Goal: Communication & Community: Answer question/provide support

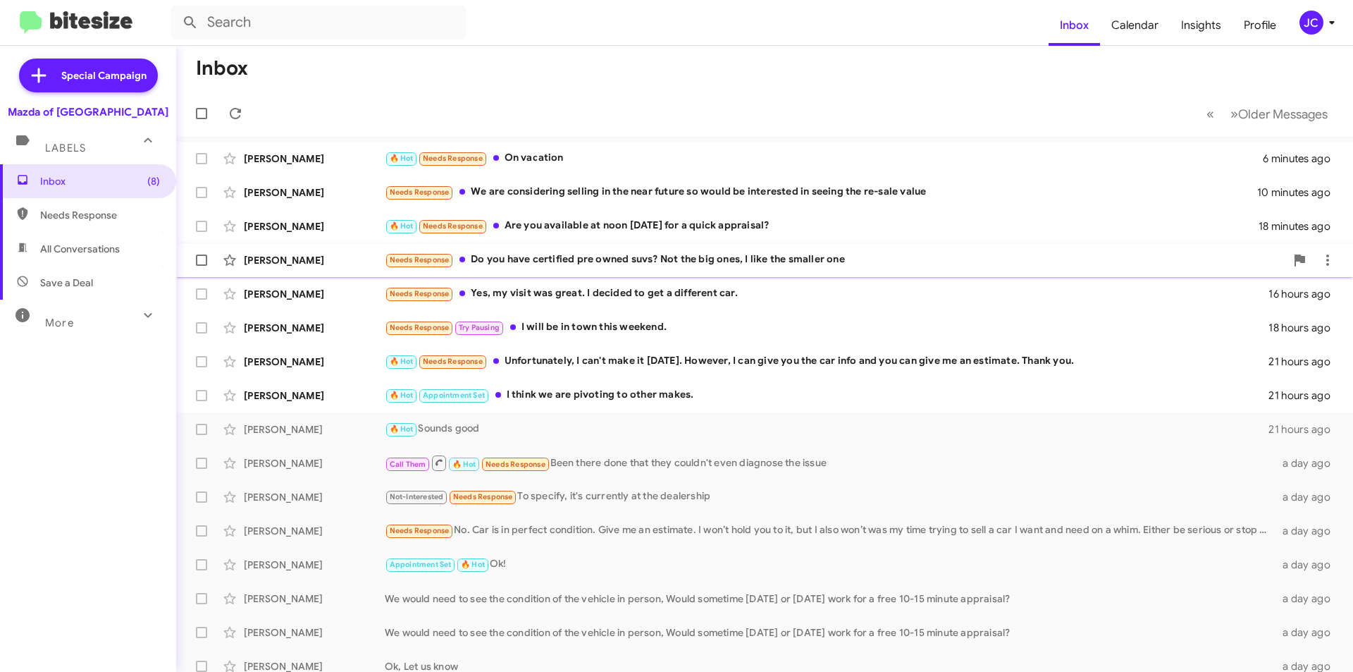
click at [589, 246] on div "Diara Holmes Needs Response Do you have certified pre owned suvs? Not the big o…" at bounding box center [764, 260] width 1154 height 28
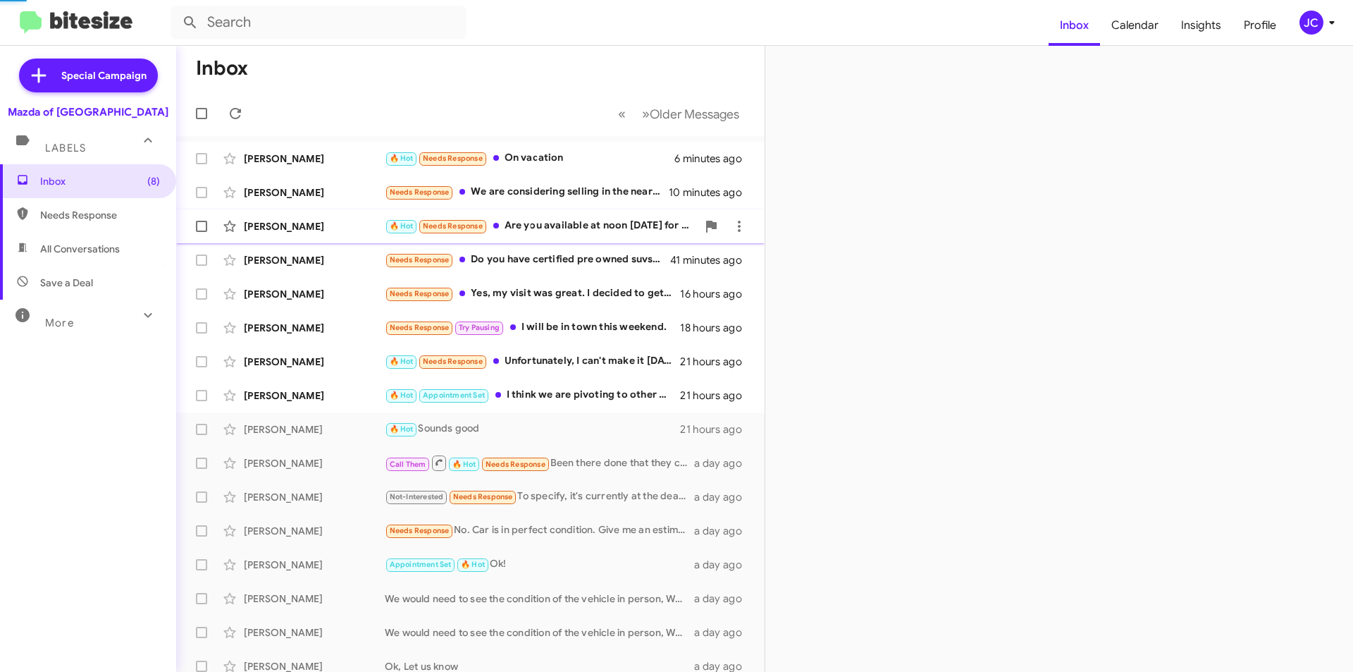
click at [596, 223] on div "🔥 Hot Needs Response Are you available at noon today for a quick appraisal?" at bounding box center [541, 226] width 312 height 16
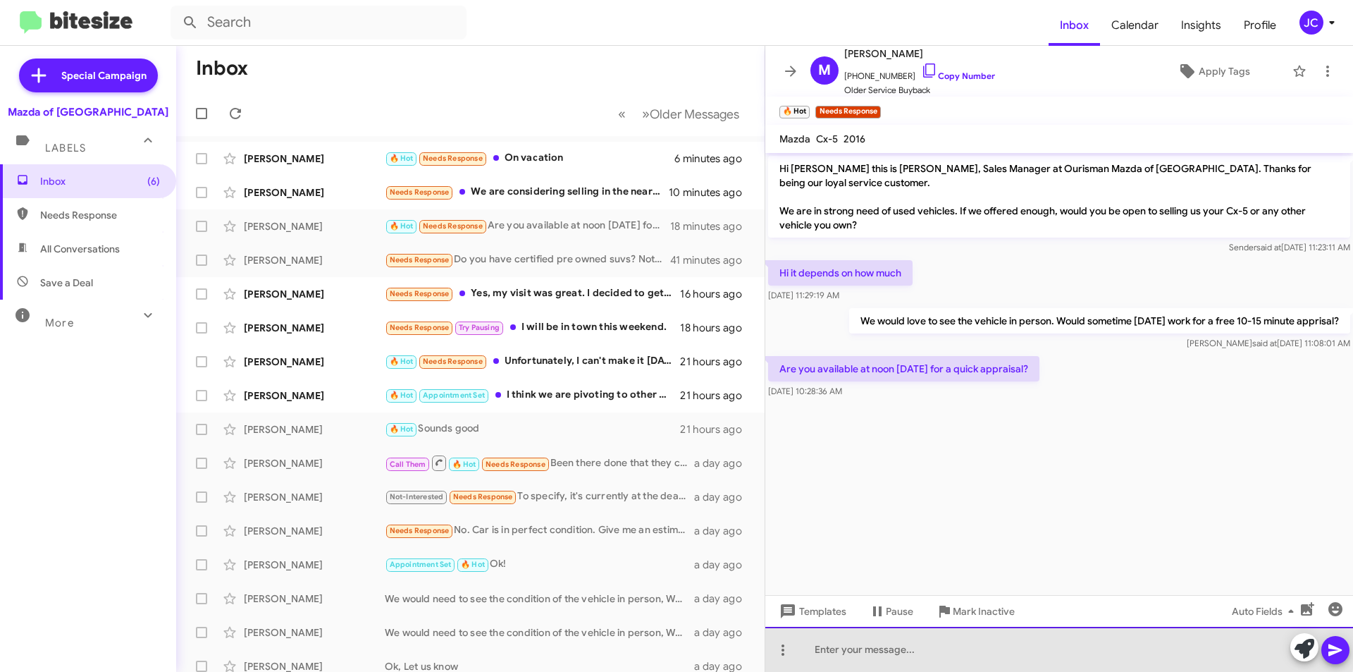
click at [934, 645] on div at bounding box center [1059, 649] width 588 height 45
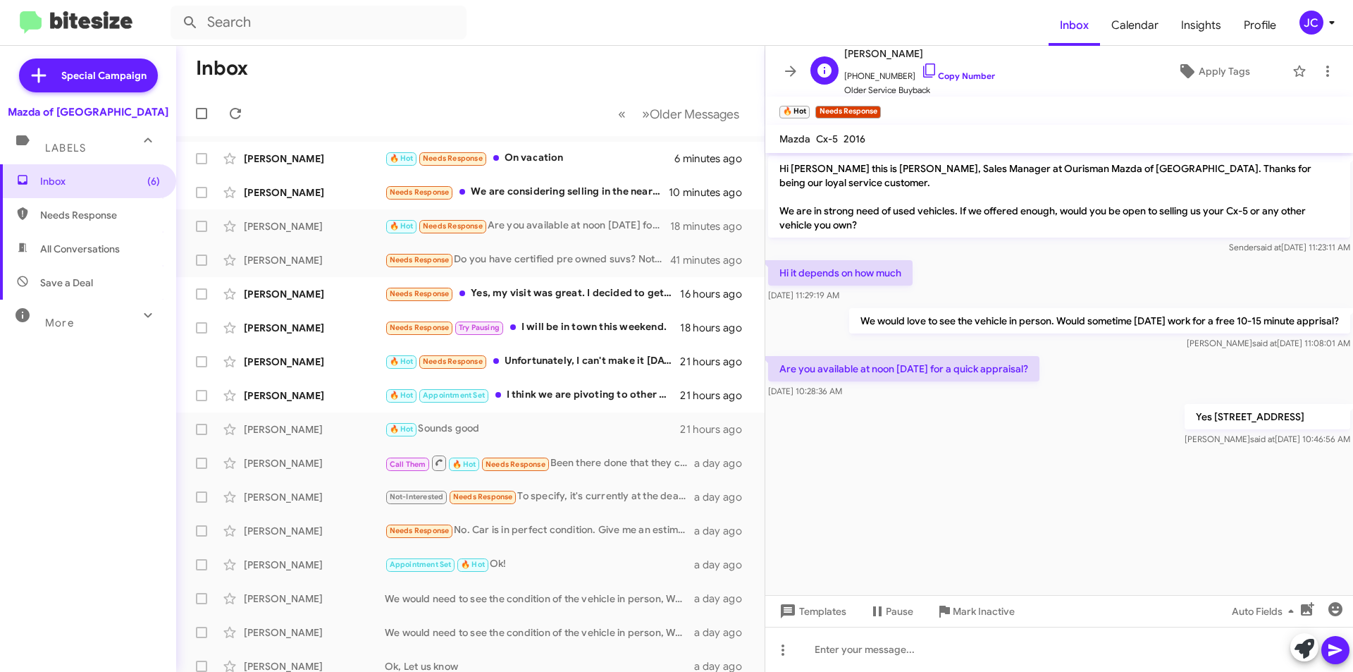
click at [968, 63] on span "+12402717654 Copy Number" at bounding box center [919, 72] width 151 height 21
click at [954, 68] on span "+12402717654 Copy Number" at bounding box center [919, 72] width 151 height 21
click at [921, 68] on icon at bounding box center [929, 70] width 17 height 17
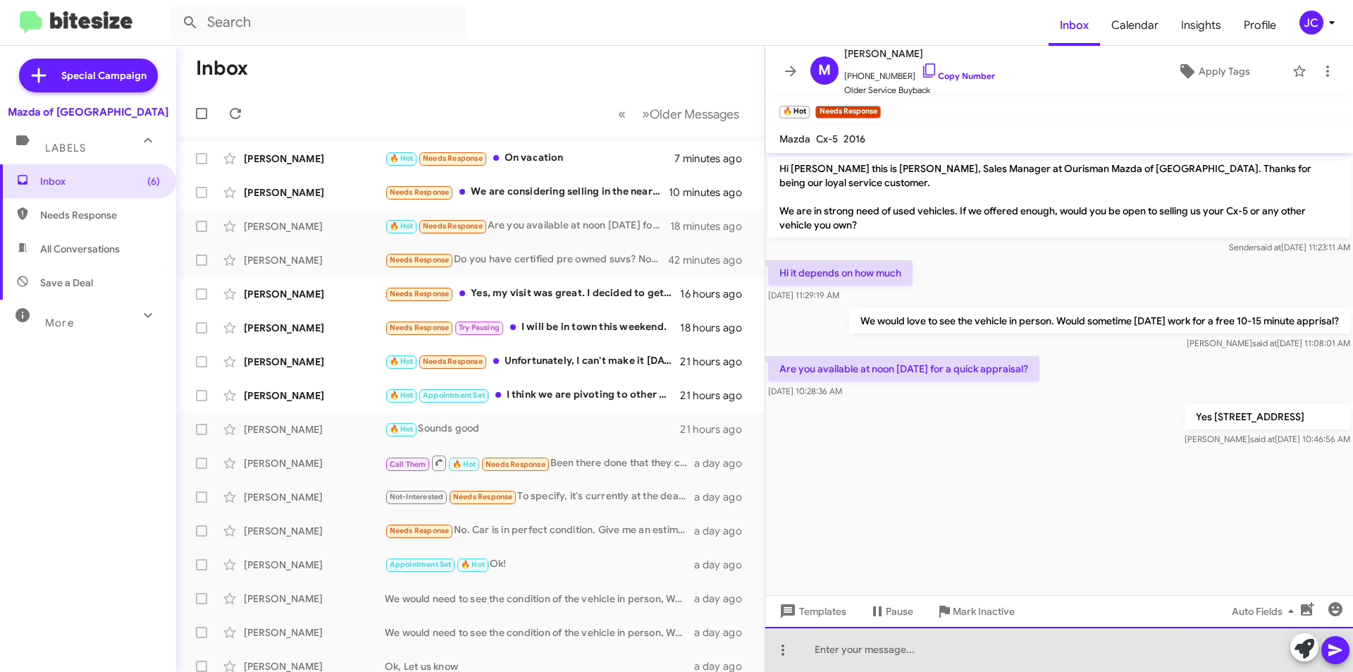
click at [996, 641] on div at bounding box center [1059, 649] width 588 height 45
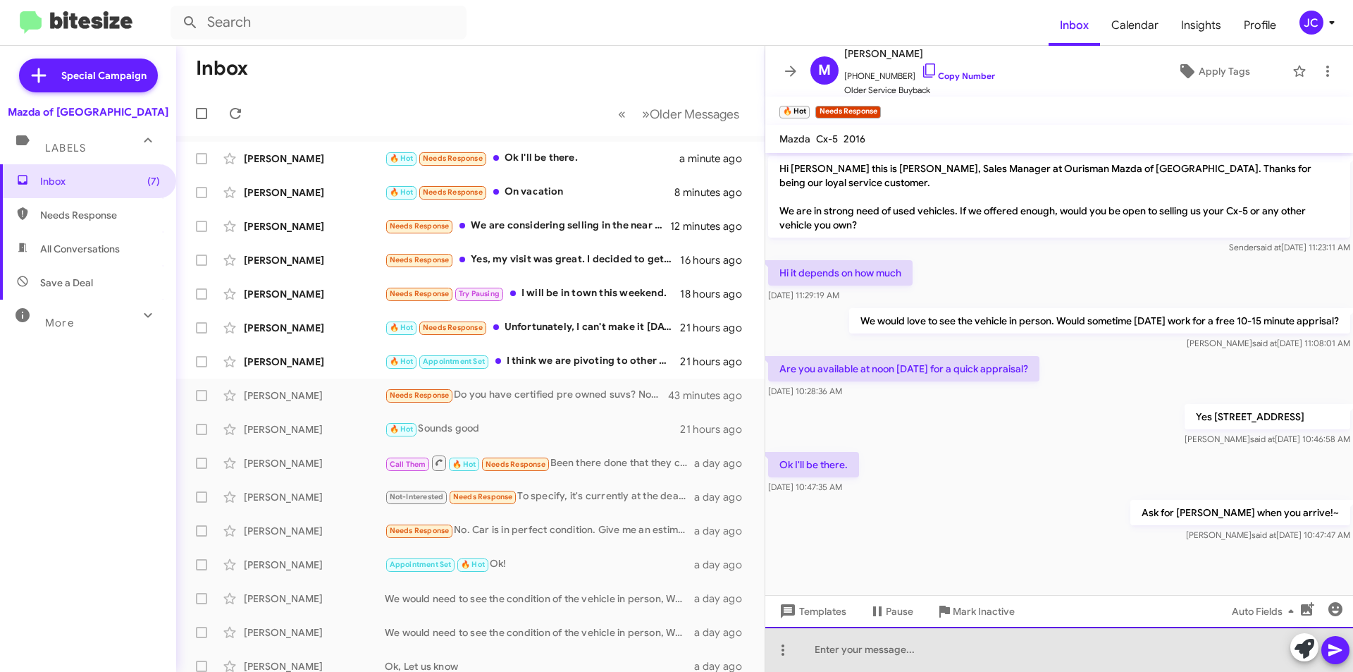
click at [837, 639] on div at bounding box center [1059, 649] width 588 height 45
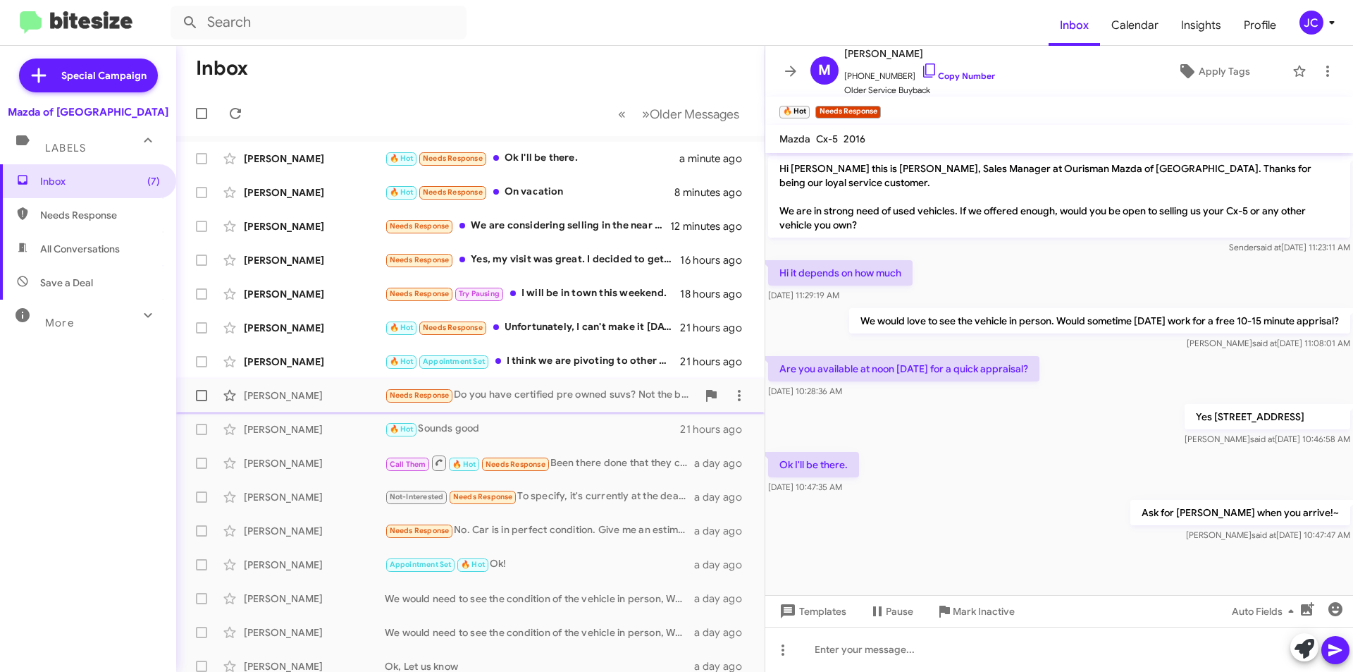
click at [594, 399] on div "Needs Response Do you have certified pre owned suvs? Not the big ones, I like t…" at bounding box center [541, 395] width 312 height 16
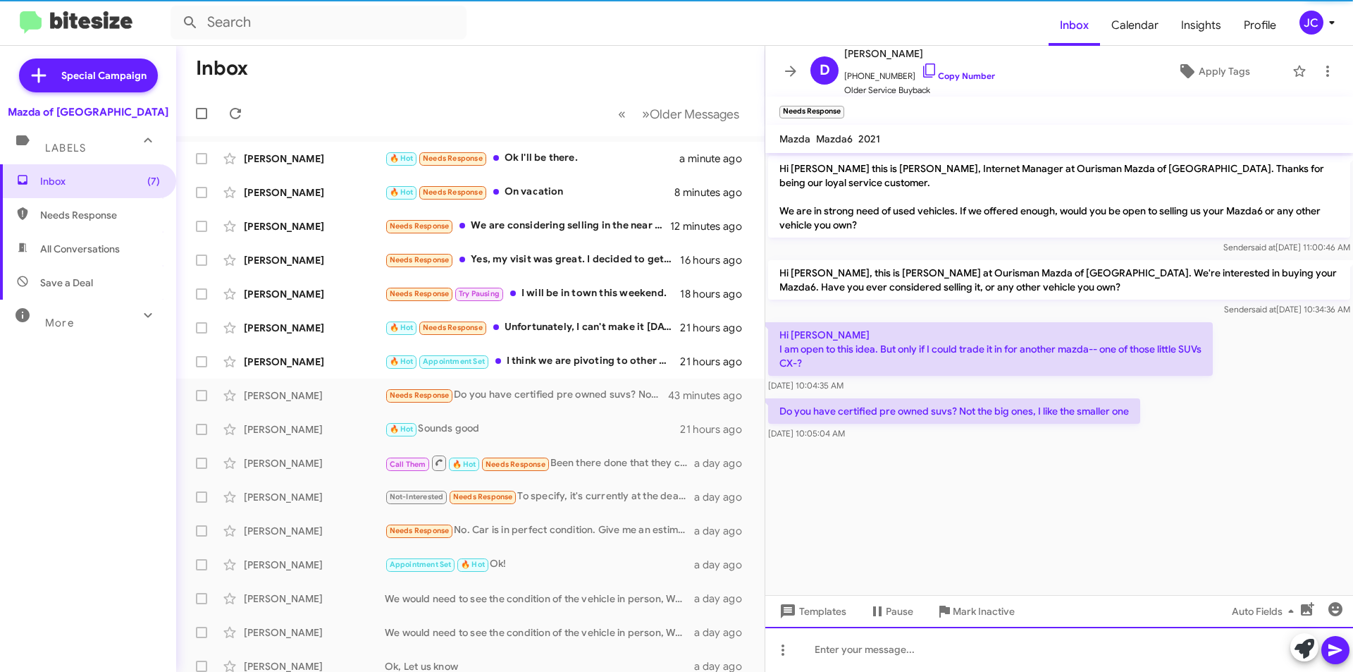
click at [894, 661] on div at bounding box center [1059, 649] width 588 height 45
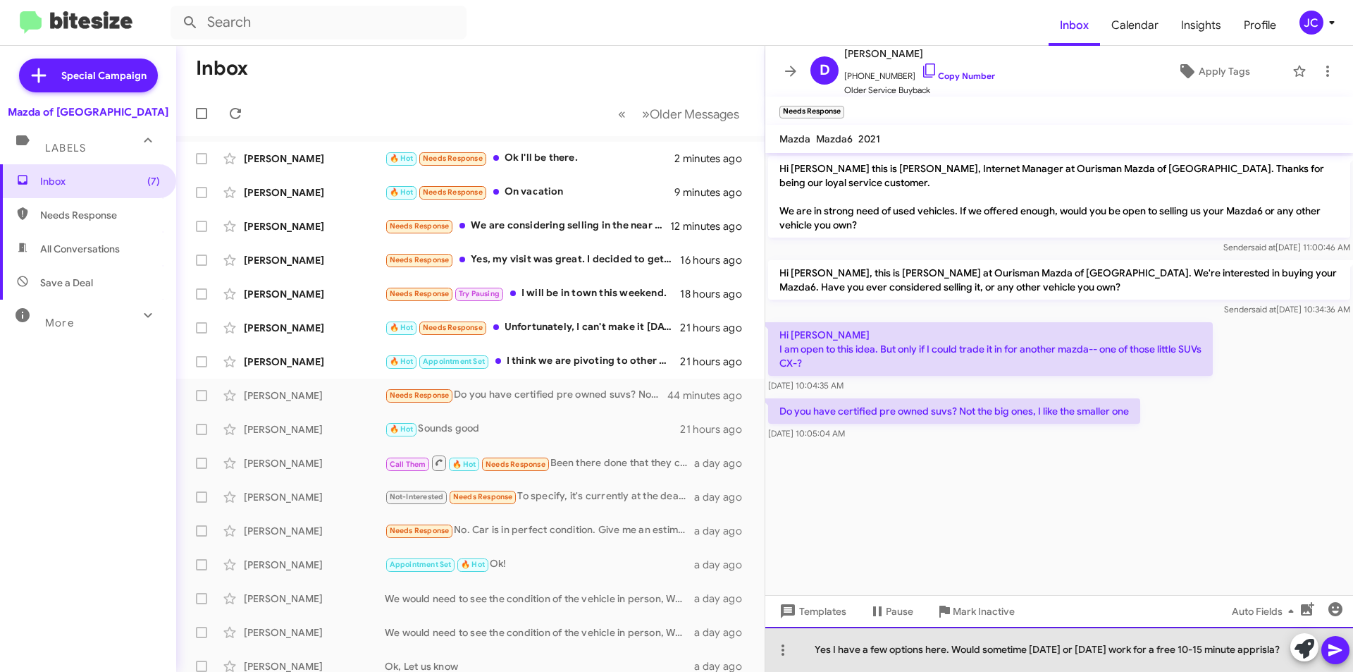
drag, startPoint x: 834, startPoint y: 633, endPoint x: 837, endPoint y: 660, distance: 26.9
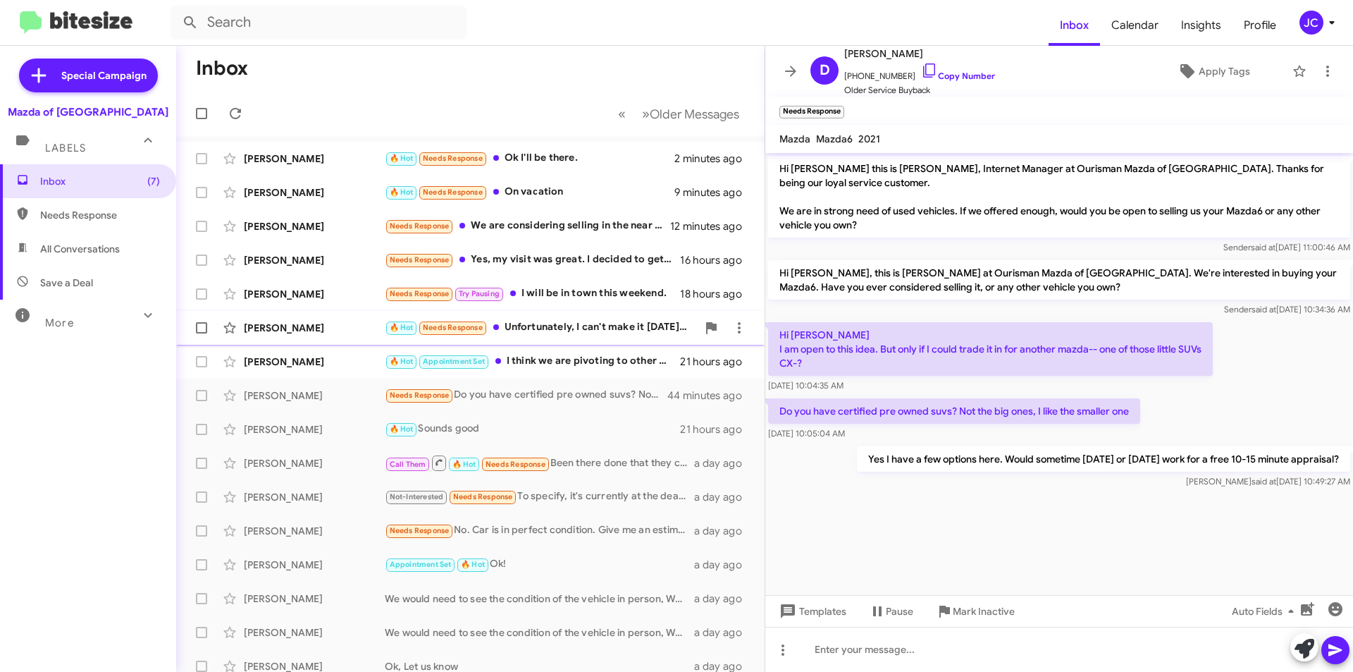
click at [508, 331] on div "🔥 Hot Needs Response Unfortunately, I can't make it today. However, I can give …" at bounding box center [541, 327] width 312 height 16
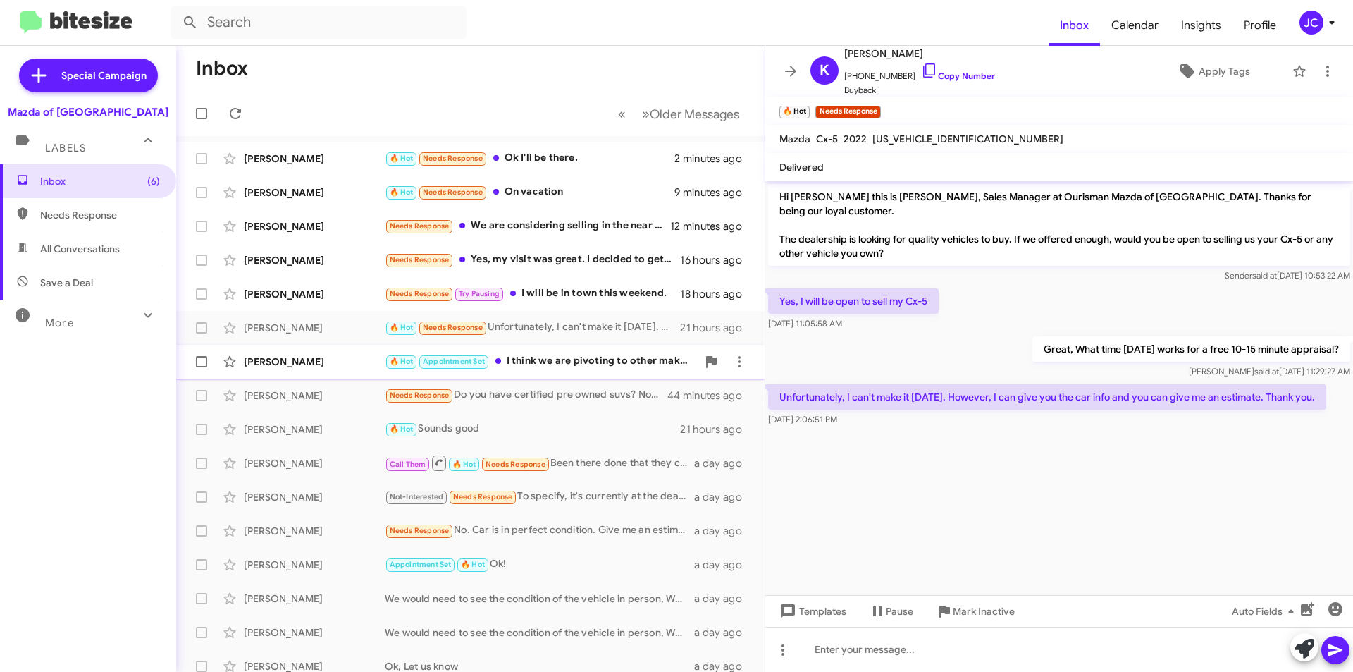
click at [586, 358] on div "🔥 Hot Appointment Set I think we are pivoting to other makes." at bounding box center [541, 361] width 312 height 16
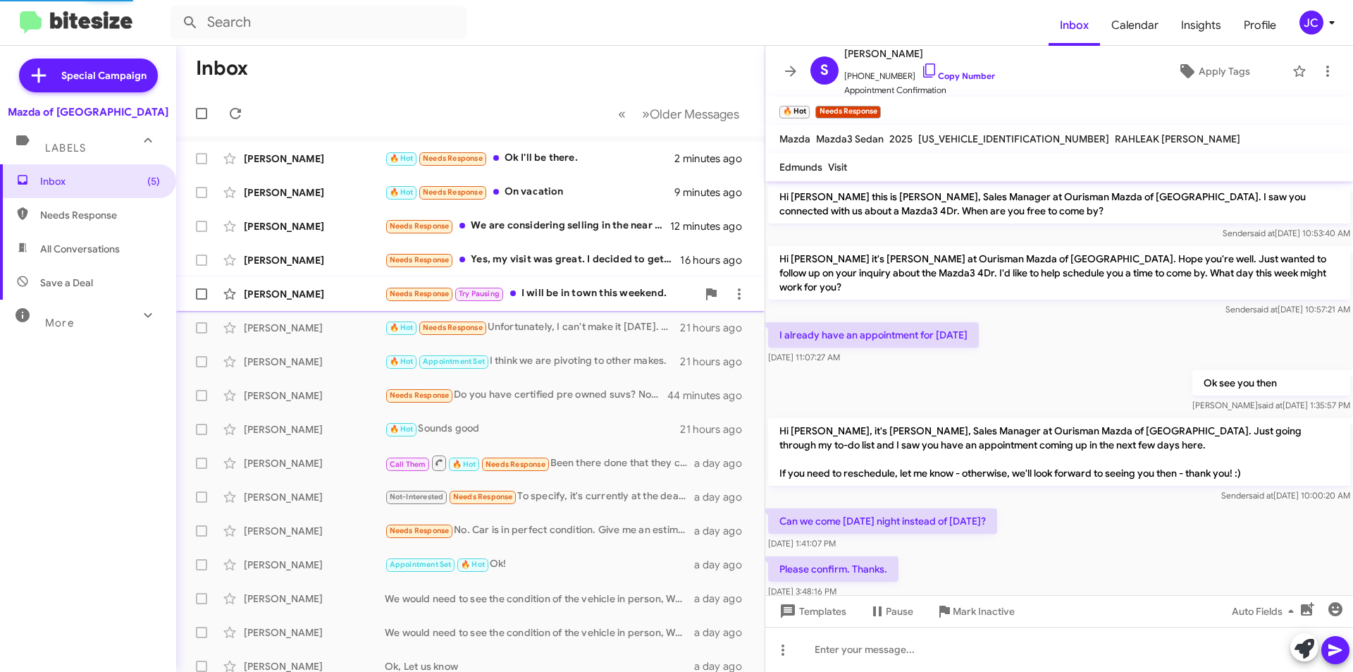
scroll to position [561, 0]
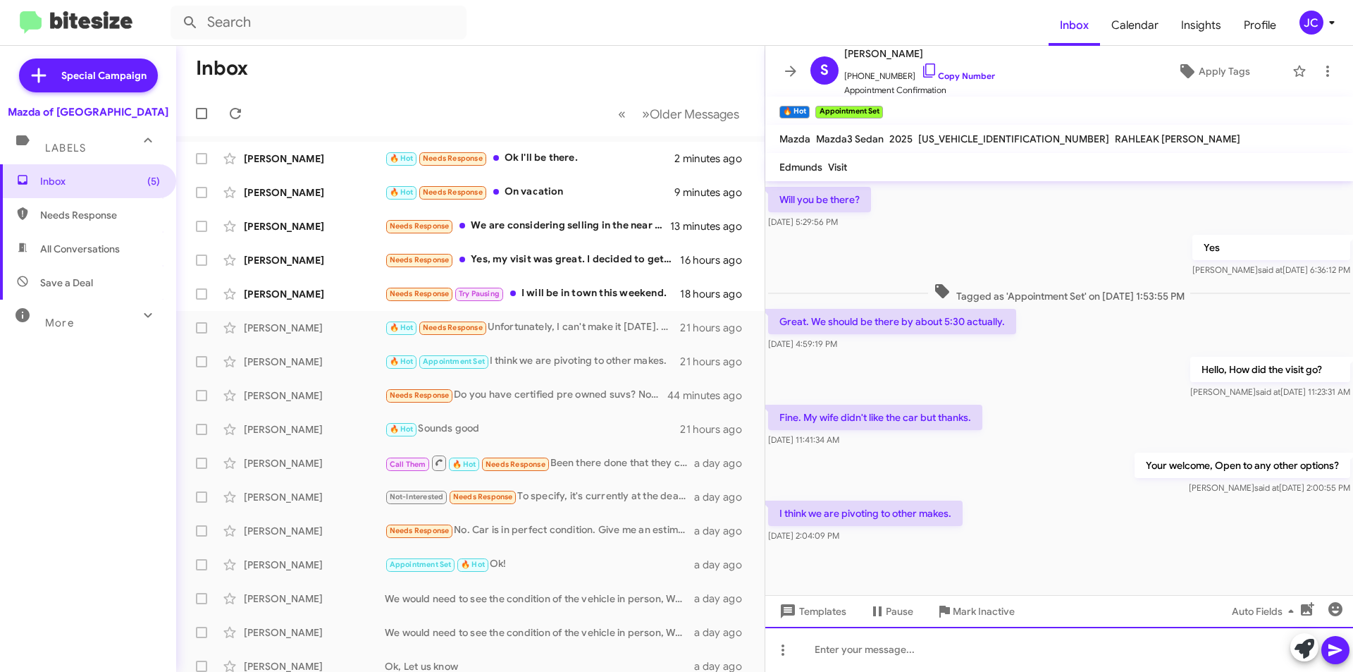
click at [862, 655] on div at bounding box center [1059, 649] width 588 height 45
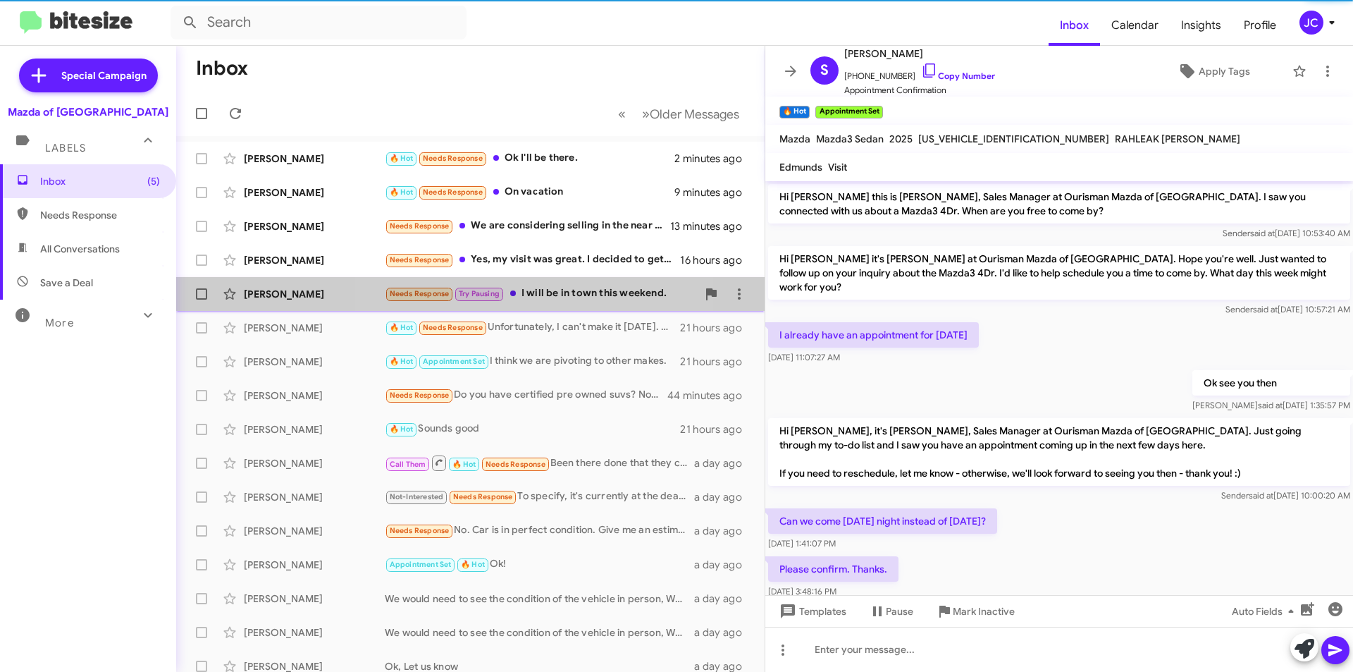
click at [536, 289] on div "Needs Response Try Pausing I will be in town this weekend." at bounding box center [541, 293] width 312 height 16
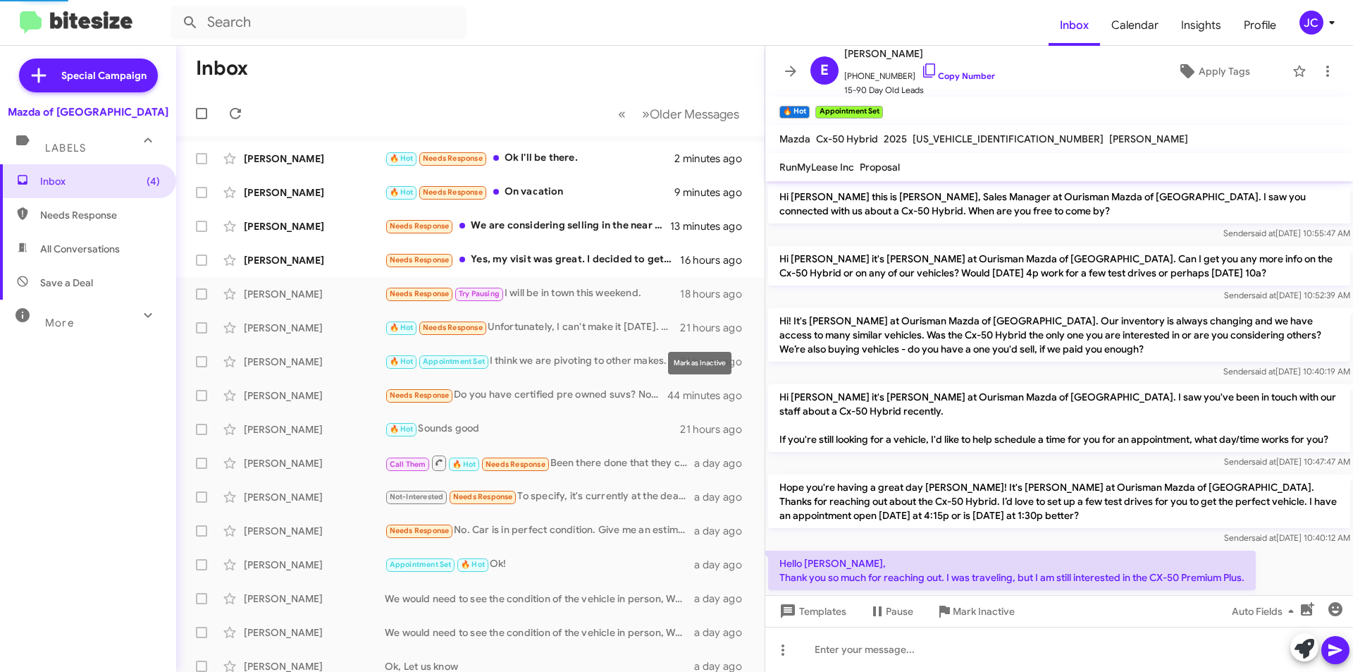
scroll to position [204, 0]
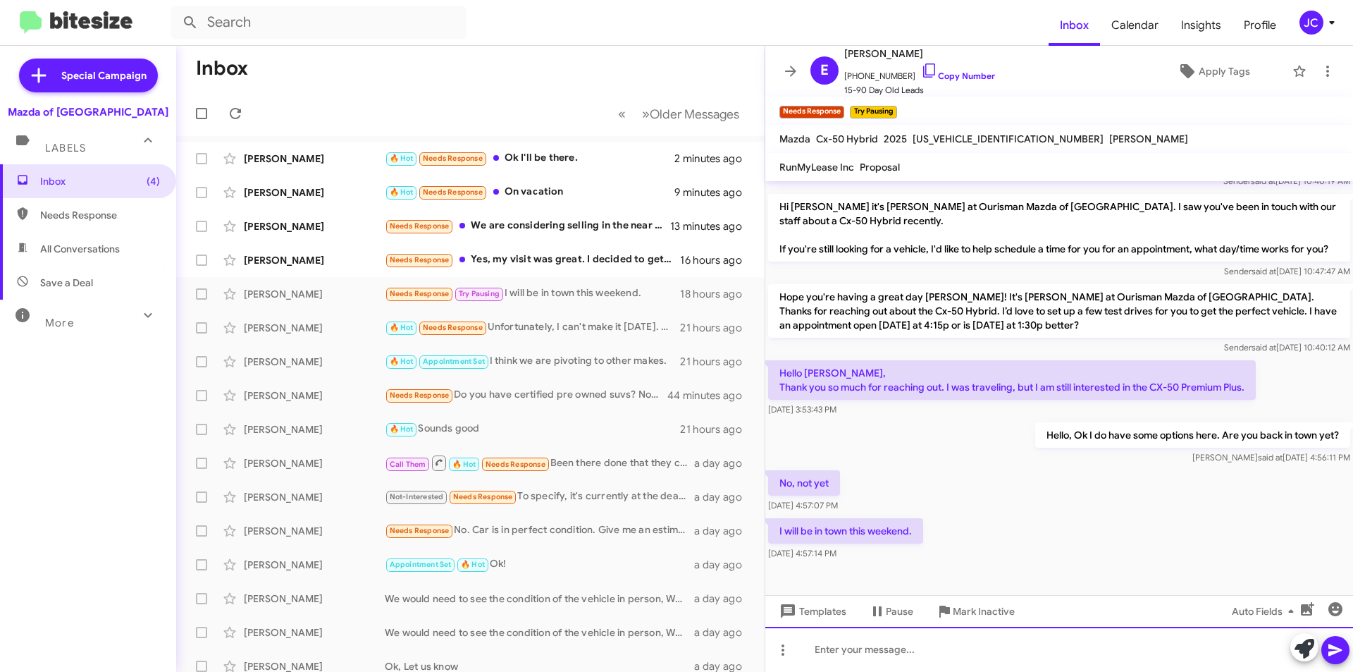
click at [893, 644] on div at bounding box center [1059, 649] width 588 height 45
click at [885, 650] on div "Ok, Would" at bounding box center [1059, 649] width 588 height 45
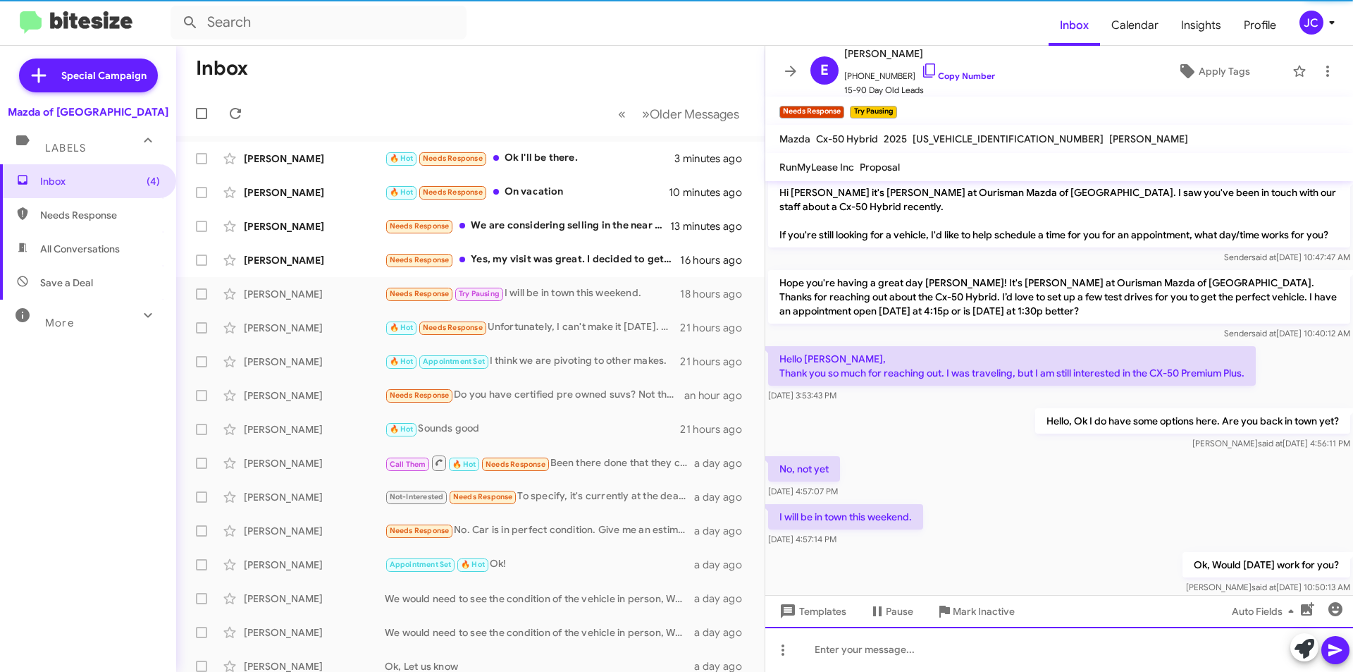
scroll to position [0, 0]
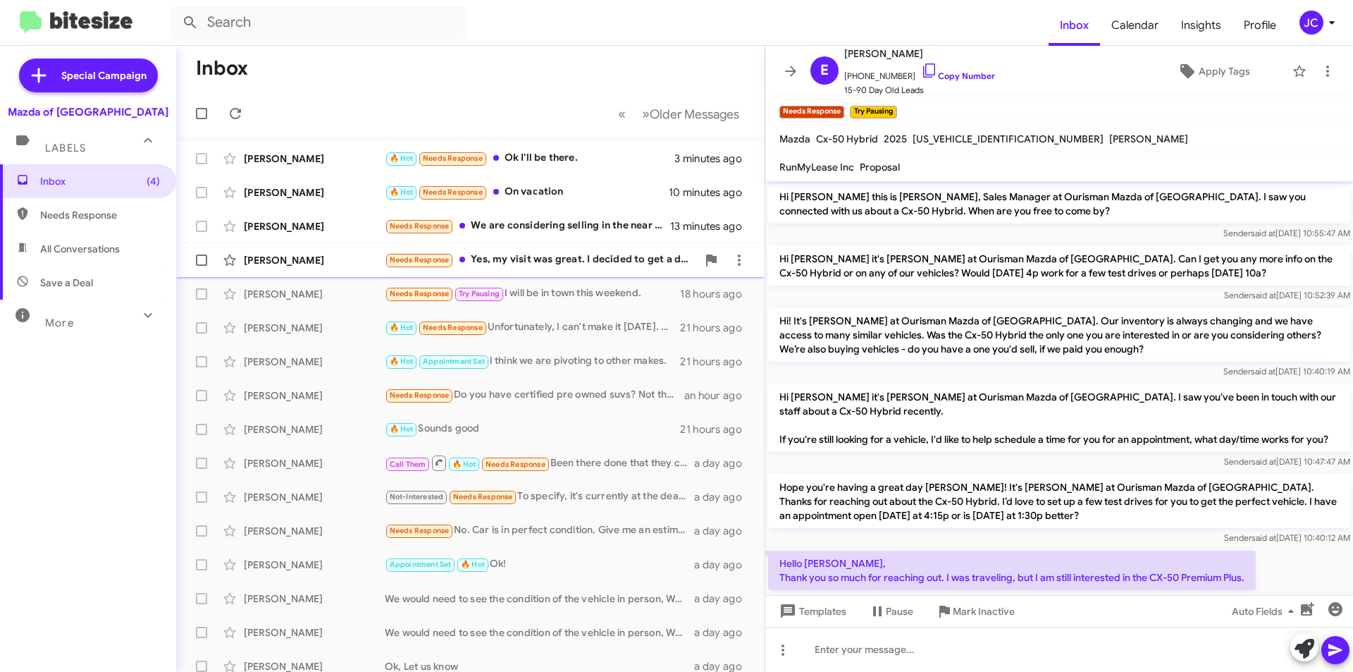
click at [515, 265] on div "Needs Response Yes, my visit was great. I decided to get a different car." at bounding box center [541, 260] width 312 height 16
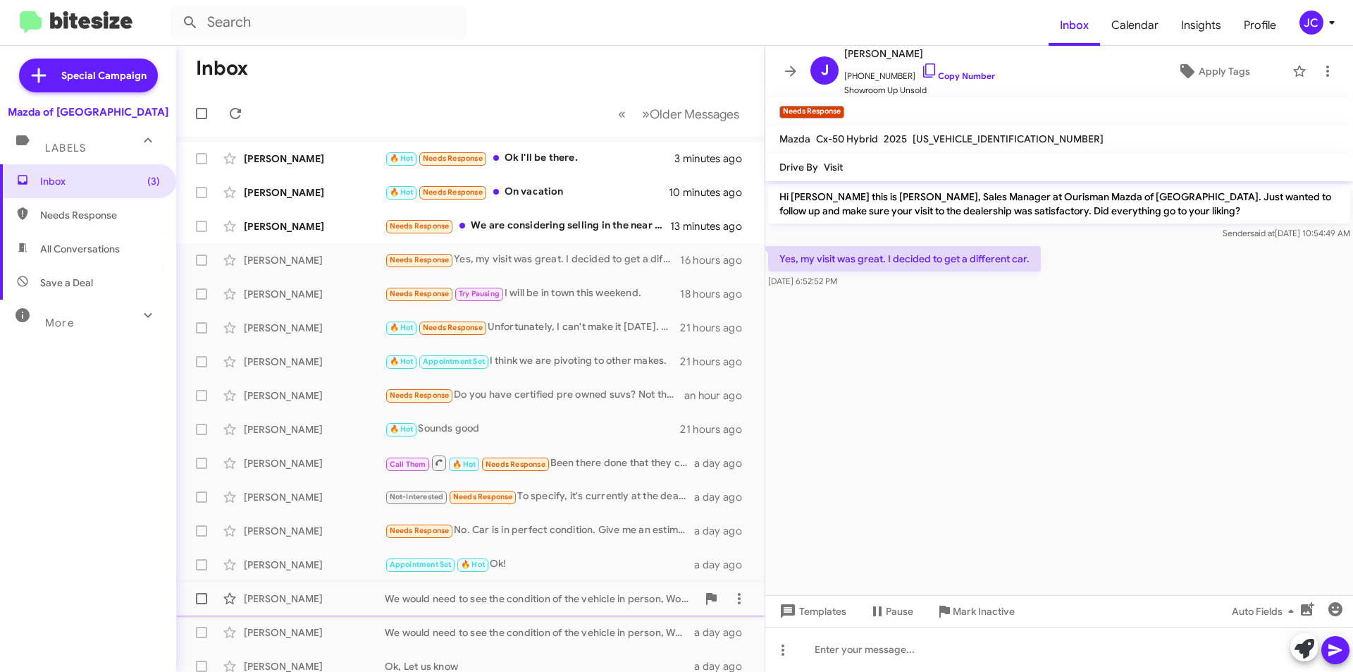
click at [959, 603] on span "Mark Inactive" at bounding box center [984, 610] width 62 height 25
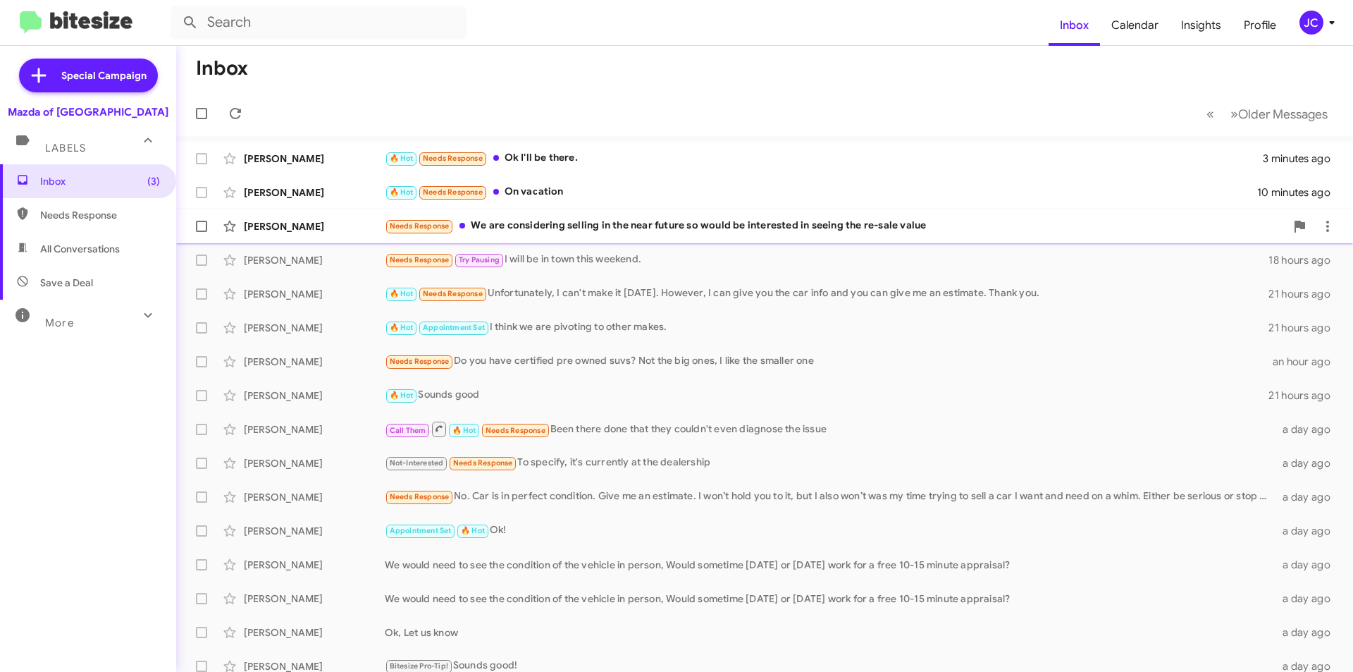
click at [770, 226] on div "Needs Response We are considering selling in the near future so would be intere…" at bounding box center [835, 226] width 901 height 16
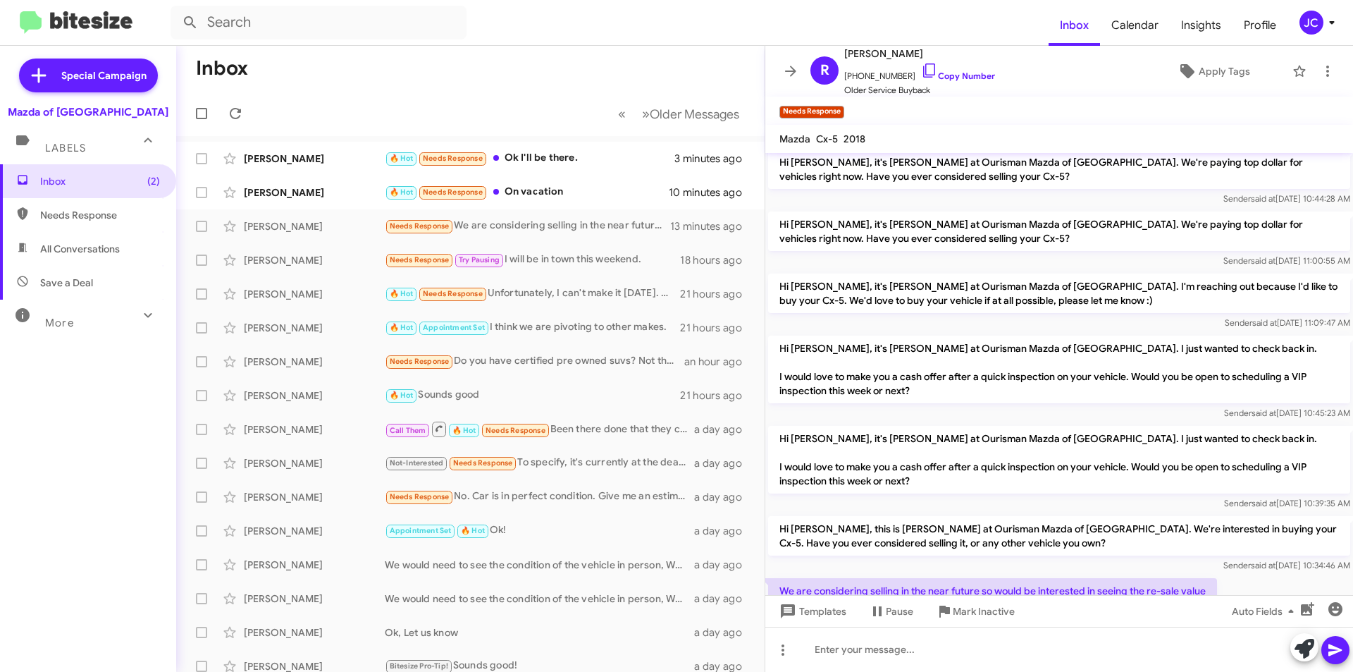
scroll to position [167, 0]
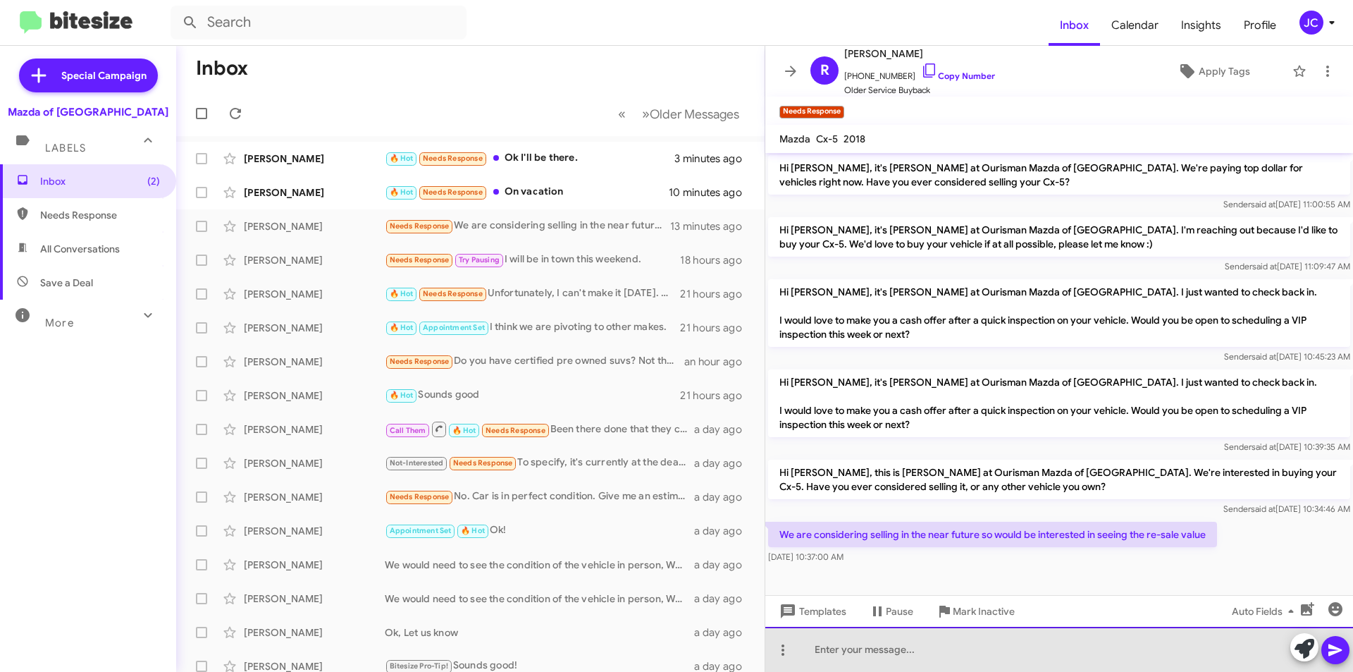
click at [878, 670] on div at bounding box center [1059, 649] width 588 height 45
click at [824, 654] on div at bounding box center [1059, 649] width 588 height 45
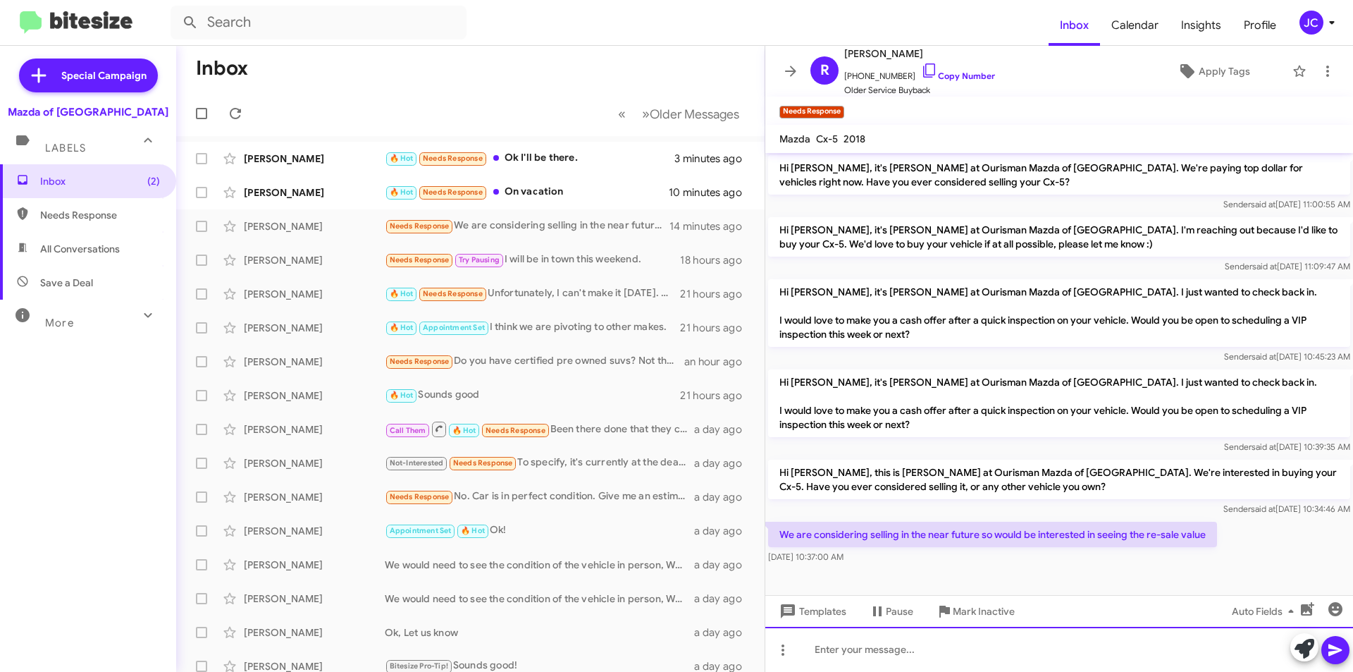
click at [958, 658] on div at bounding box center [1059, 649] width 588 height 45
click at [1090, 665] on div at bounding box center [1059, 649] width 588 height 45
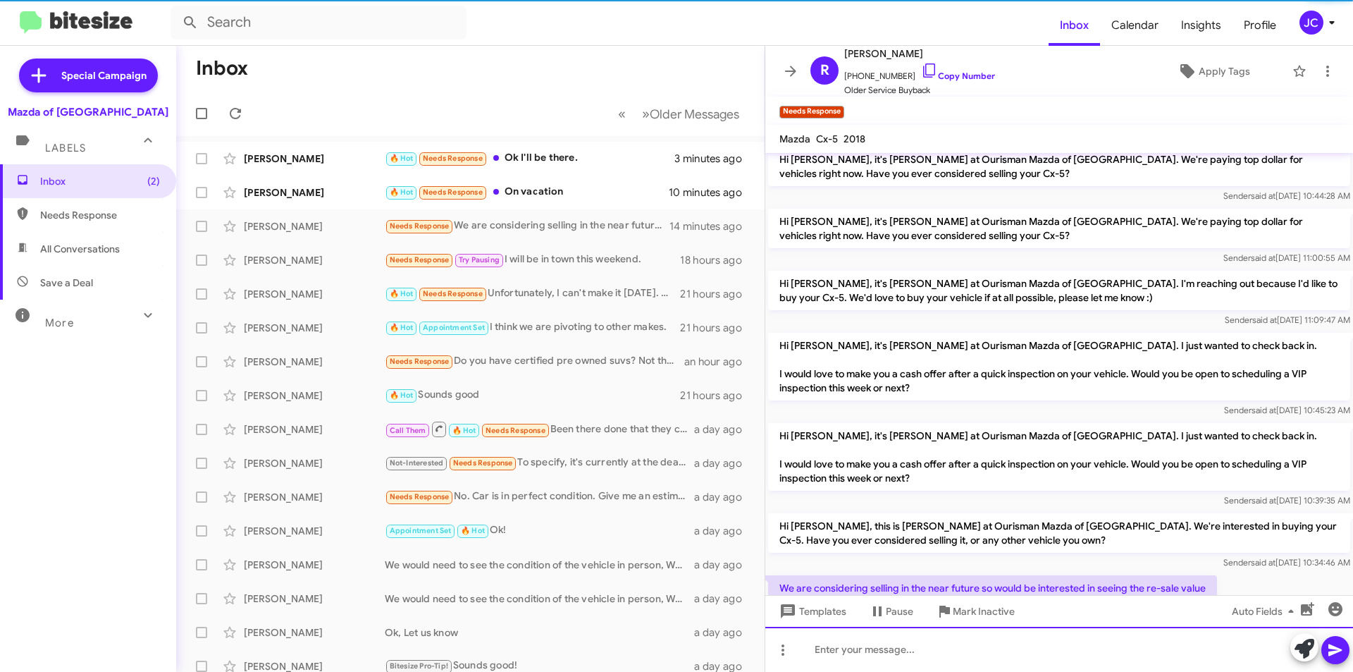
scroll to position [218, 0]
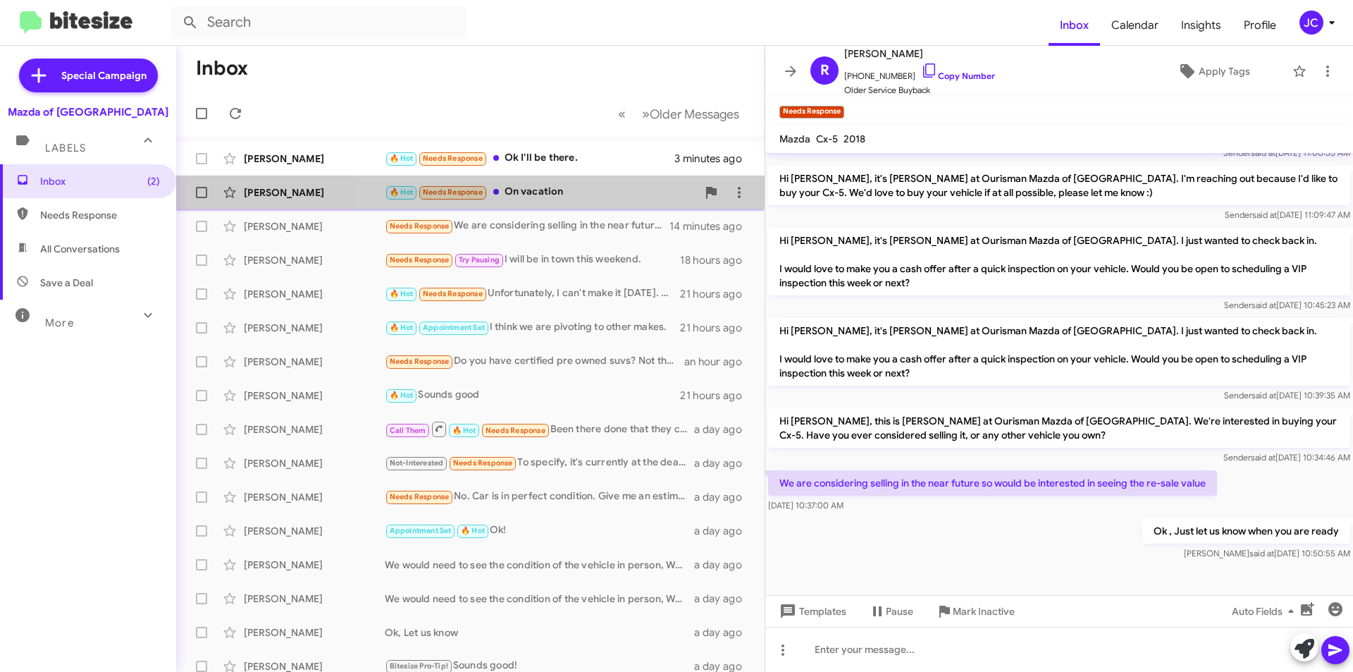
click at [553, 192] on div "🔥 Hot Needs Response On vacation" at bounding box center [541, 192] width 312 height 16
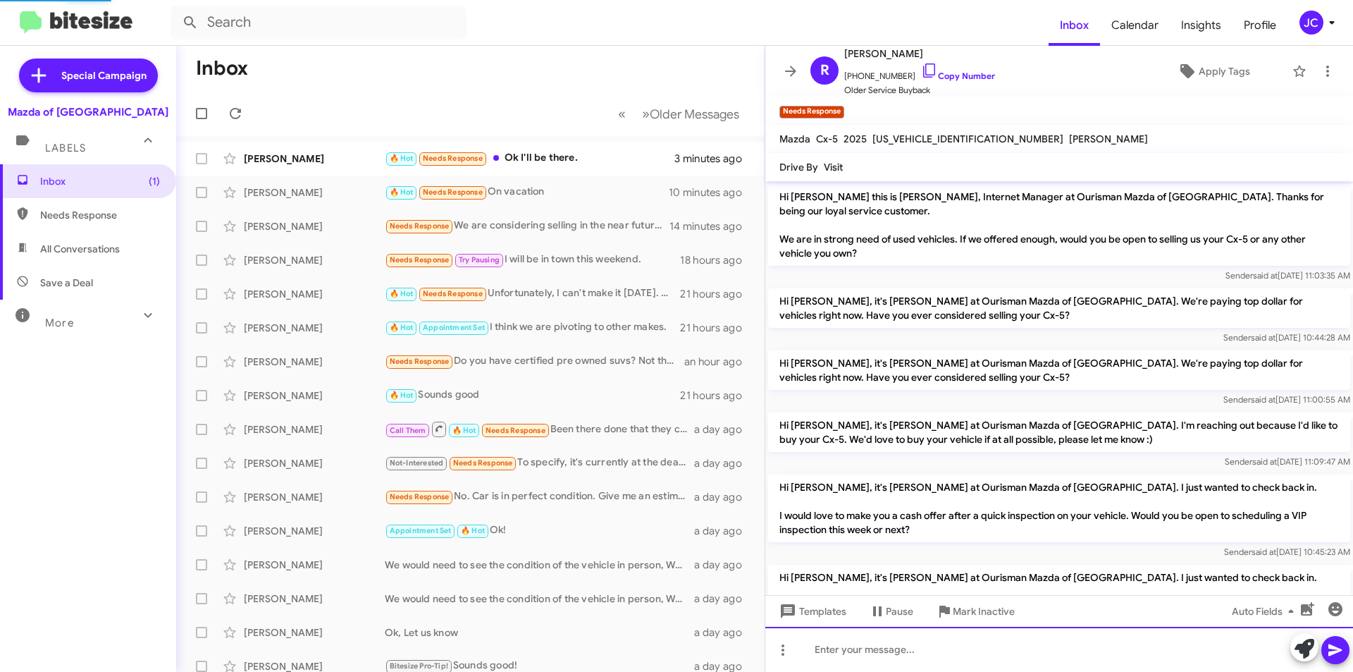
click at [879, 653] on div at bounding box center [1059, 649] width 588 height 45
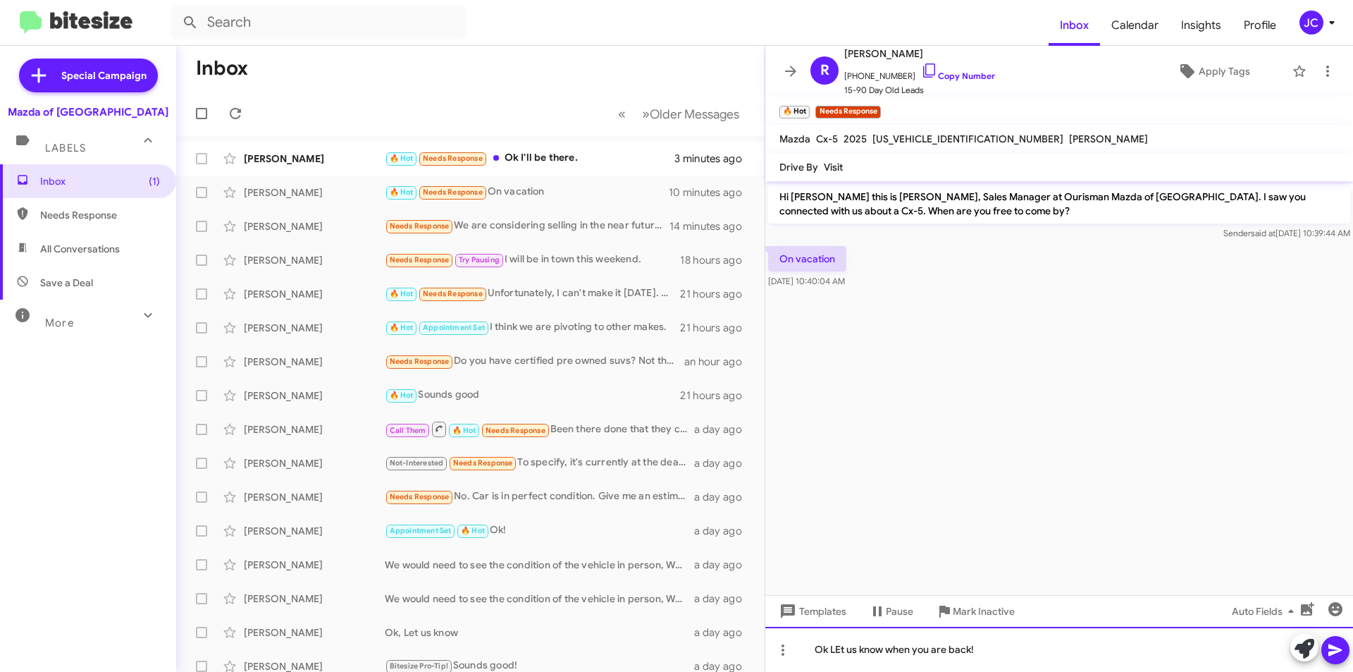
click at [835, 647] on div "Ok LEt us know when you are back!" at bounding box center [1059, 649] width 588 height 45
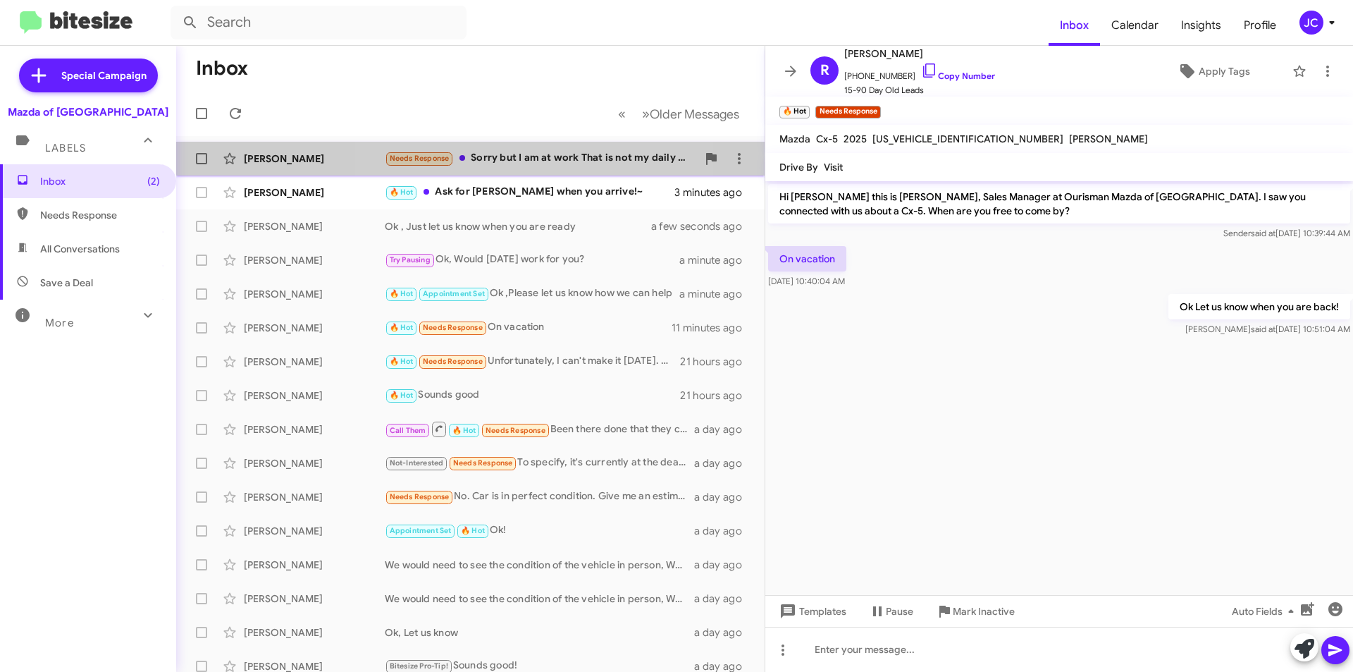
click at [548, 152] on div "Needs Response Sorry but I am at work That is not my daily car It's been parked…" at bounding box center [541, 158] width 312 height 16
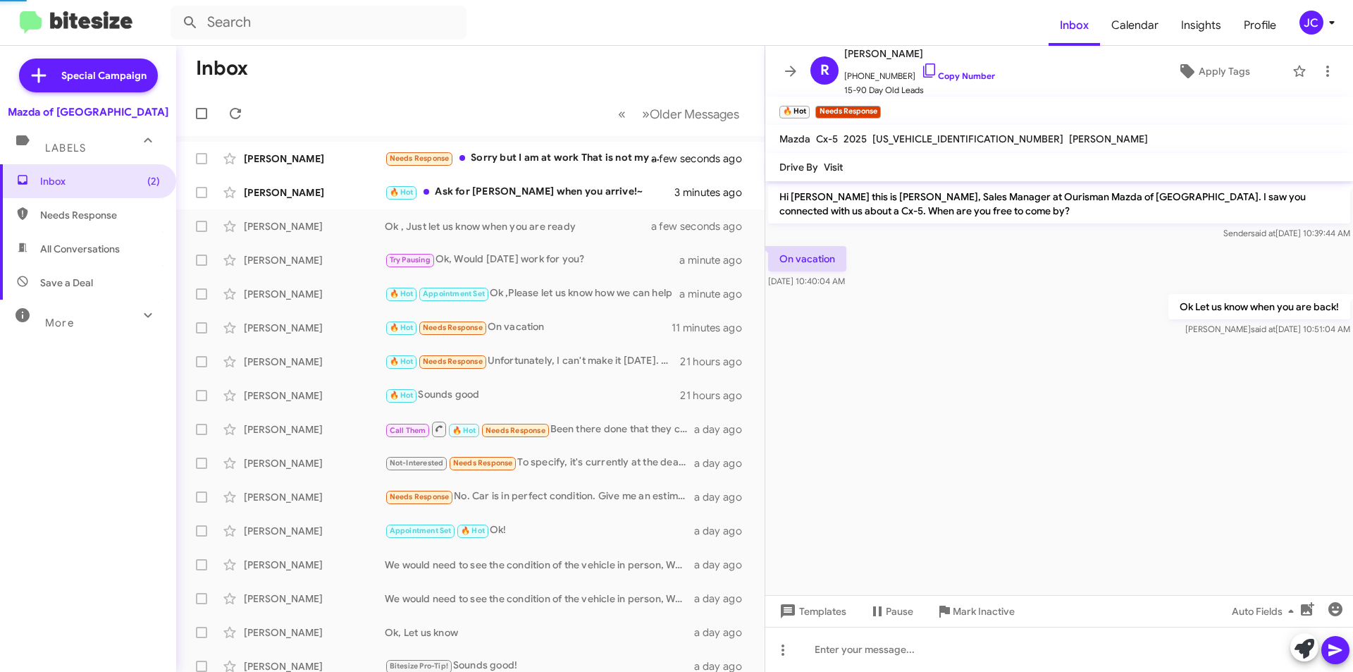
scroll to position [8, 0]
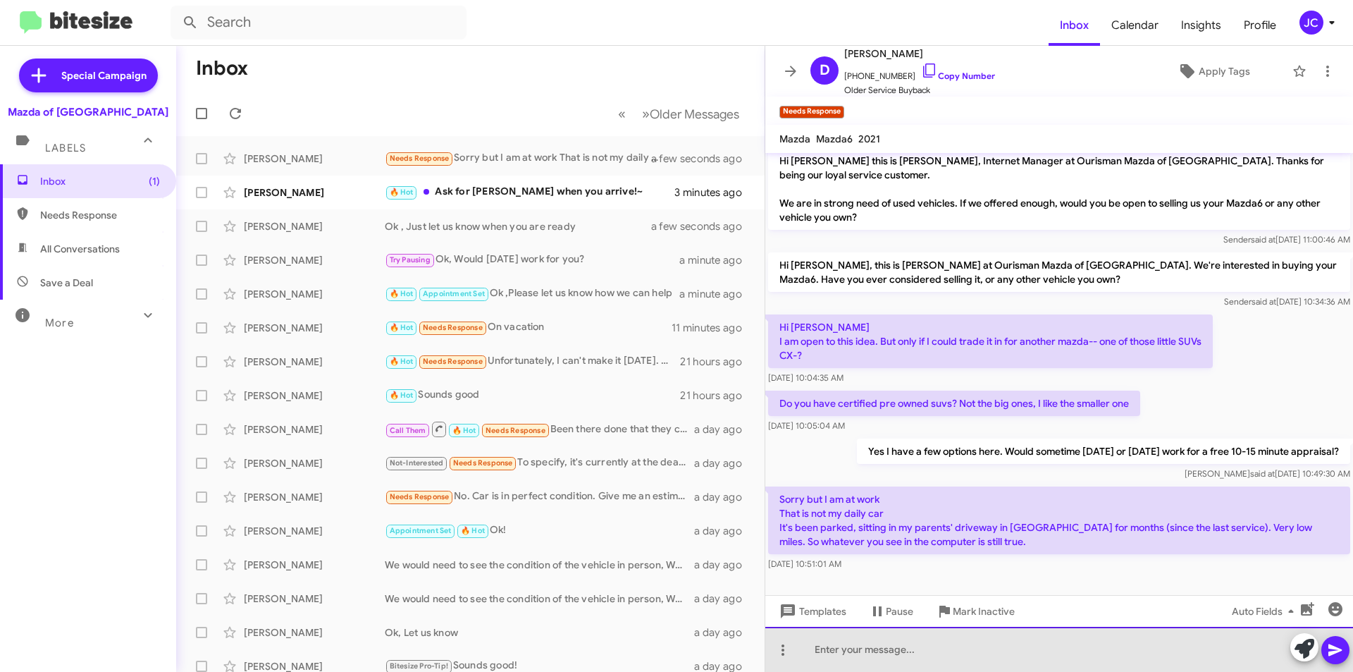
click at [835, 654] on div at bounding box center [1059, 649] width 588 height 45
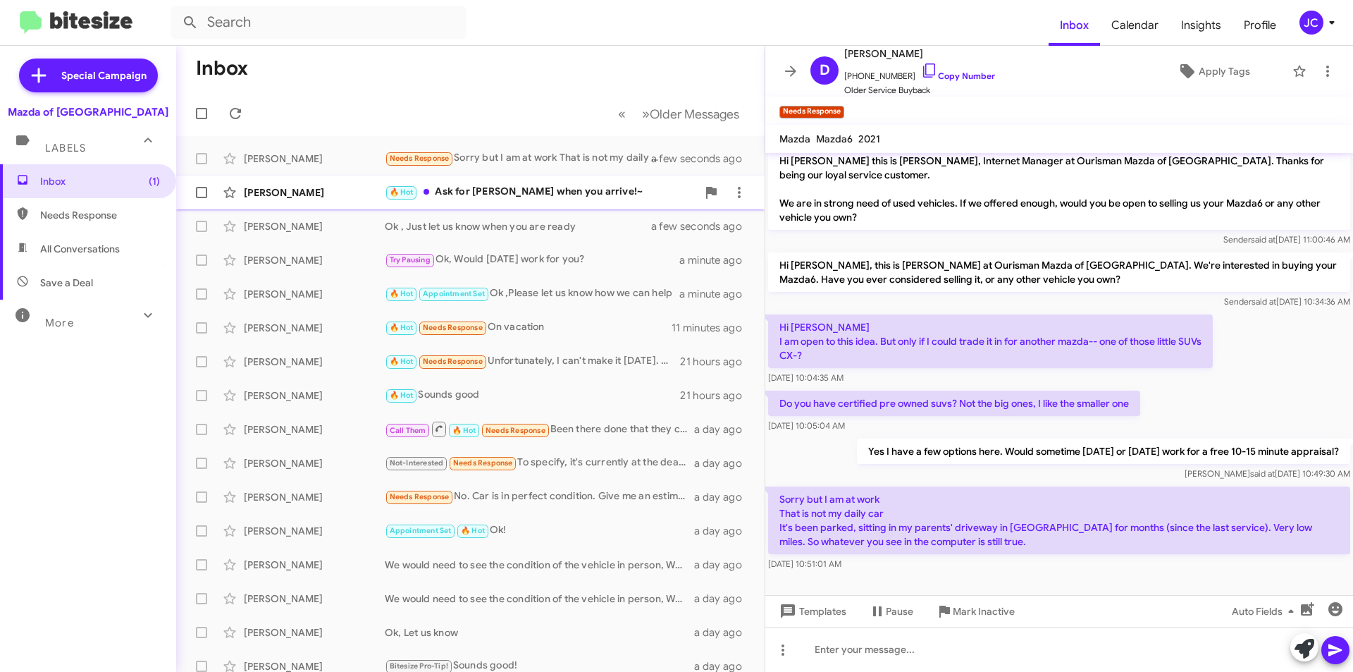
click at [517, 192] on div "🔥 Hot Ask for Ray when you arrive!~" at bounding box center [541, 192] width 312 height 16
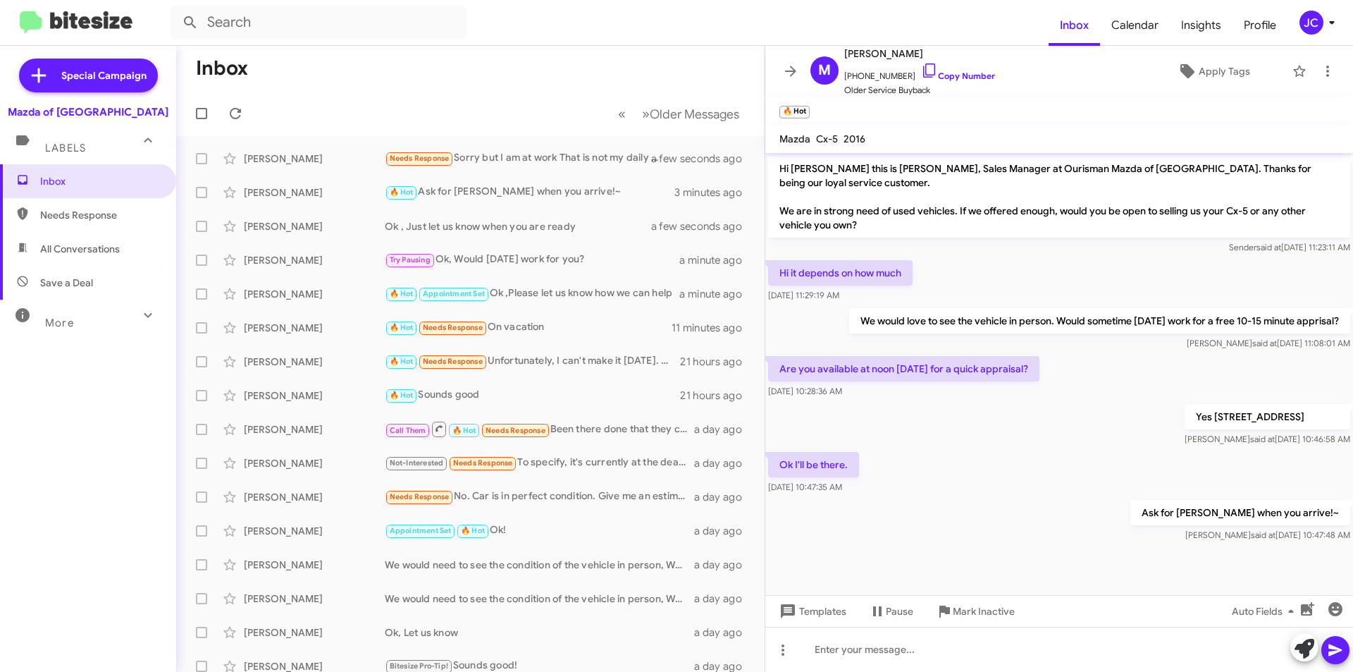
click at [1327, 23] on icon at bounding box center [1332, 22] width 17 height 17
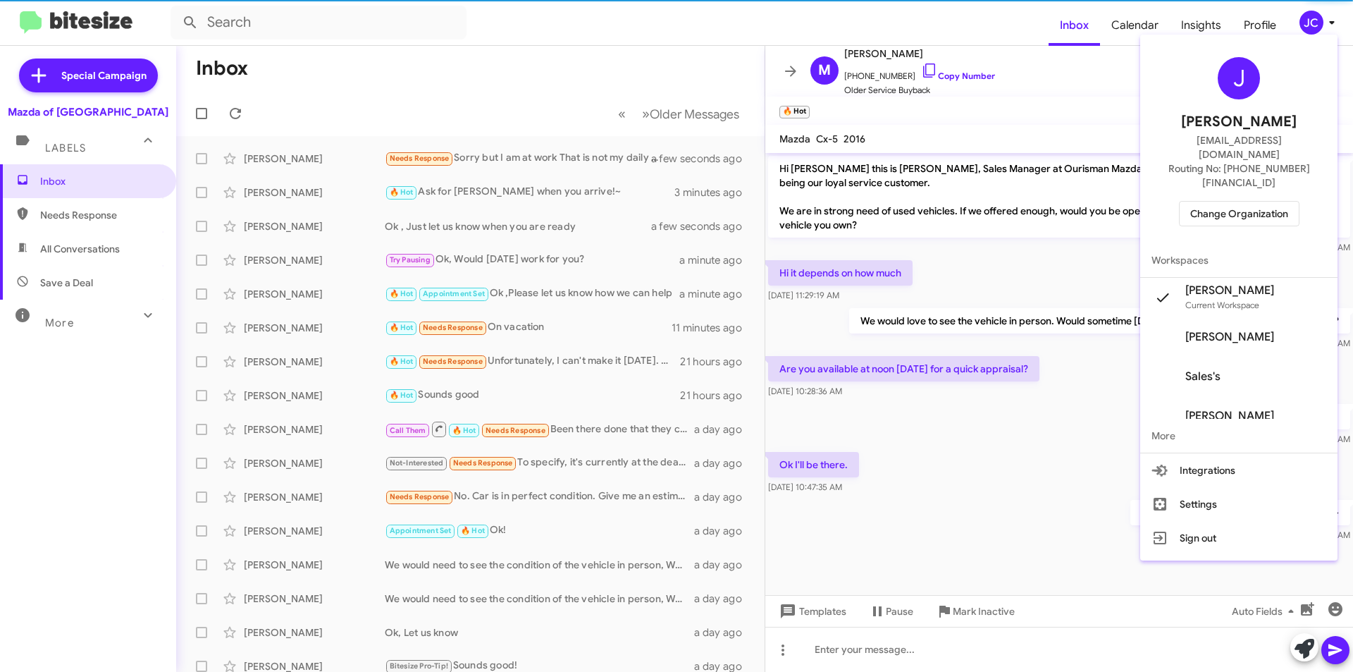
click at [1272, 202] on span "Change Organization" at bounding box center [1239, 214] width 98 height 24
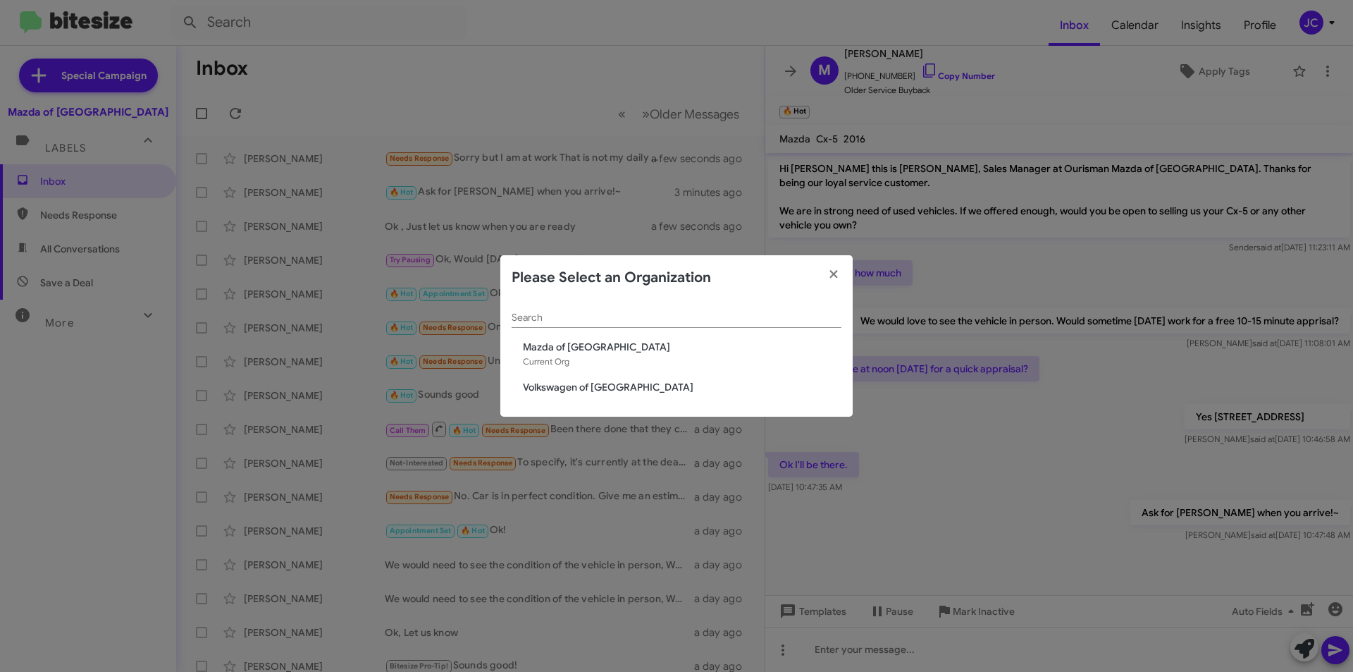
click at [607, 390] on span "Volkswagen of [GEOGRAPHIC_DATA]" at bounding box center [682, 387] width 319 height 14
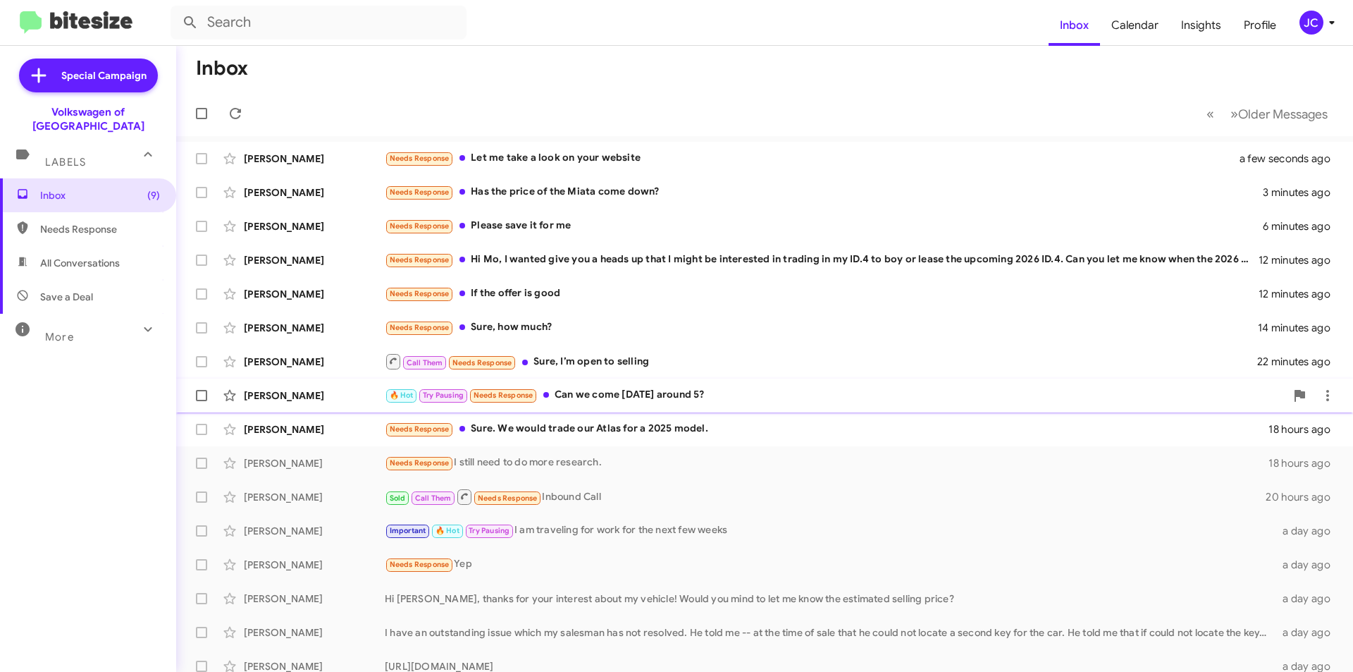
click at [618, 403] on div "Jasmine Williams 🔥 Hot Try Pausing Needs Response Can we come tomorrow around 5…" at bounding box center [764, 395] width 1154 height 28
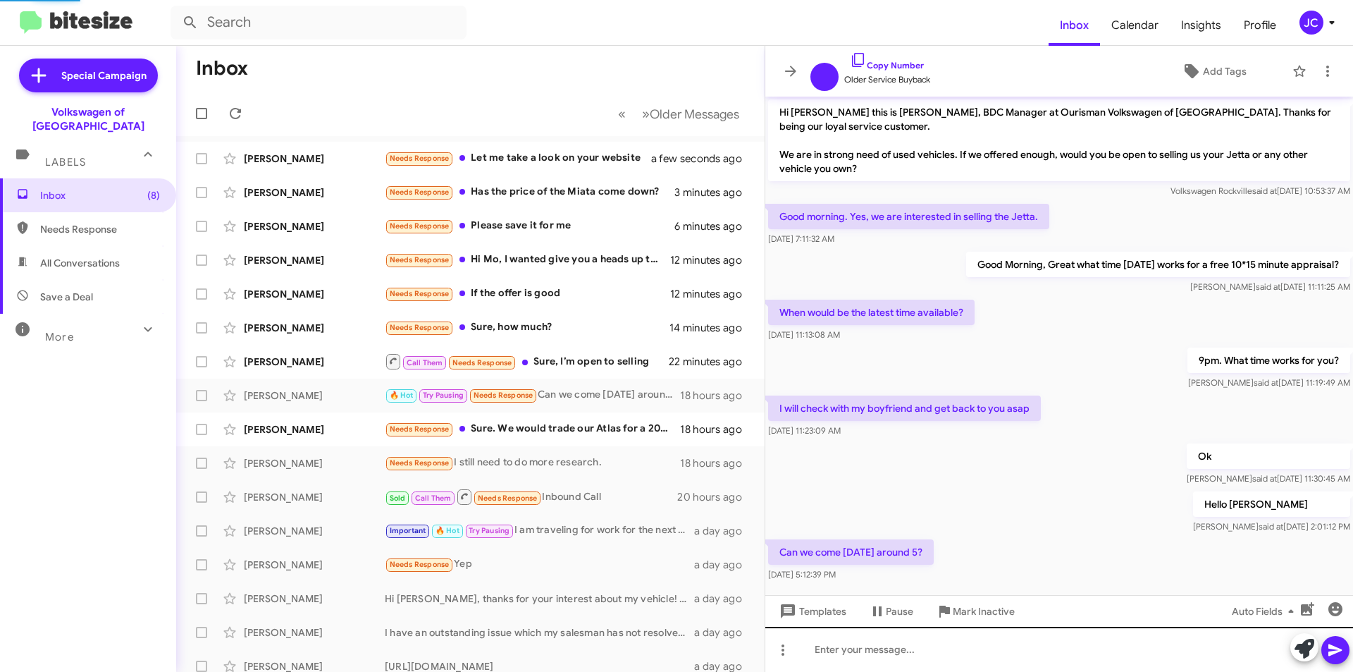
scroll to position [21, 0]
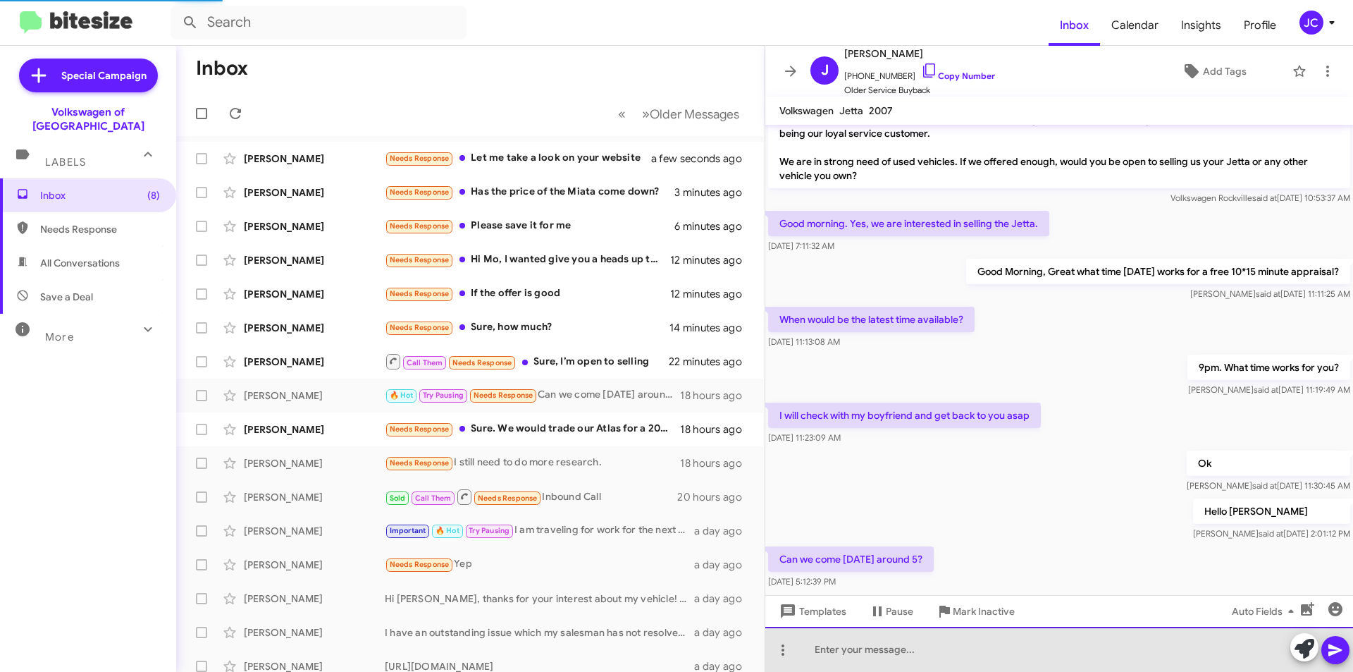
click at [876, 650] on div at bounding box center [1059, 649] width 588 height 45
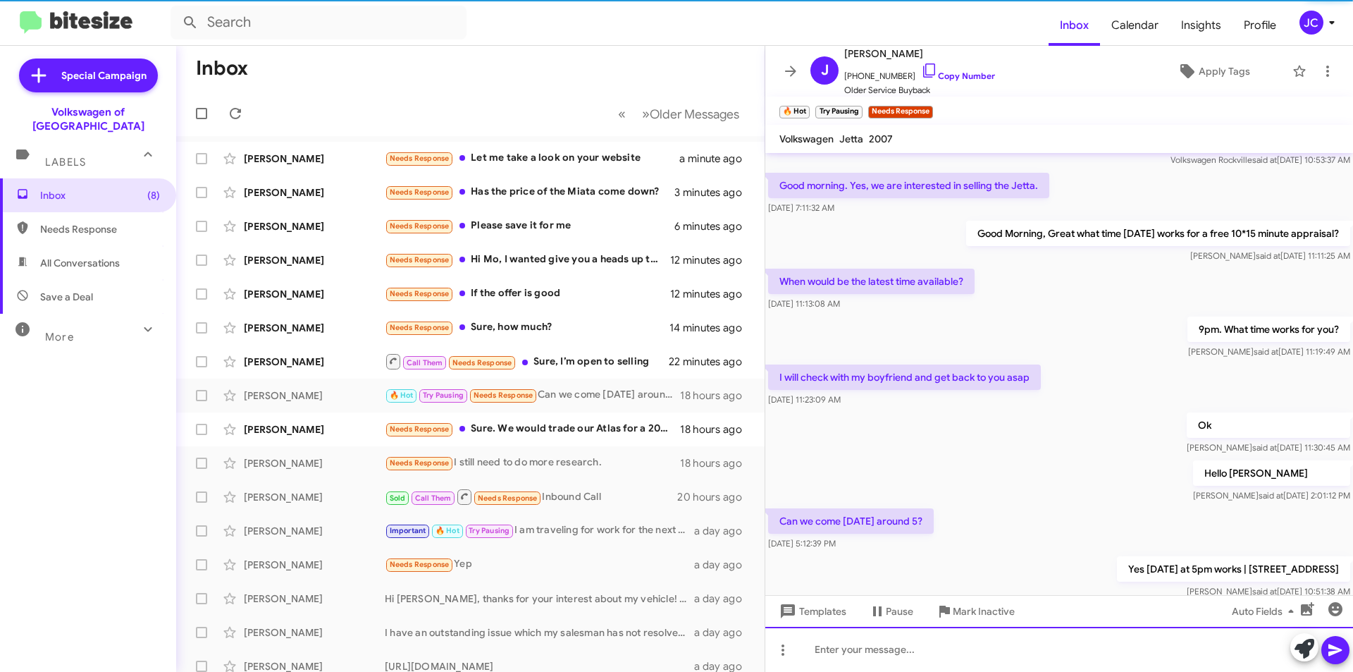
scroll to position [129, 0]
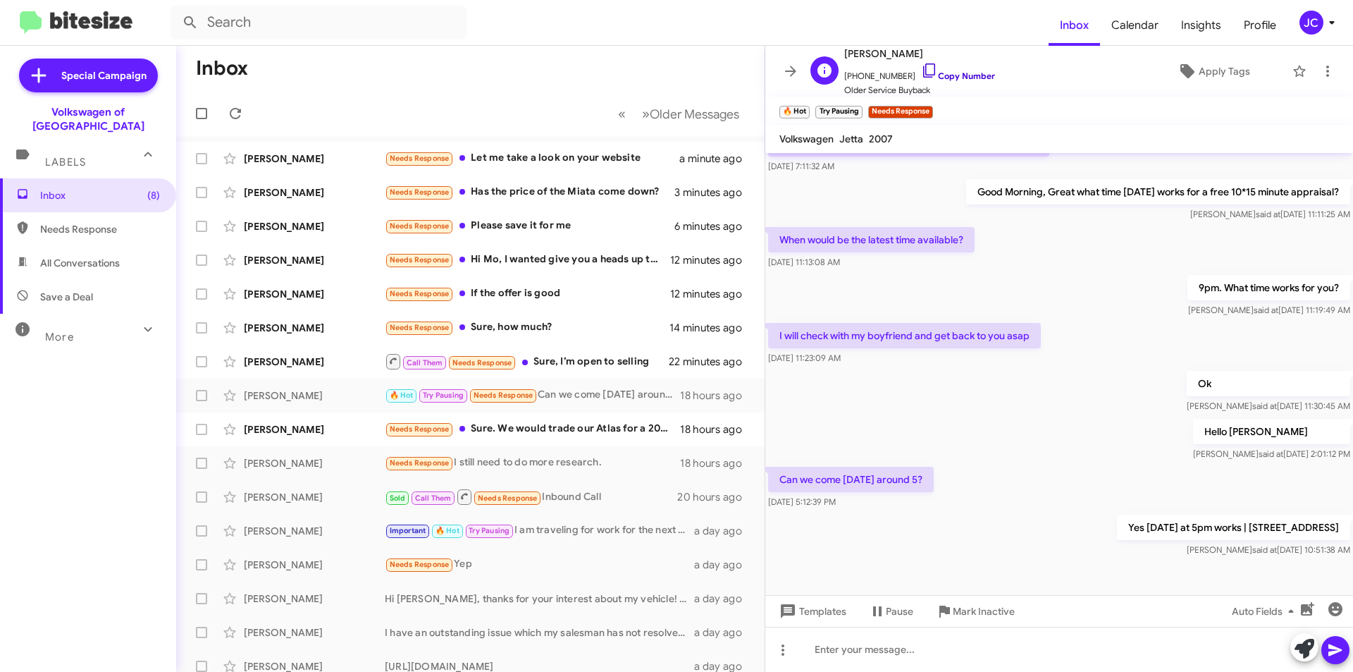
click at [921, 65] on icon at bounding box center [929, 70] width 17 height 17
click at [1011, 646] on div at bounding box center [1059, 649] width 588 height 45
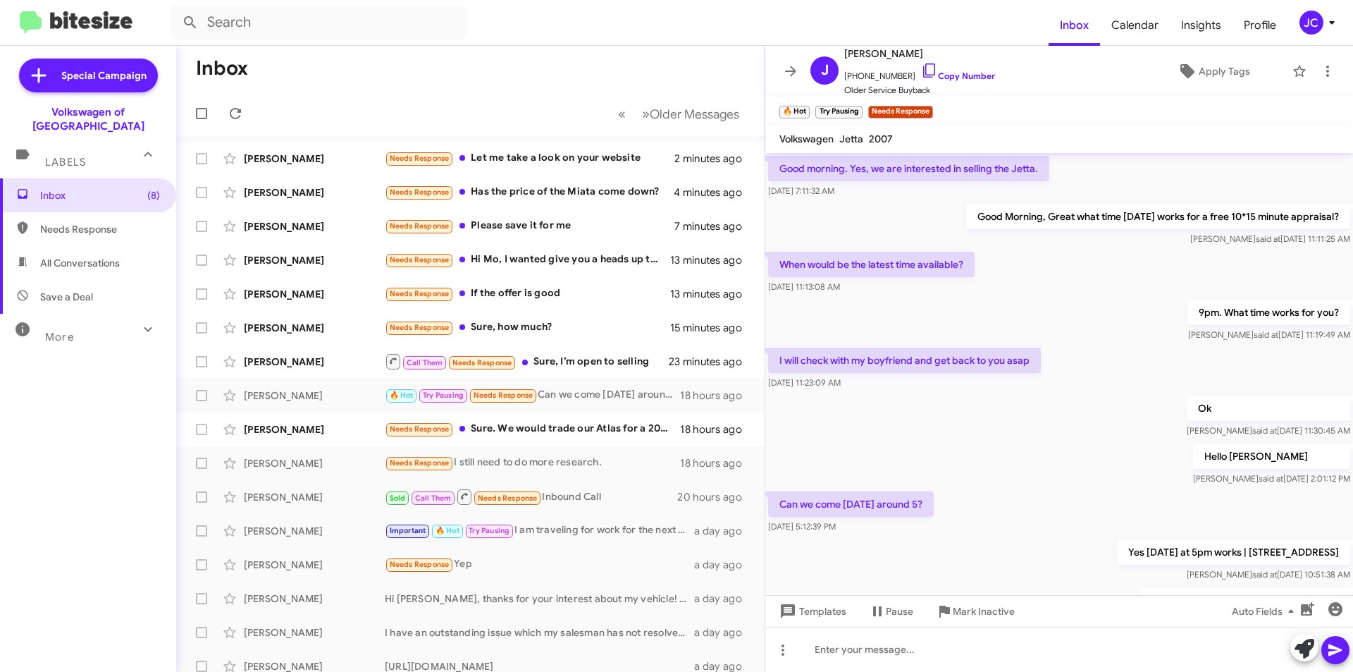
scroll to position [180, 0]
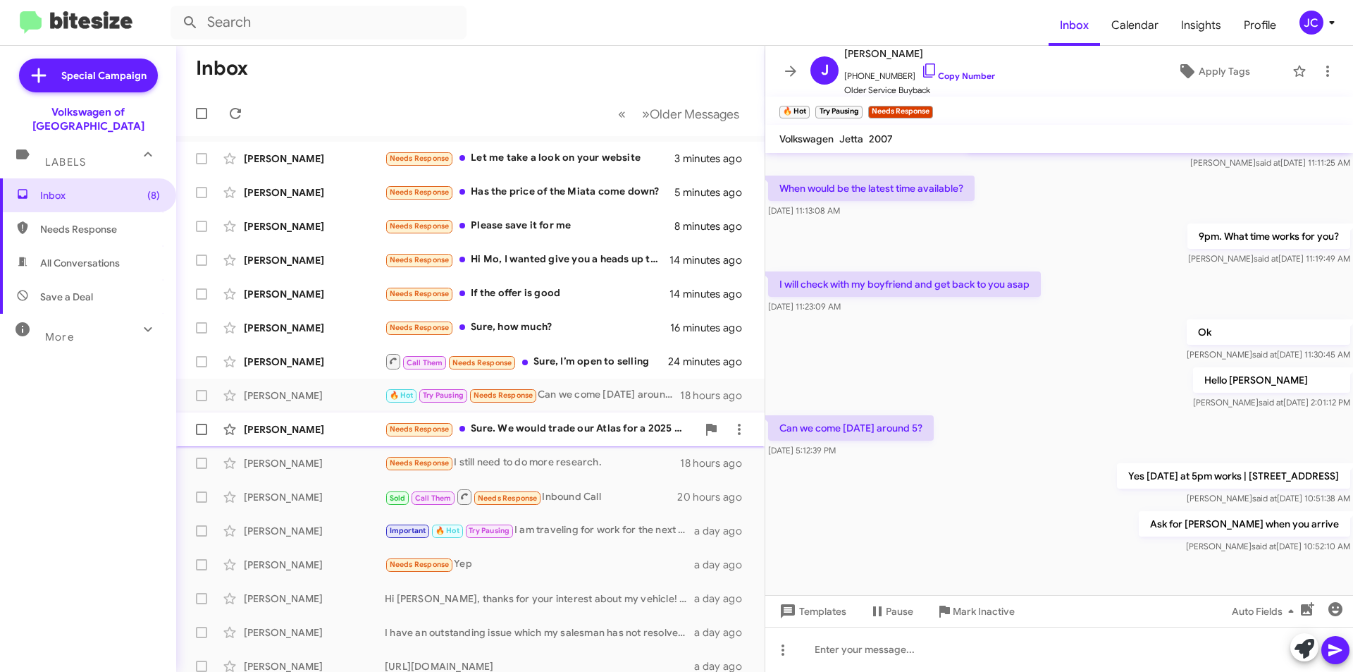
click at [543, 424] on div "Needs Response Sure. We would trade our Atlas for a 2025 model." at bounding box center [541, 429] width 312 height 16
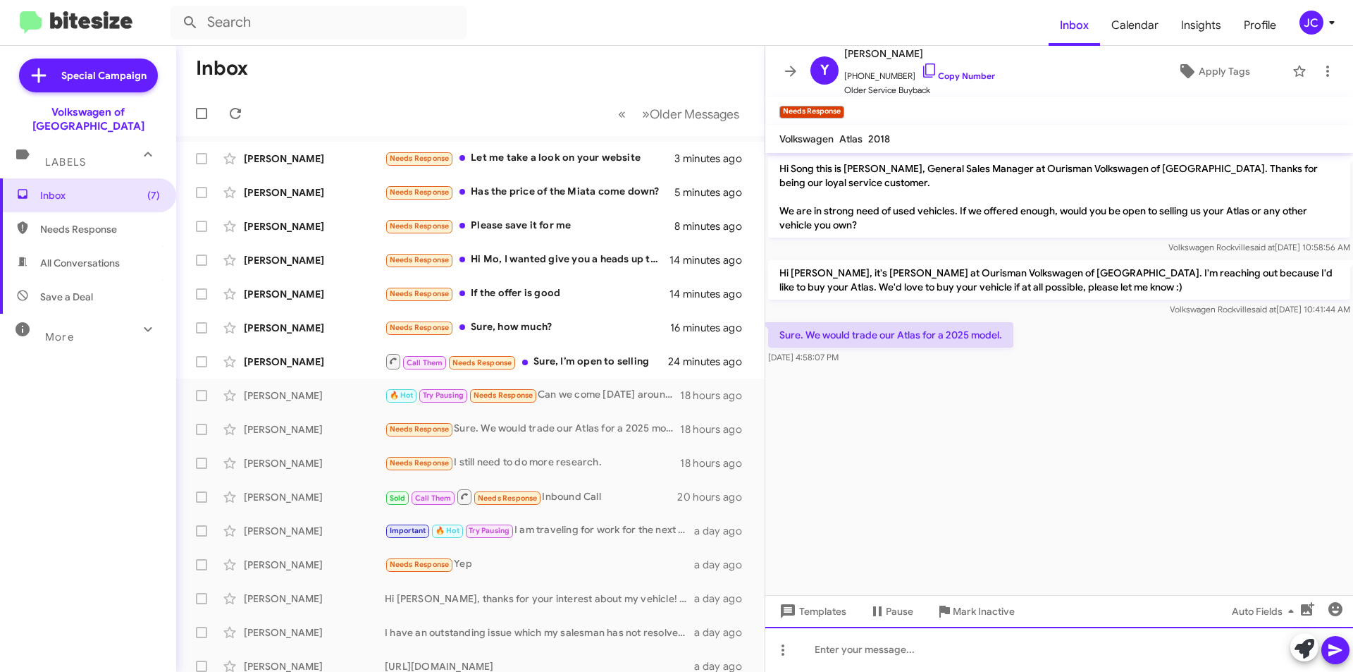
click at [932, 638] on div at bounding box center [1059, 649] width 588 height 45
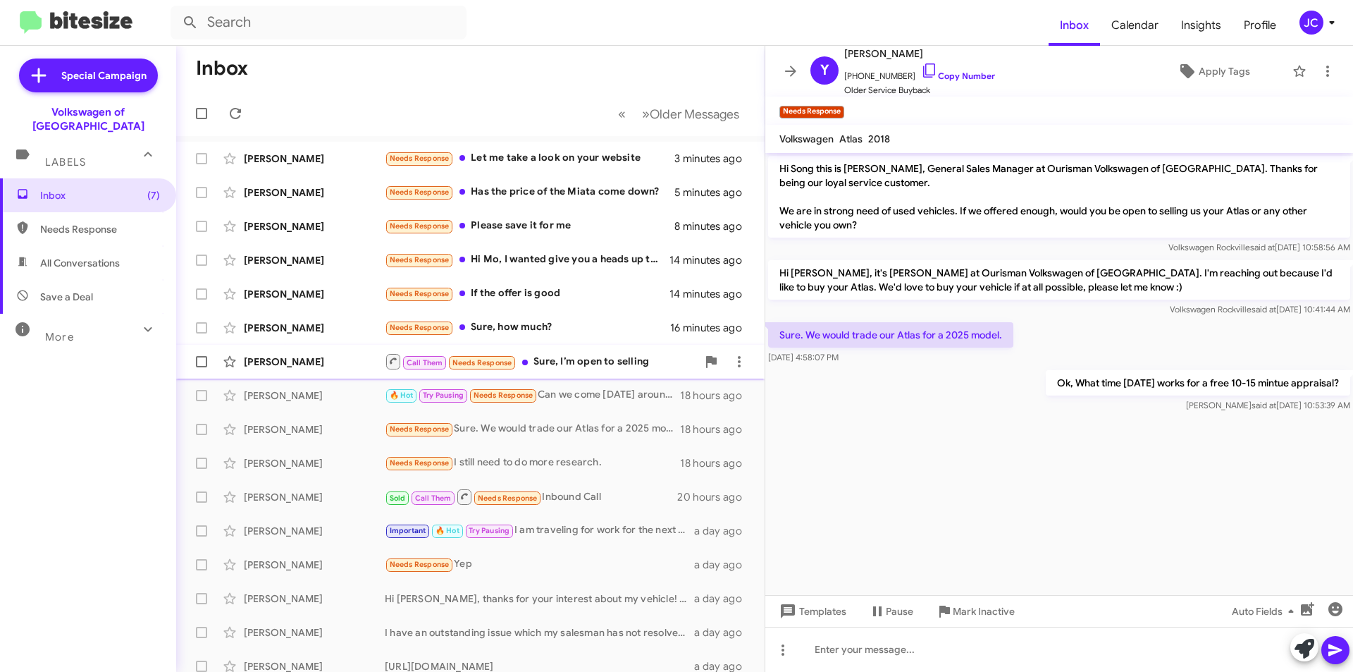
click at [612, 355] on div "Call Them Needs Response Sure, I’m open to selling" at bounding box center [541, 361] width 312 height 18
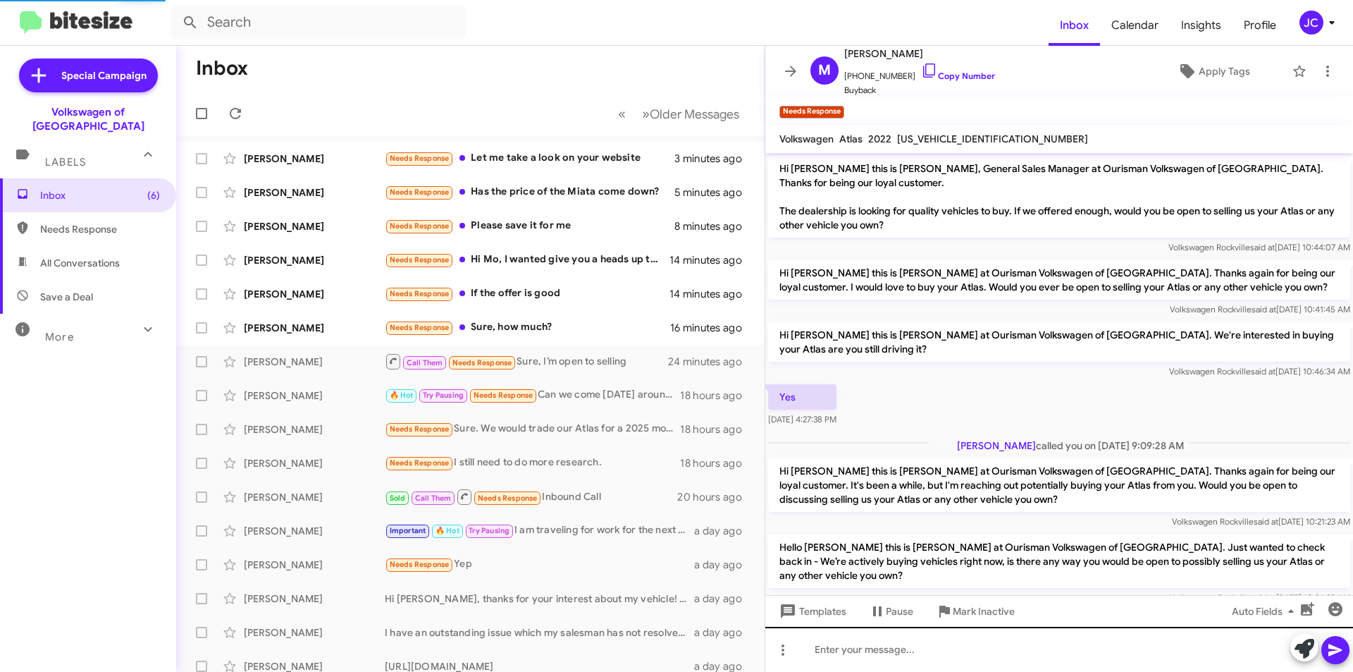
scroll to position [89, 0]
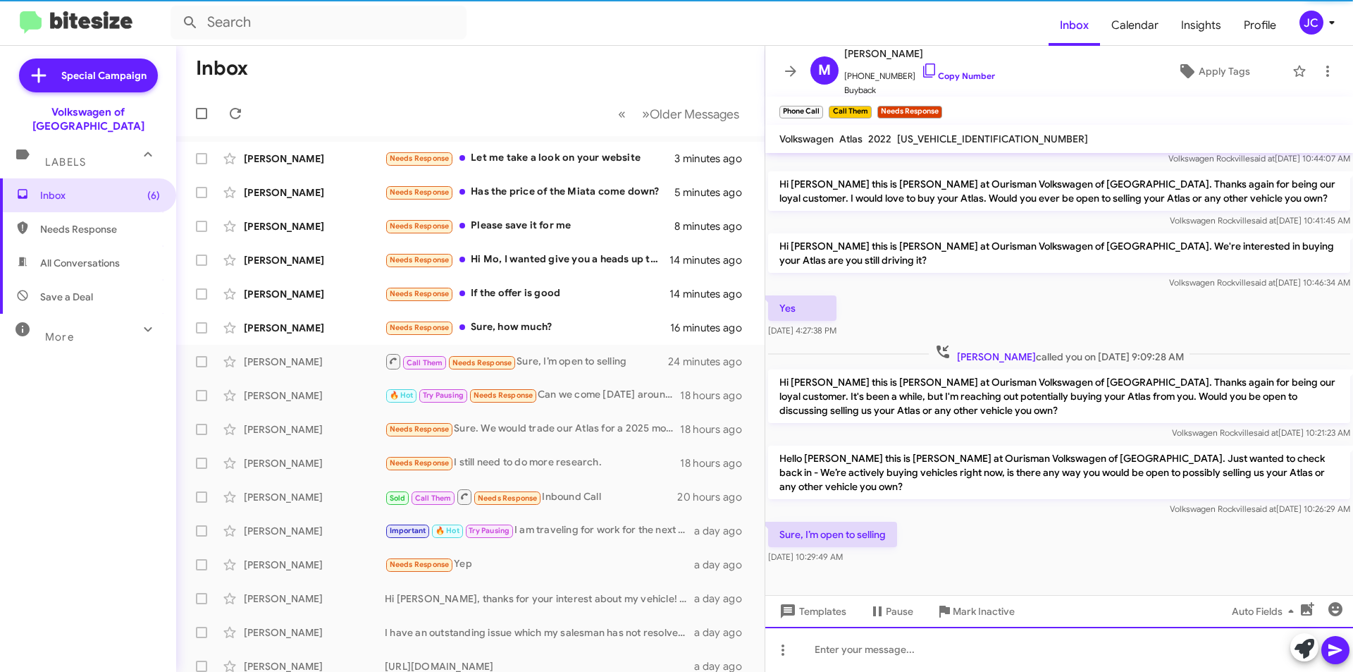
click at [879, 653] on div at bounding box center [1059, 649] width 588 height 45
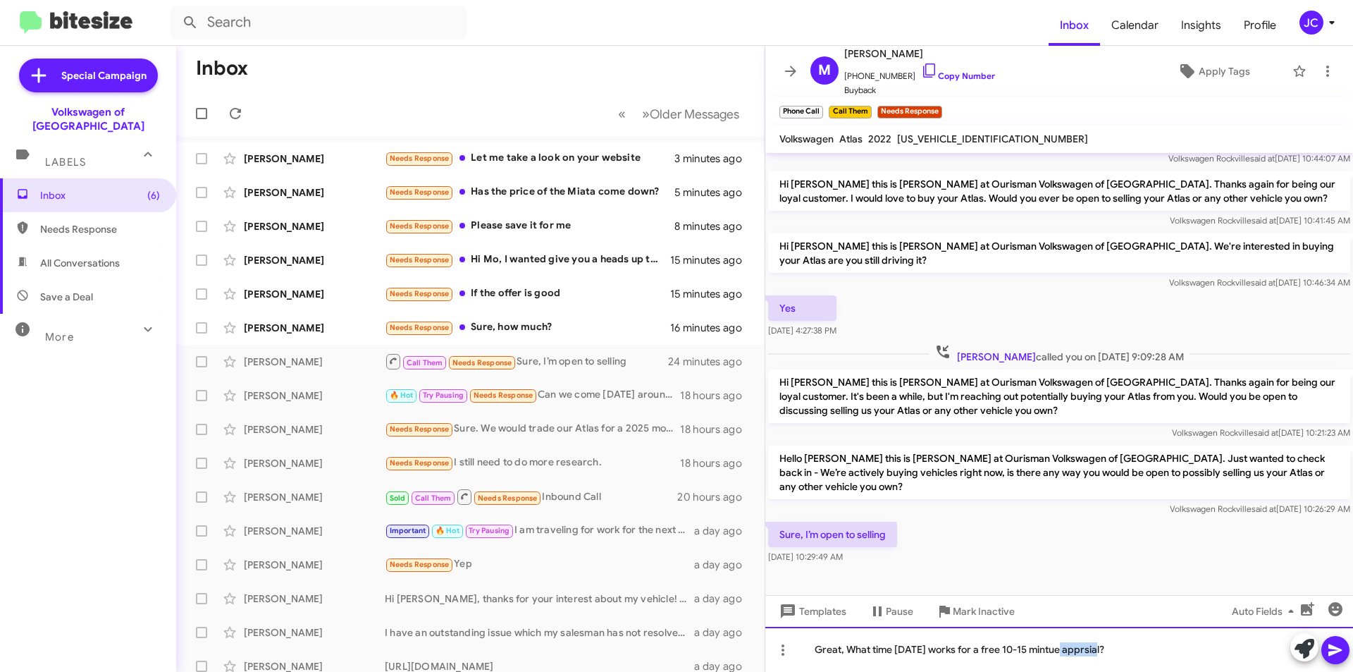
drag, startPoint x: 1097, startPoint y: 641, endPoint x: 1085, endPoint y: 650, distance: 15.2
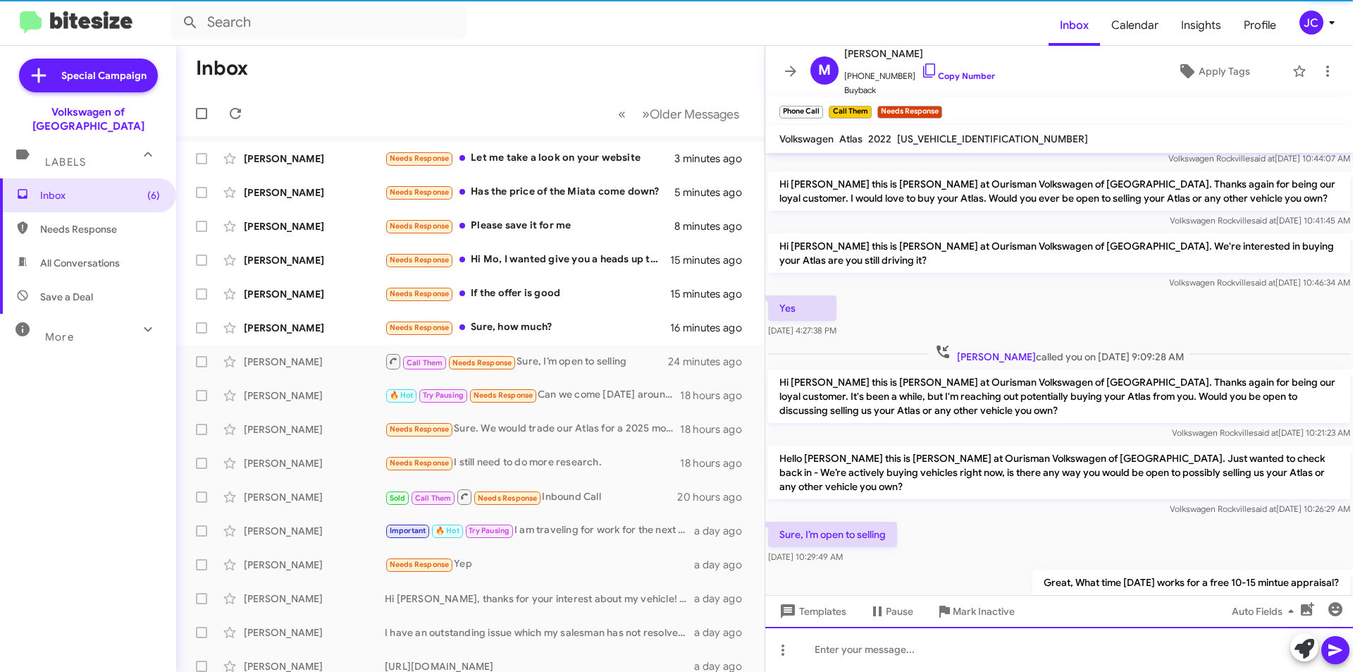
scroll to position [0, 0]
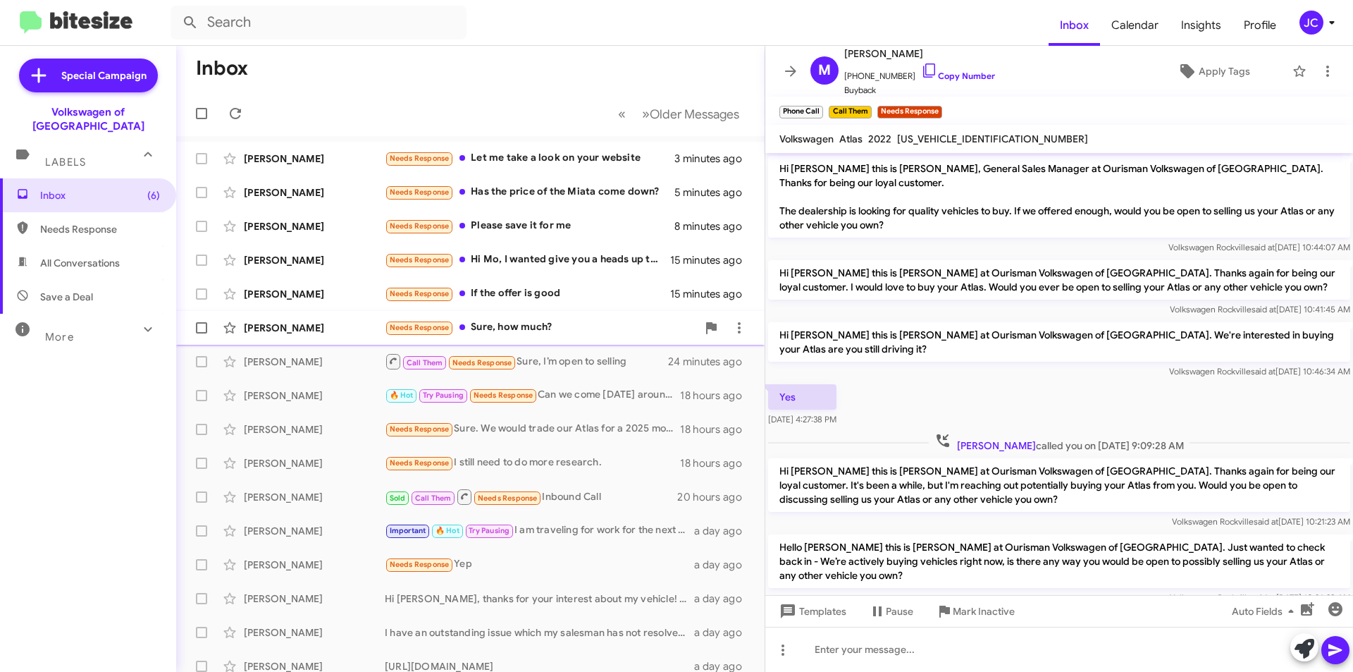
click at [504, 320] on div "Needs Response Sure, how much?" at bounding box center [541, 327] width 312 height 16
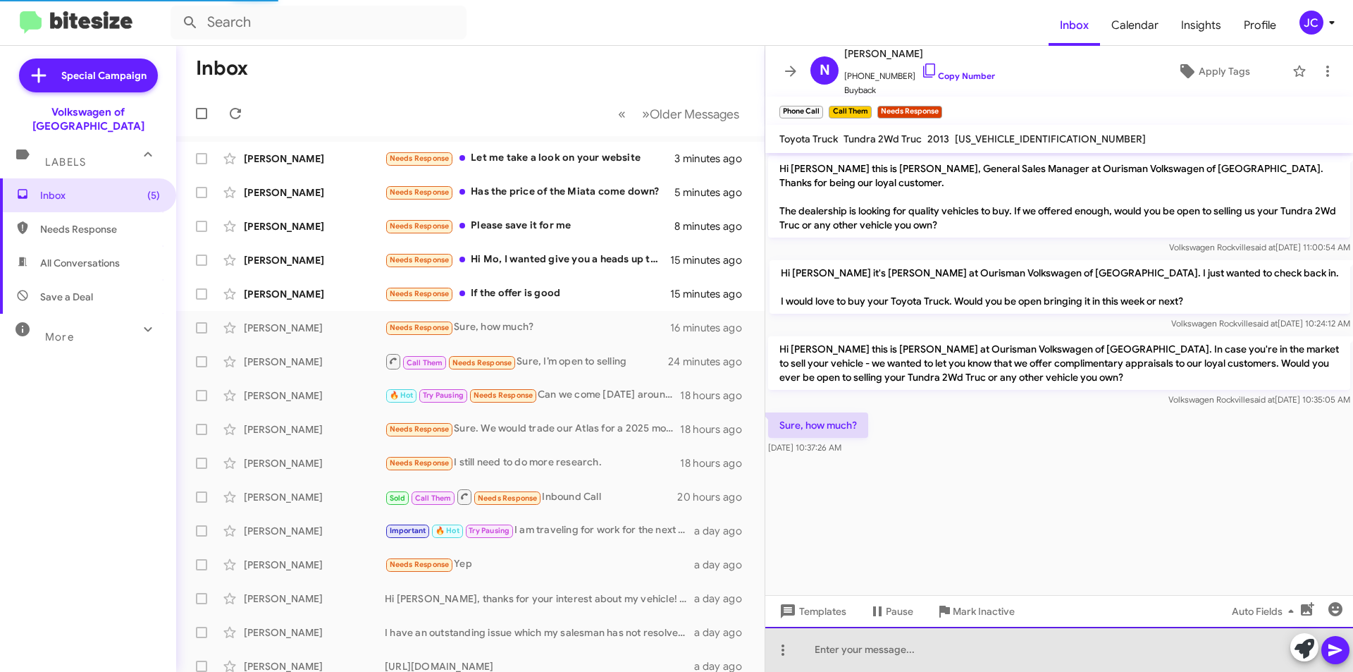
click at [841, 651] on div at bounding box center [1059, 649] width 588 height 45
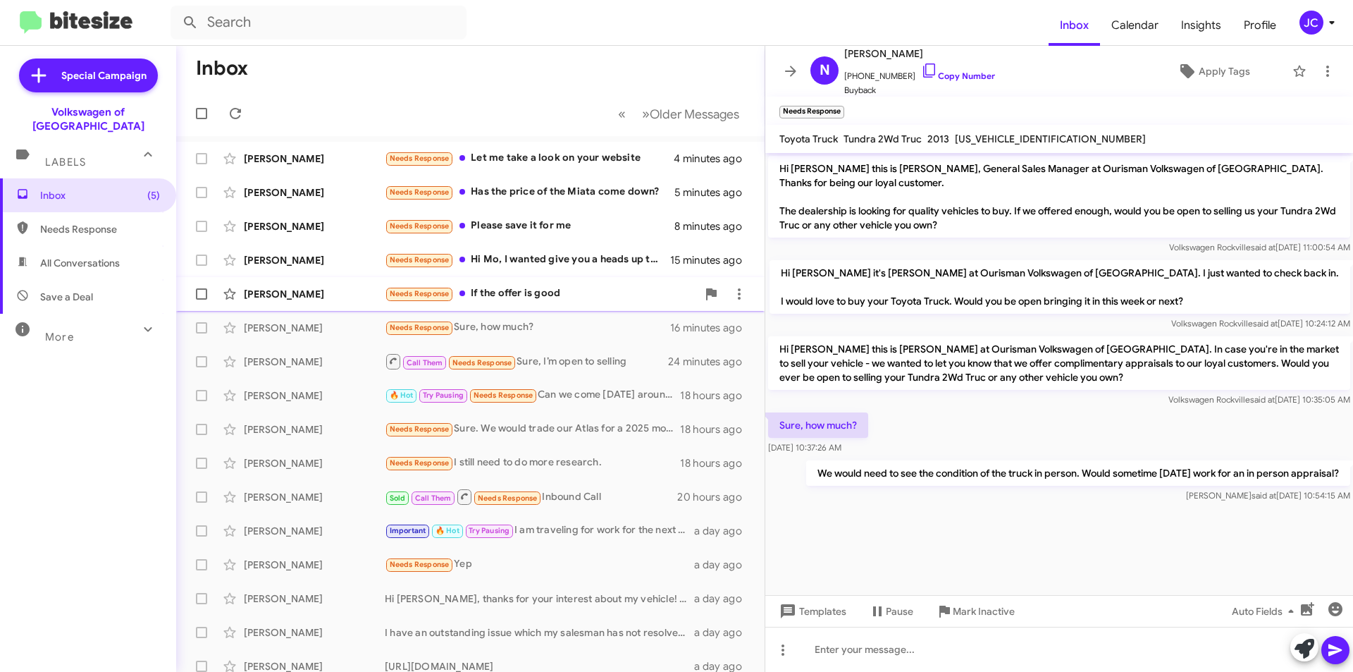
click at [497, 292] on div "Needs Response If the offer is good" at bounding box center [541, 293] width 312 height 16
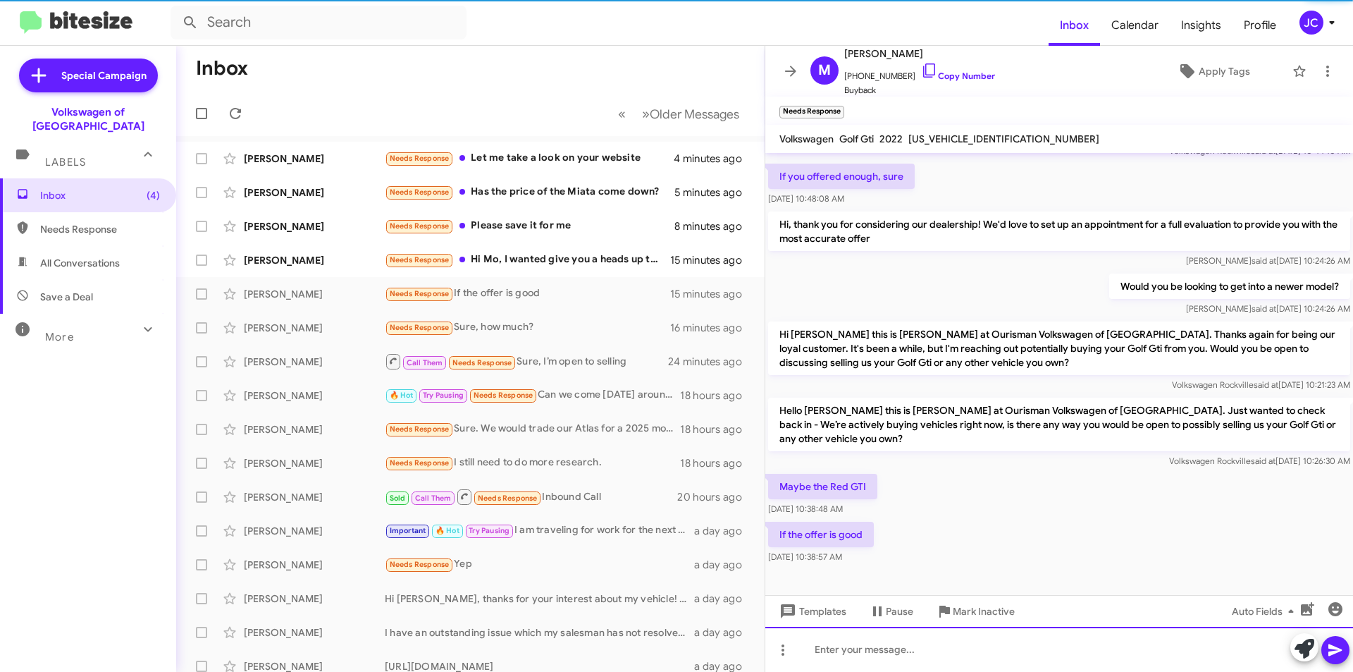
click at [870, 654] on div at bounding box center [1059, 649] width 588 height 45
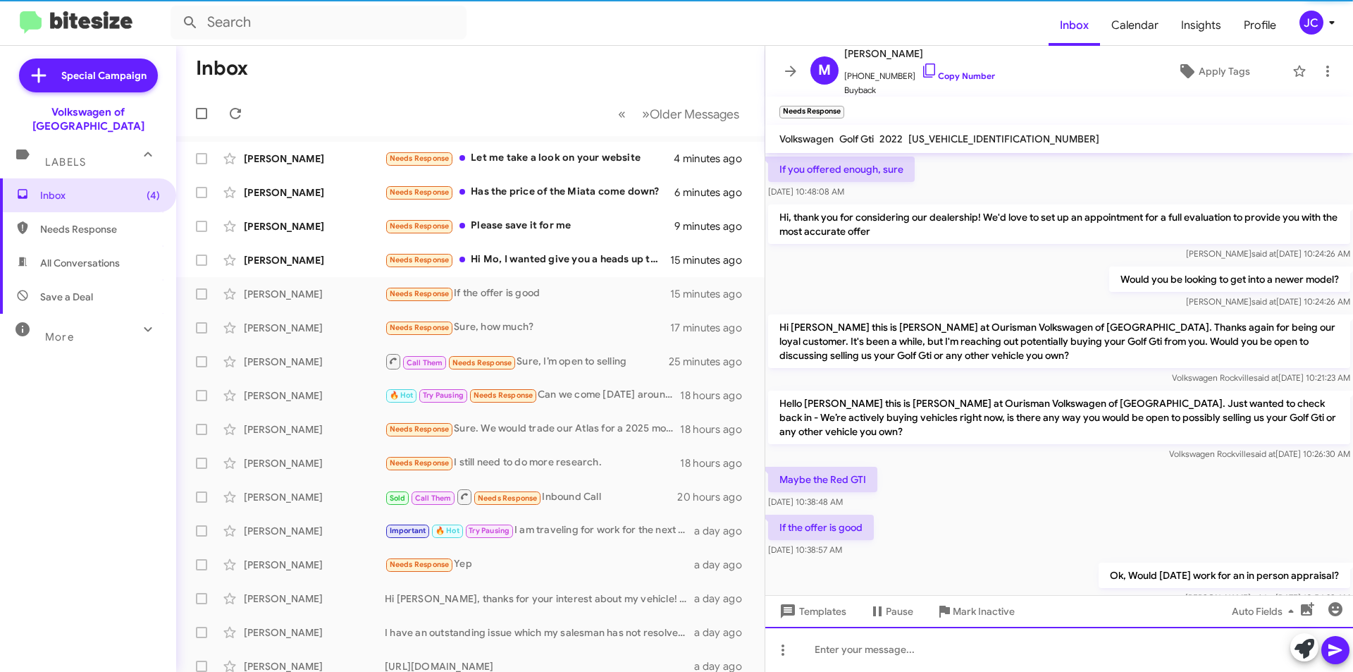
scroll to position [148, 0]
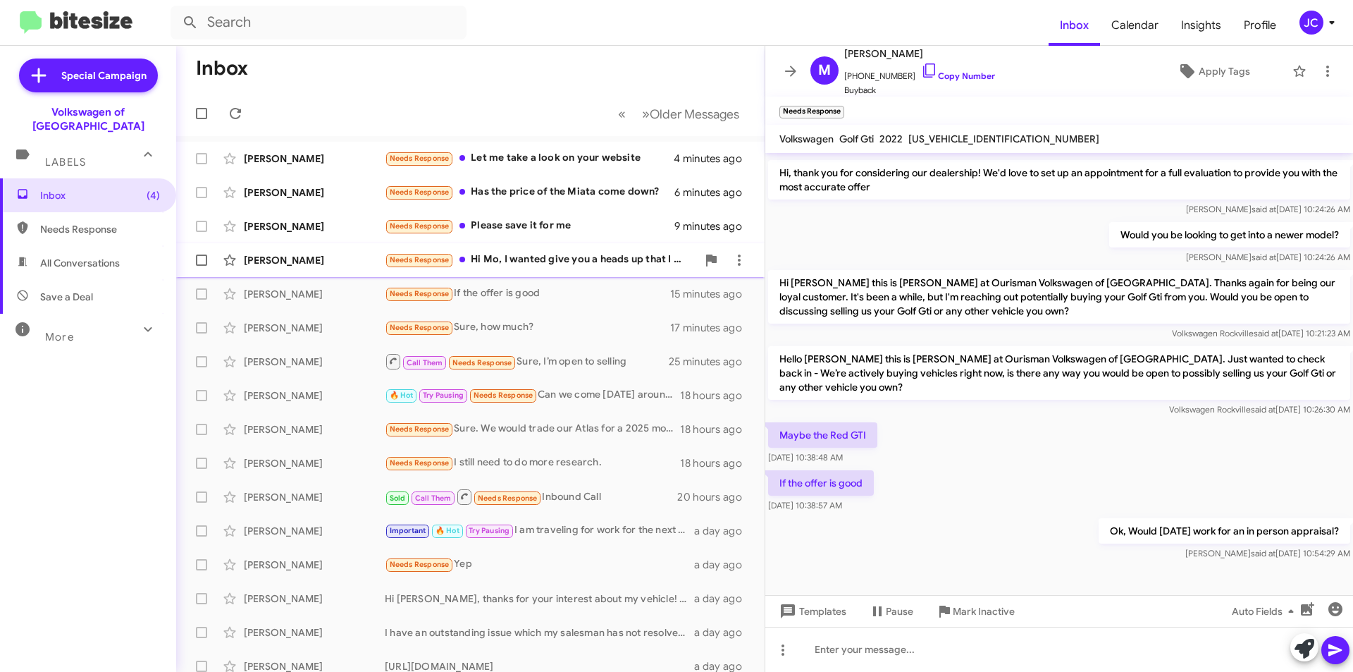
click at [549, 247] on div "Thuy Dang Needs Response Hi Mo, I wanted give you a heads up that I might be in…" at bounding box center [470, 260] width 566 height 28
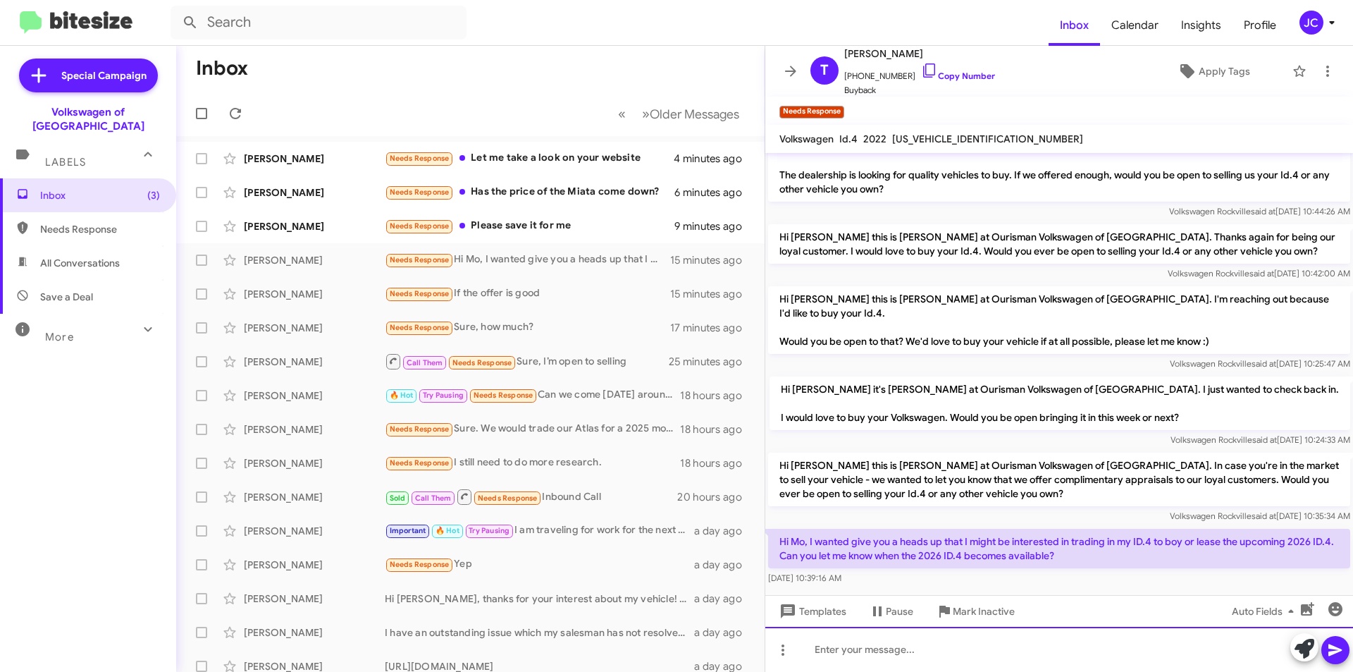
click at [966, 668] on div at bounding box center [1059, 649] width 588 height 45
drag, startPoint x: 948, startPoint y: 638, endPoint x: 1134, endPoint y: 486, distance: 240.4
click at [948, 638] on div at bounding box center [1059, 649] width 588 height 45
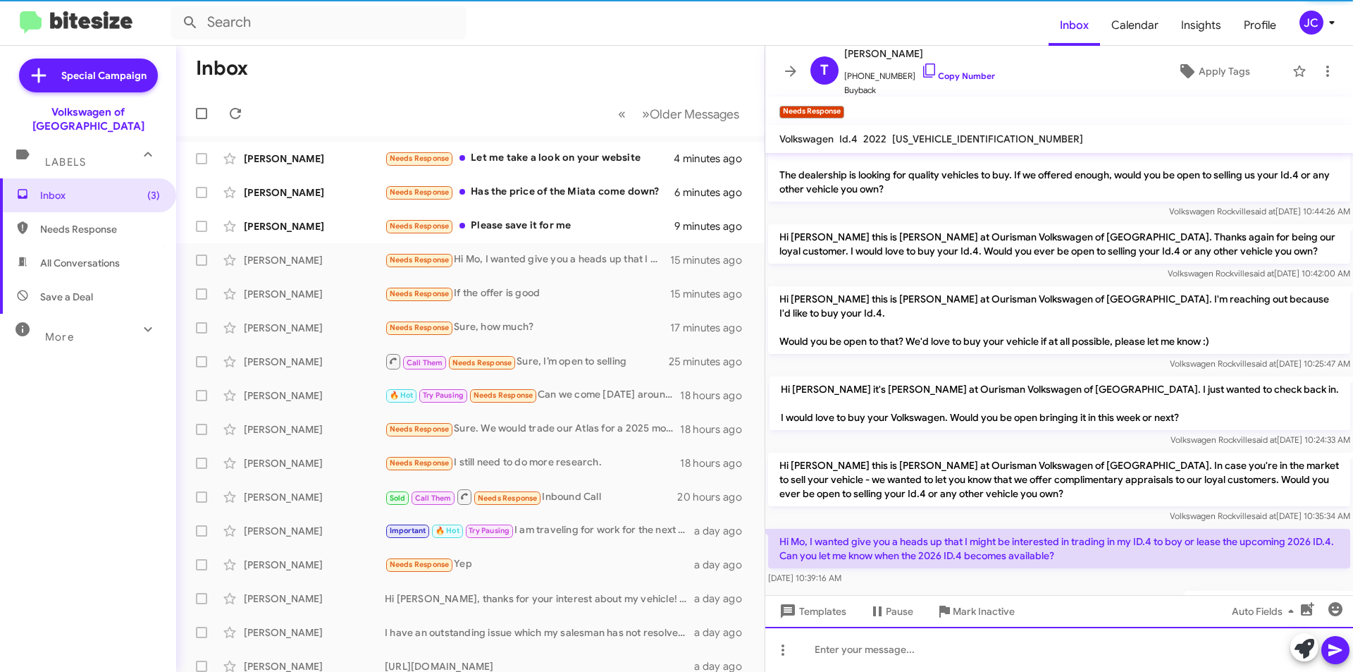
scroll to position [87, 0]
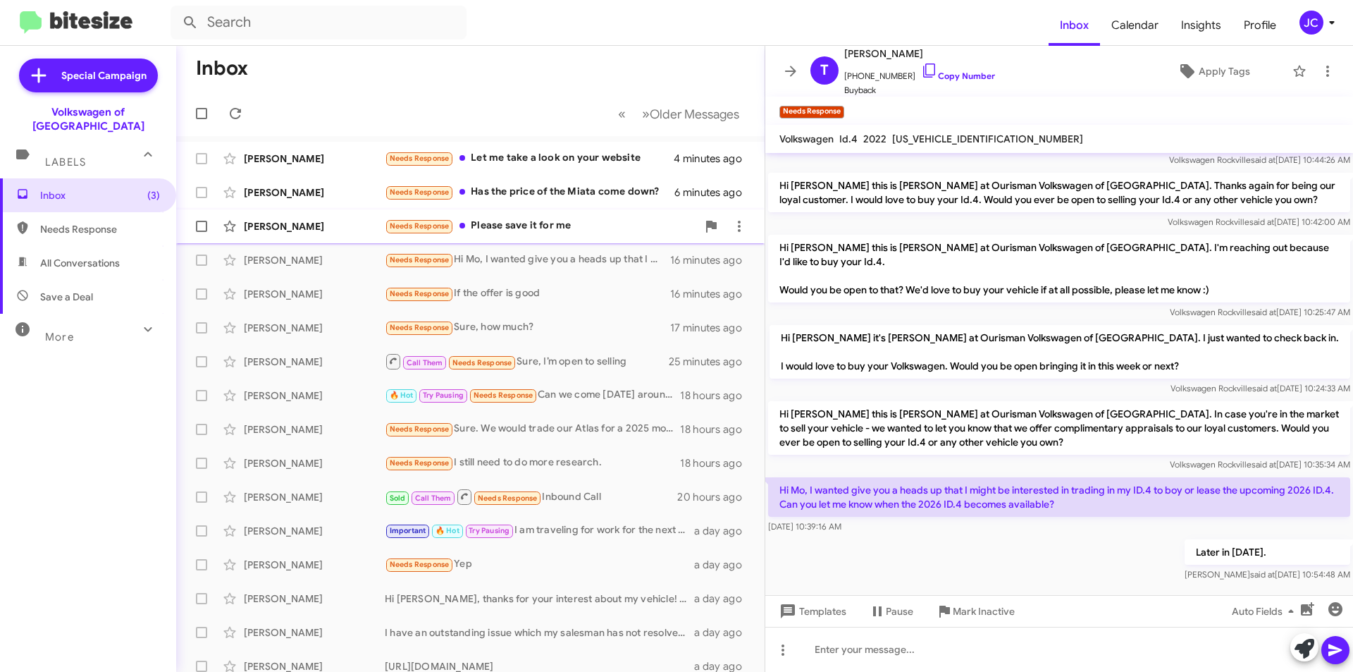
click at [525, 232] on div "Needs Response Please save it for me" at bounding box center [541, 226] width 312 height 16
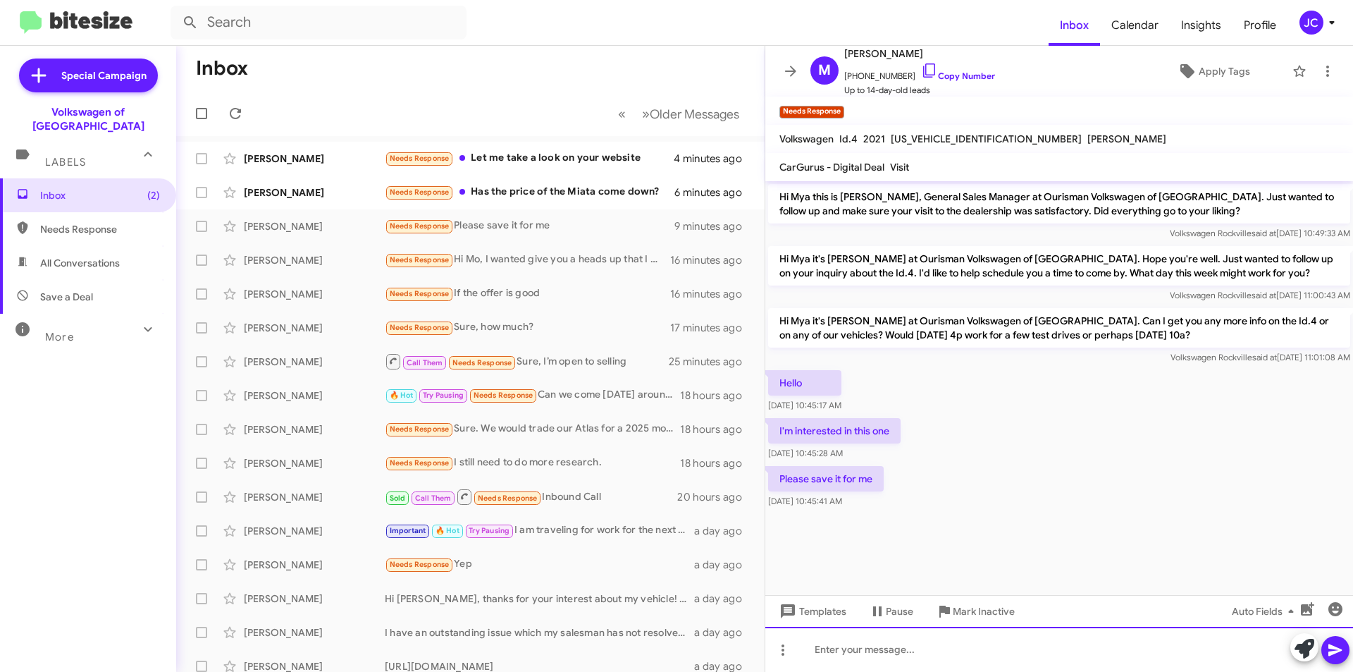
click at [846, 655] on div at bounding box center [1059, 649] width 588 height 45
click at [903, 74] on span "+12408488069 Copy Number" at bounding box center [919, 72] width 151 height 21
click at [921, 73] on icon at bounding box center [929, 70] width 17 height 17
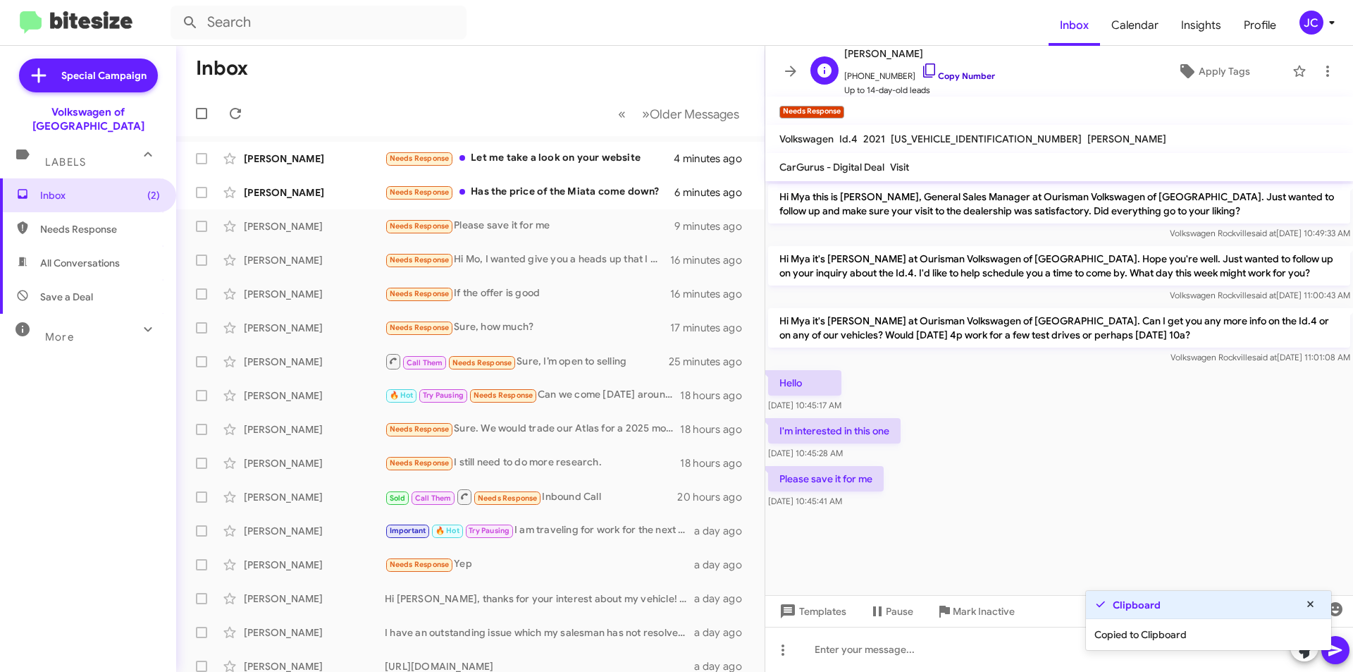
click at [923, 71] on icon at bounding box center [929, 70] width 12 height 14
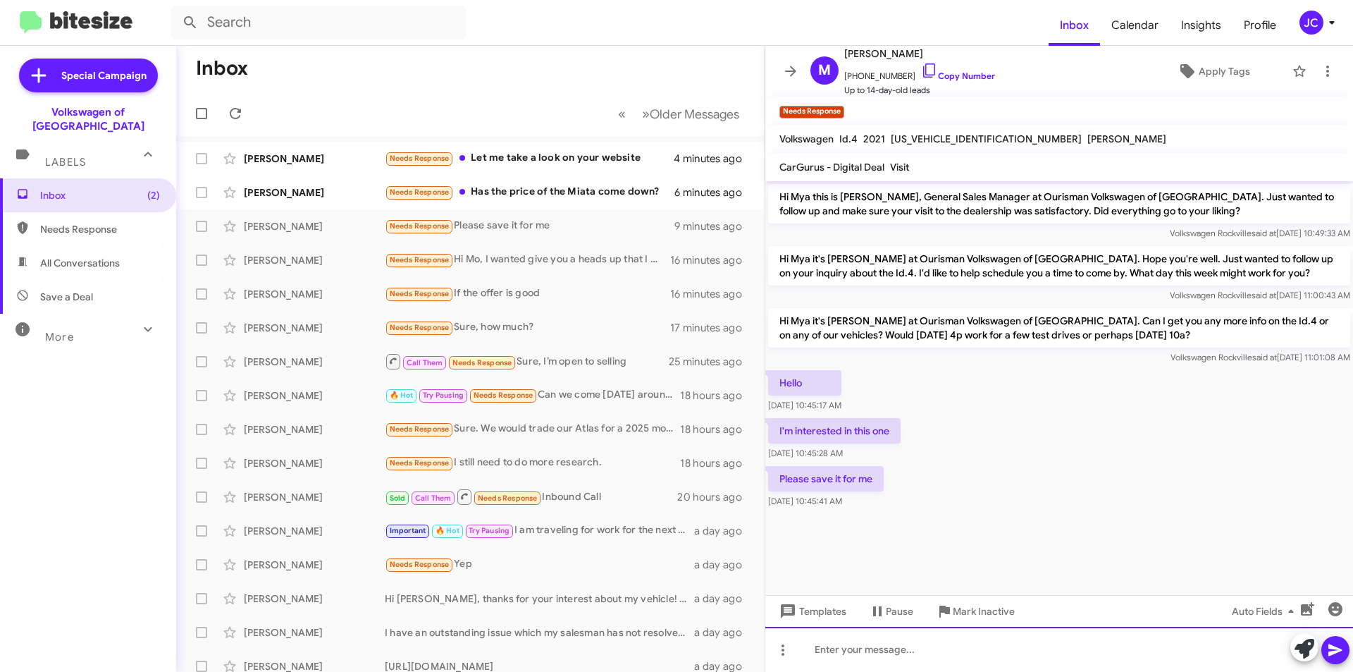
click at [859, 652] on div at bounding box center [1059, 649] width 588 height 45
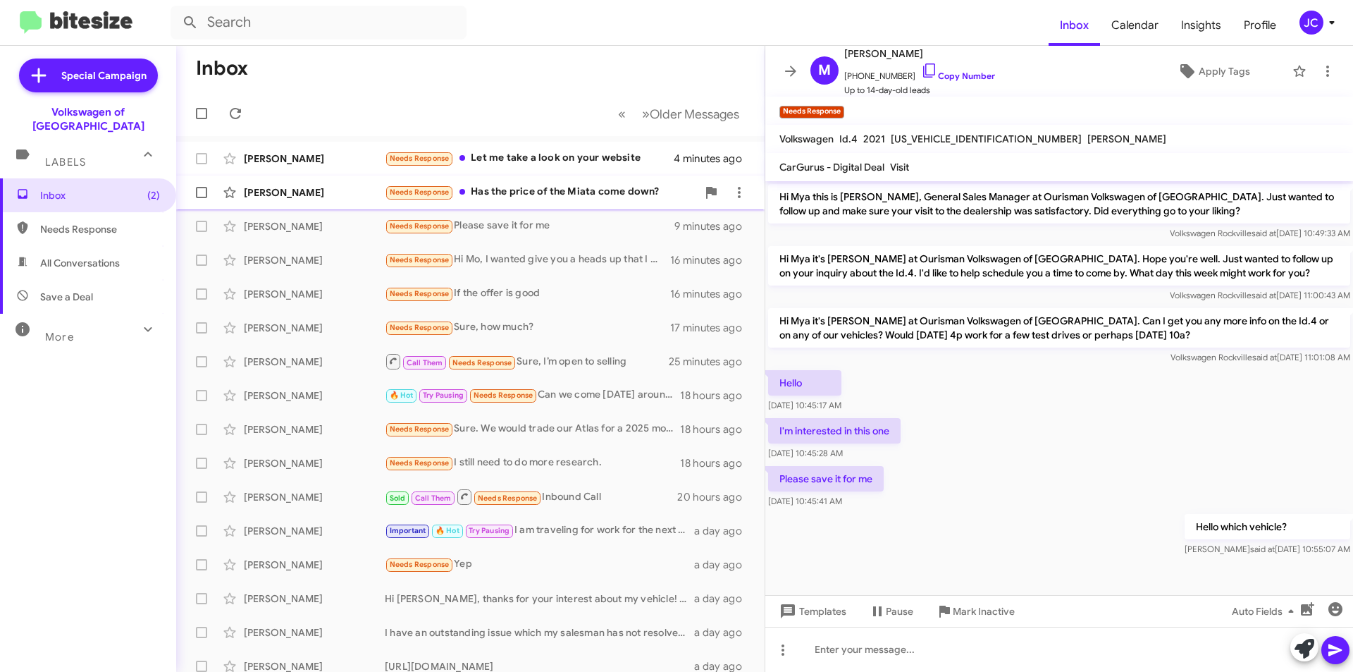
click at [546, 180] on div "Robert Zachariasiewicz Needs Response Has the price of the Miata come down? 6 m…" at bounding box center [470, 192] width 566 height 28
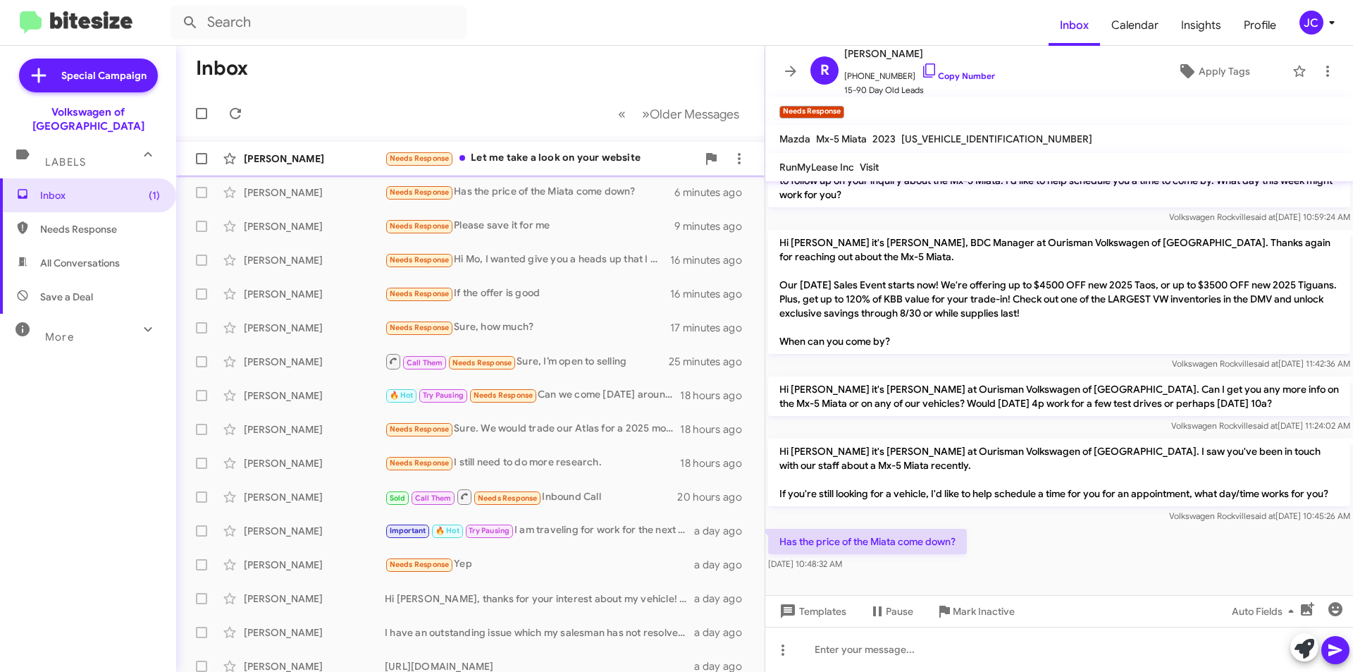
click at [548, 153] on div "Needs Response Let me take a look on your website" at bounding box center [541, 158] width 312 height 16
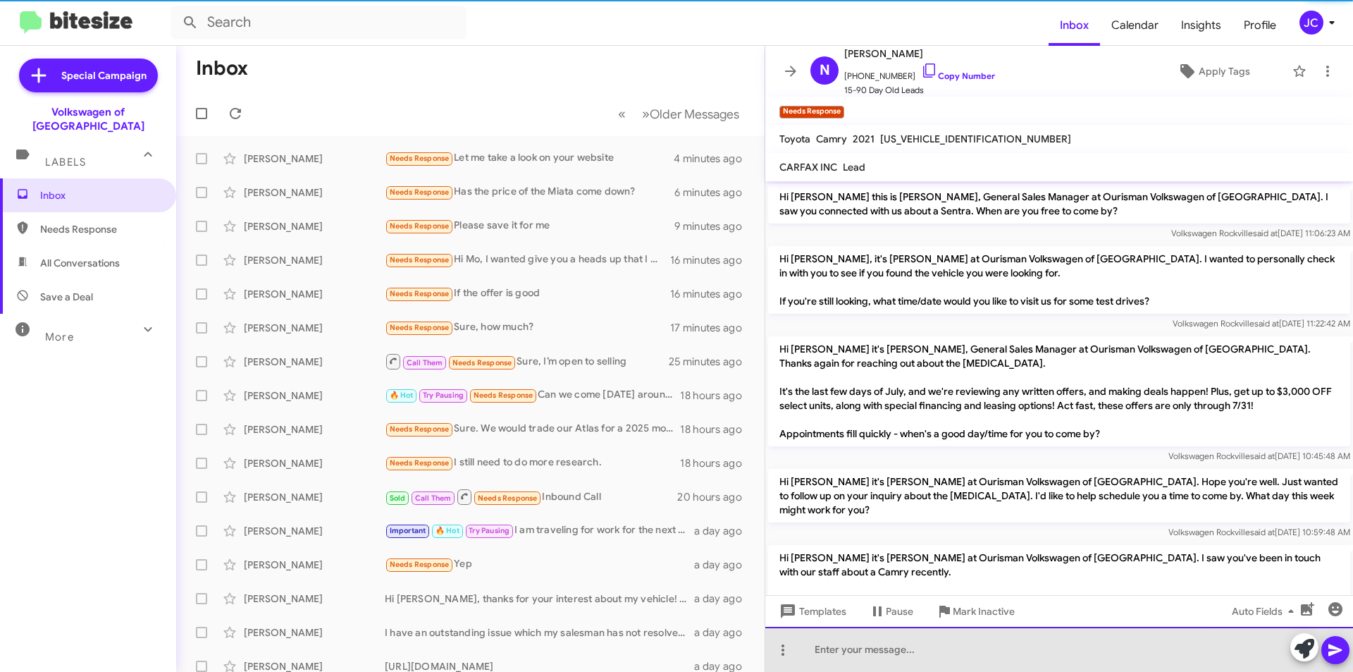
click at [924, 652] on div at bounding box center [1059, 649] width 588 height 45
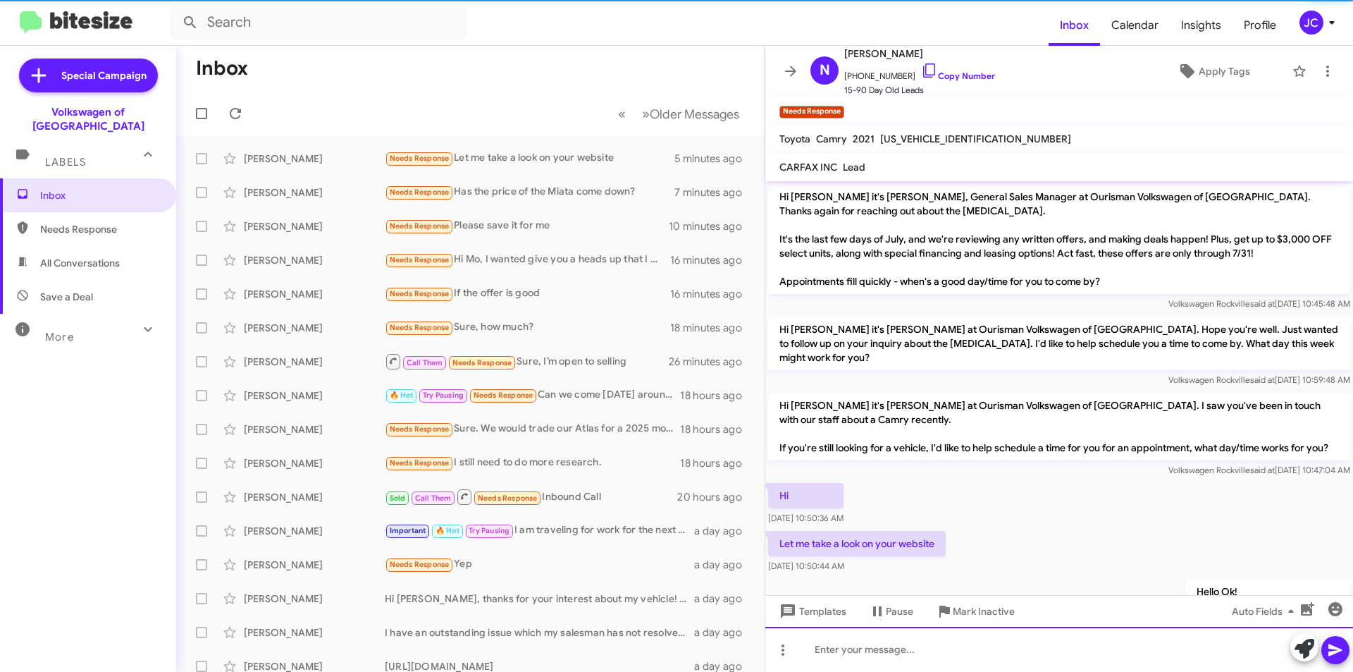
scroll to position [209, 0]
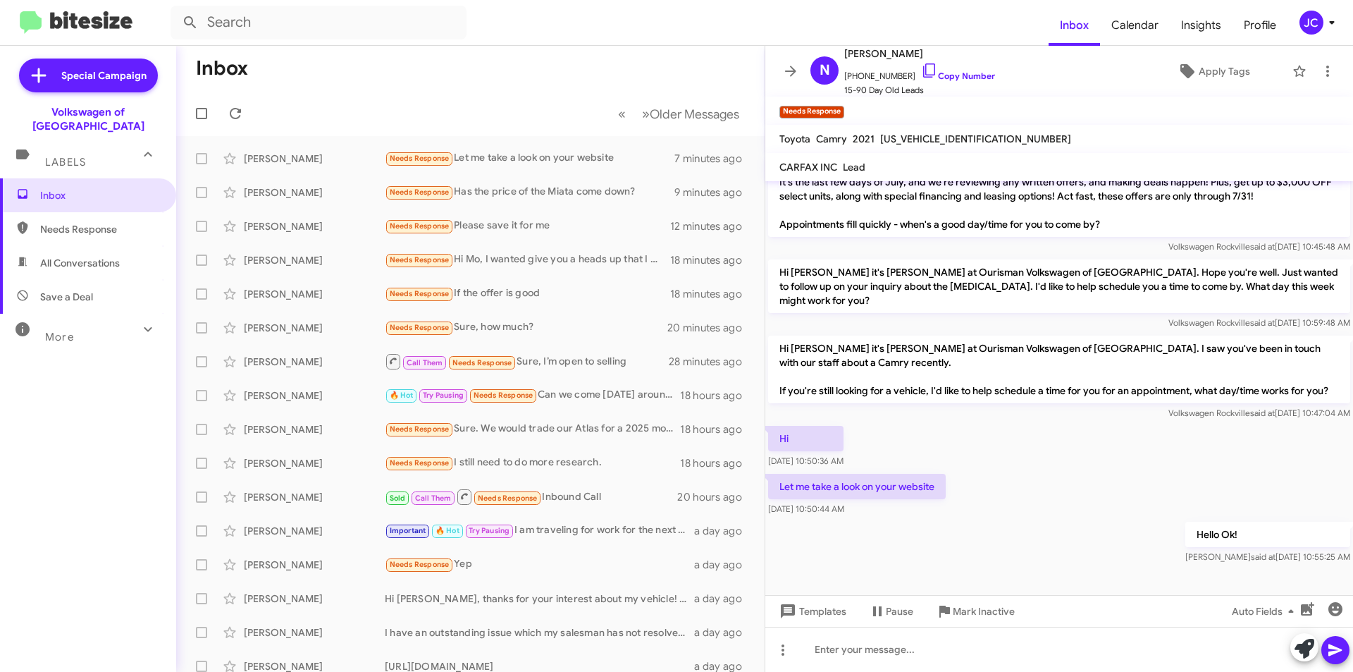
click at [1324, 19] on icon at bounding box center [1332, 22] width 17 height 17
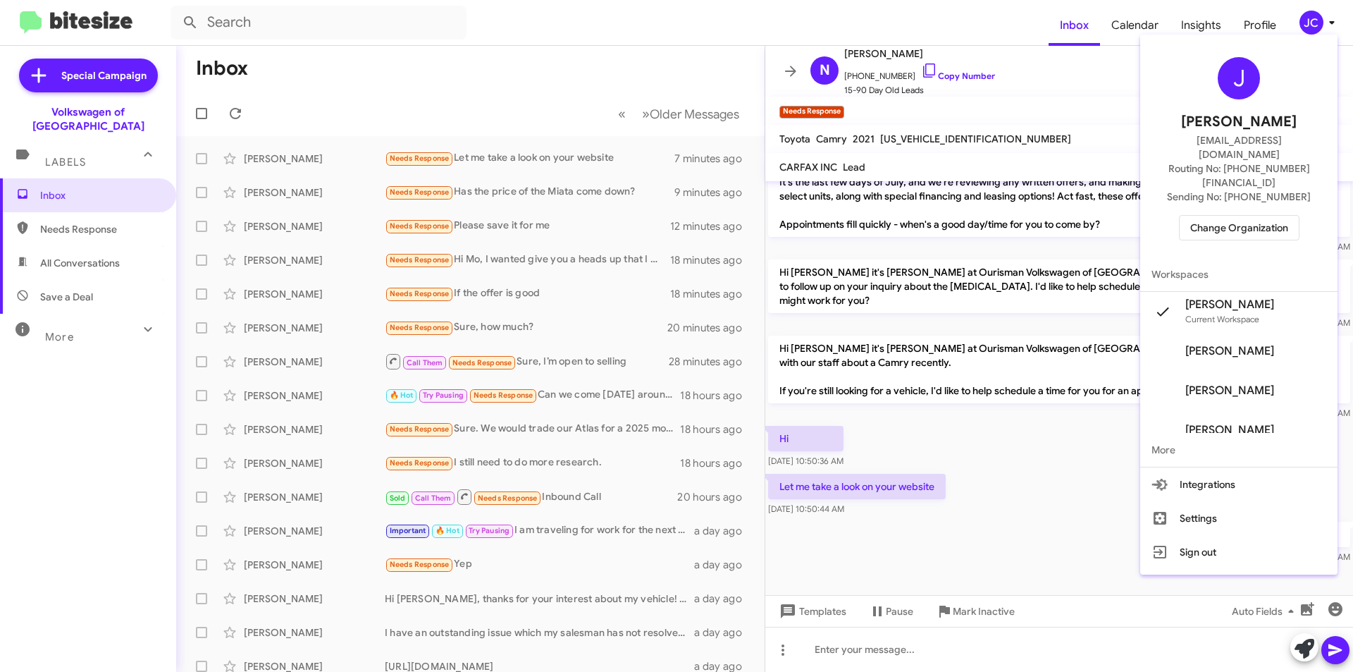
click at [1278, 216] on span "Change Organization" at bounding box center [1239, 228] width 98 height 24
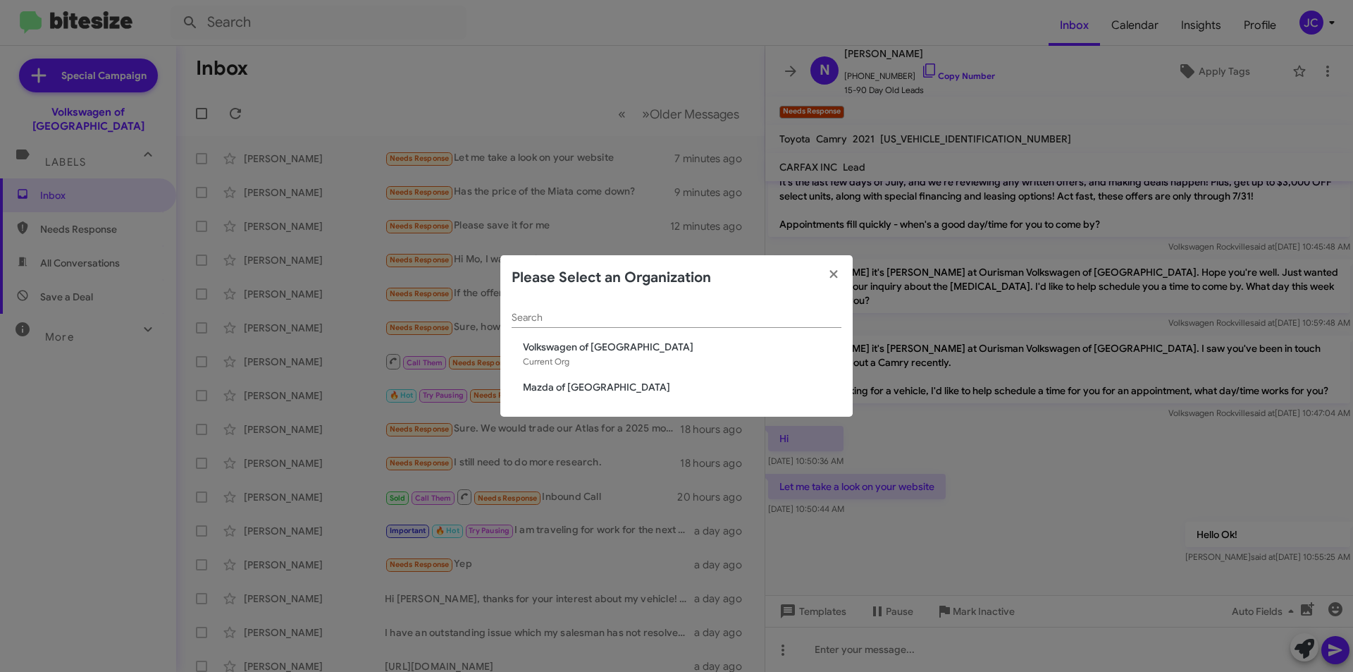
click at [536, 387] on span "Mazda of [GEOGRAPHIC_DATA]" at bounding box center [682, 387] width 319 height 14
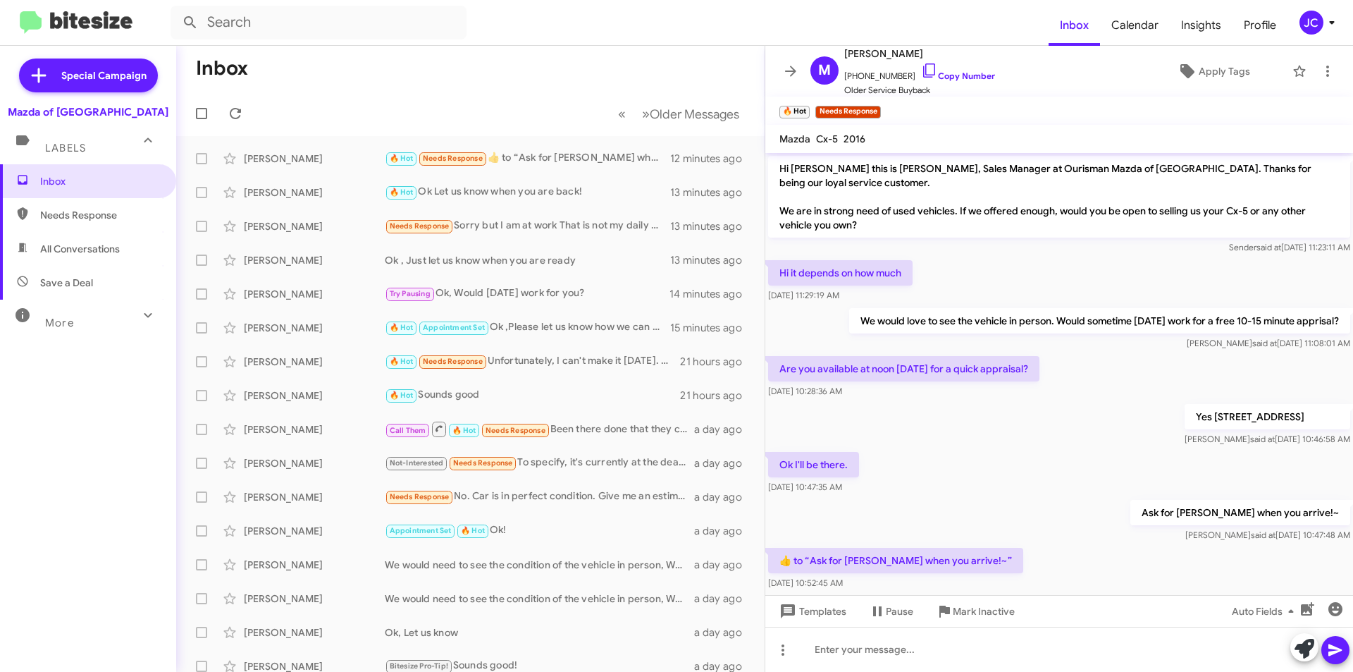
scroll to position [26, 0]
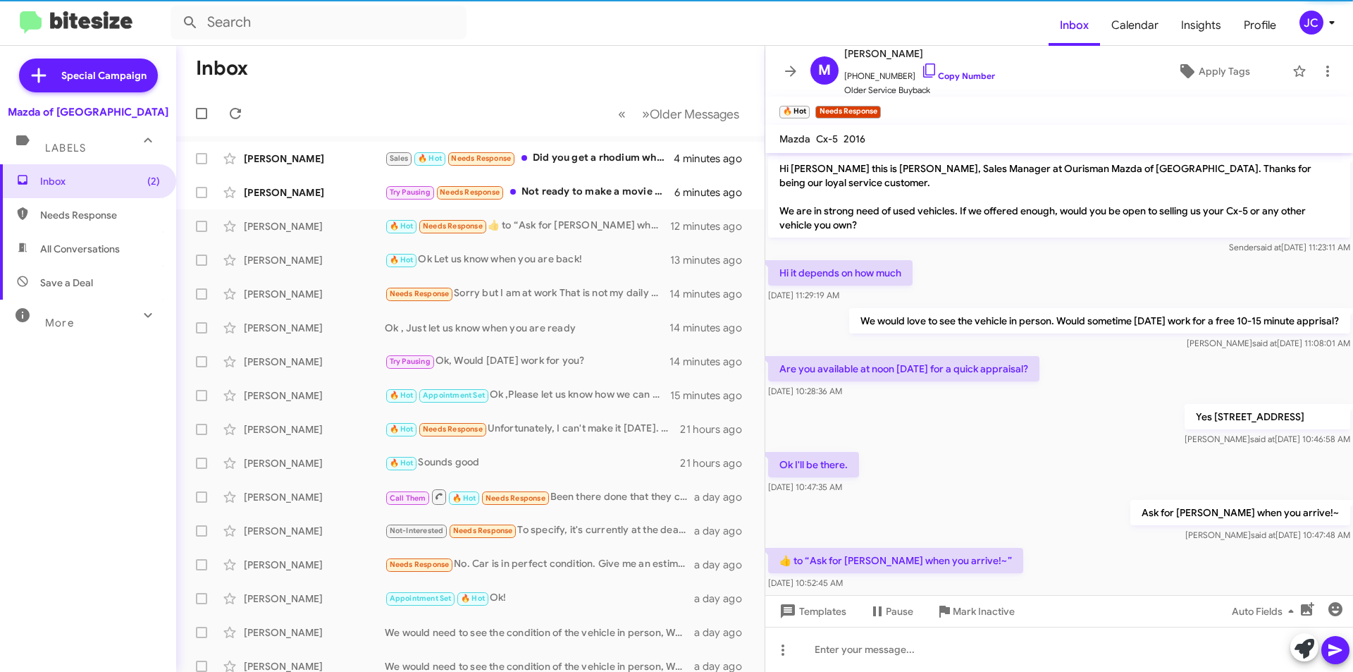
scroll to position [26, 0]
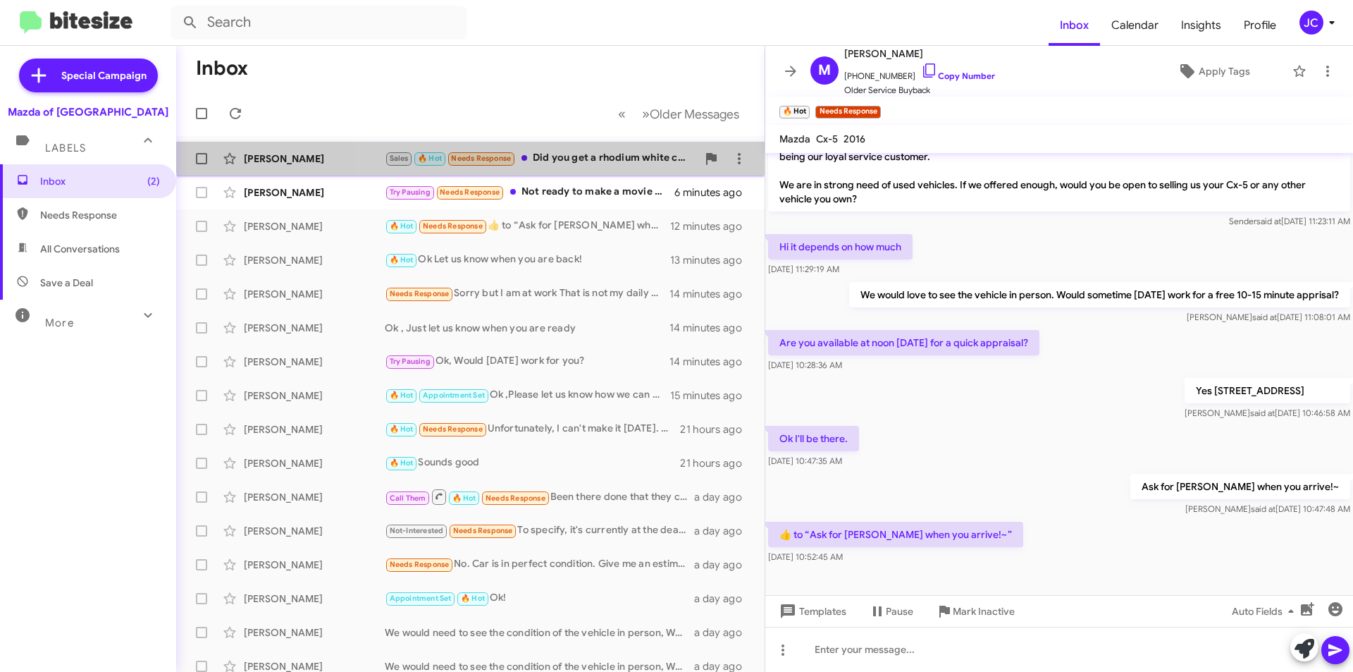
click at [562, 147] on div "Faye Tavernier Sales 🔥 Hot Needs Response Did you get a rhodium white cx-5 prem…" at bounding box center [470, 158] width 566 height 28
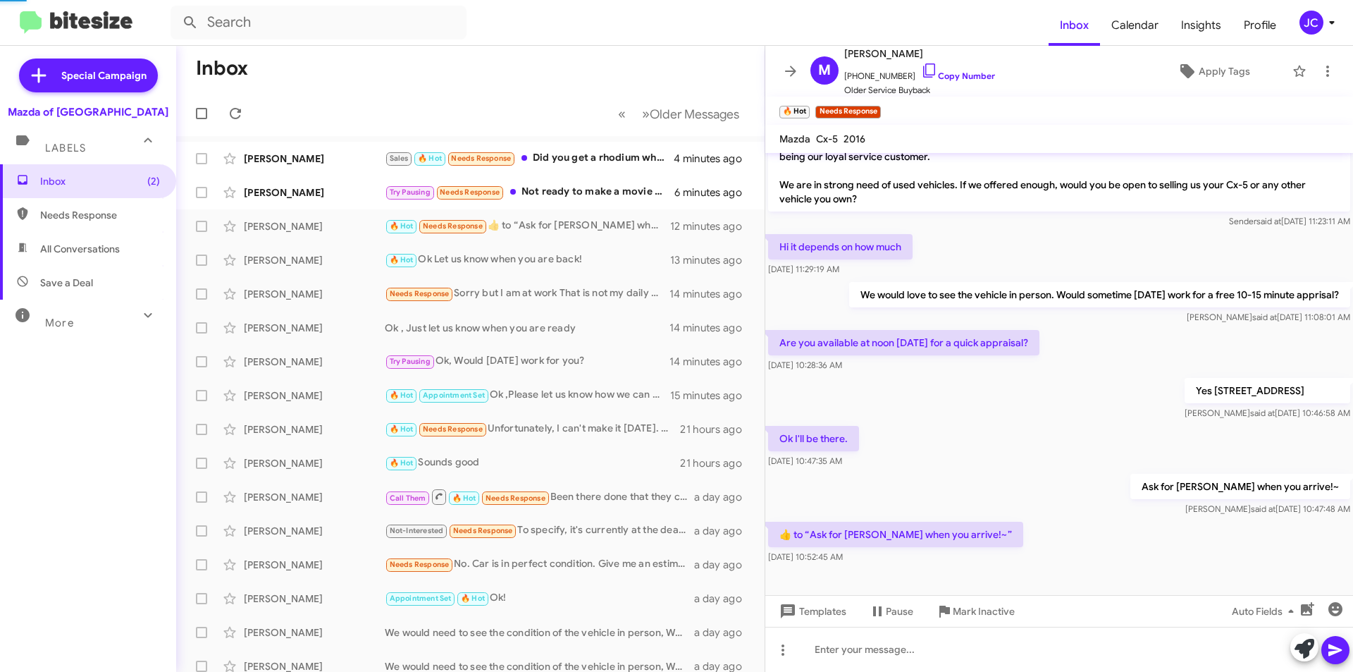
scroll to position [51, 0]
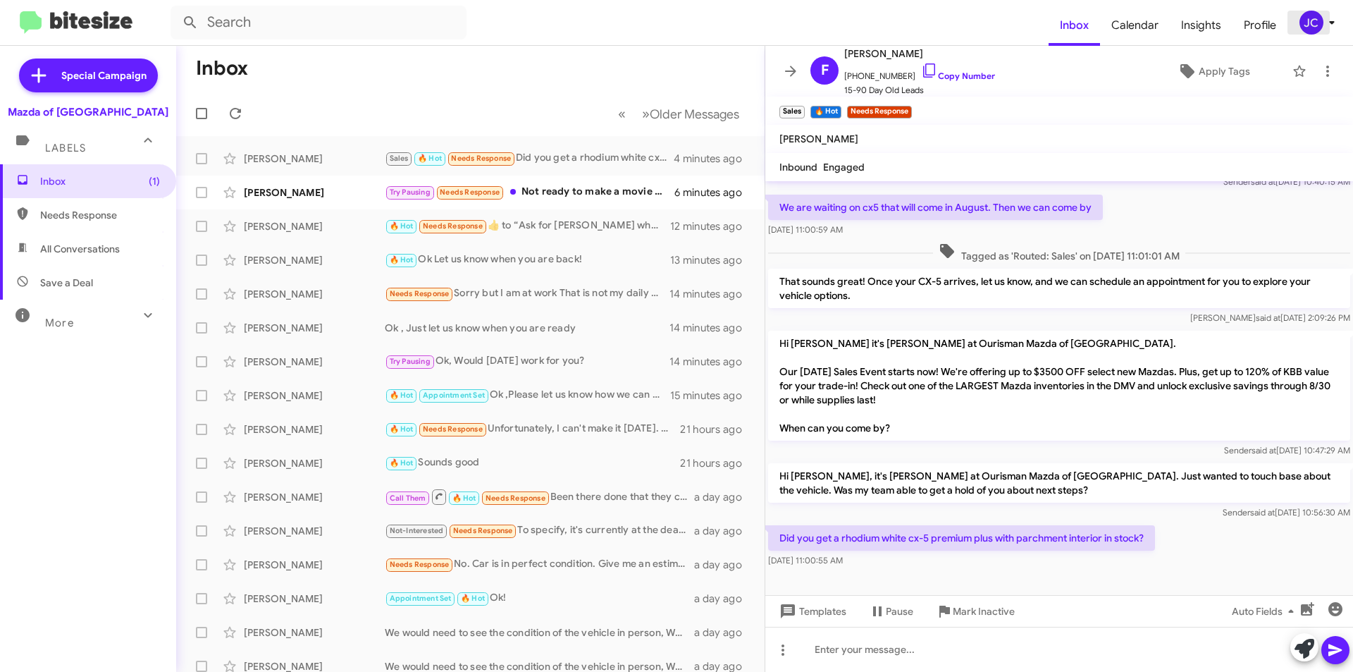
click at [1324, 27] on icon at bounding box center [1332, 22] width 17 height 17
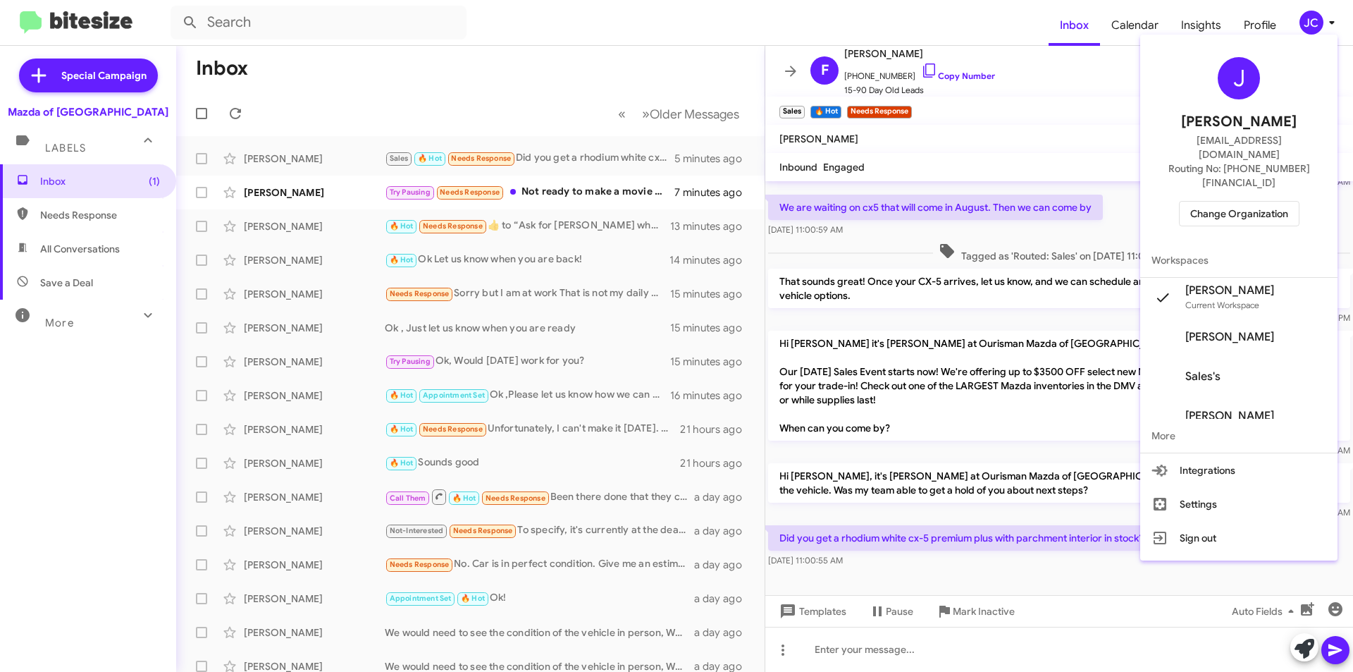
click at [866, 655] on div at bounding box center [676, 336] width 1353 height 672
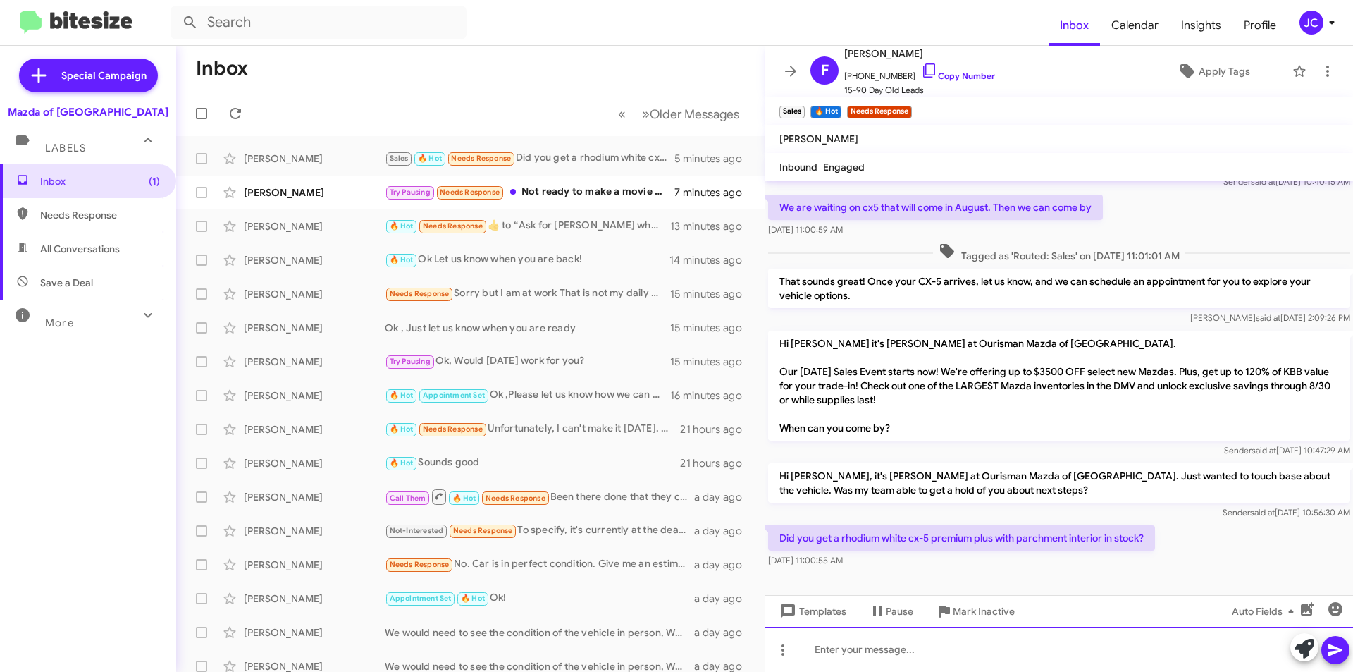
click at [849, 639] on div at bounding box center [1059, 649] width 588 height 45
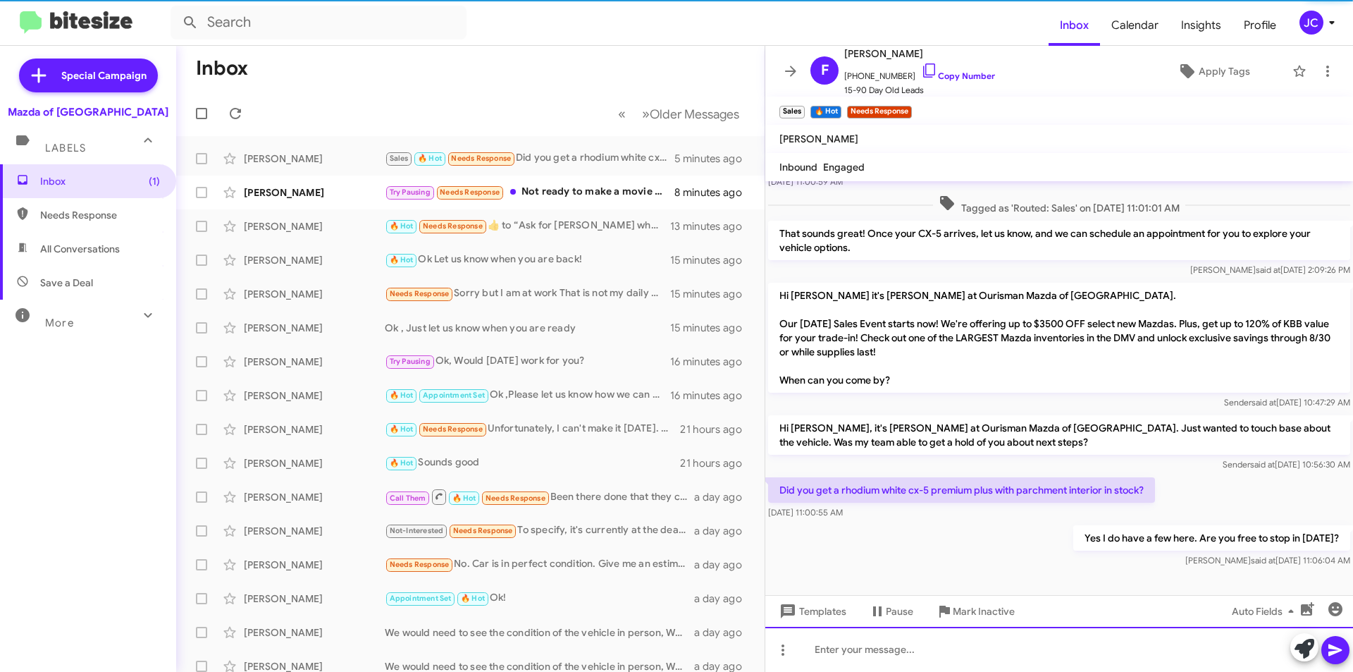
scroll to position [103, 0]
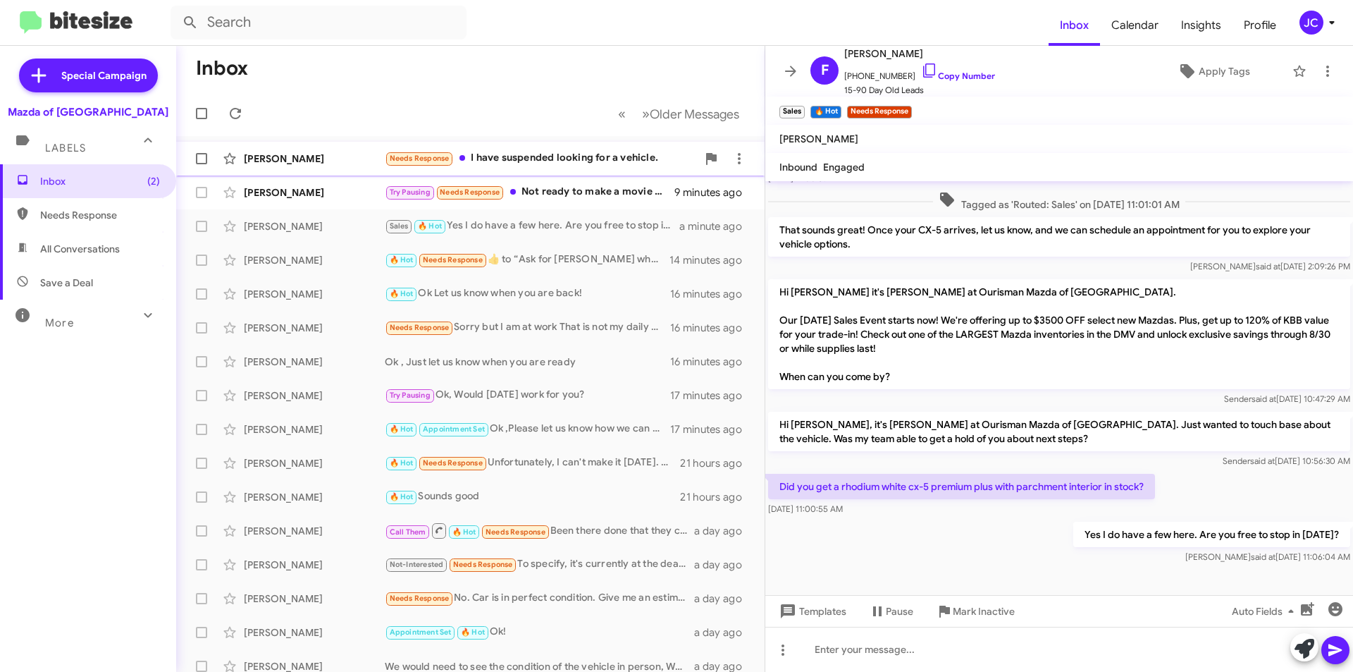
drag, startPoint x: 542, startPoint y: 160, endPoint x: 535, endPoint y: 146, distance: 15.8
click at [542, 160] on div "Needs Response I have suspended looking for a vehicle." at bounding box center [541, 158] width 312 height 16
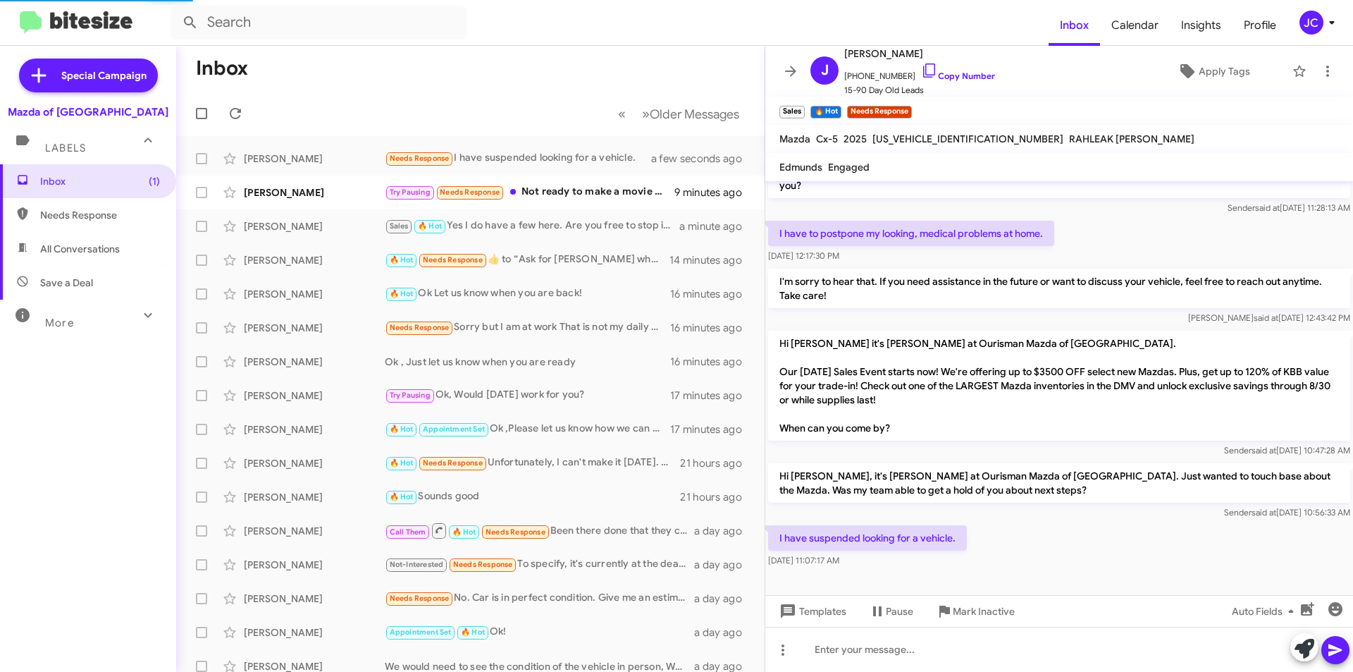
scroll to position [87, 0]
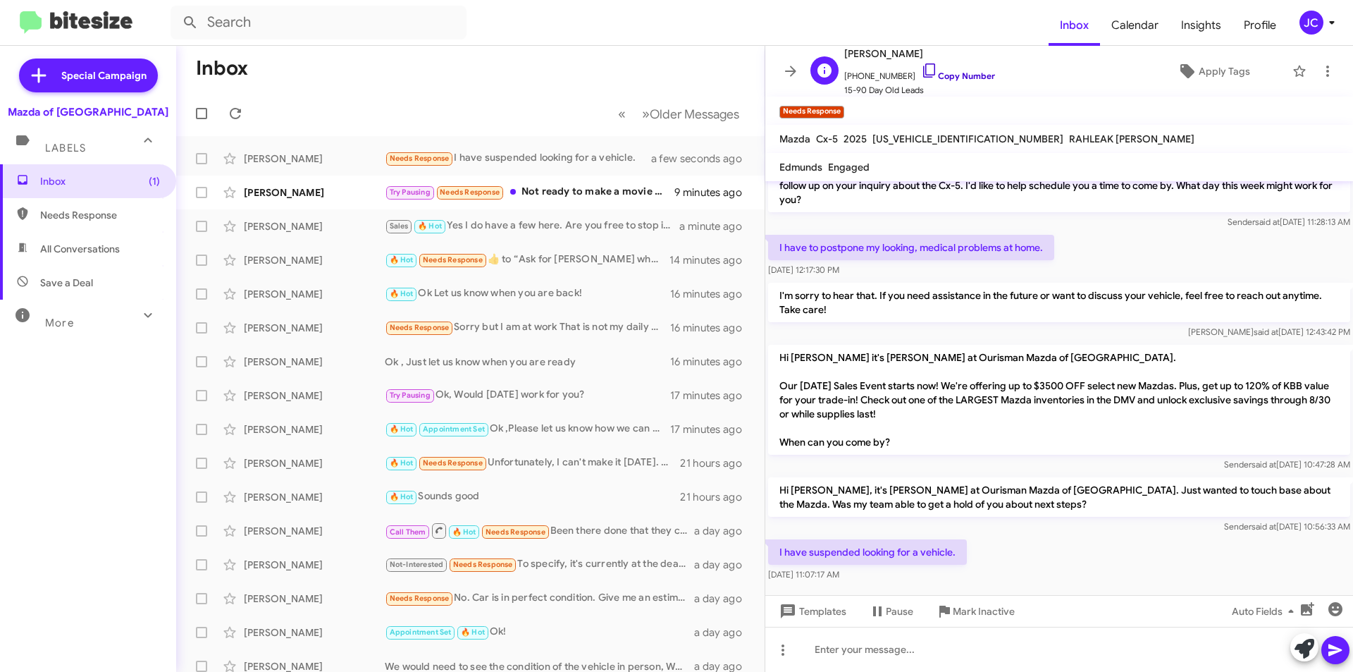
click at [971, 80] on link "Copy Number" at bounding box center [958, 75] width 74 height 11
click at [965, 73] on link "Copy Number" at bounding box center [958, 75] width 74 height 11
click at [1310, 22] on div "JC" at bounding box center [1312, 23] width 24 height 24
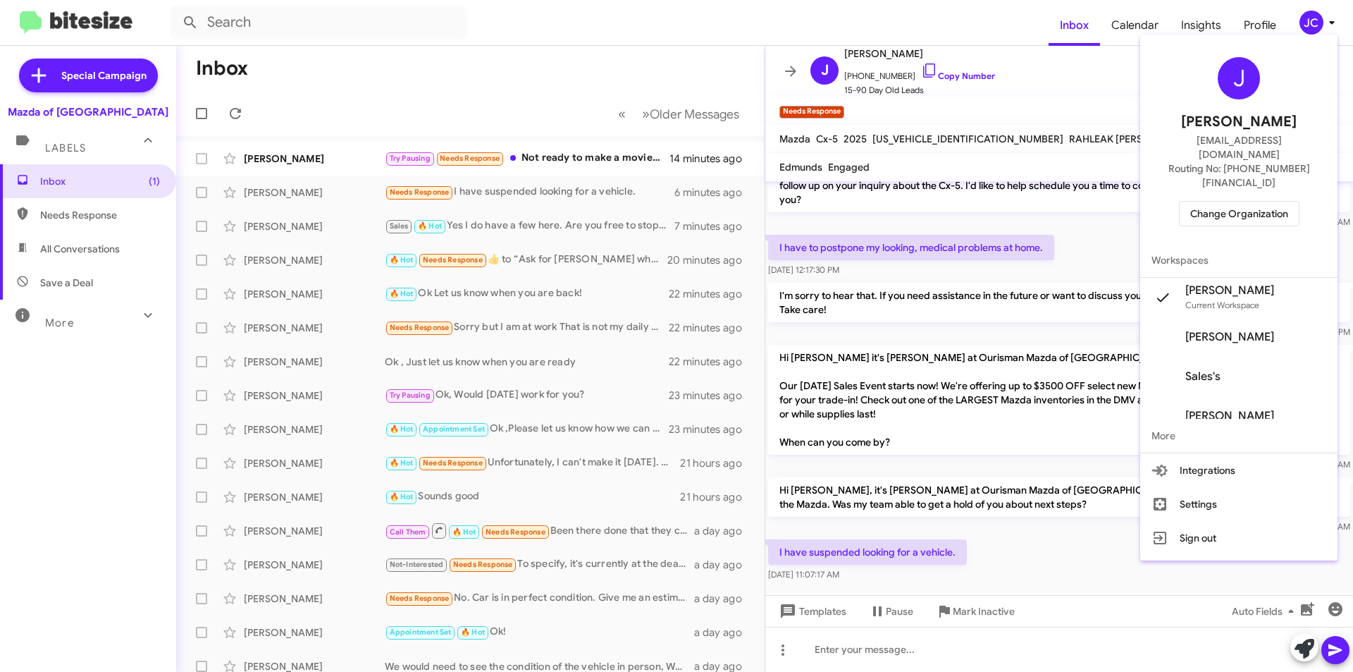
click at [1248, 202] on span "Change Organization" at bounding box center [1239, 214] width 98 height 24
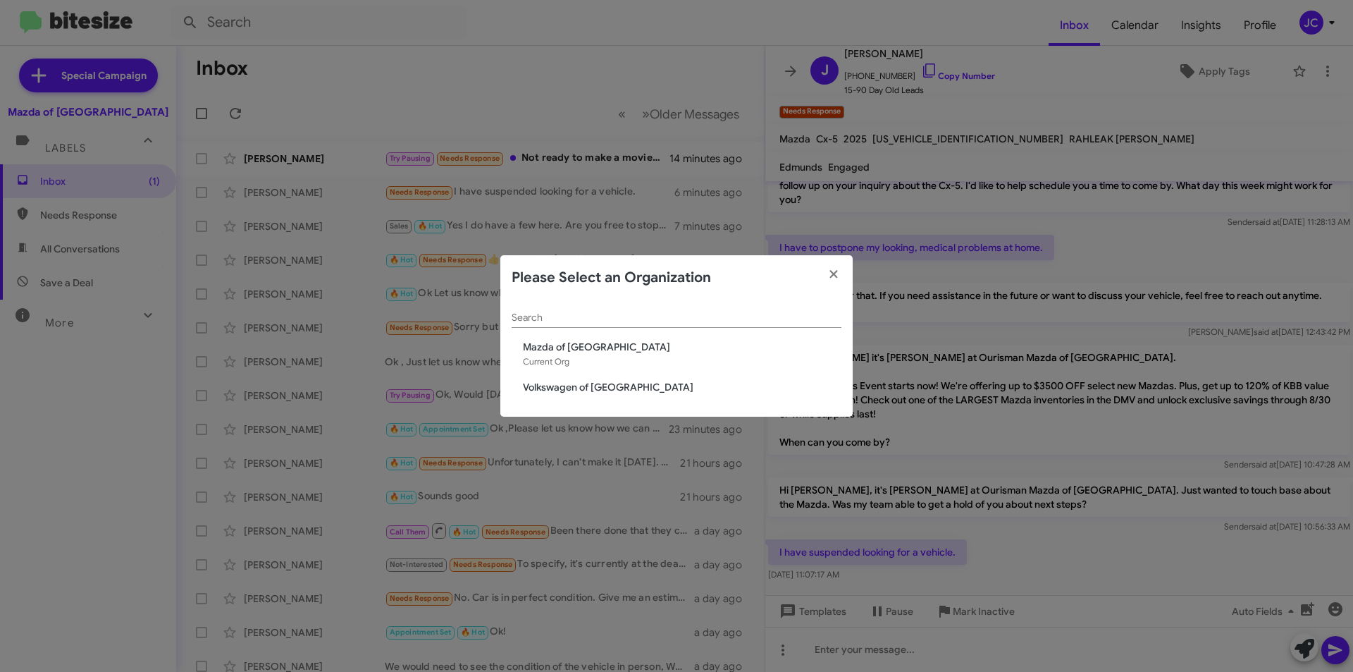
click at [558, 388] on span "Volkswagen of [GEOGRAPHIC_DATA]" at bounding box center [682, 387] width 319 height 14
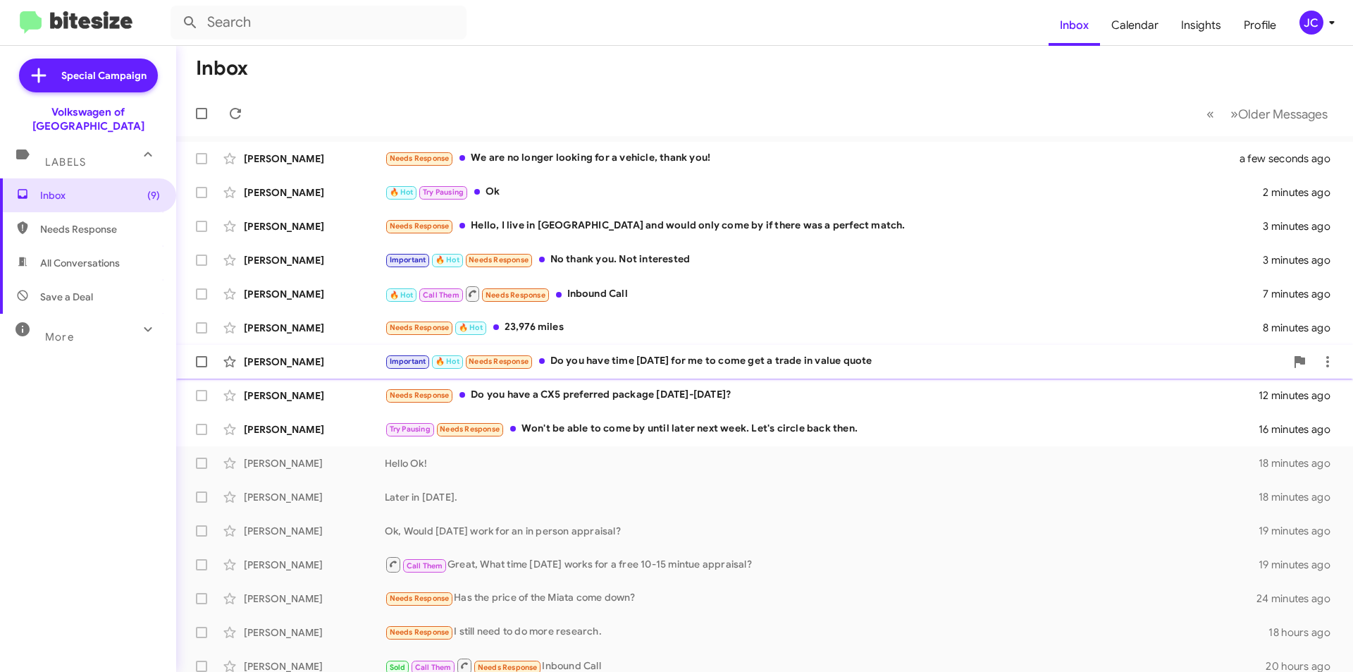
click at [803, 359] on div "Important 🔥 Hot Needs Response Do you have time [DATE] for me to come get a tra…" at bounding box center [835, 361] width 901 height 16
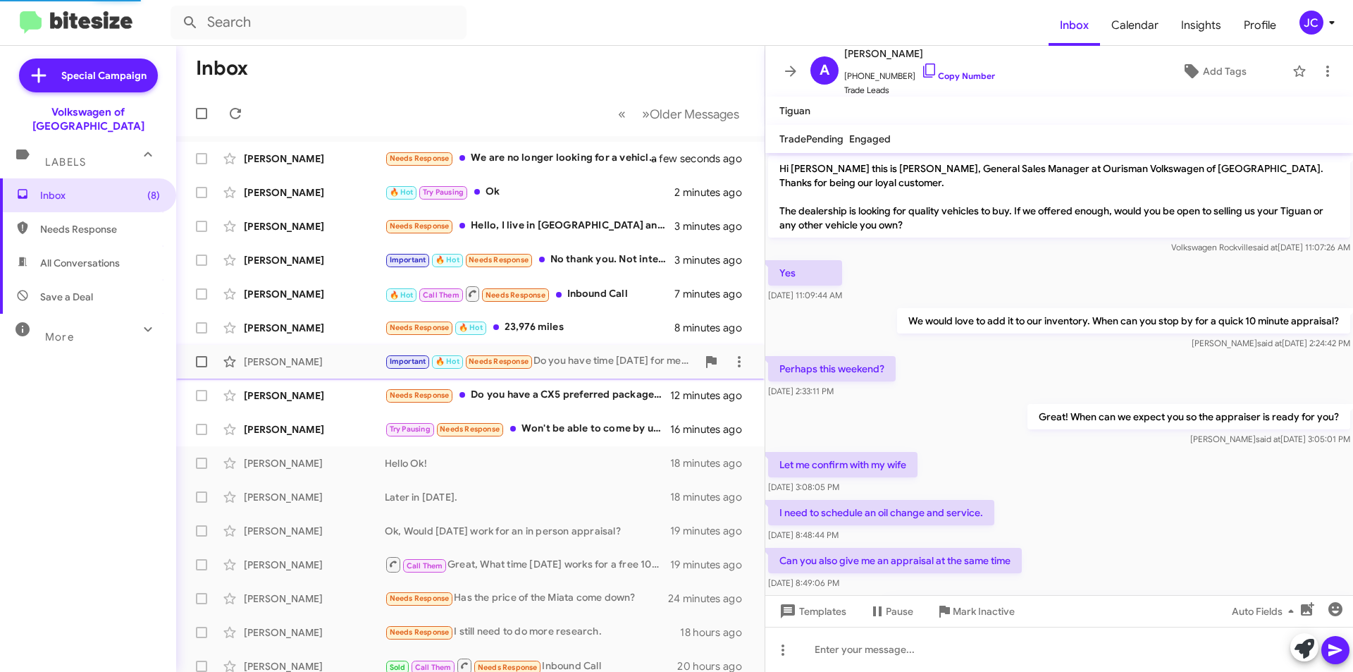
scroll to position [494, 0]
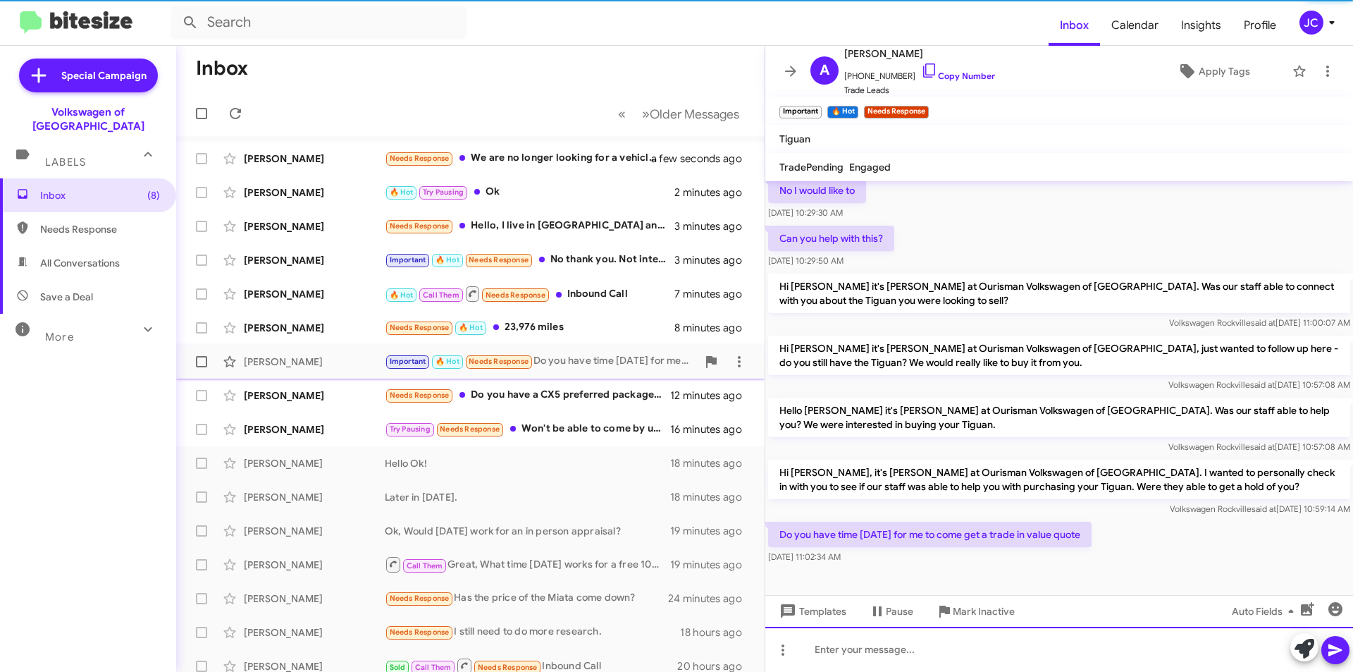
click at [940, 641] on div at bounding box center [1059, 649] width 588 height 45
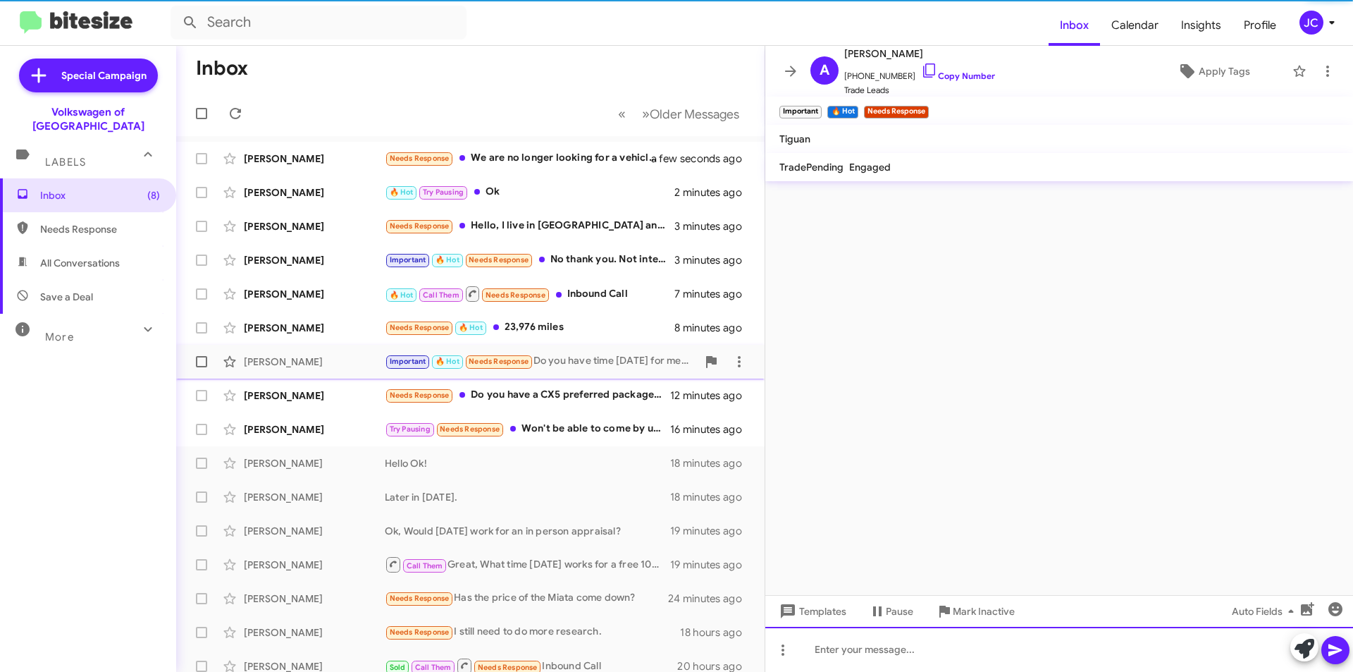
scroll to position [0, 0]
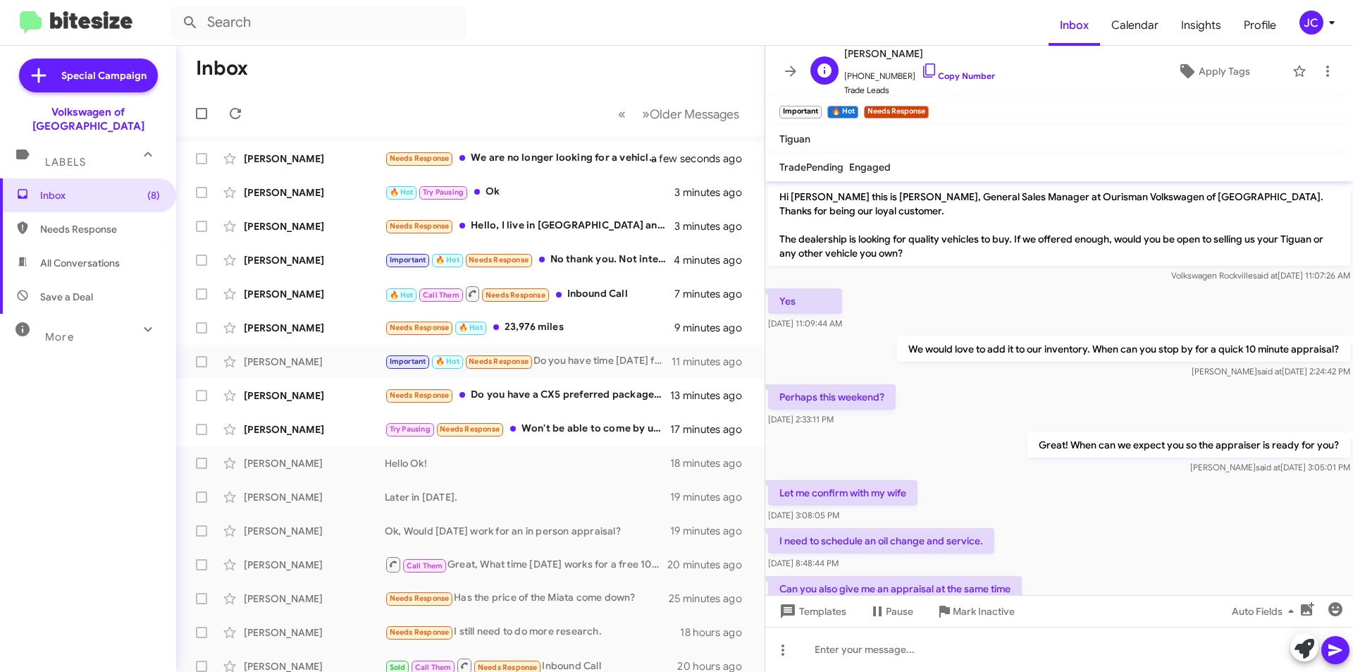
click at [935, 82] on span "+12404234614 Copy Number" at bounding box center [919, 72] width 151 height 21
click at [932, 68] on span "[PHONE_NUMBER] Copy Number" at bounding box center [919, 72] width 151 height 21
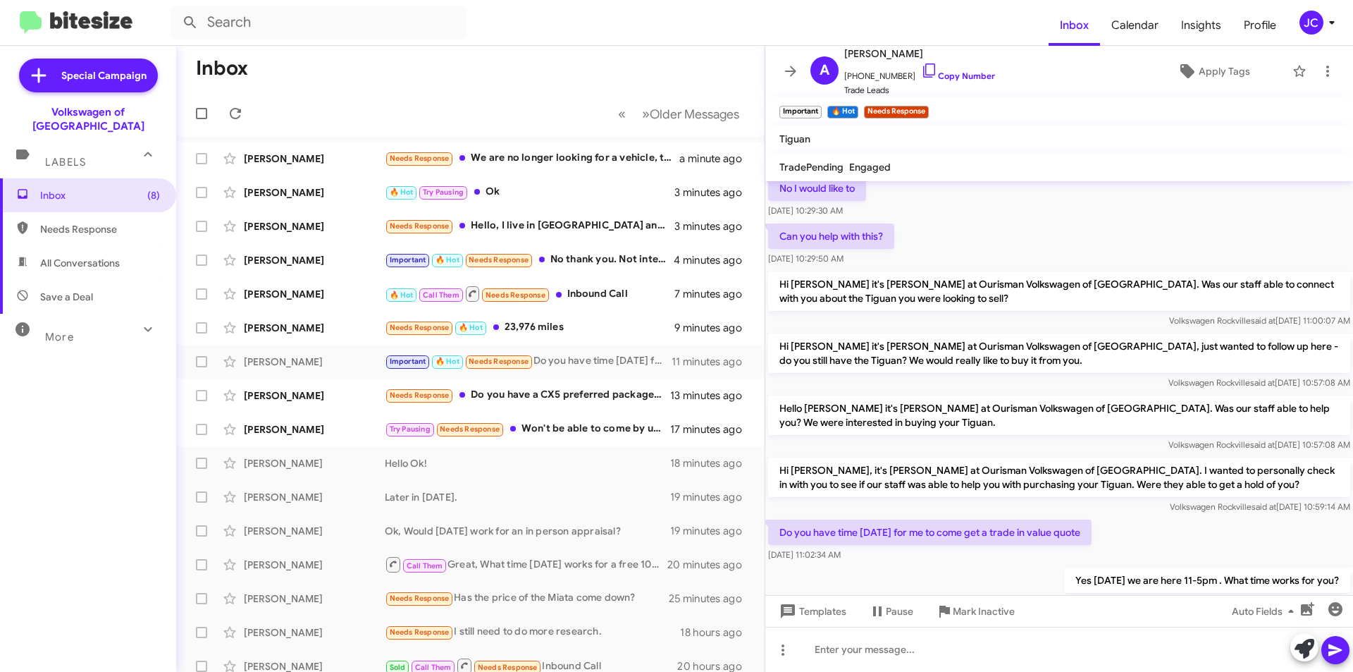
scroll to position [574, 0]
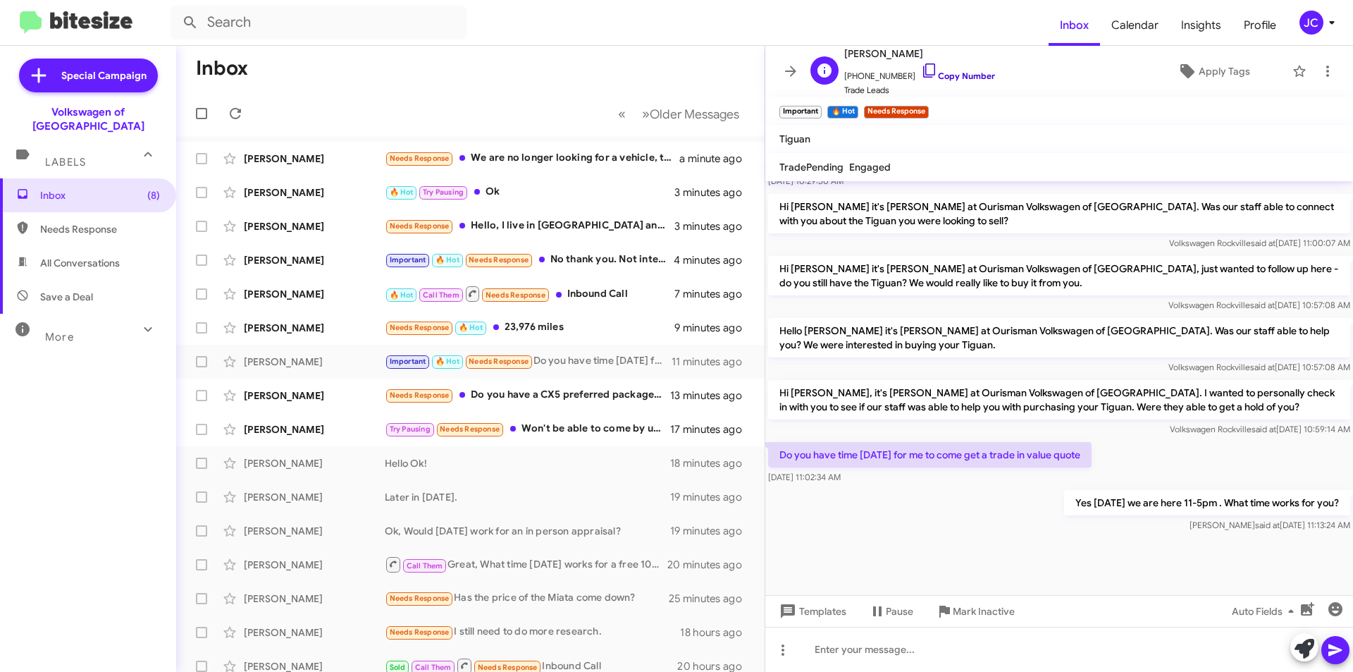
click at [923, 67] on icon at bounding box center [929, 70] width 12 height 14
click at [560, 438] on div "Yi Song Try Pausing Needs Response Won't be able to come by until later next we…" at bounding box center [470, 429] width 566 height 28
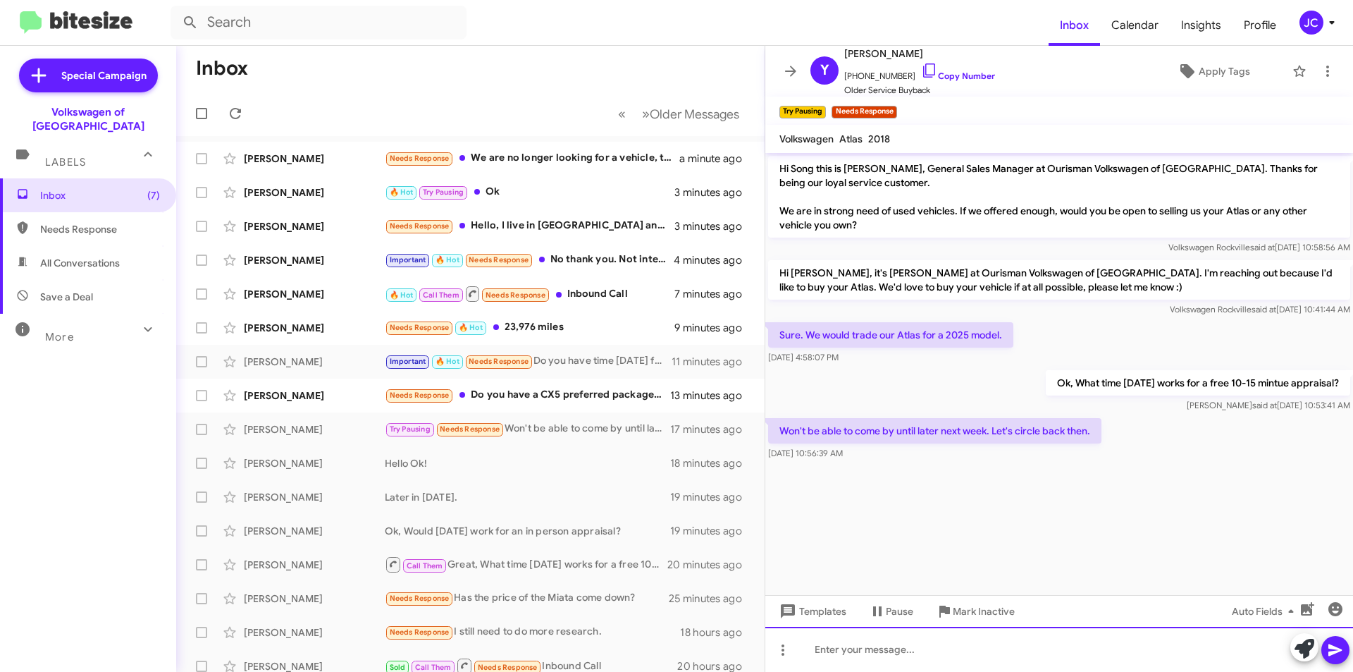
click at [992, 653] on div at bounding box center [1059, 649] width 588 height 45
click at [935, 75] on link "Copy Number" at bounding box center [958, 75] width 74 height 11
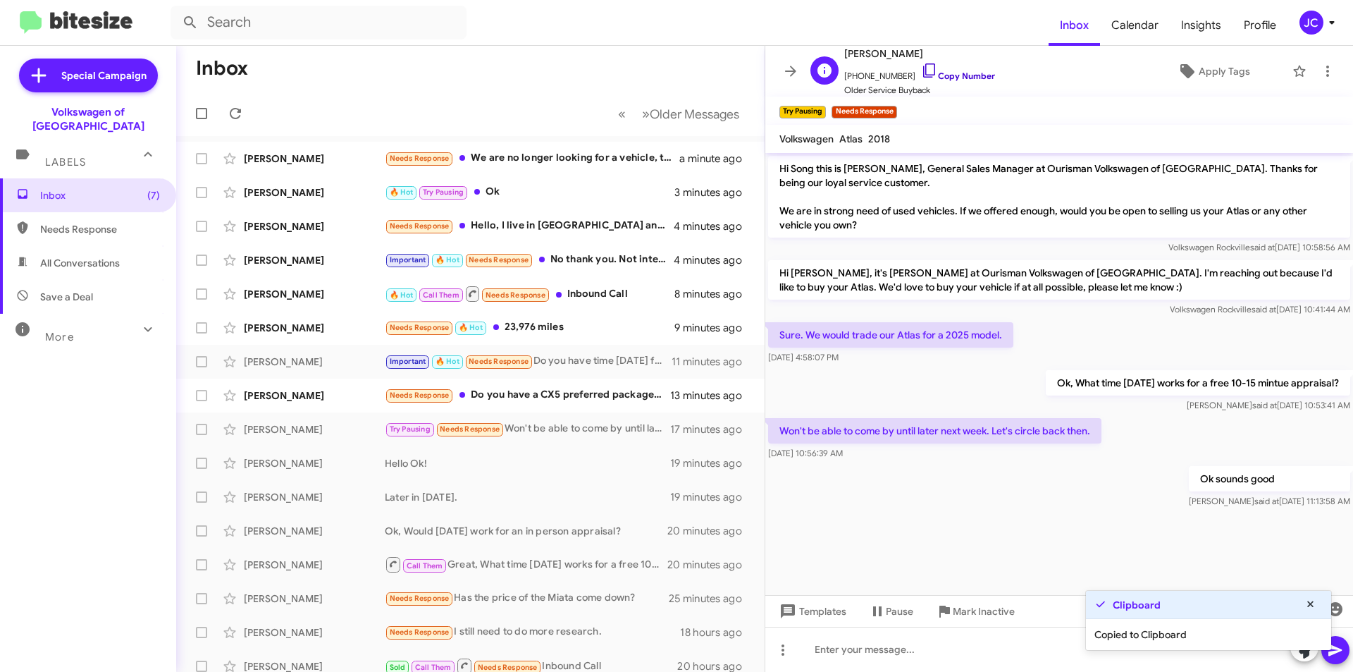
click at [921, 70] on icon at bounding box center [929, 70] width 17 height 17
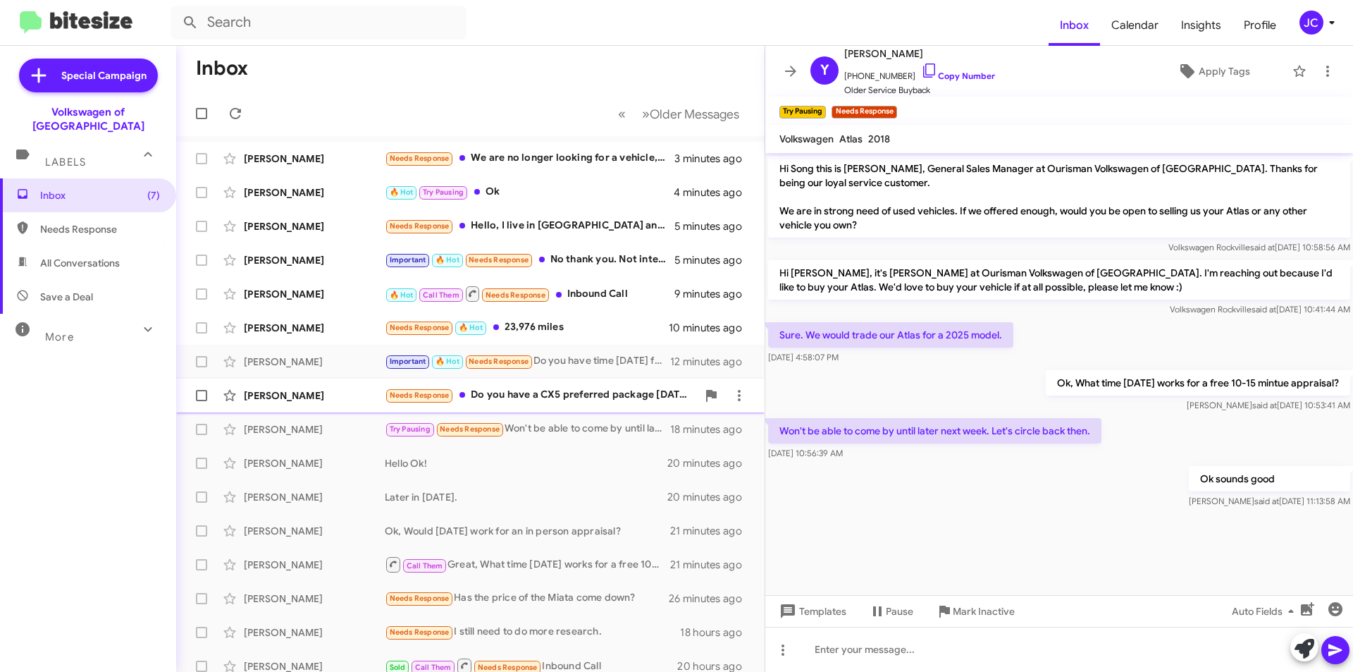
click at [648, 401] on div "Needs Response Do you have a CX5 preferred package 2023-2024?" at bounding box center [541, 395] width 312 height 16
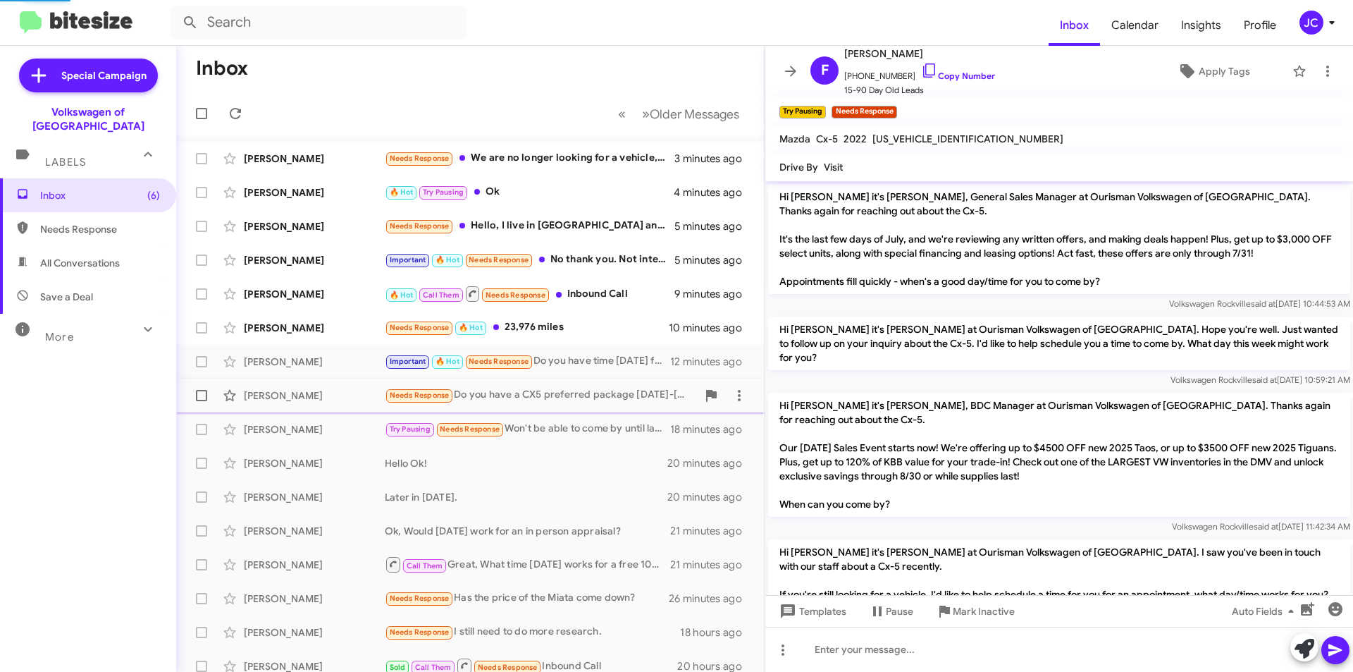
scroll to position [97, 0]
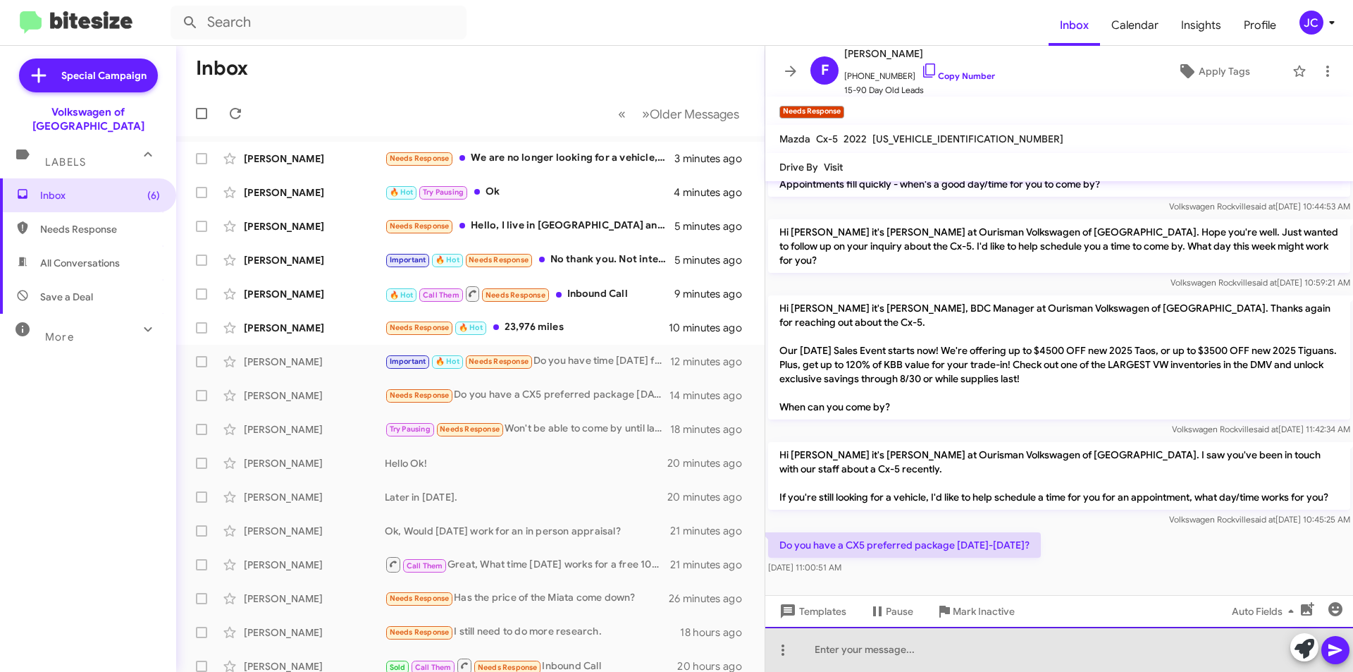
click at [915, 666] on div at bounding box center [1059, 649] width 588 height 45
click at [904, 644] on div at bounding box center [1059, 649] width 588 height 45
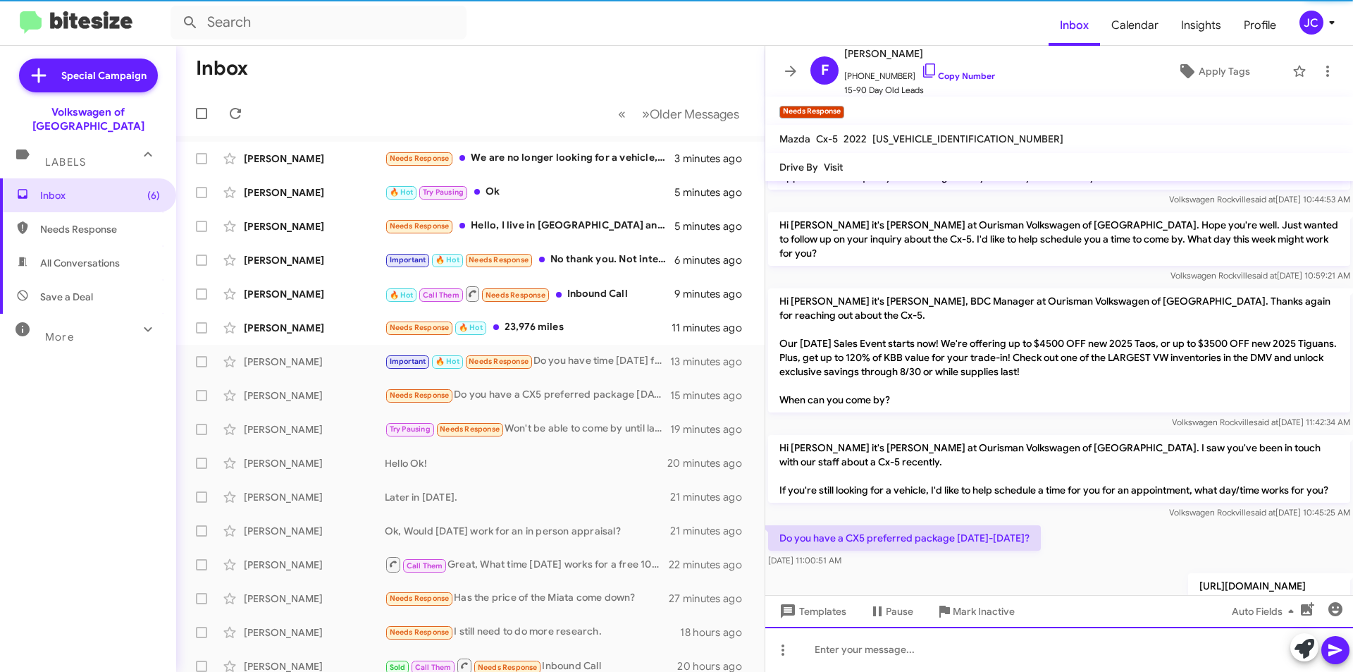
scroll to position [149, 0]
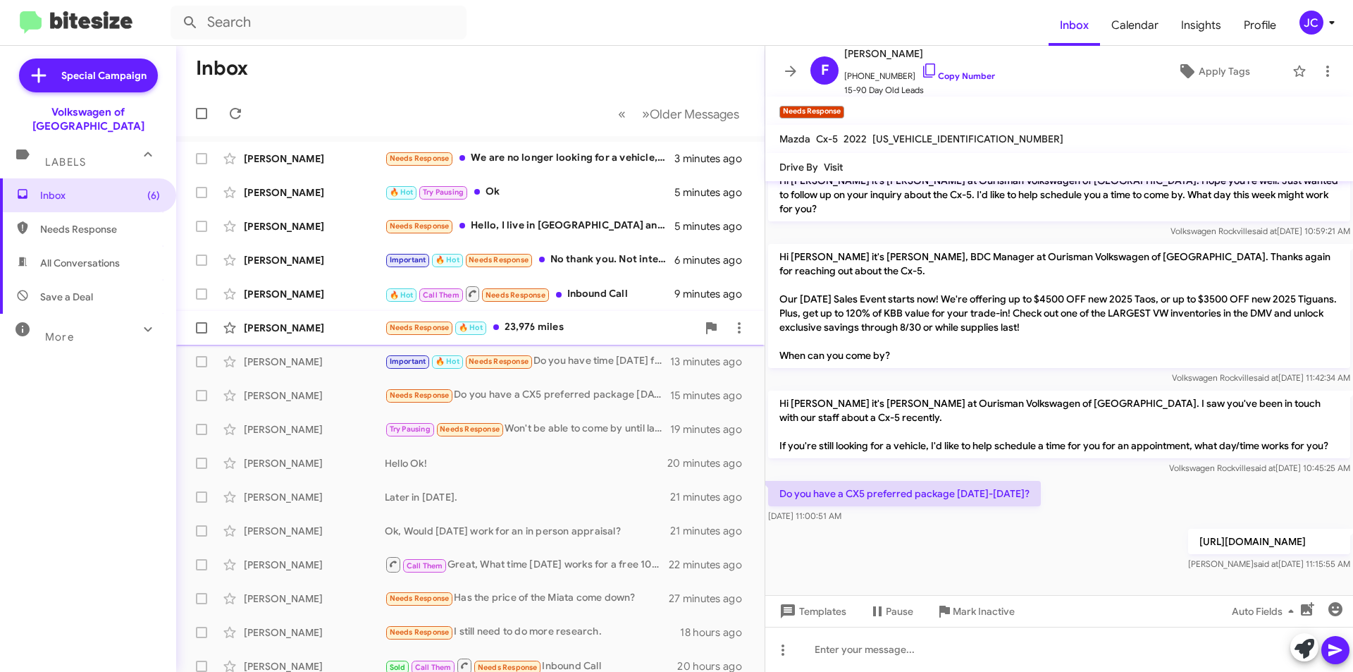
click at [561, 318] on div "Mya Reyna Needs Response 🔥 Hot 23,976 miles 11 minutes ago" at bounding box center [470, 328] width 566 height 28
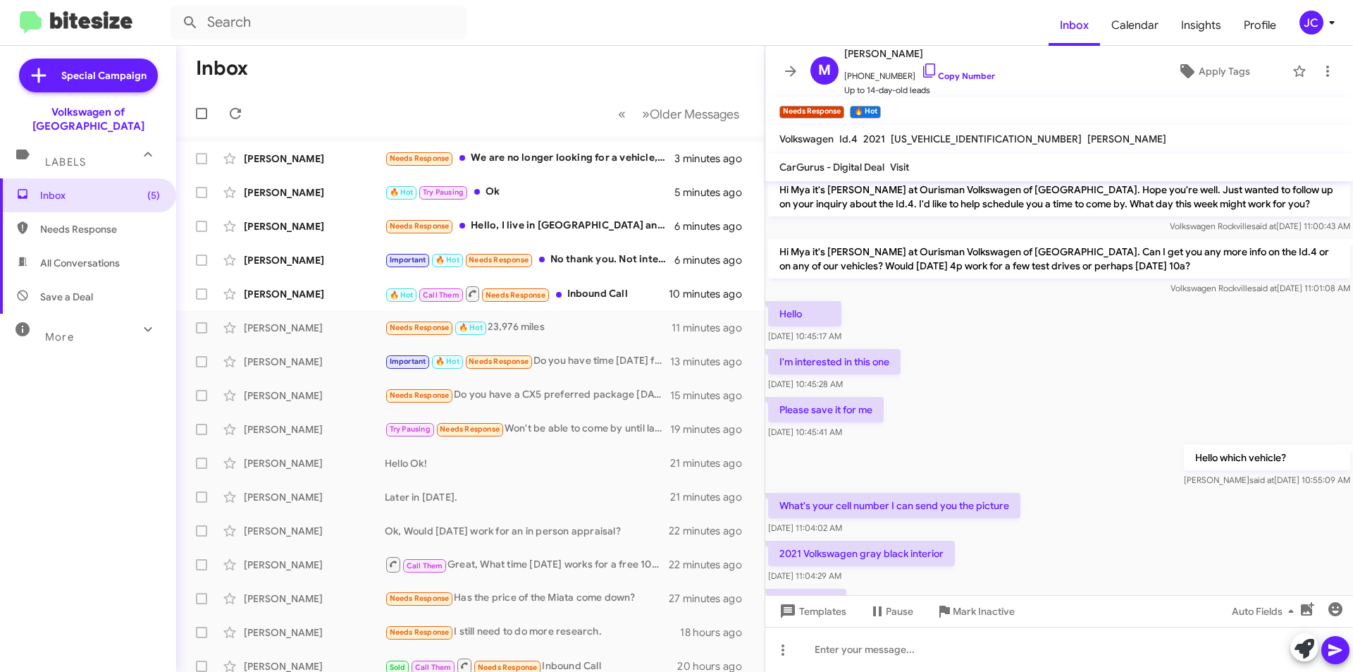
scroll to position [143, 0]
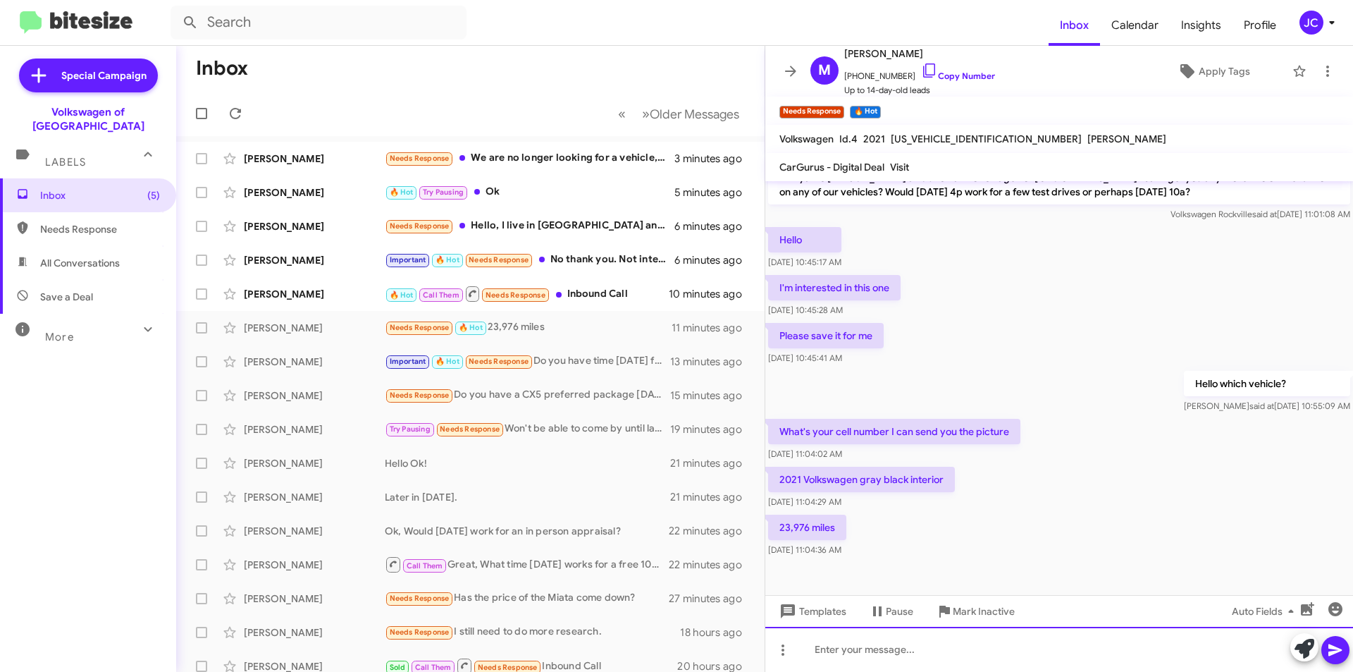
click at [928, 634] on div at bounding box center [1059, 649] width 588 height 45
click at [991, 658] on div at bounding box center [1059, 649] width 588 height 45
click at [880, 648] on div at bounding box center [1059, 649] width 588 height 45
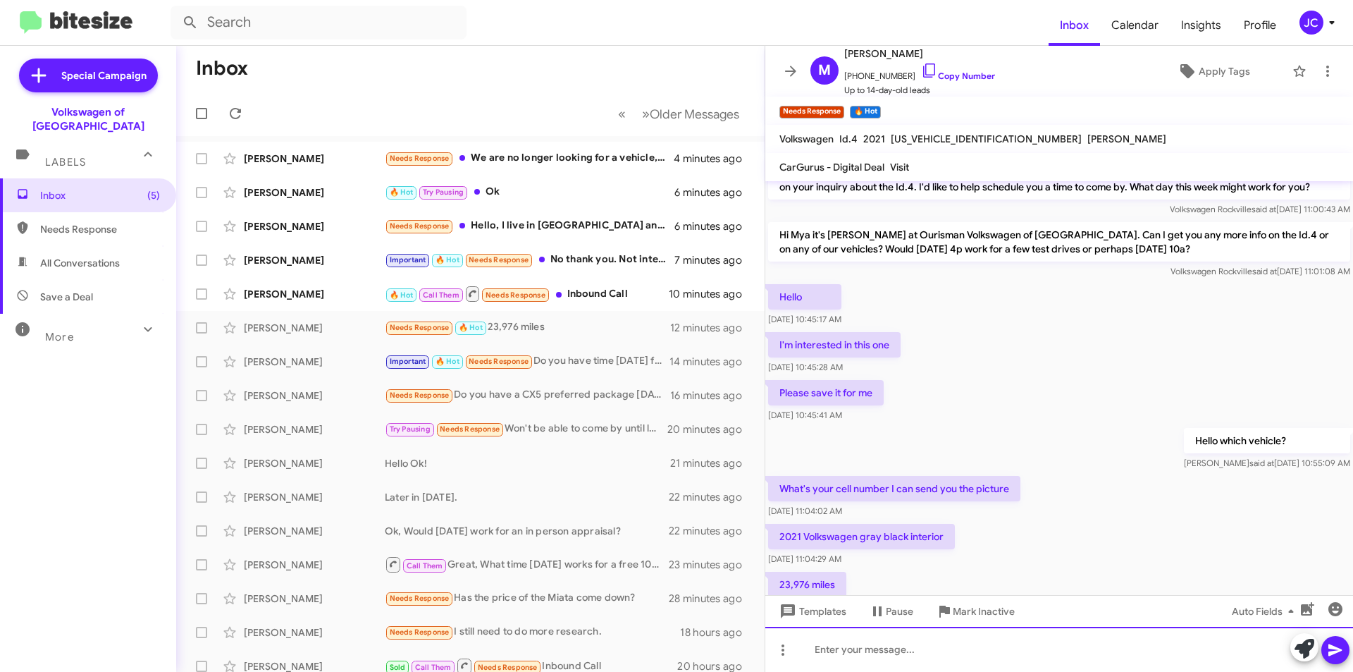
scroll to position [195, 0]
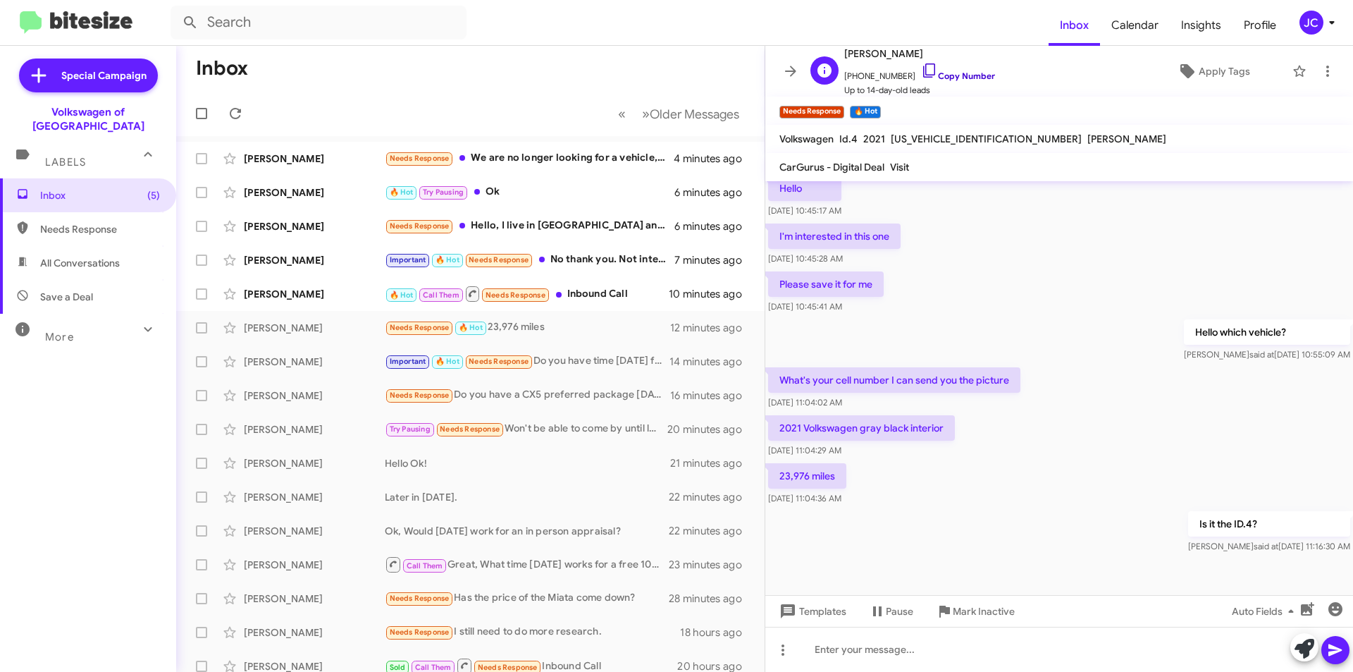
click at [956, 77] on link "Copy Number" at bounding box center [958, 75] width 74 height 11
click at [921, 66] on icon at bounding box center [929, 70] width 17 height 17
click at [547, 283] on div "Jiajian Wang 🔥 Hot Call Them Needs Response Inbound Call 11 minutes ago" at bounding box center [470, 294] width 566 height 28
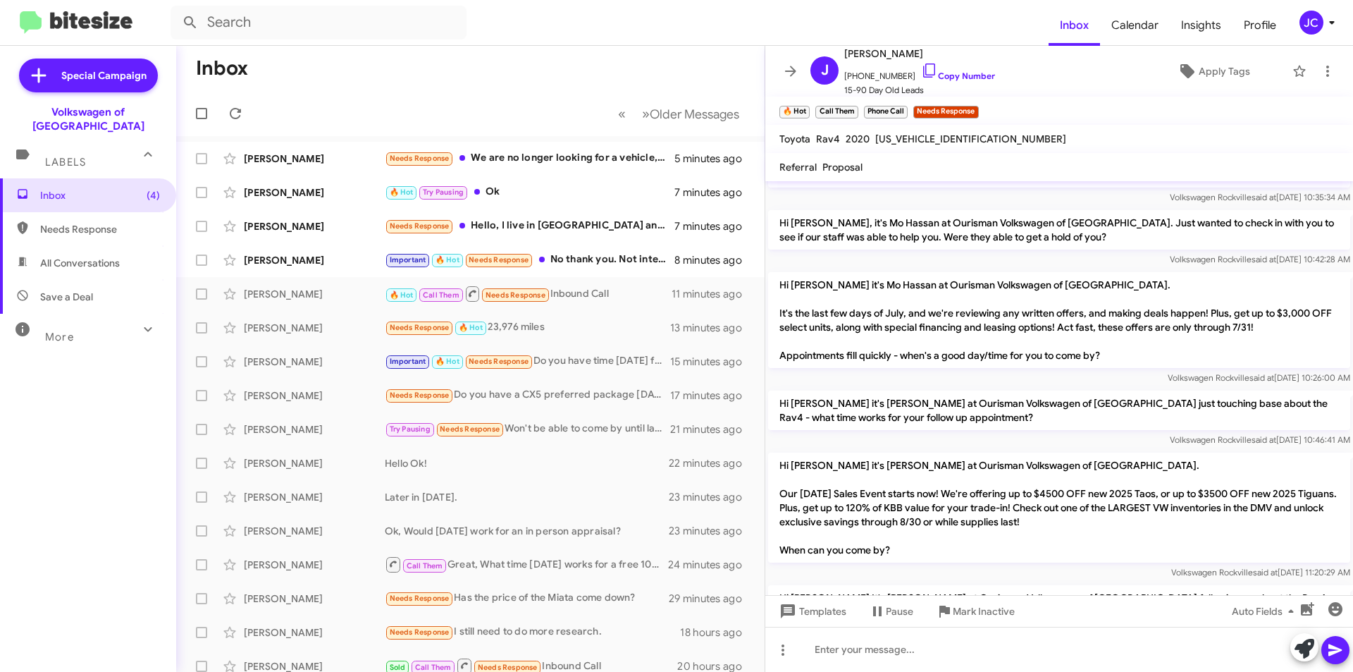
scroll to position [600, 0]
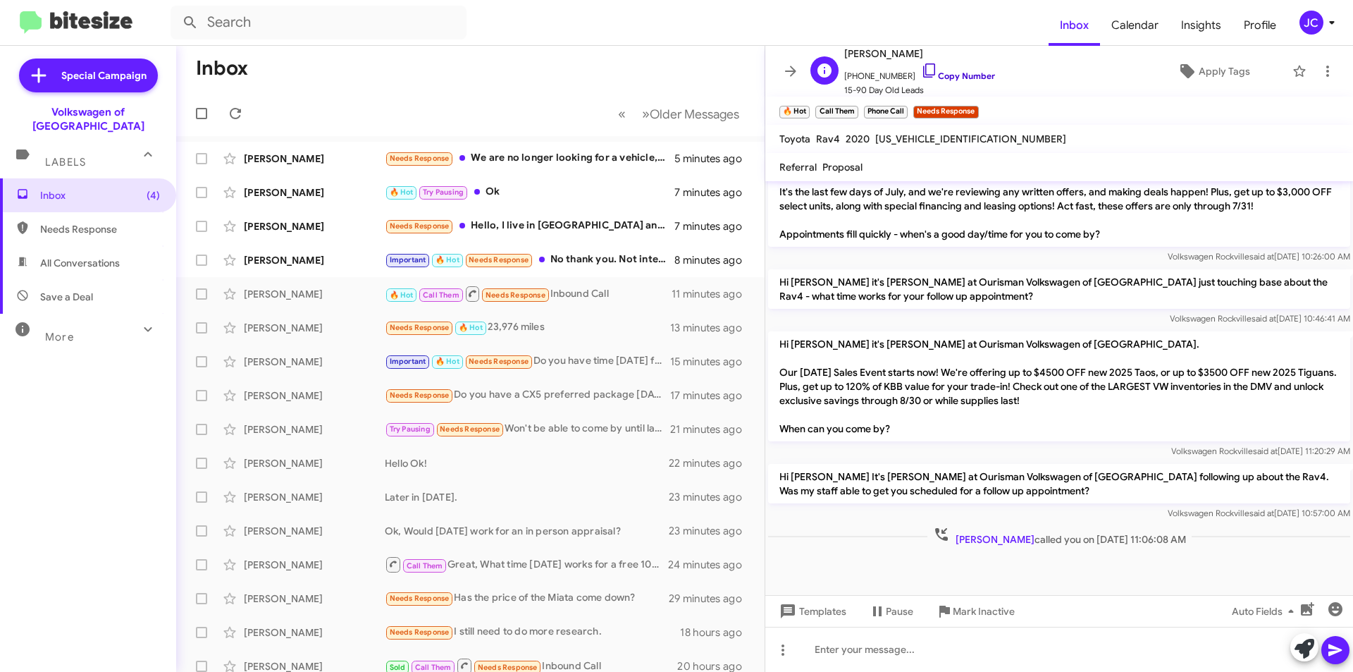
click at [921, 71] on icon at bounding box center [929, 70] width 17 height 17
click at [289, 318] on div "Mya Reyna Needs Response 🔥 Hot 23,976 miles 14 minutes ago" at bounding box center [470, 328] width 566 height 28
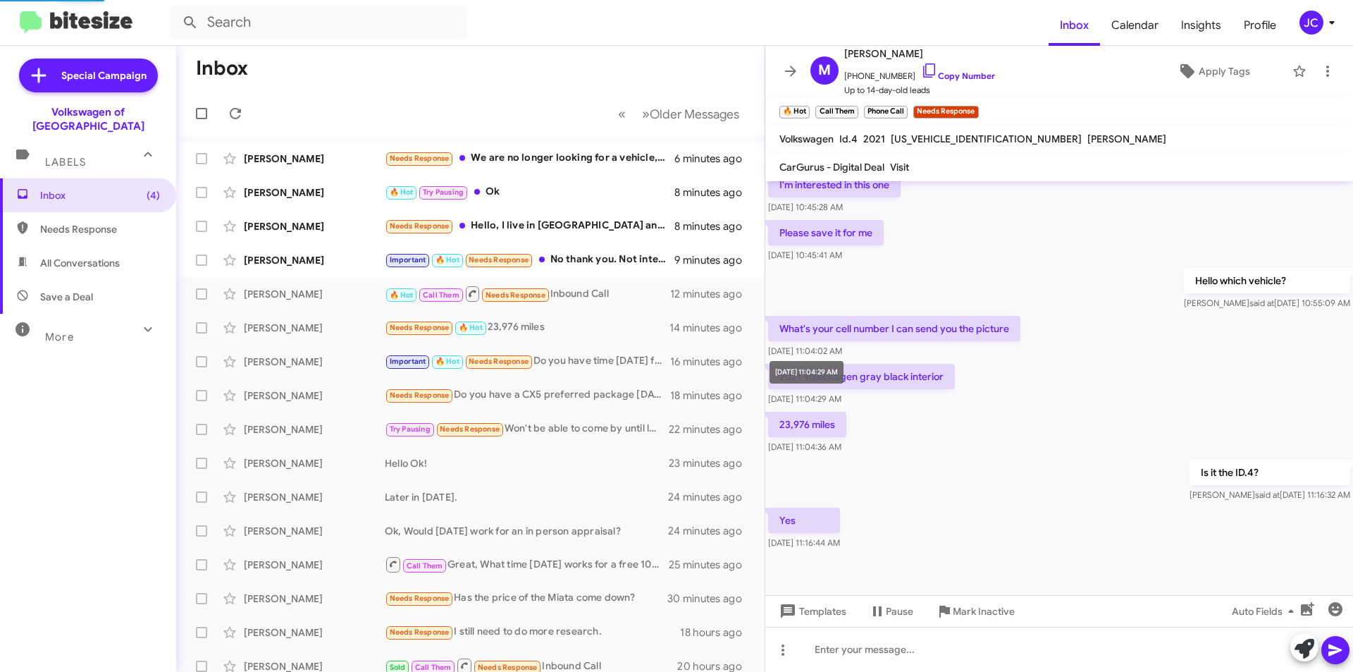
scroll to position [246, 0]
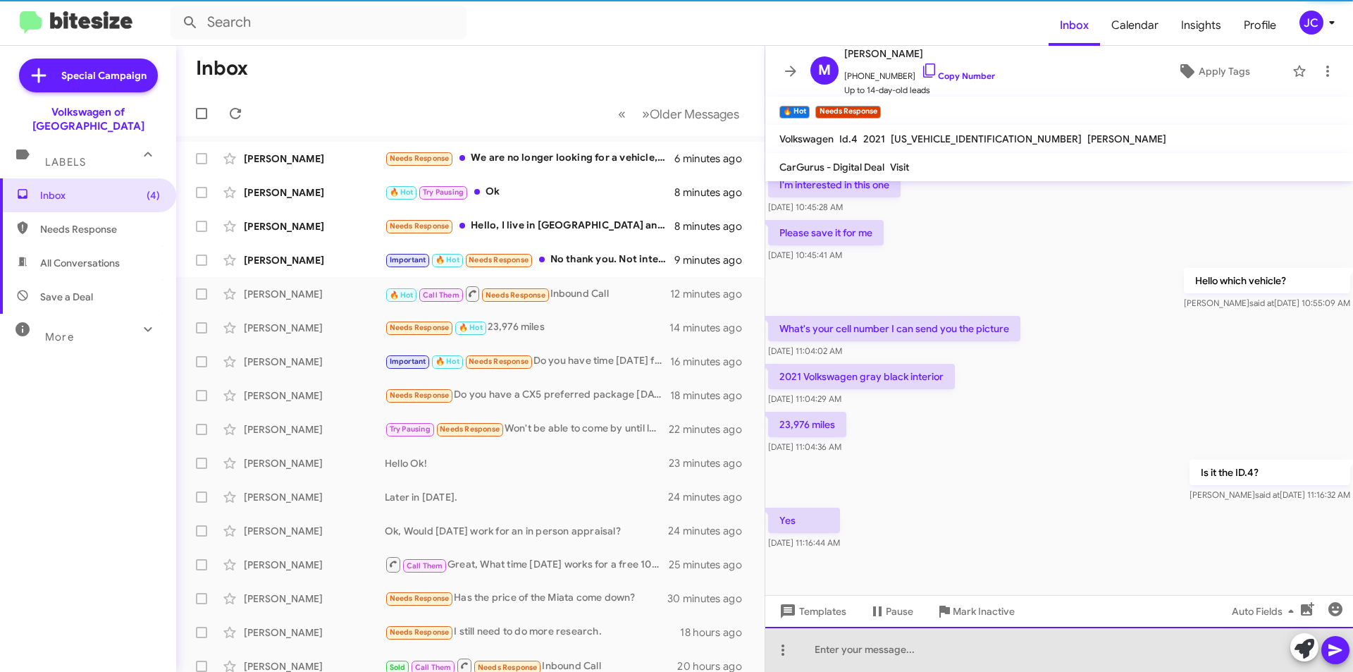
click at [930, 655] on div at bounding box center [1059, 649] width 588 height 45
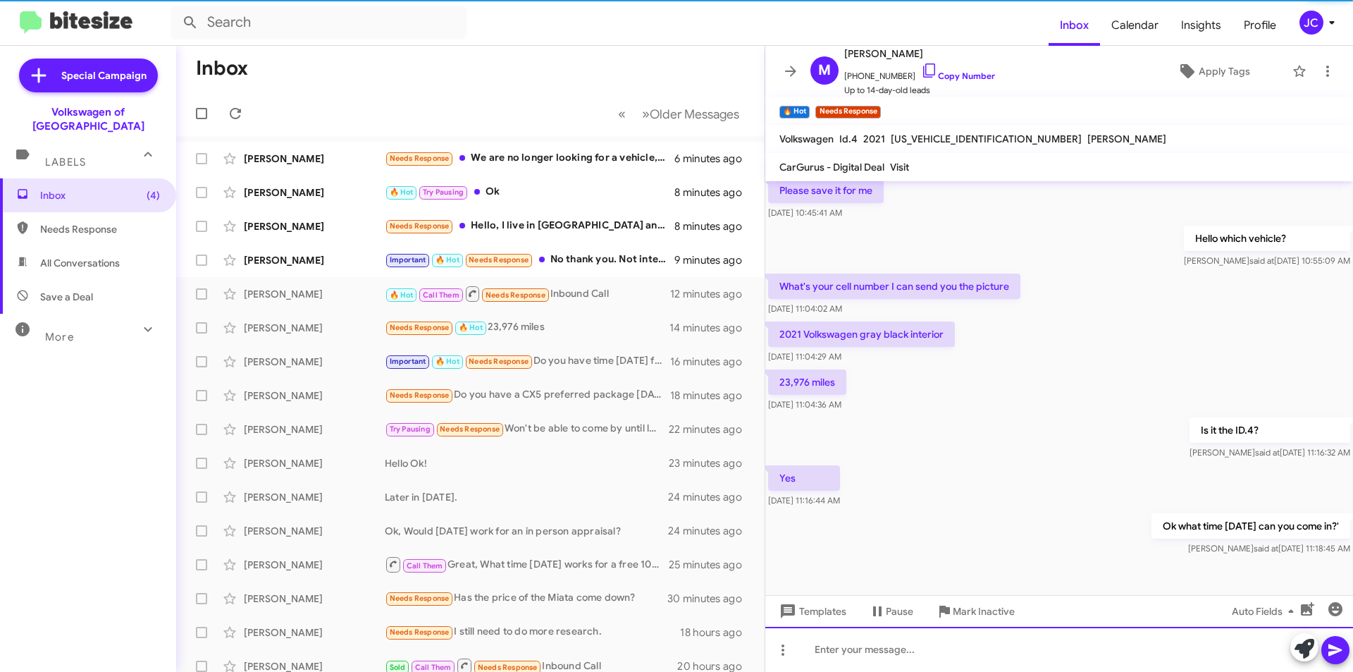
scroll to position [297, 0]
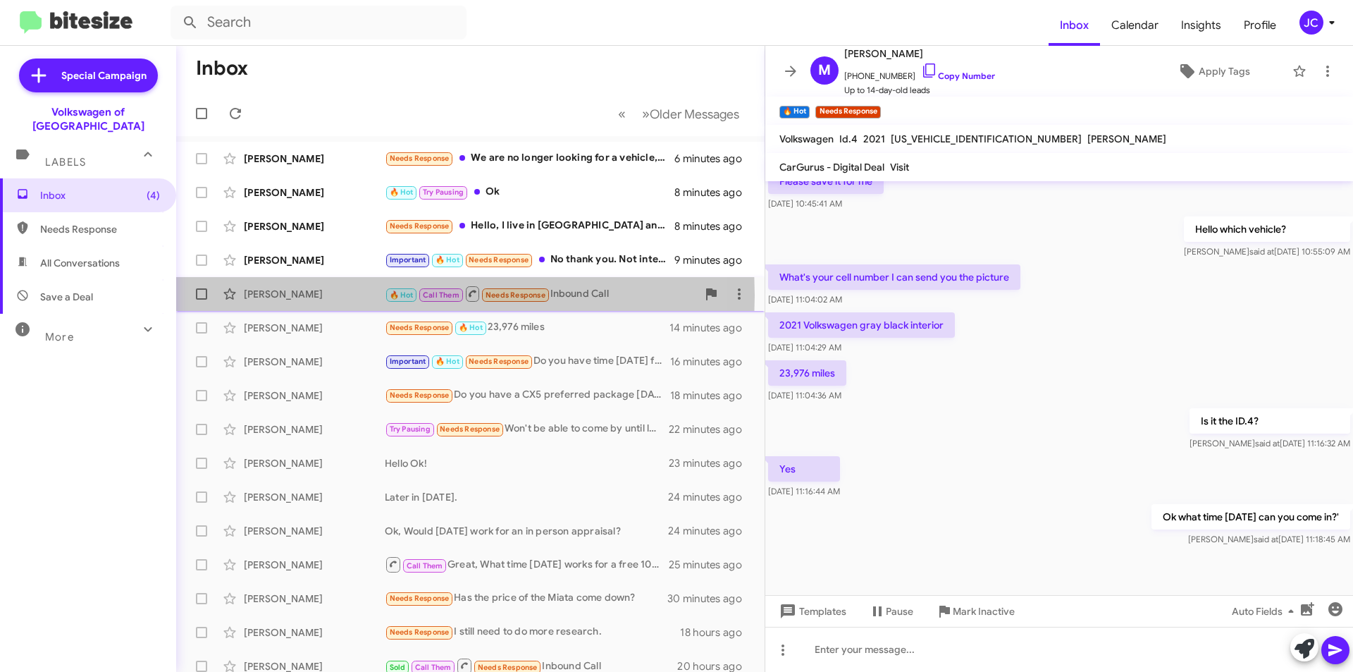
click at [293, 295] on div "[PERSON_NAME]" at bounding box center [314, 294] width 141 height 14
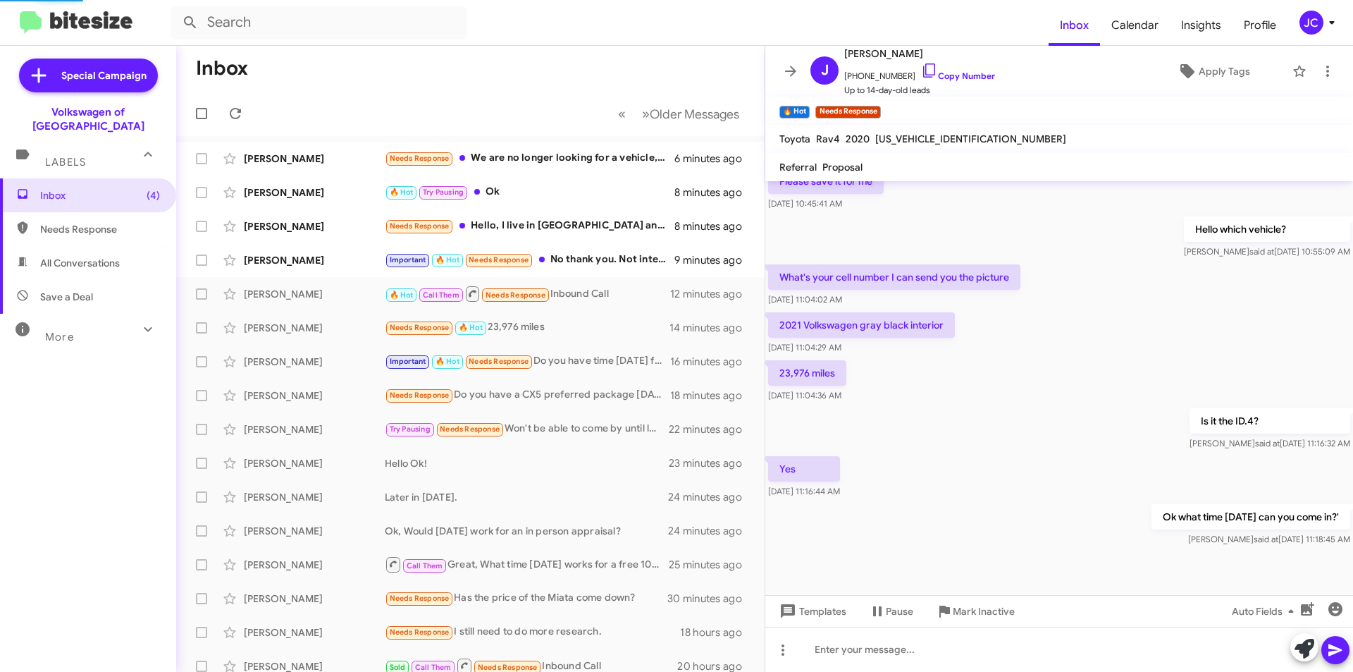
scroll to position [600, 0]
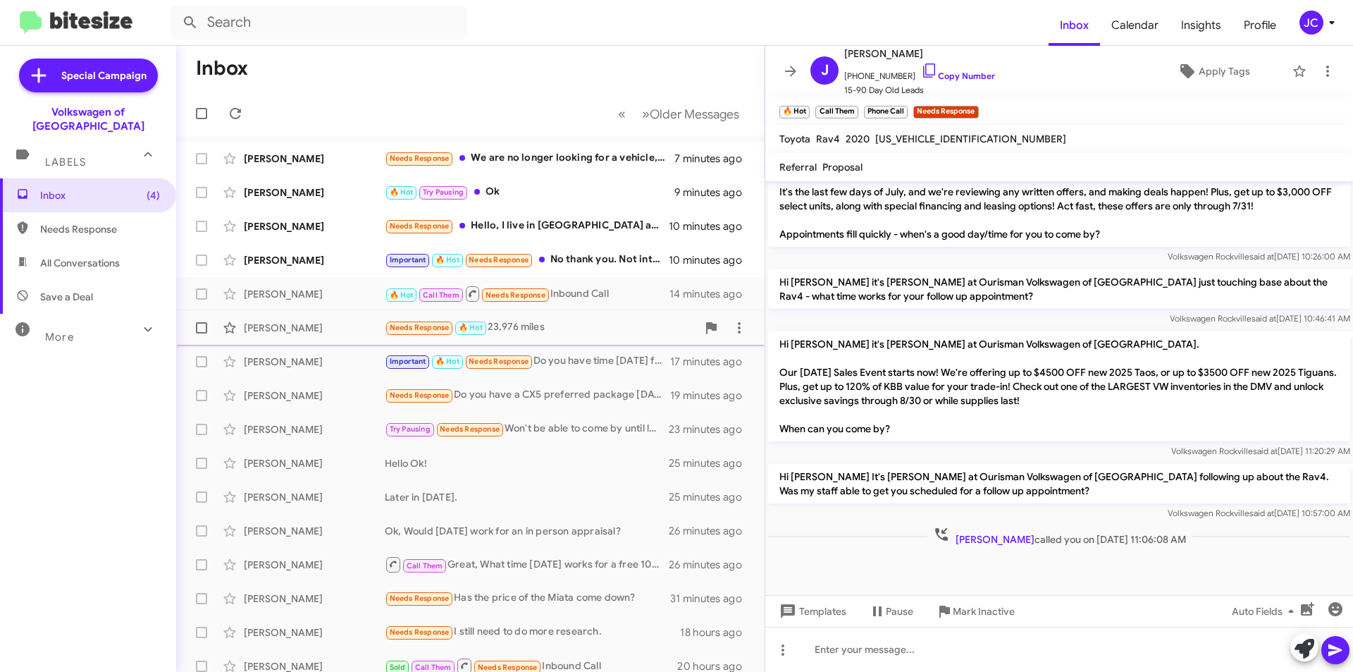
drag, startPoint x: 500, startPoint y: 324, endPoint x: 539, endPoint y: 314, distance: 40.7
click at [501, 324] on div "Needs Response 🔥 Hot 23,976 miles" at bounding box center [541, 327] width 312 height 16
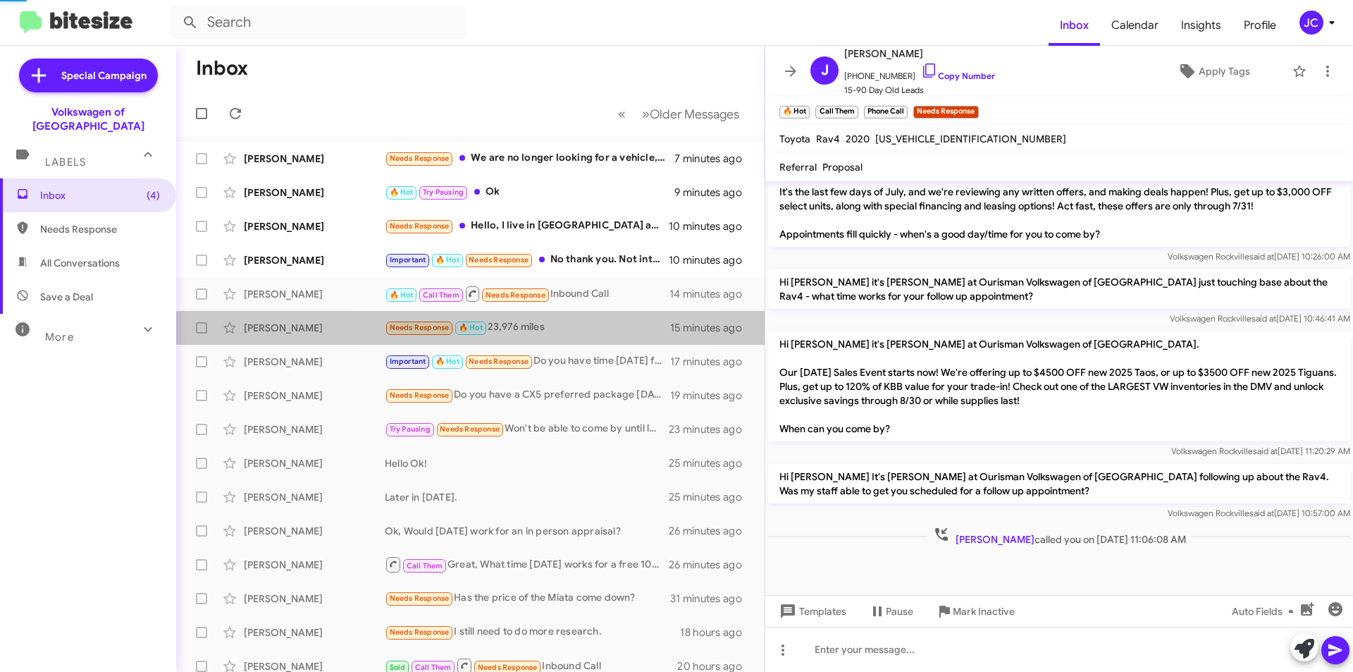
scroll to position [297, 0]
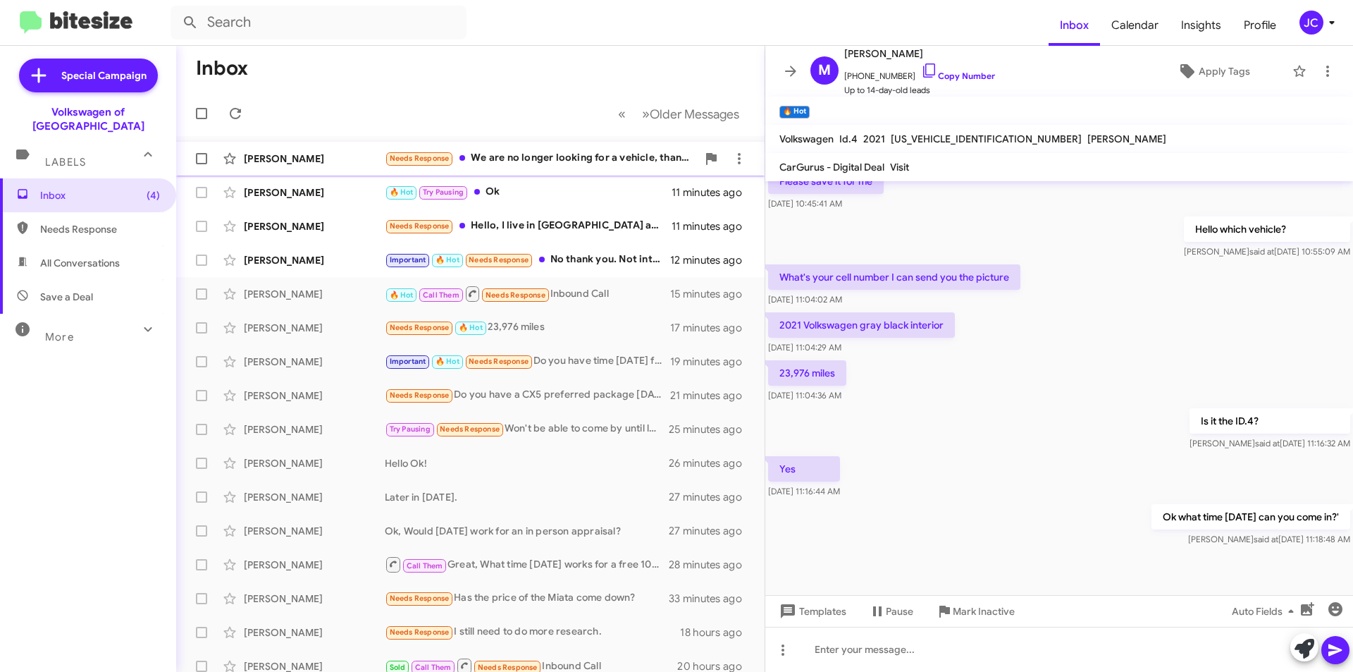
click at [567, 159] on div "Needs Response We are no longer looking for a vehicle, thank you!" at bounding box center [541, 158] width 312 height 16
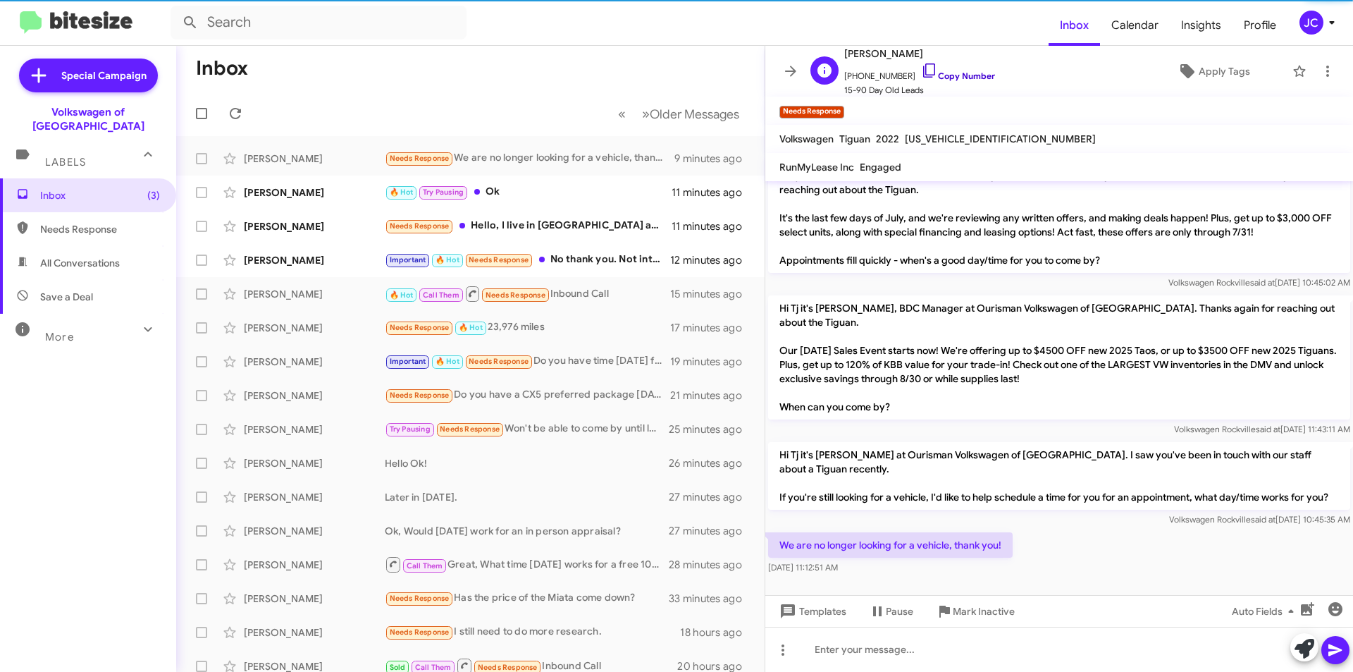
click at [921, 71] on icon at bounding box center [929, 70] width 17 height 17
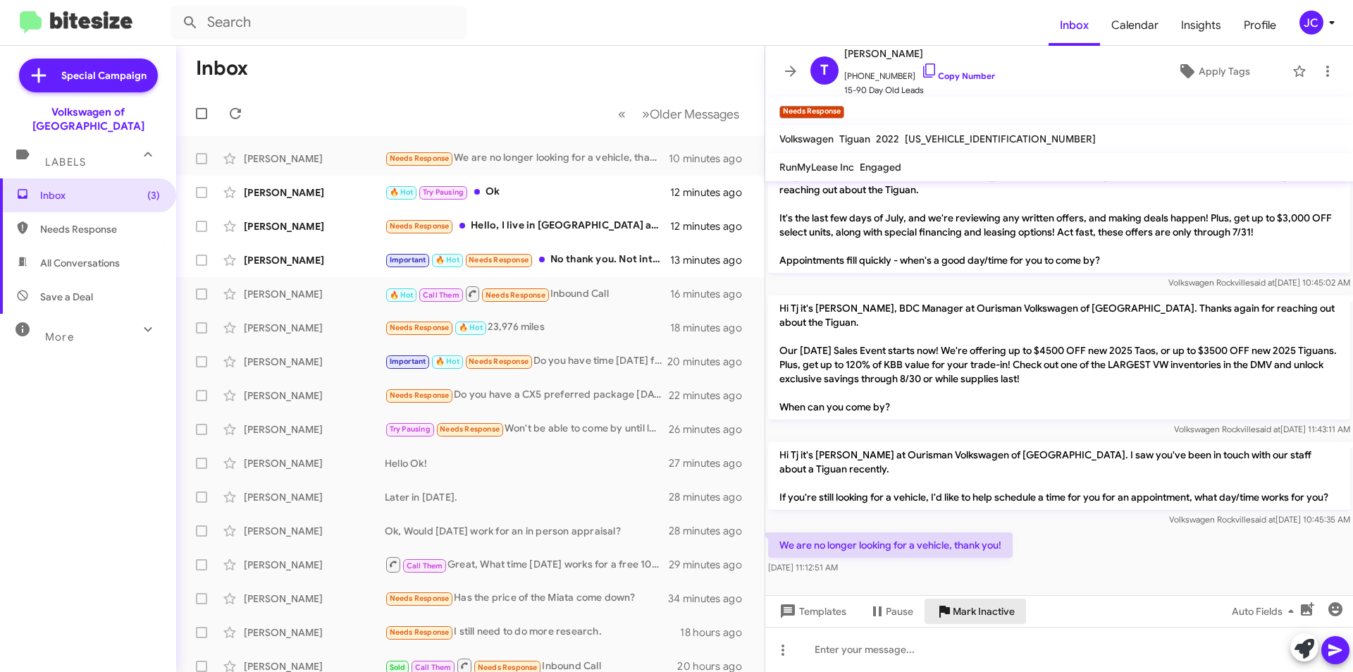
click at [973, 617] on span "Mark Inactive" at bounding box center [984, 610] width 62 height 25
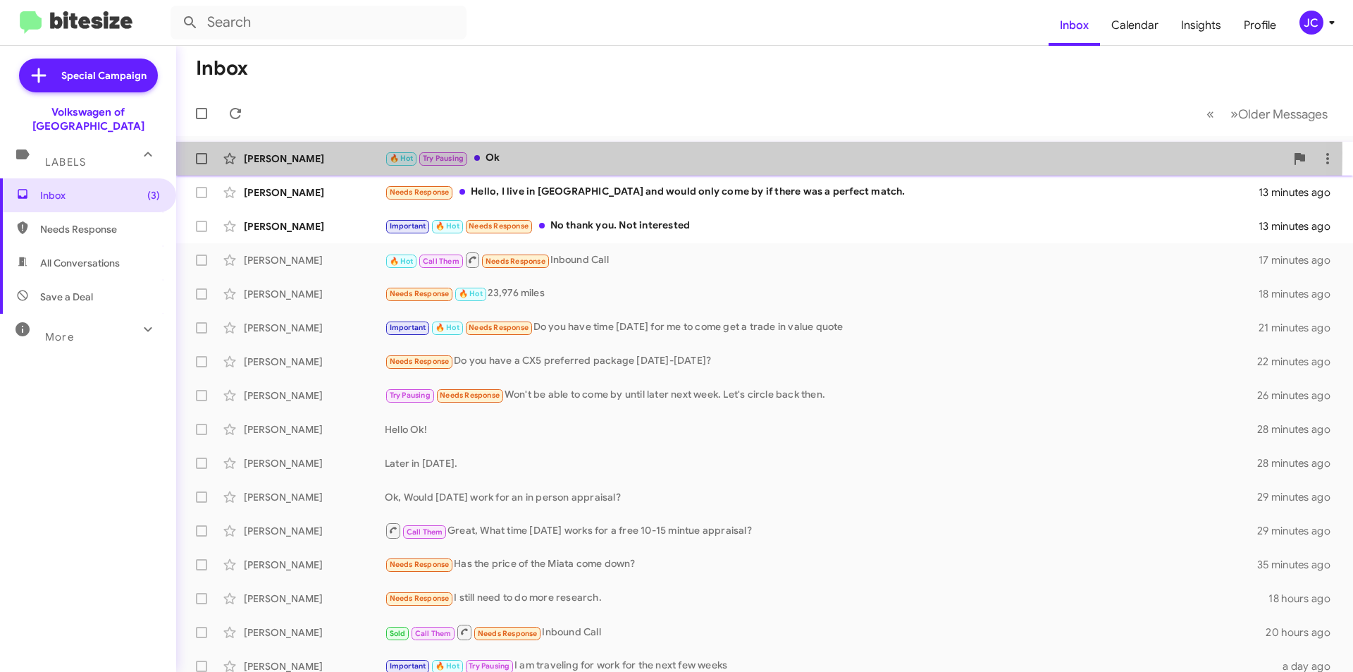
click at [529, 153] on div "🔥 Hot Try Pausing Ok" at bounding box center [835, 158] width 901 height 16
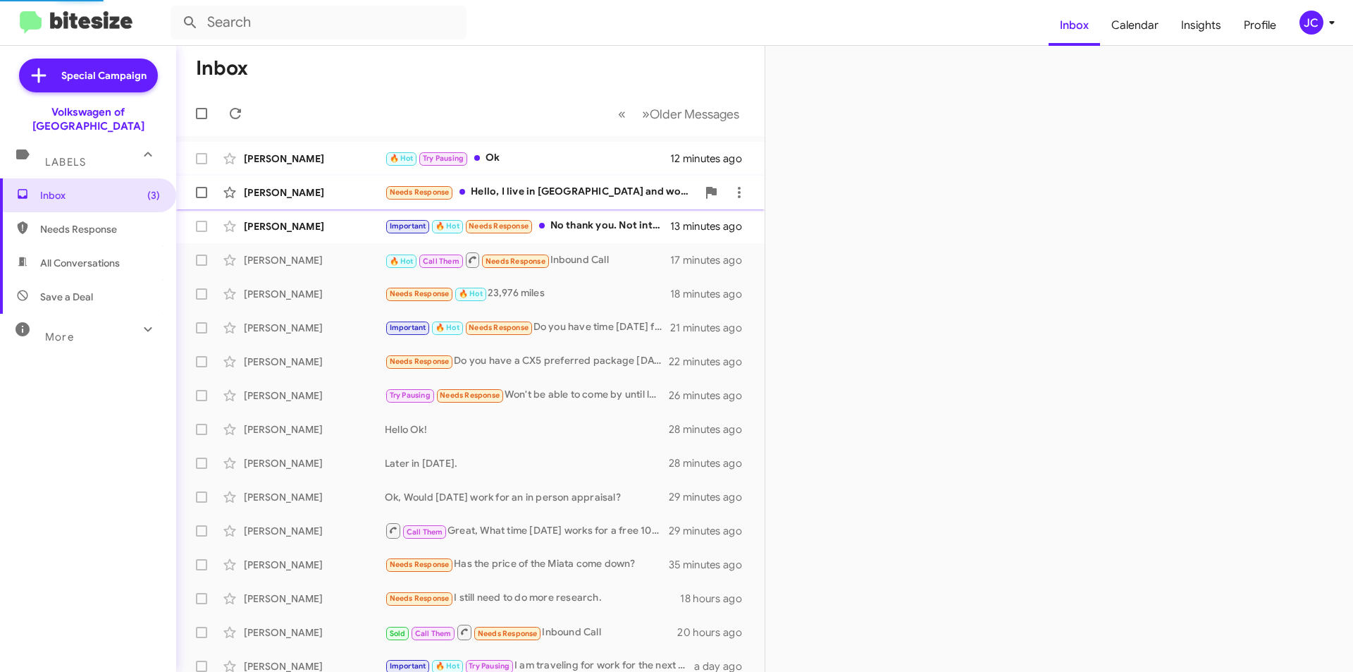
click at [582, 185] on div "Needs Response Hello, I live in VB and would only come by if there was a perfec…" at bounding box center [541, 192] width 312 height 16
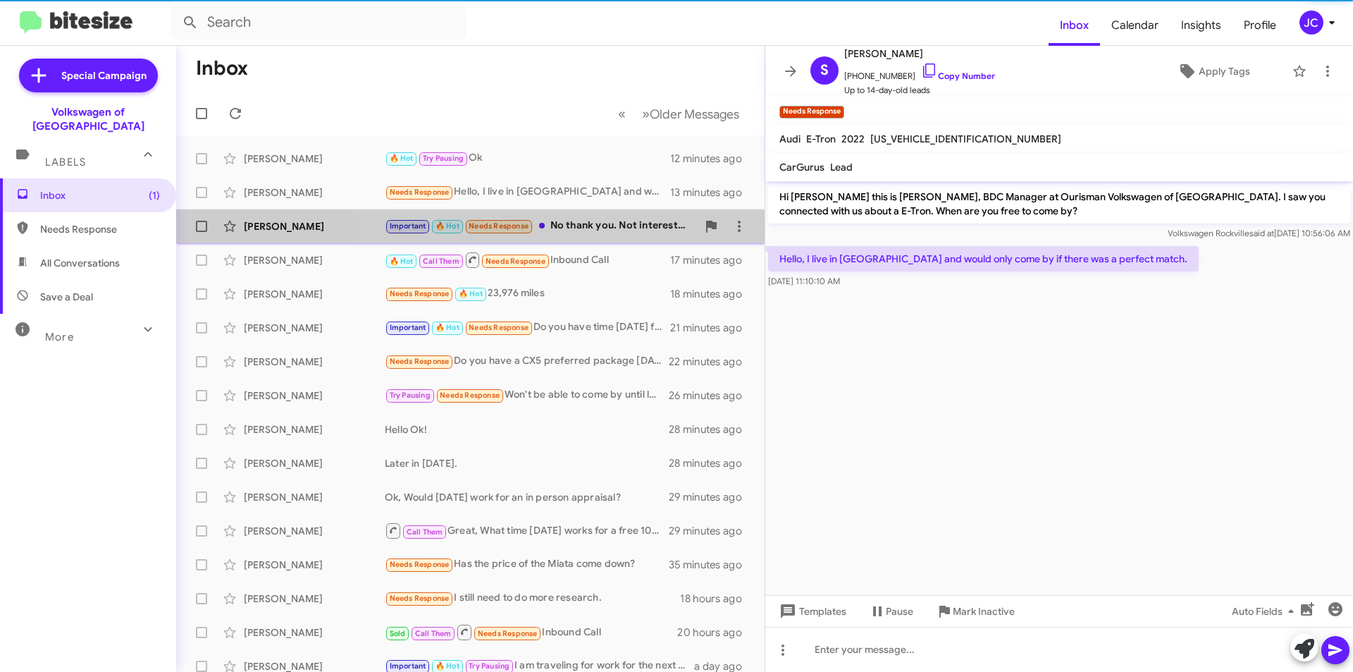
click at [596, 209] on span "Gabrielle Pechiney Important 🔥 Hot Needs Response No thank you. Not interested …" at bounding box center [470, 226] width 589 height 34
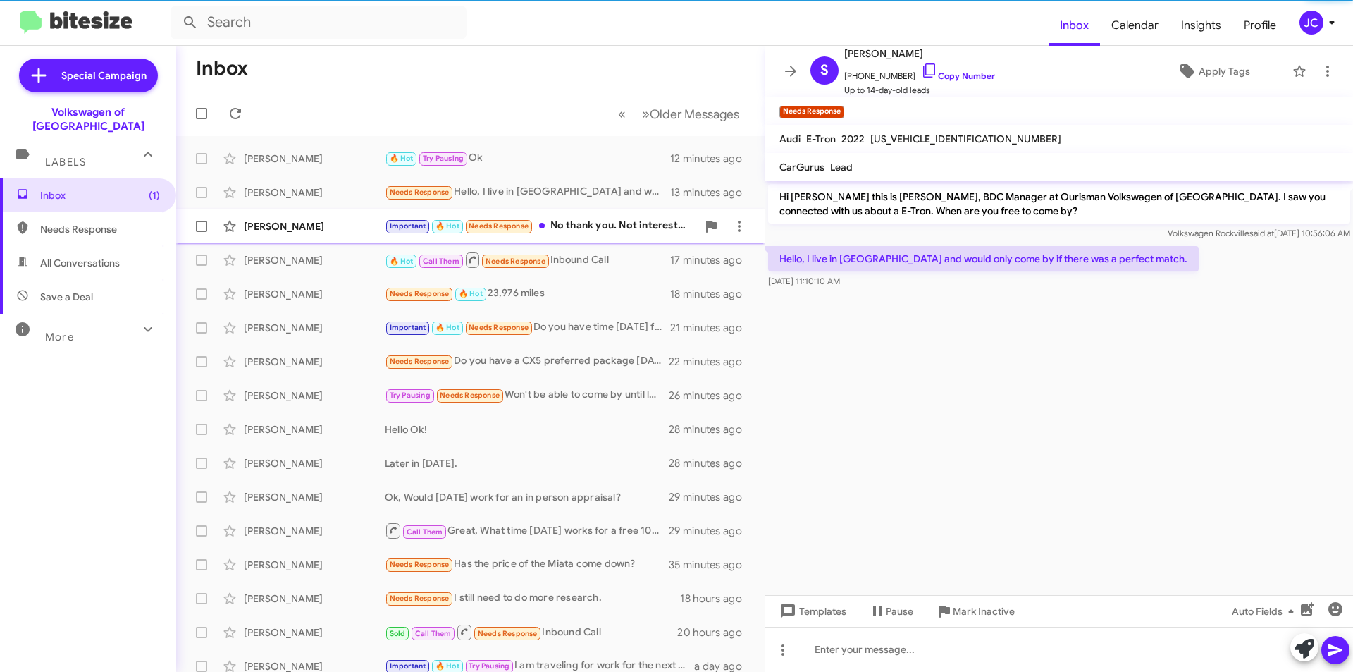
scroll to position [237, 0]
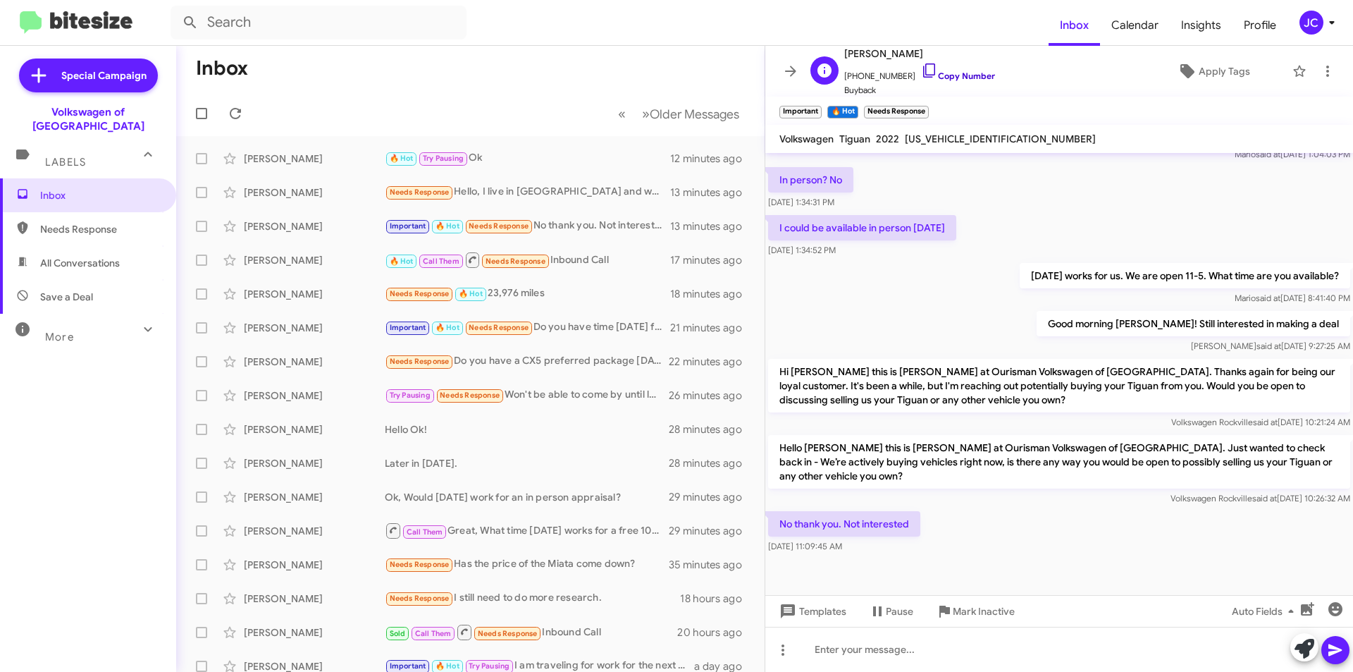
click at [944, 71] on link "Copy Number" at bounding box center [958, 75] width 74 height 11
click at [944, 73] on link "Copy Number" at bounding box center [958, 75] width 74 height 11
click at [973, 601] on span "Mark Inactive" at bounding box center [984, 610] width 62 height 25
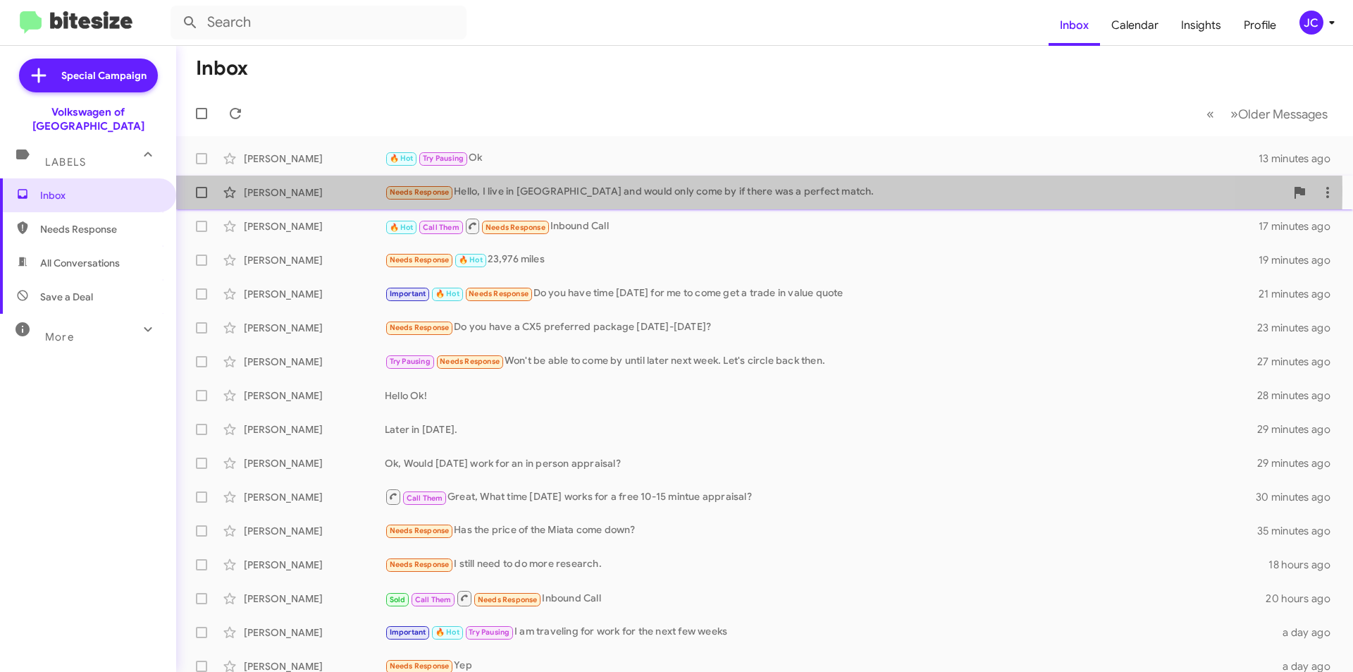
click at [572, 191] on div "Needs Response Hello, I live in VB and would only come by if there was a perfec…" at bounding box center [835, 192] width 901 height 16
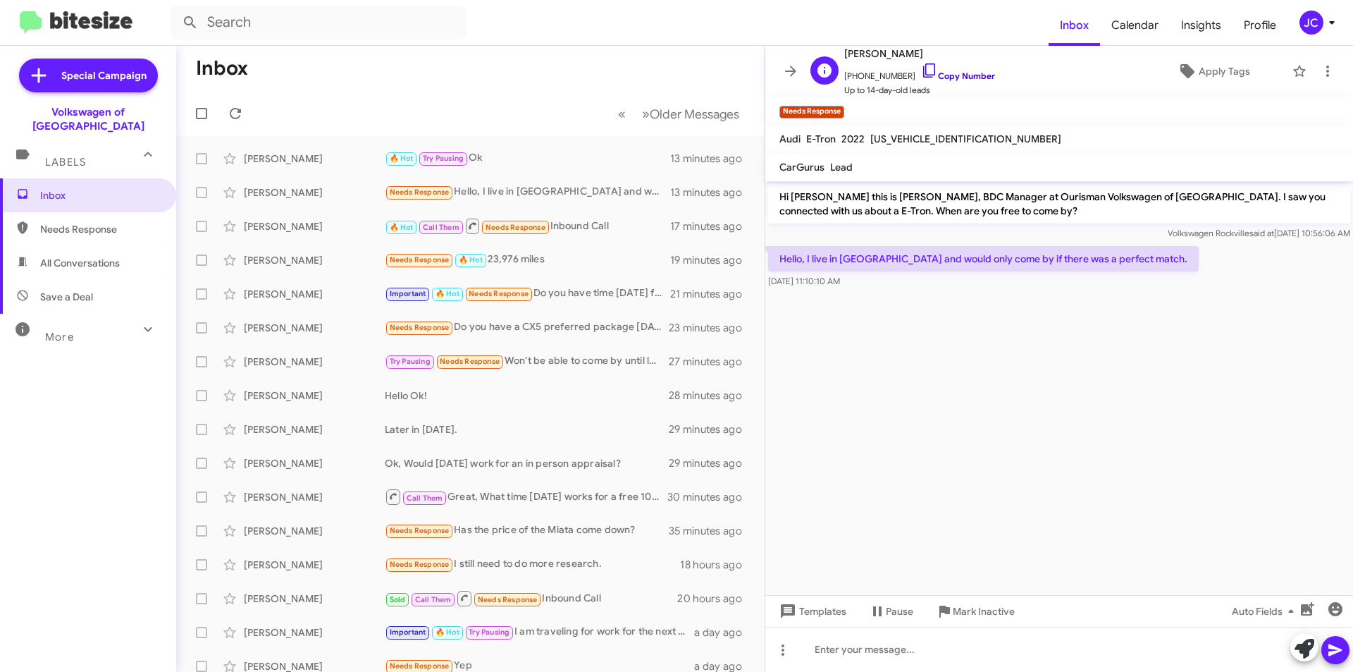
click at [933, 71] on link "Copy Number" at bounding box center [958, 75] width 74 height 11
click at [584, 260] on div "Needs Response 🔥 Hot 23,976 miles" at bounding box center [541, 260] width 312 height 16
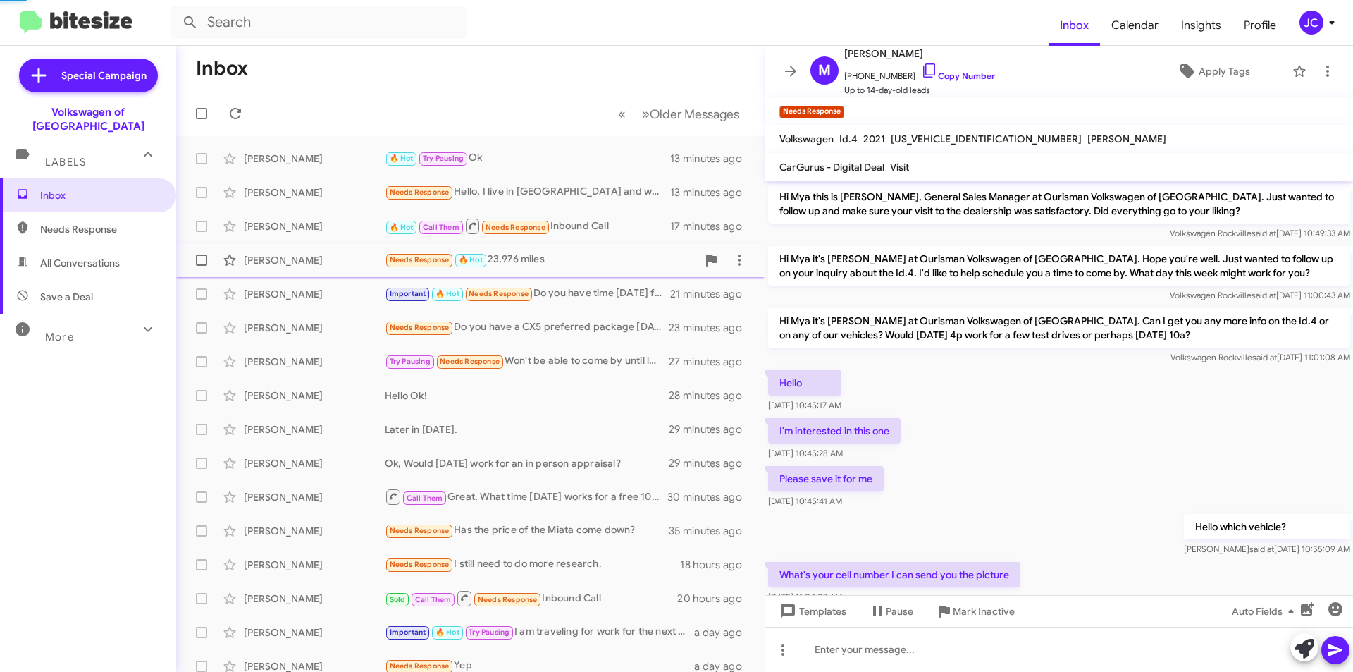
scroll to position [349, 0]
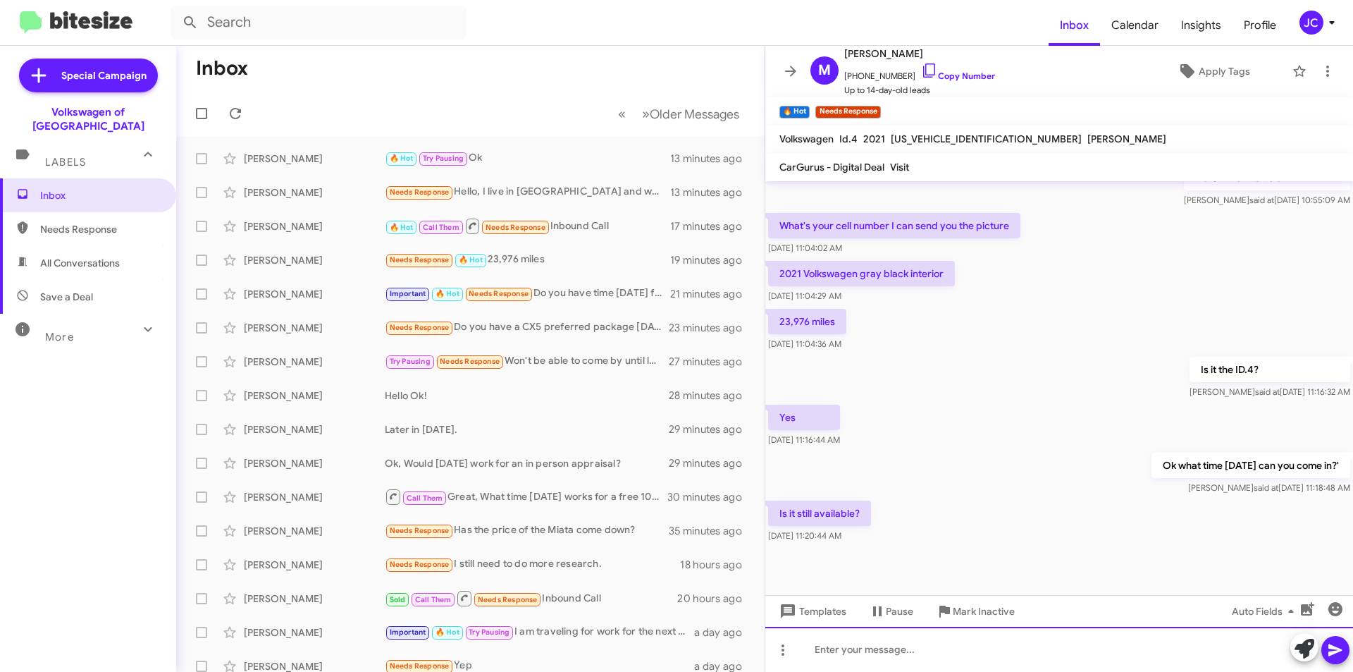
click at [915, 656] on div at bounding box center [1059, 649] width 588 height 45
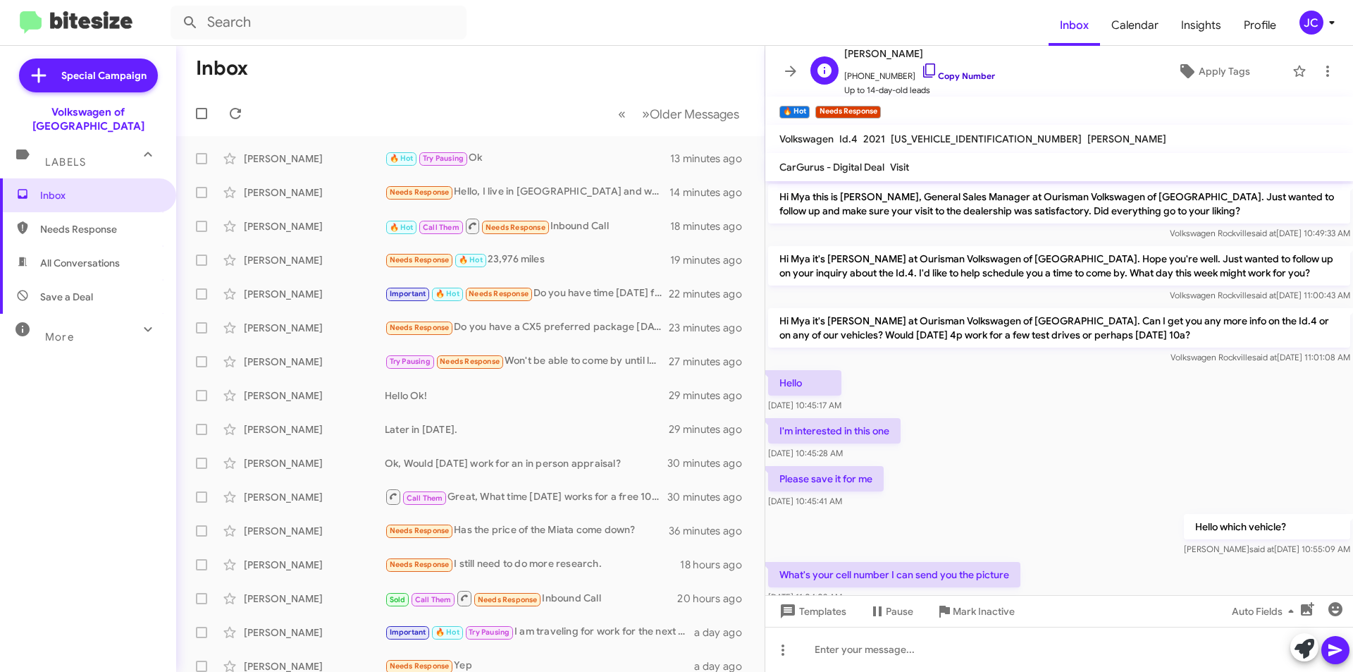
click at [942, 78] on link "Copy Number" at bounding box center [958, 75] width 74 height 11
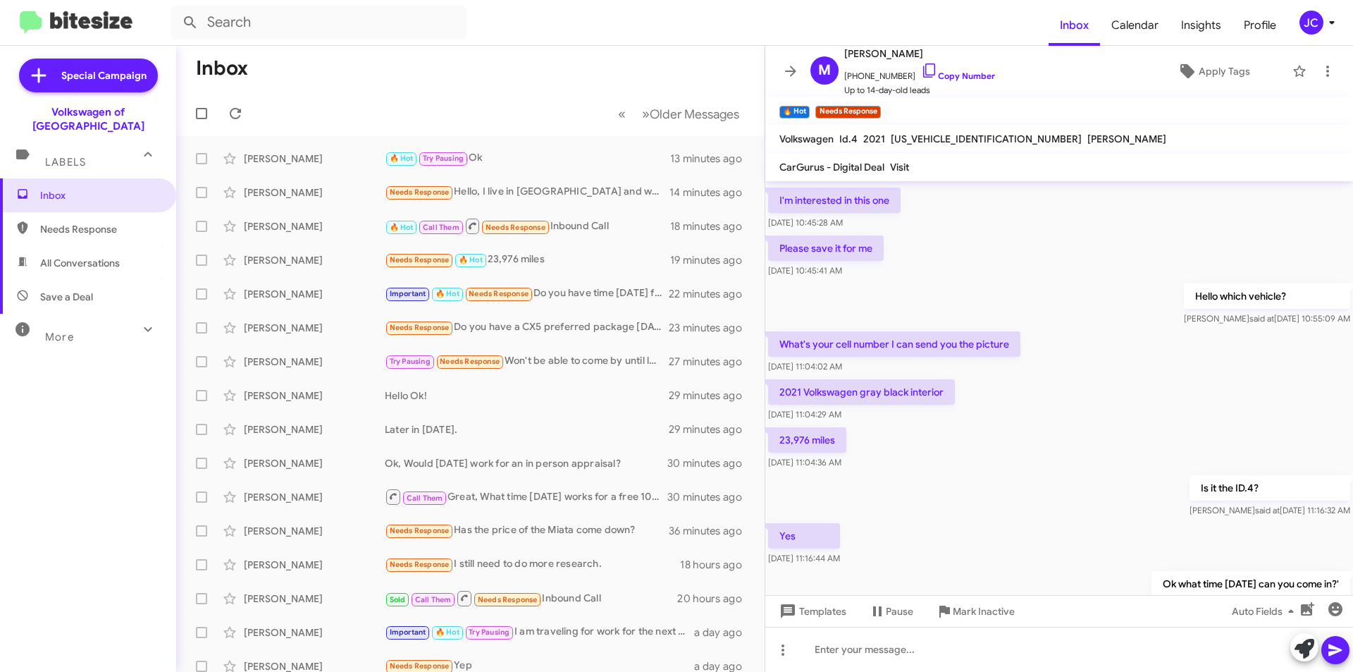
scroll to position [400, 0]
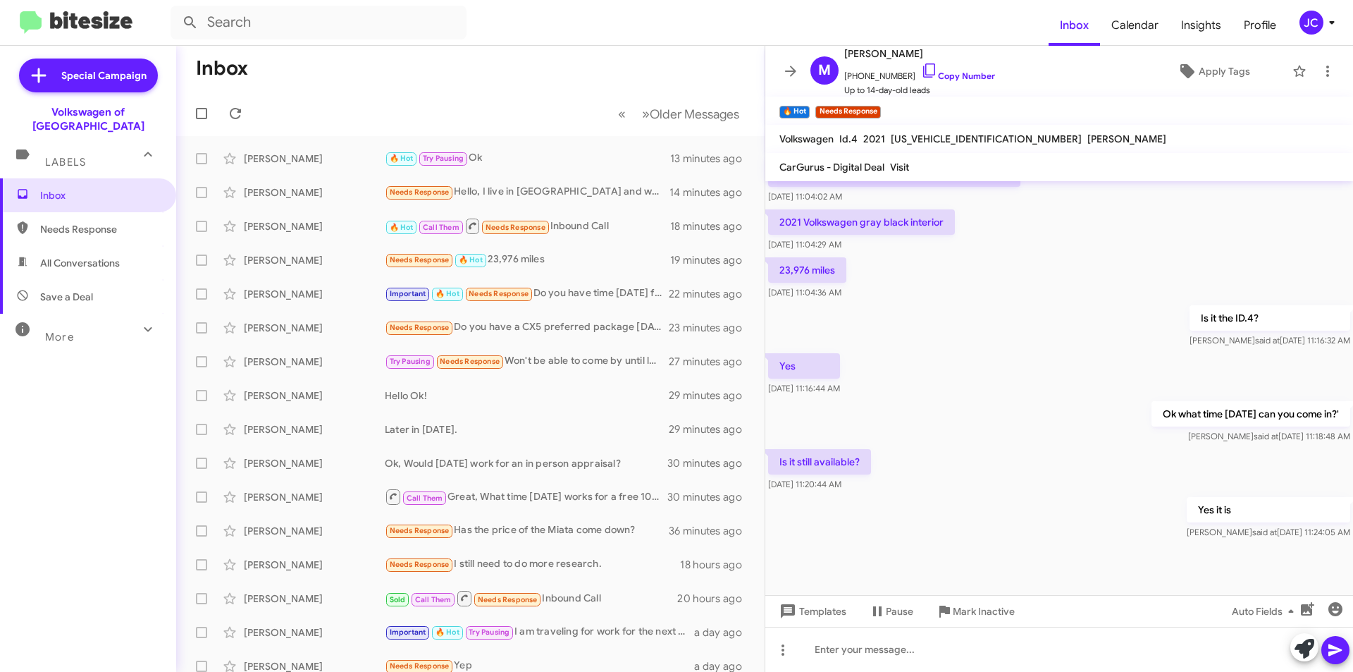
click at [1349, 19] on mat-toolbar "Inbox Calendar Insights Profile JC" at bounding box center [676, 22] width 1353 height 45
click at [1325, 35] on mat-toolbar "Inbox Calendar Insights Profile JC" at bounding box center [676, 22] width 1353 height 45
click at [1304, 20] on div "JC" at bounding box center [1312, 23] width 24 height 24
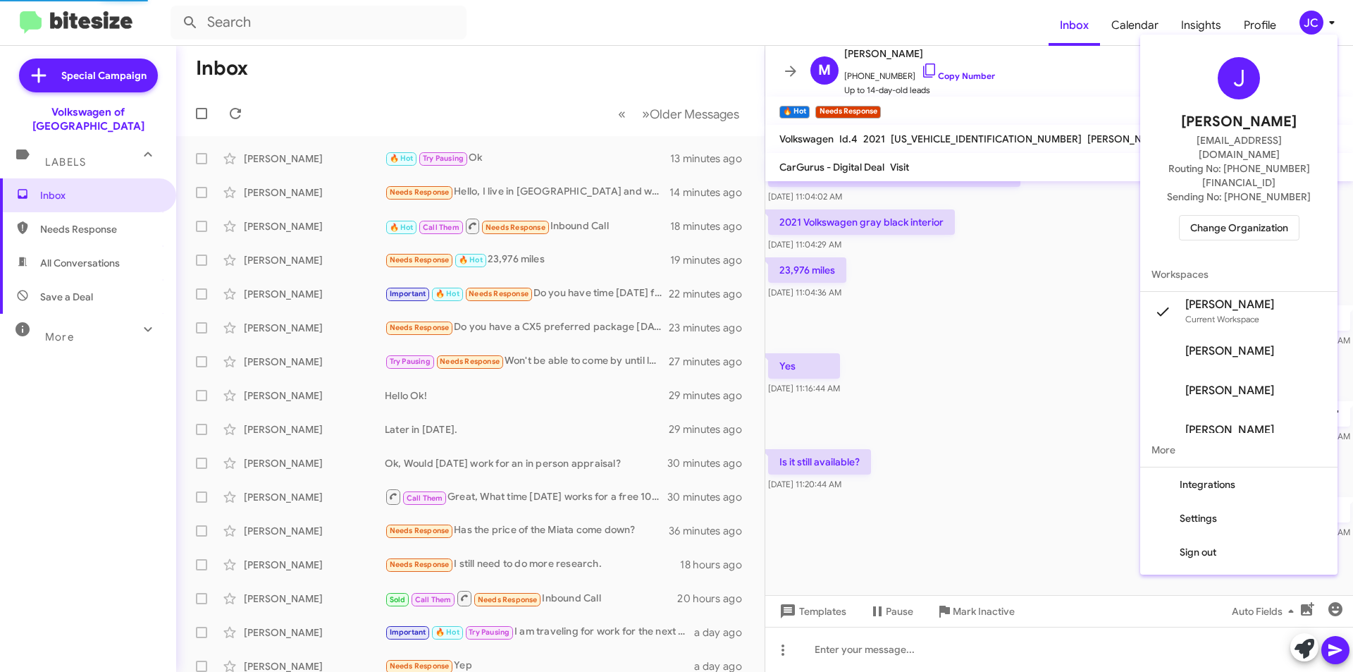
click at [1221, 216] on span "Change Organization" at bounding box center [1239, 228] width 98 height 24
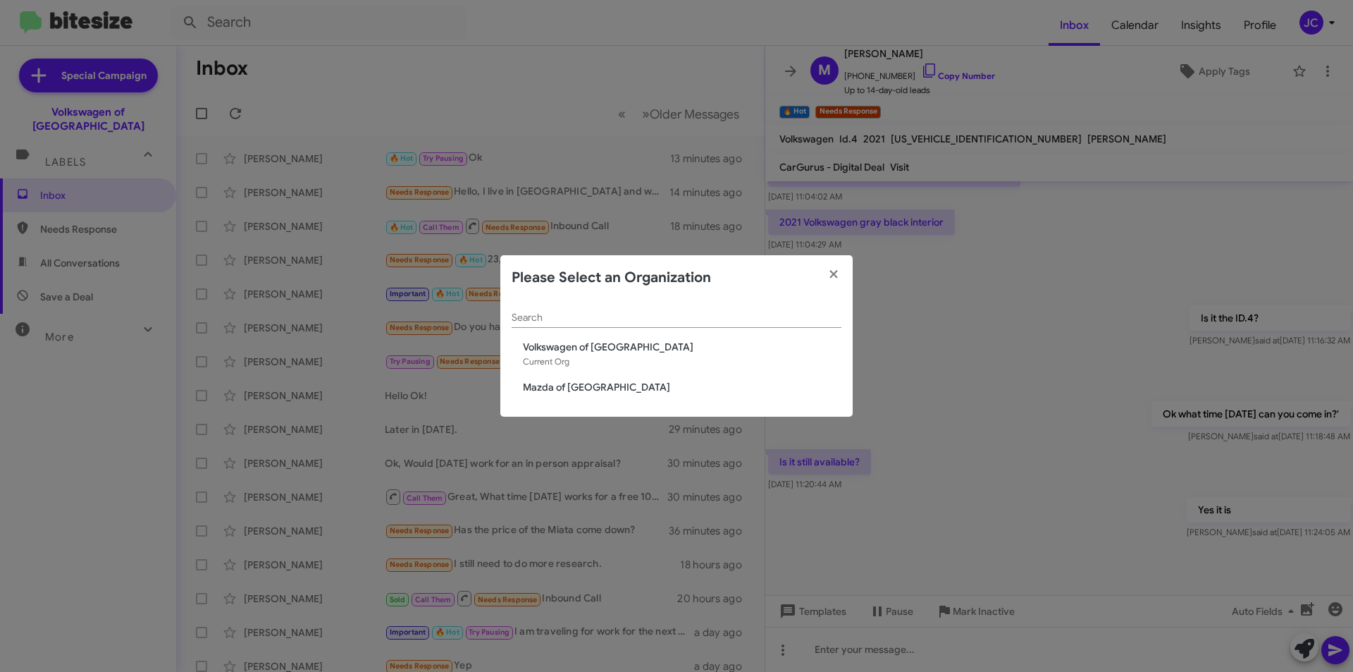
click at [588, 388] on span "Mazda of [GEOGRAPHIC_DATA]" at bounding box center [682, 387] width 319 height 14
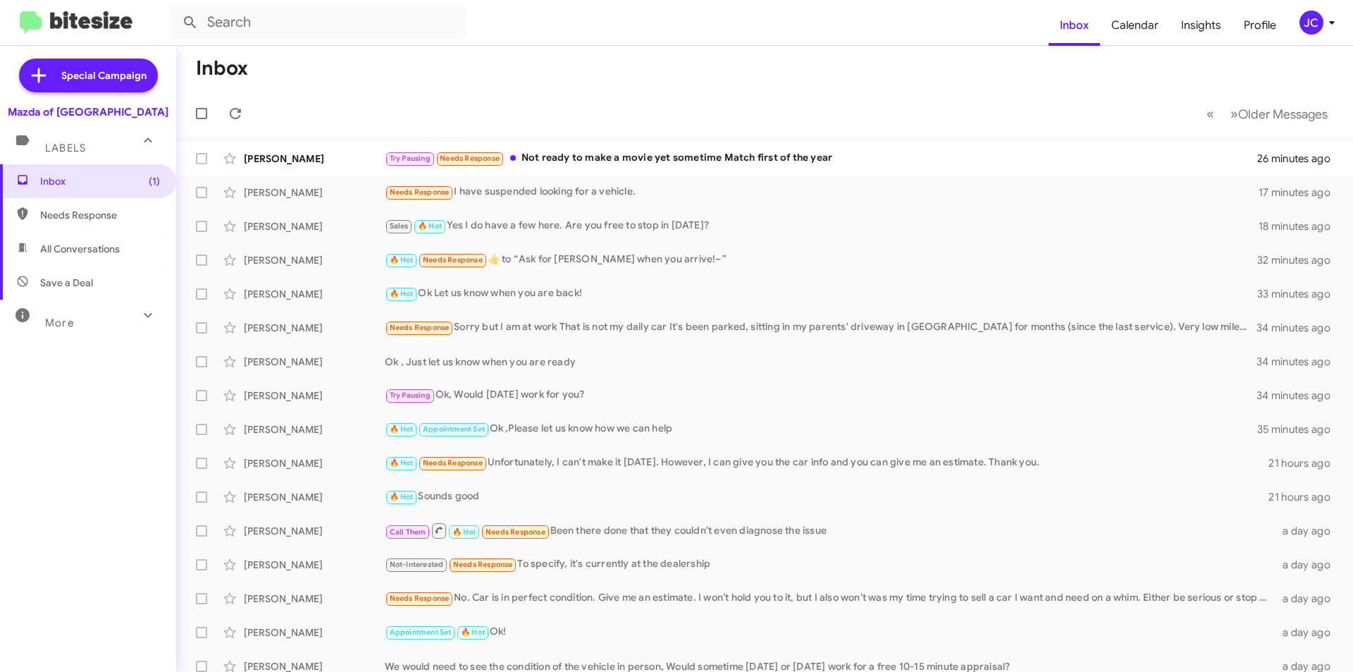
click at [1314, 27] on div "JC" at bounding box center [1312, 23] width 24 height 24
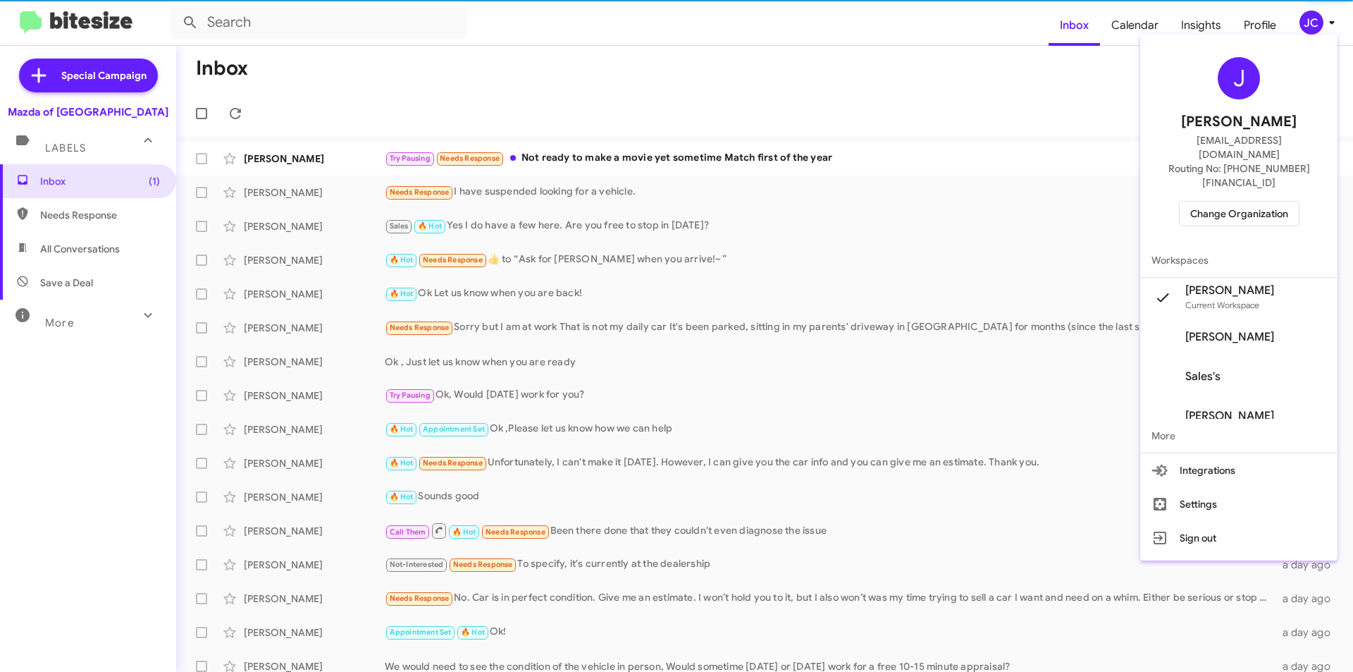
drag, startPoint x: 1240, startPoint y: 202, endPoint x: 1237, endPoint y: 194, distance: 8.9
click at [1240, 201] on div "J [PERSON_NAME] [EMAIL_ADDRESS][DOMAIN_NAME] Routing No: [PHONE_NUMBER][FINANCI…" at bounding box center [1238, 141] width 197 height 203
click at [1233, 202] on span "Change Organization" at bounding box center [1239, 214] width 98 height 24
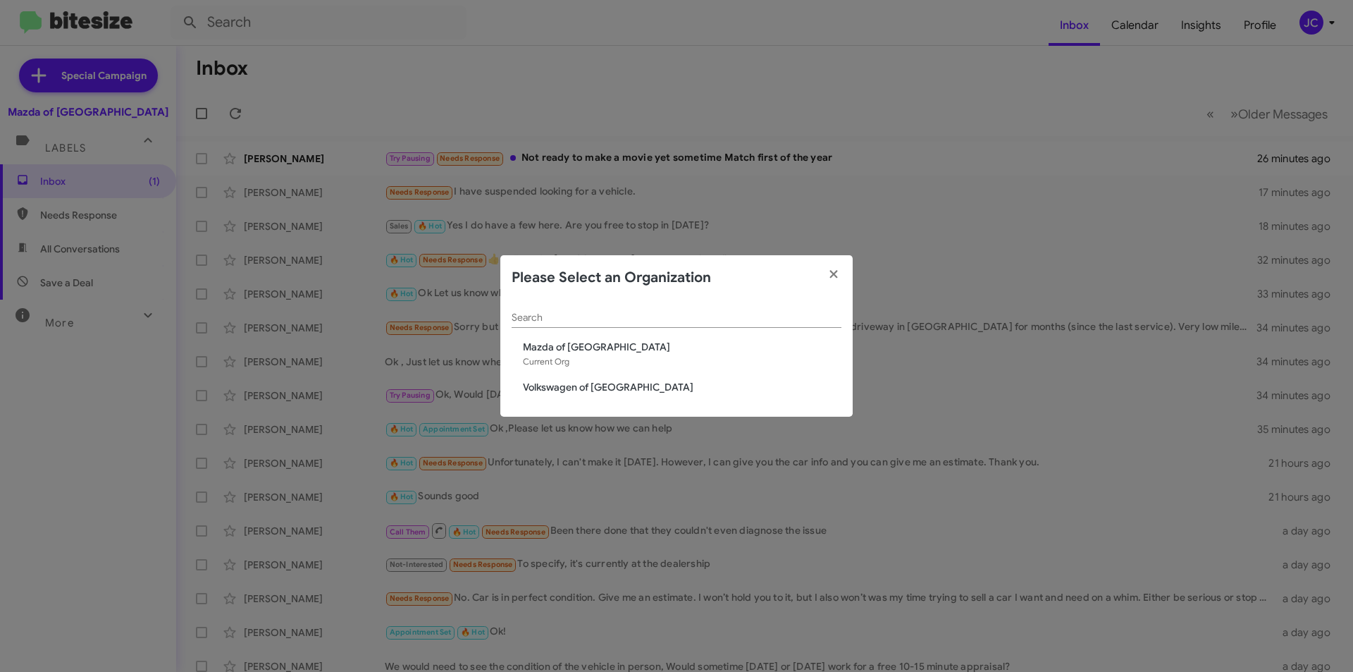
click at [570, 388] on span "Volkswagen of [GEOGRAPHIC_DATA]" at bounding box center [682, 387] width 319 height 14
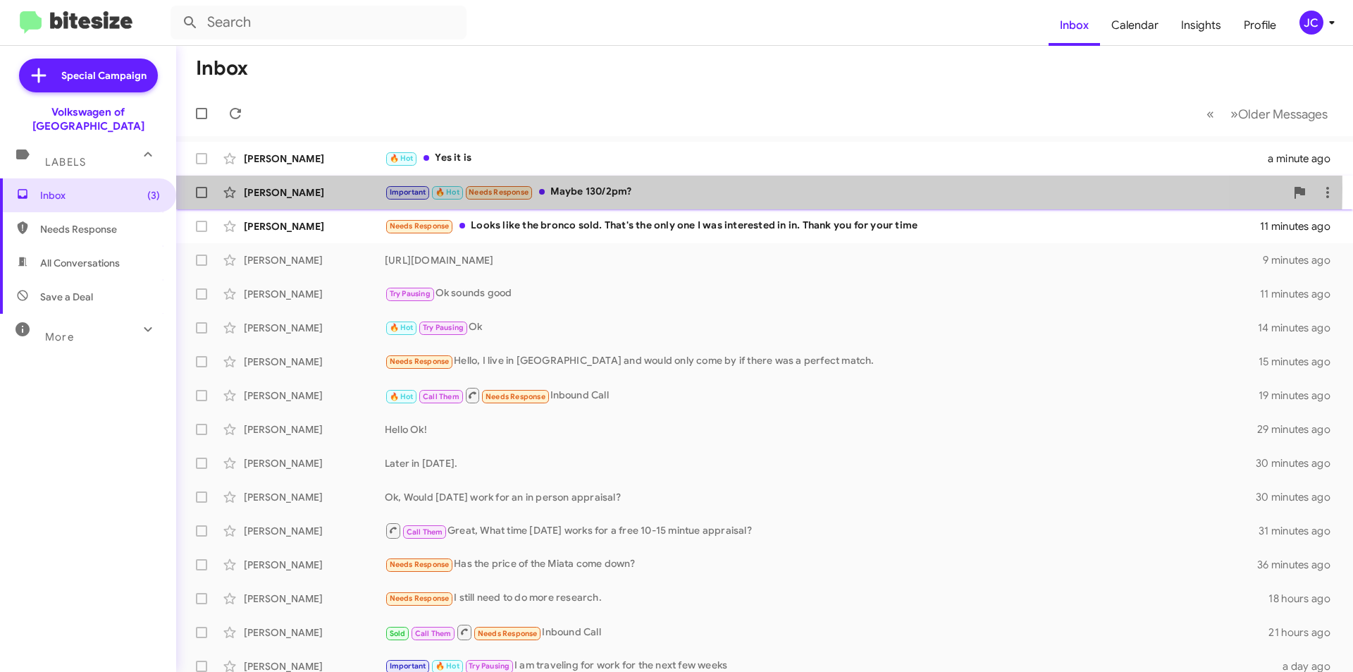
click at [659, 188] on div "Important 🔥 Hot Needs Response Maybe 130/2pm?" at bounding box center [835, 192] width 901 height 16
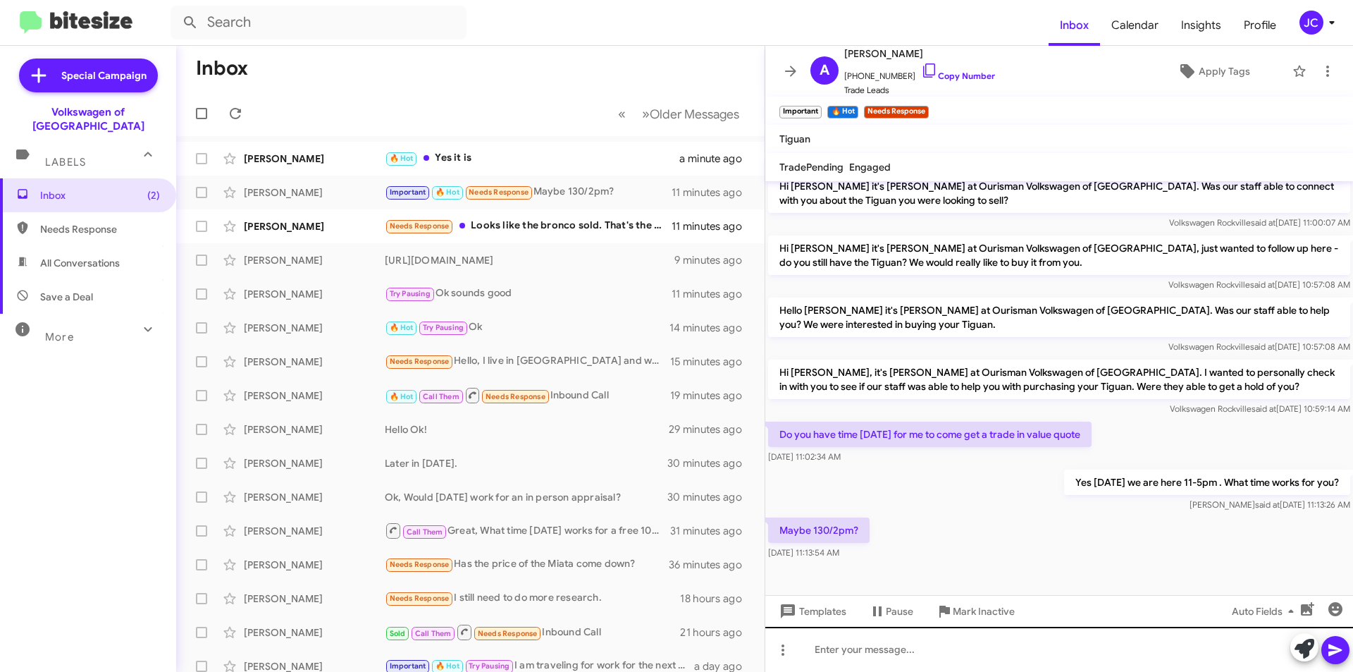
scroll to position [625, 0]
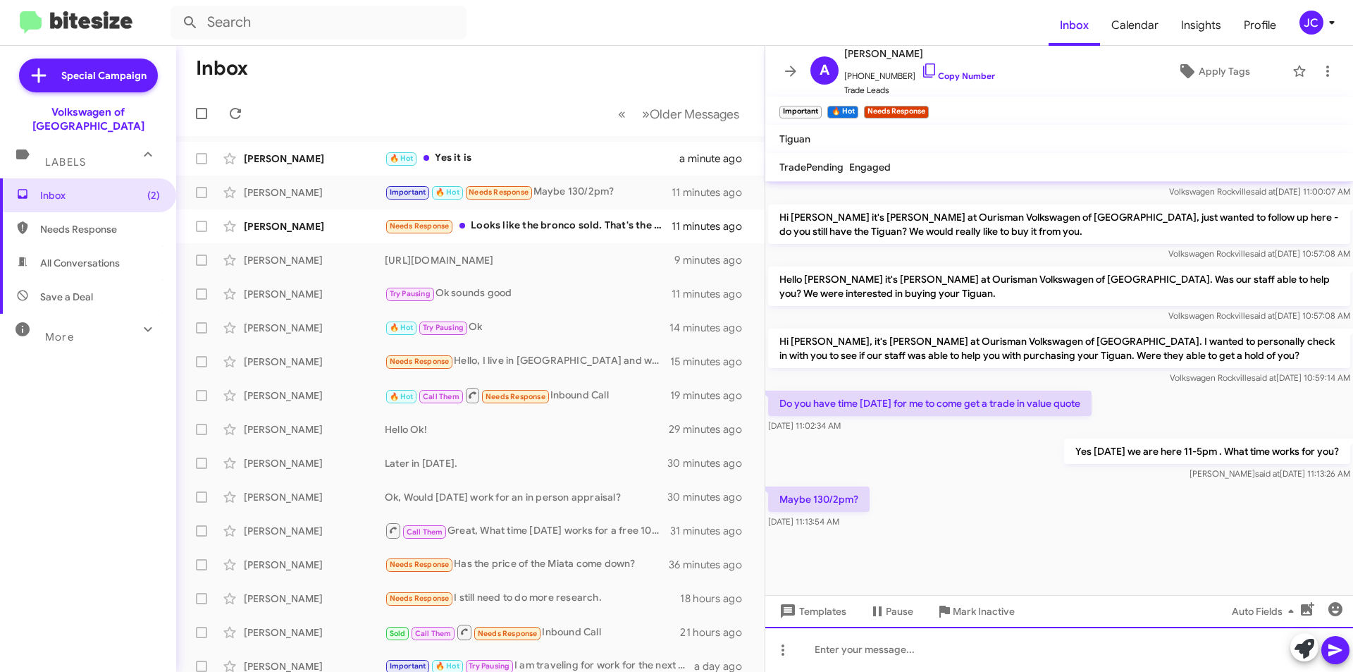
click at [904, 625] on div "Hi [PERSON_NAME] this is [PERSON_NAME], General Sales Manager at Ourisman Volks…" at bounding box center [1059, 426] width 588 height 491
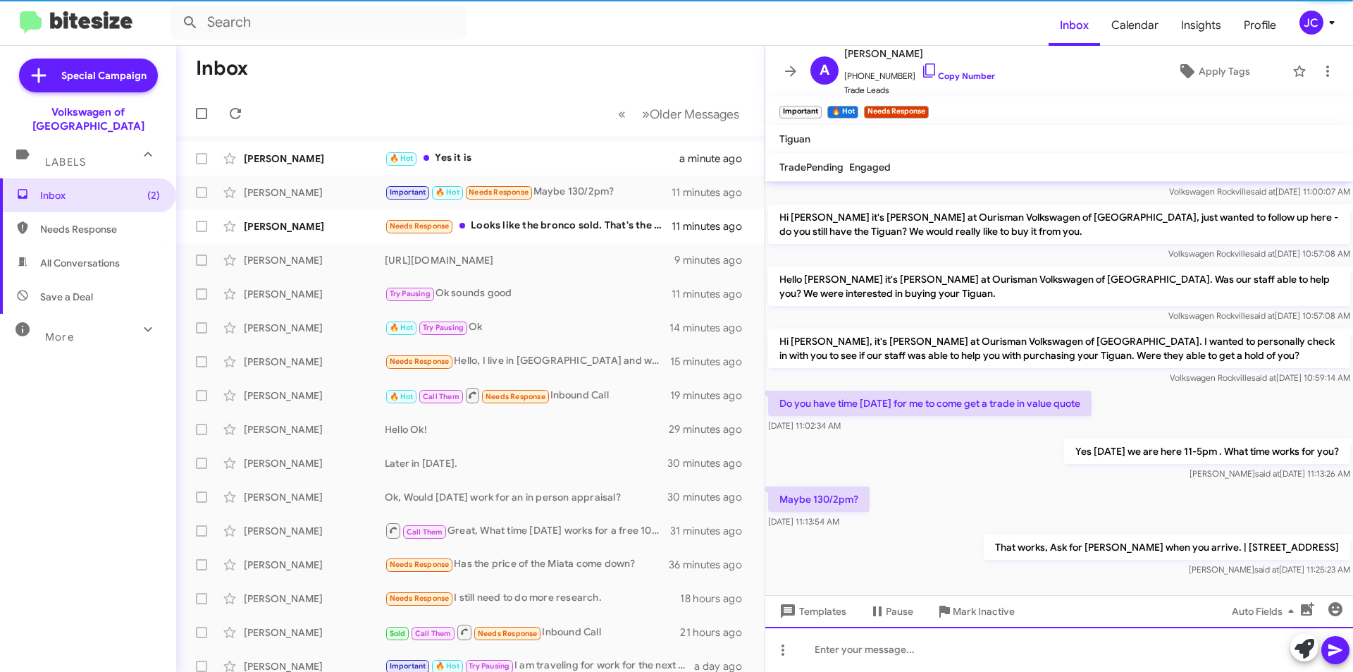
scroll to position [0, 0]
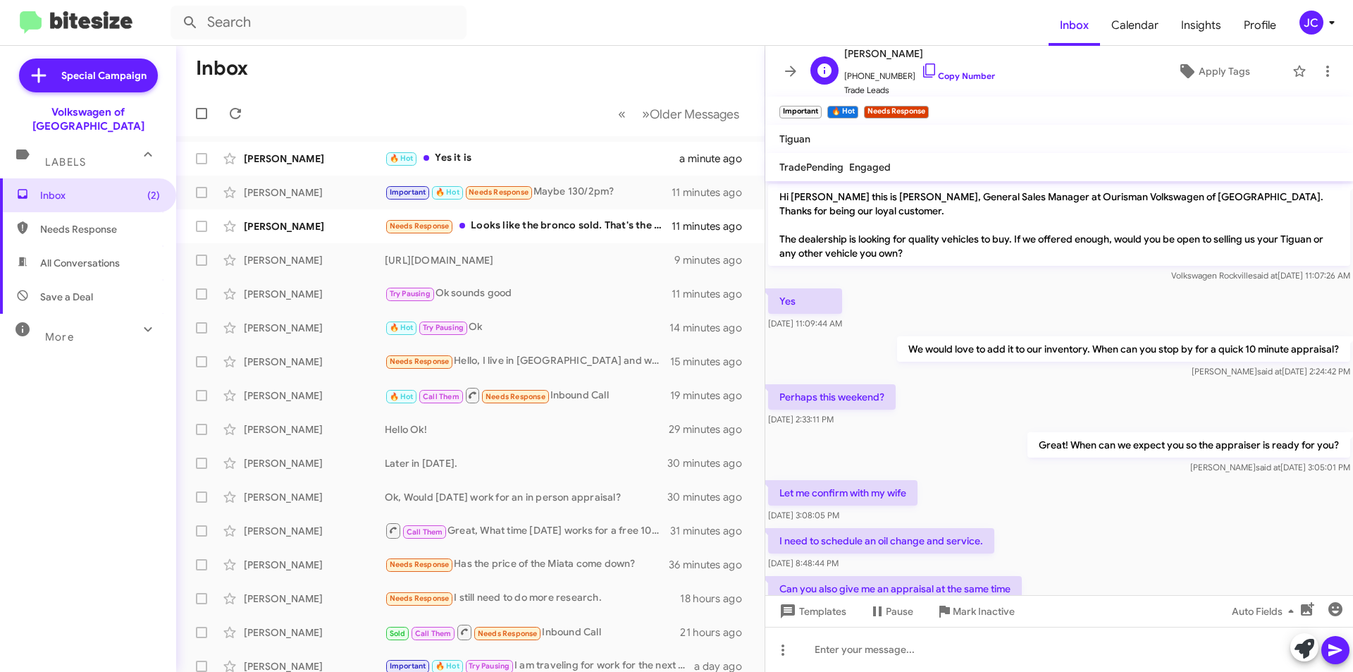
click at [930, 66] on span "[PHONE_NUMBER] Copy Number" at bounding box center [919, 72] width 151 height 21
click at [921, 68] on icon at bounding box center [929, 70] width 17 height 17
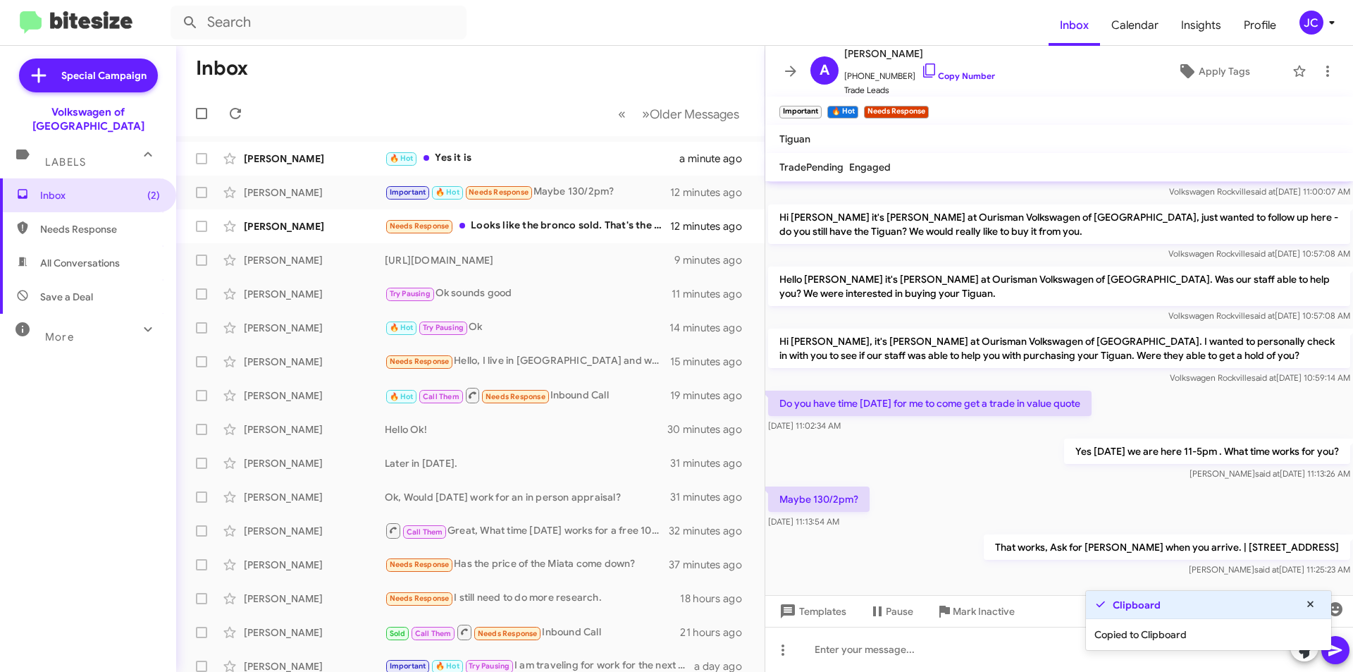
scroll to position [677, 0]
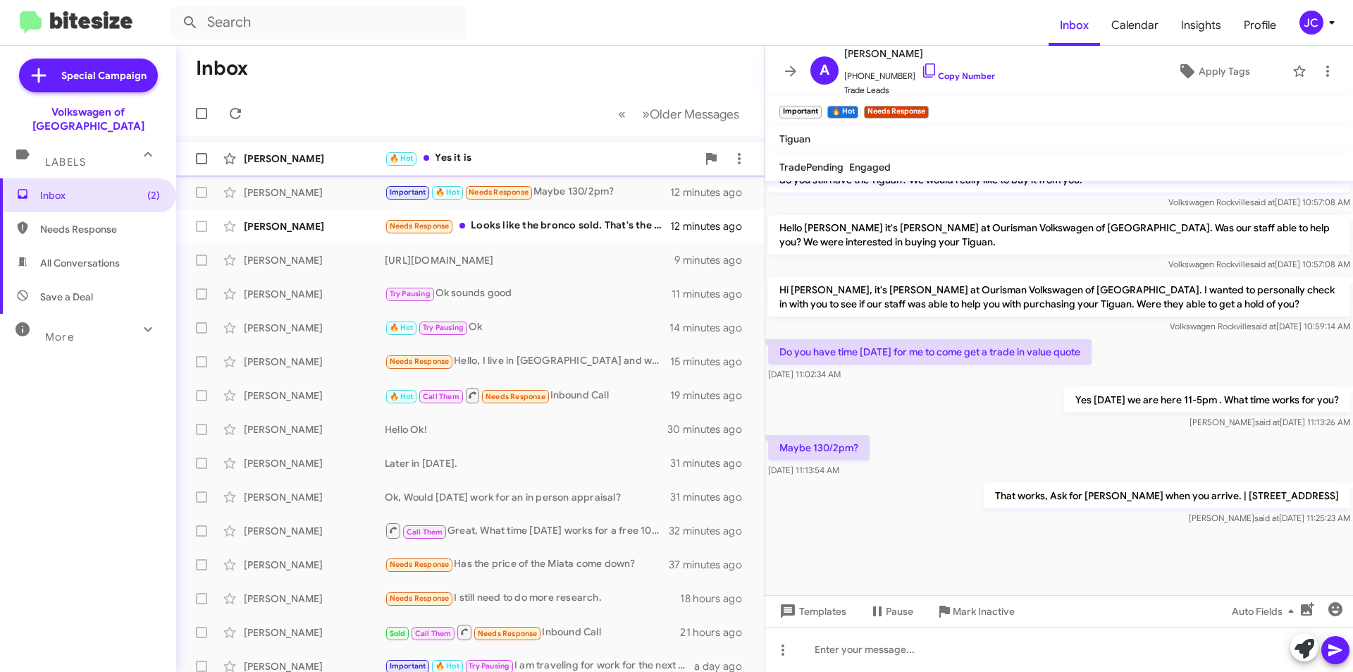
click at [521, 161] on div "🔥 Hot Yes it is" at bounding box center [541, 158] width 312 height 16
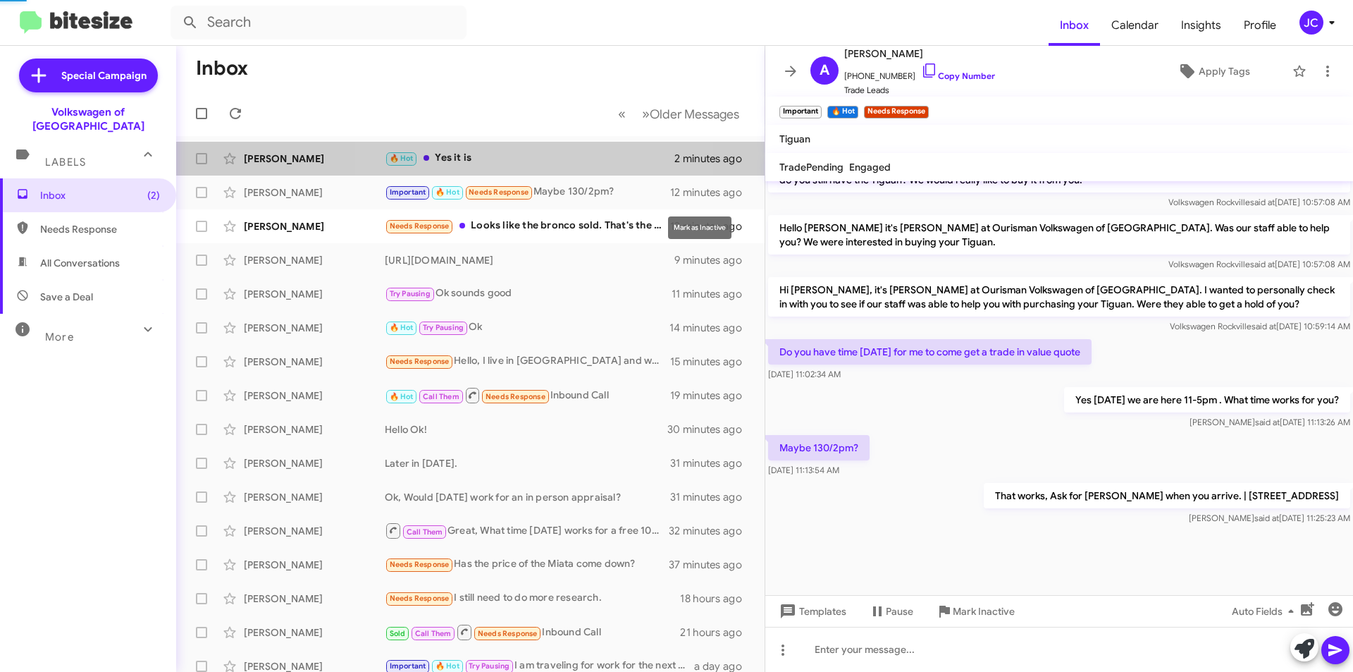
scroll to position [400, 0]
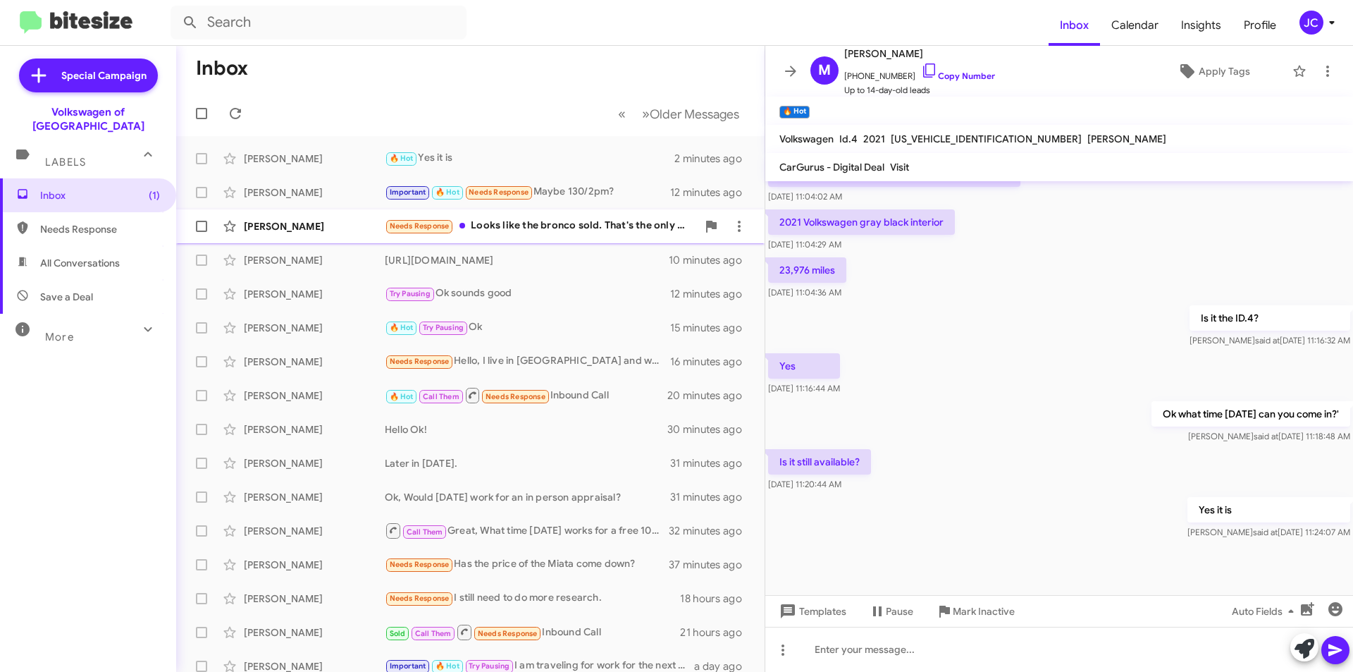
click at [634, 224] on div "Needs Response Looks like the bronco sold. That's the only one I was interested…" at bounding box center [541, 226] width 312 height 16
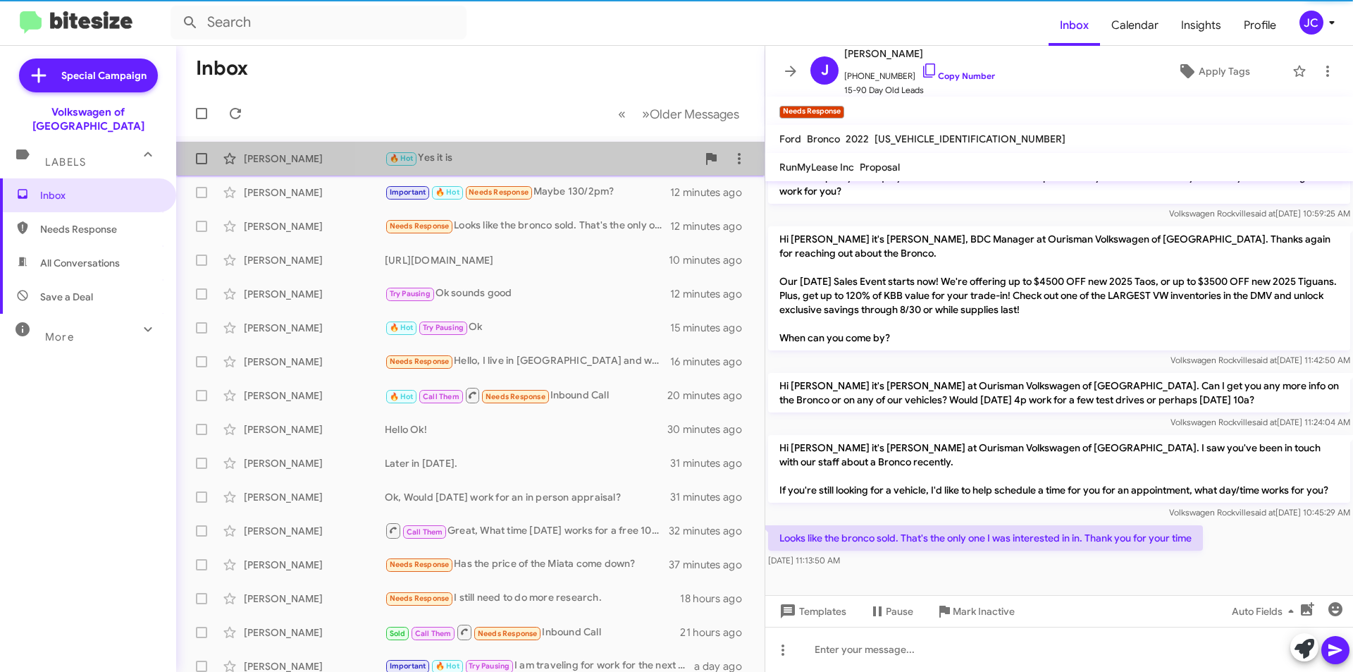
click at [558, 152] on div "🔥 Hot Yes it is" at bounding box center [541, 158] width 312 height 16
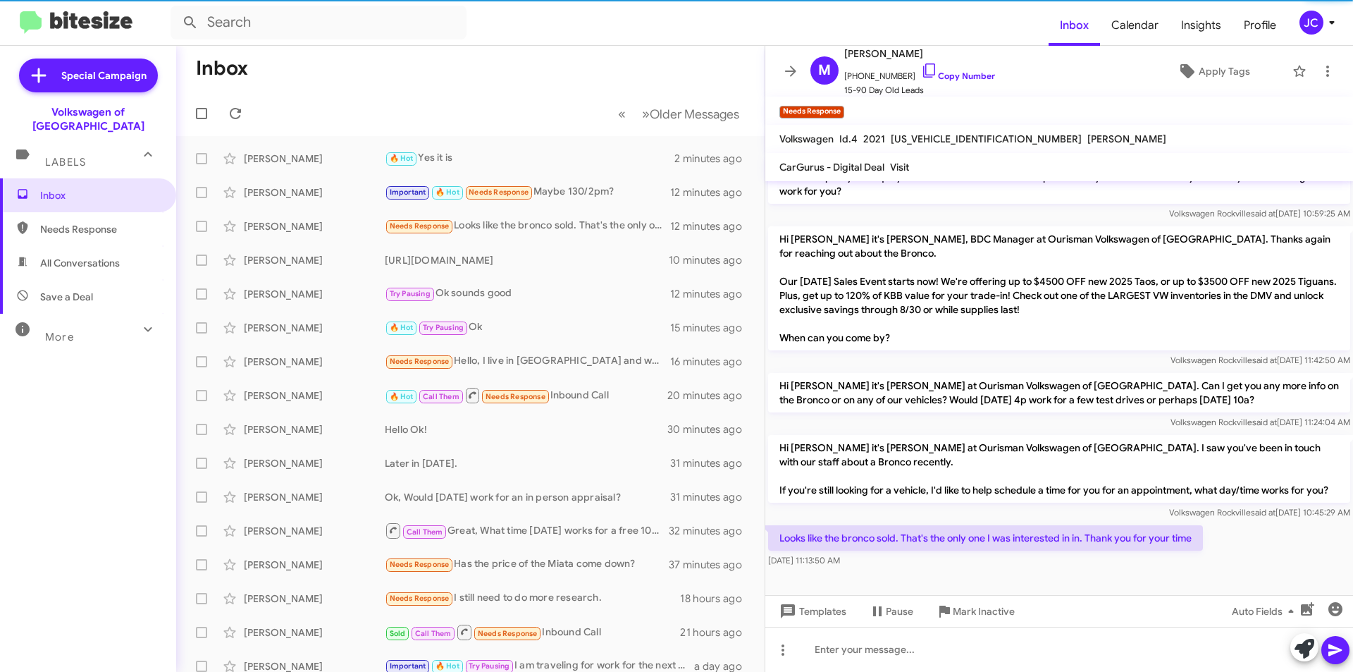
scroll to position [400, 0]
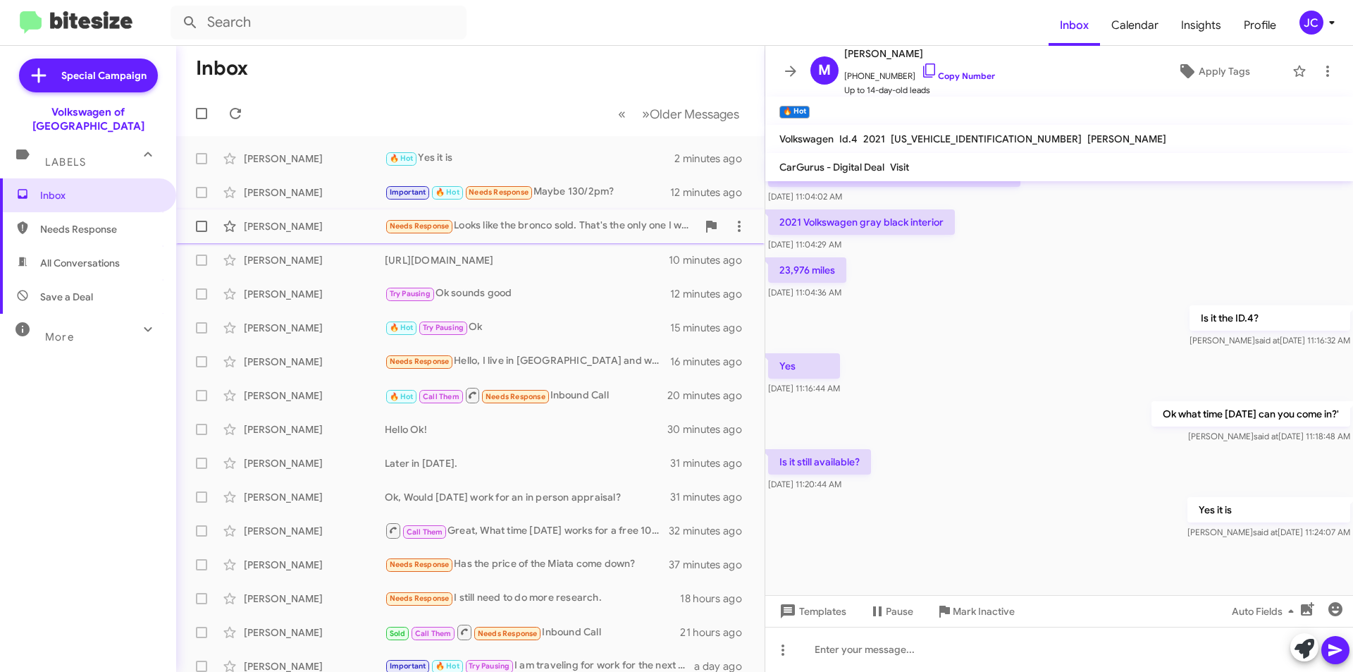
click at [618, 235] on div "John Degrasse Needs Response Looks like the bronco sold. That's the only one I …" at bounding box center [470, 226] width 566 height 28
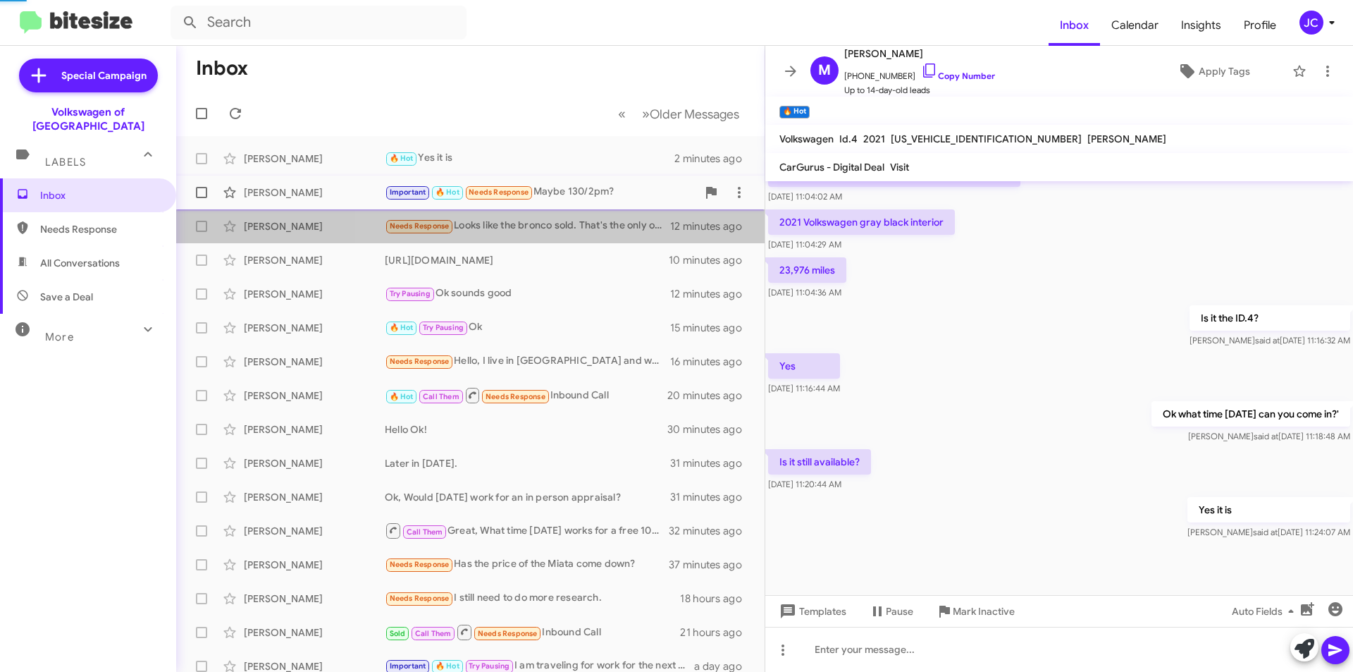
scroll to position [228, 0]
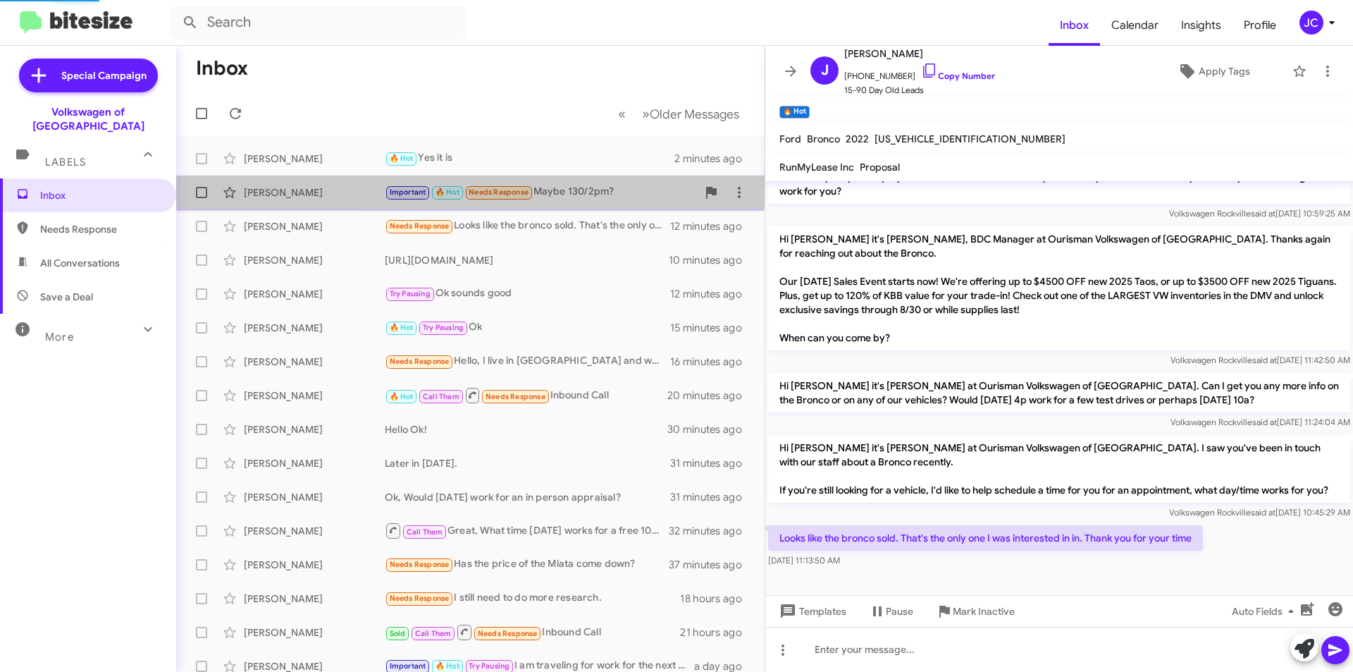
click at [581, 184] on div "Important 🔥 Hot Needs Response Maybe 130/2pm?" at bounding box center [541, 192] width 312 height 16
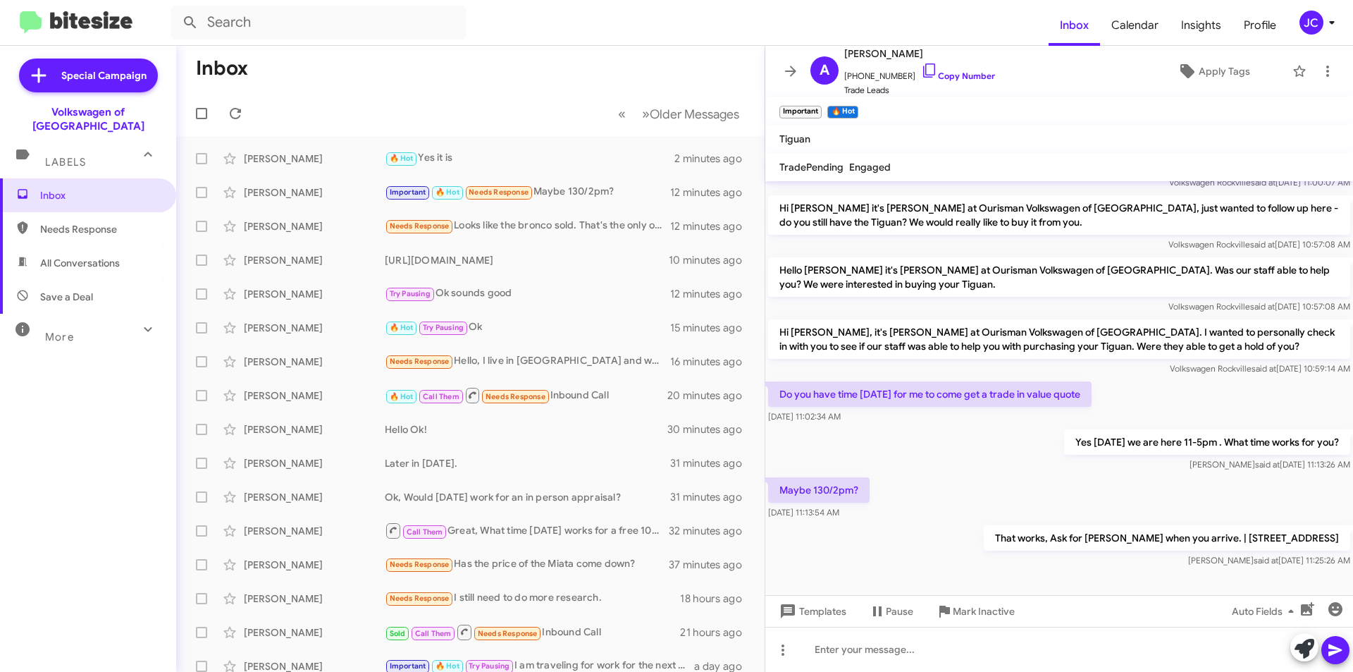
scroll to position [677, 0]
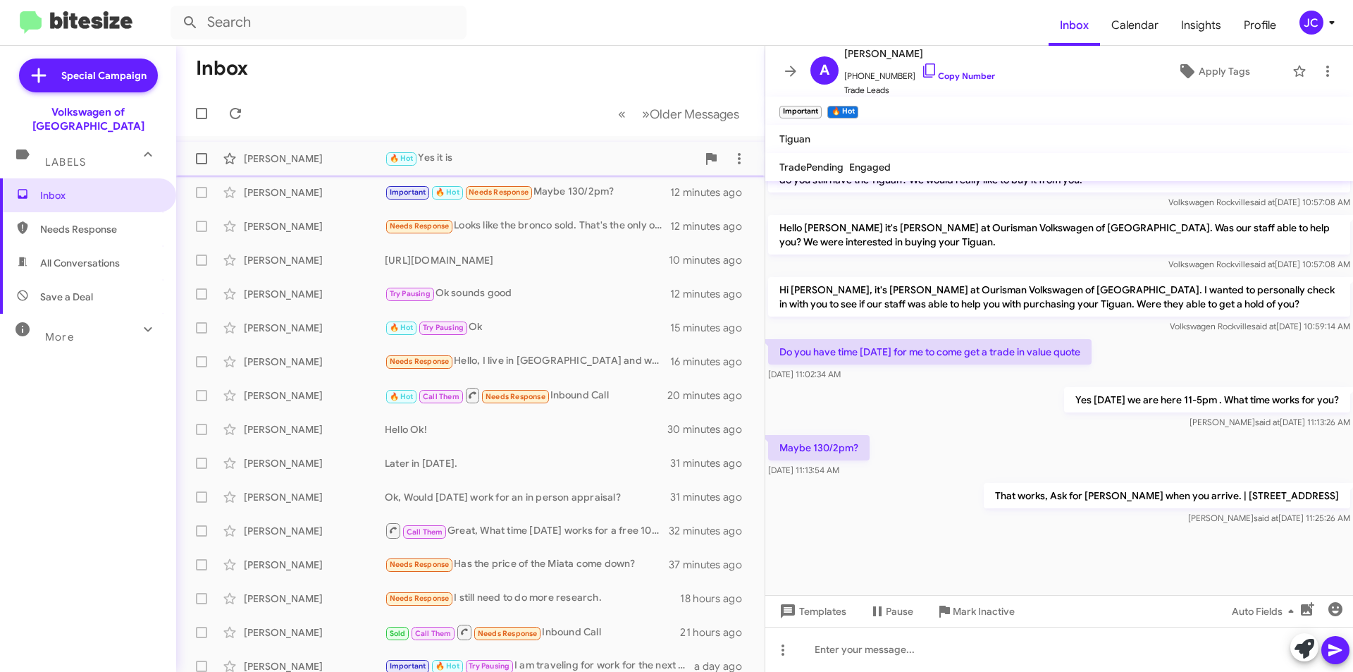
click at [512, 152] on div "🔥 Hot Yes it is" at bounding box center [541, 158] width 312 height 16
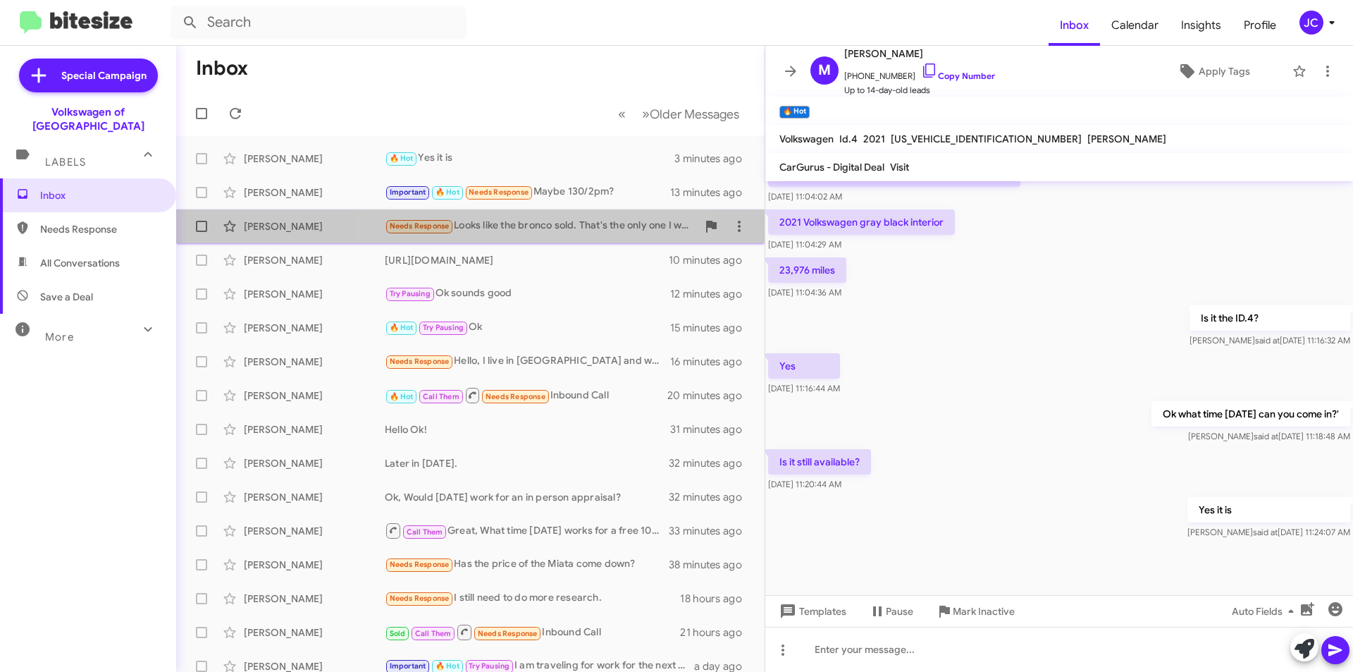
click at [543, 232] on div "Needs Response Looks like the bronco sold. That's the only one I was interested…" at bounding box center [541, 226] width 312 height 16
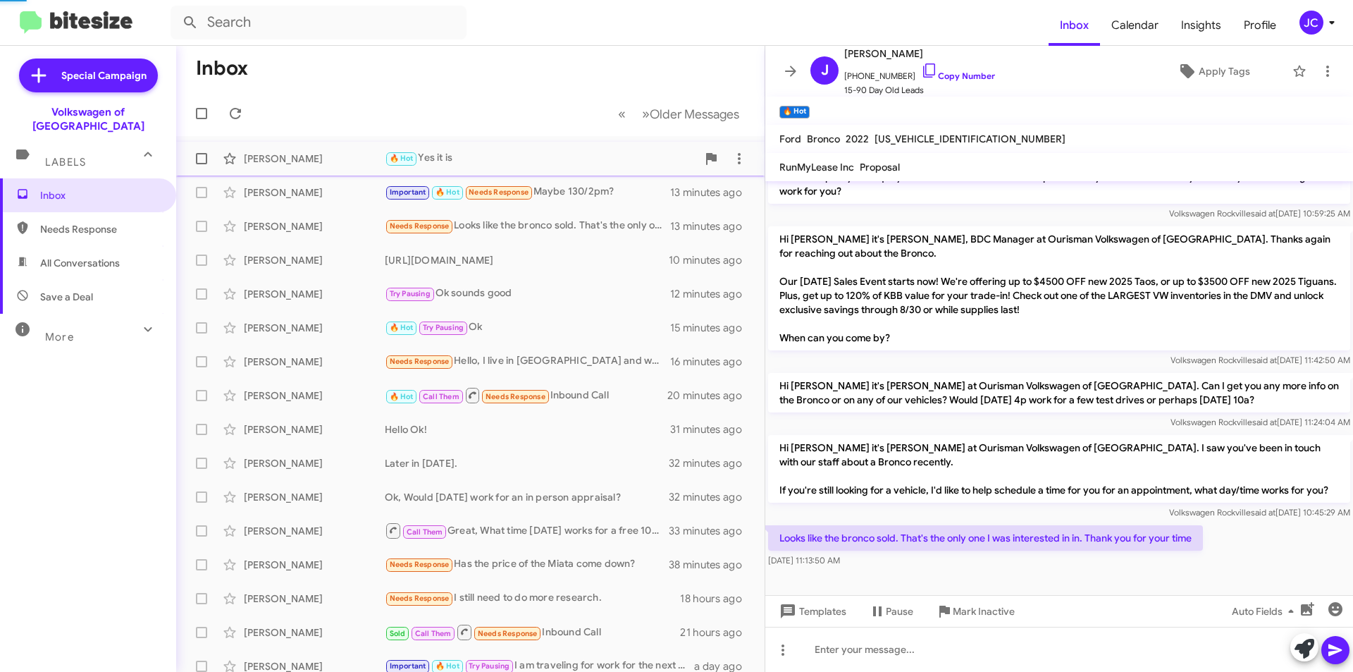
scroll to position [228, 0]
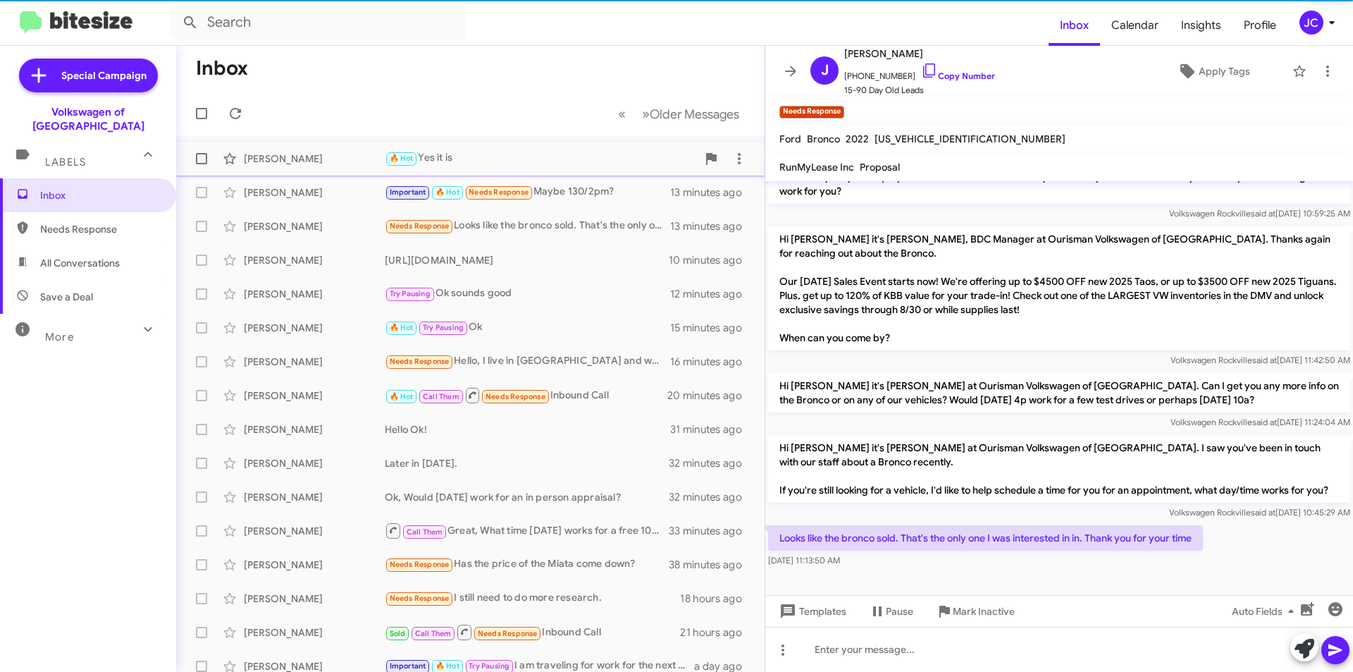
click at [521, 161] on div "🔥 Hot Yes it is" at bounding box center [541, 158] width 312 height 16
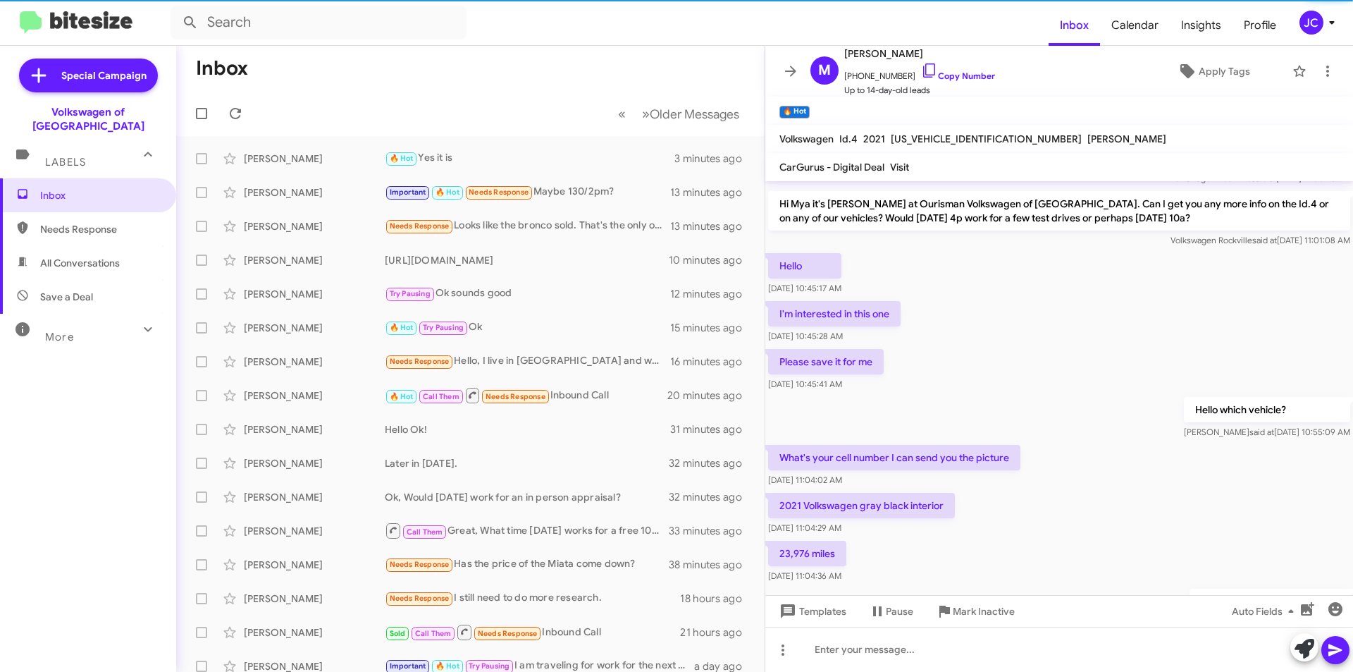
scroll to position [400, 0]
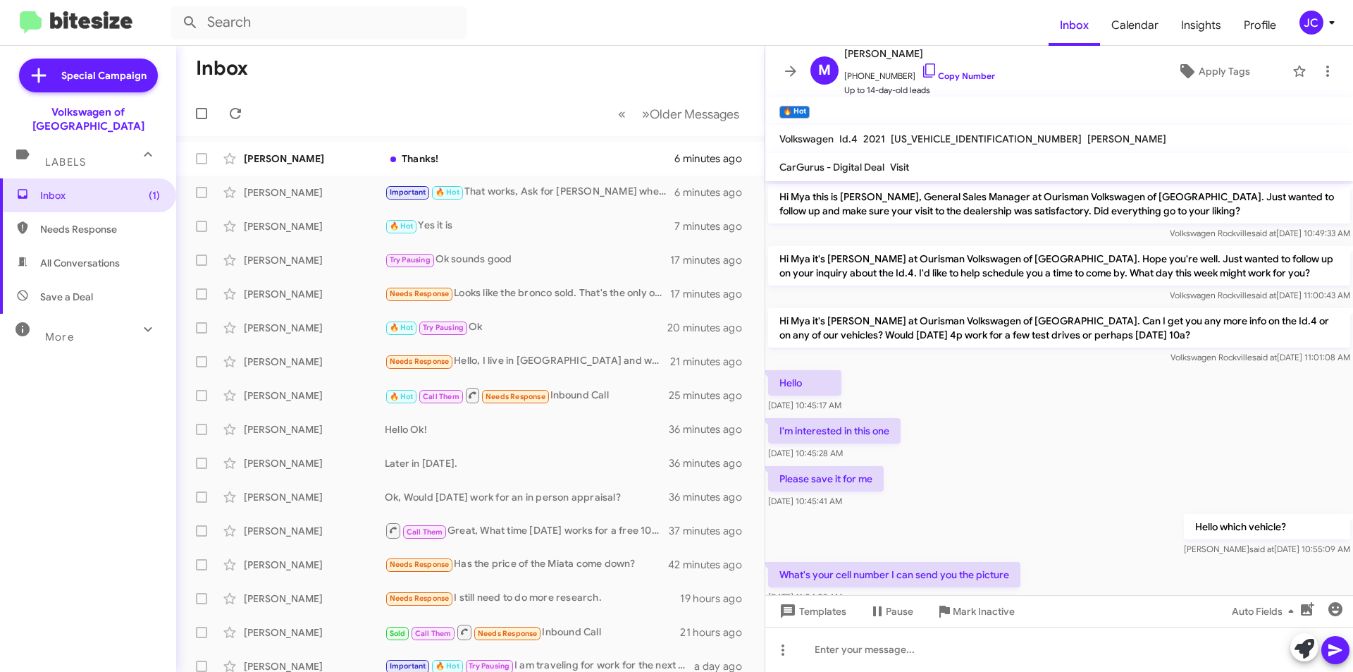
scroll to position [372, 0]
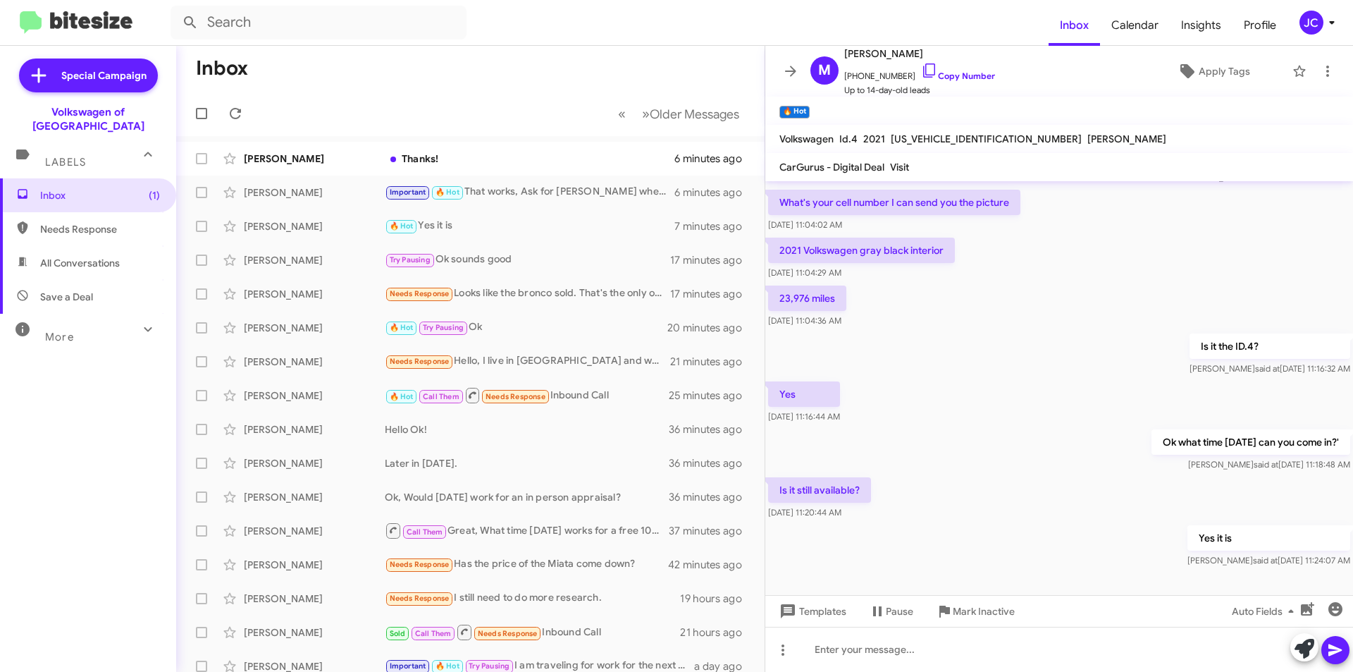
click at [486, 135] on mat-toolbar-row "« Previous » Next Older Messages" at bounding box center [470, 113] width 589 height 45
click at [492, 160] on div "Thanks!" at bounding box center [541, 159] width 312 height 14
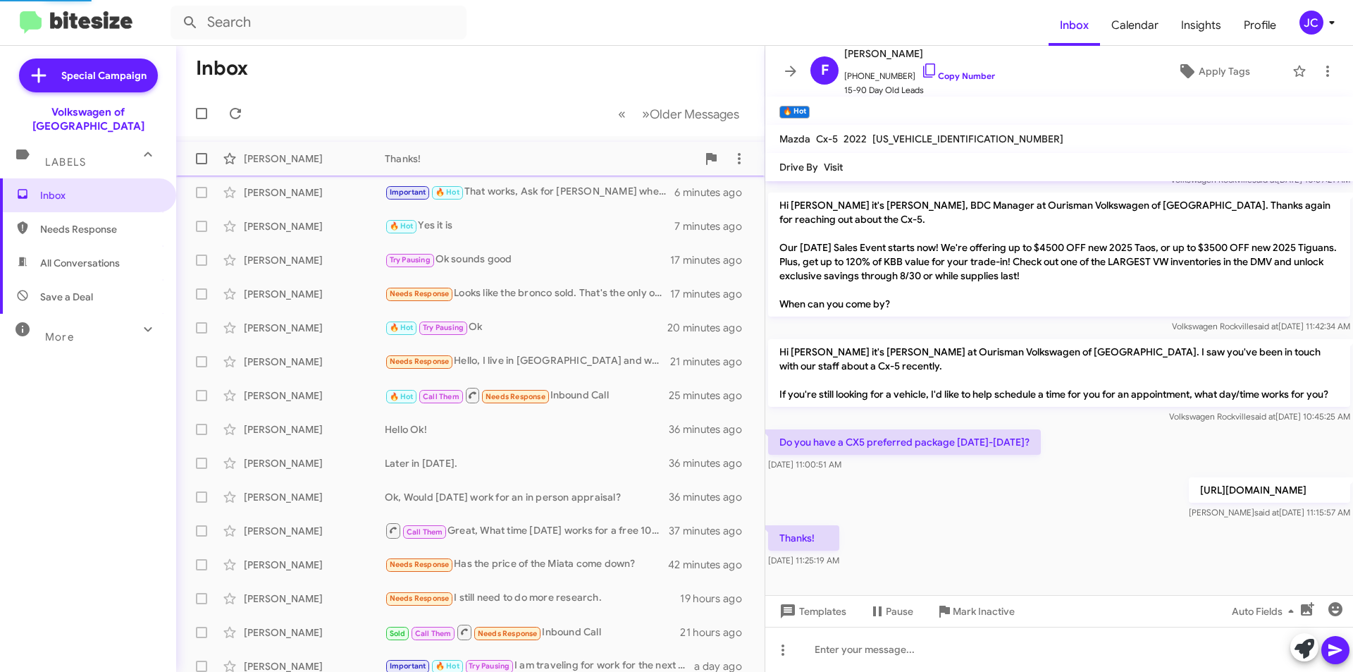
scroll to position [172, 0]
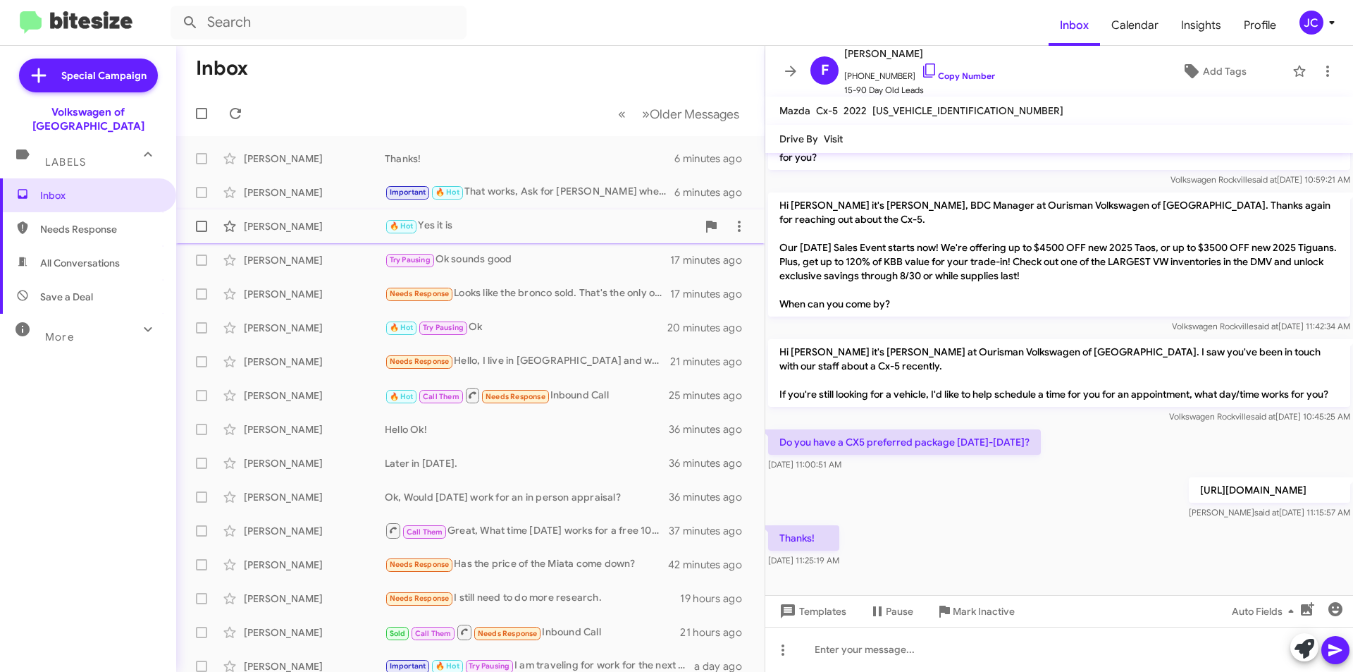
click at [340, 221] on div "[PERSON_NAME]" at bounding box center [314, 226] width 141 height 14
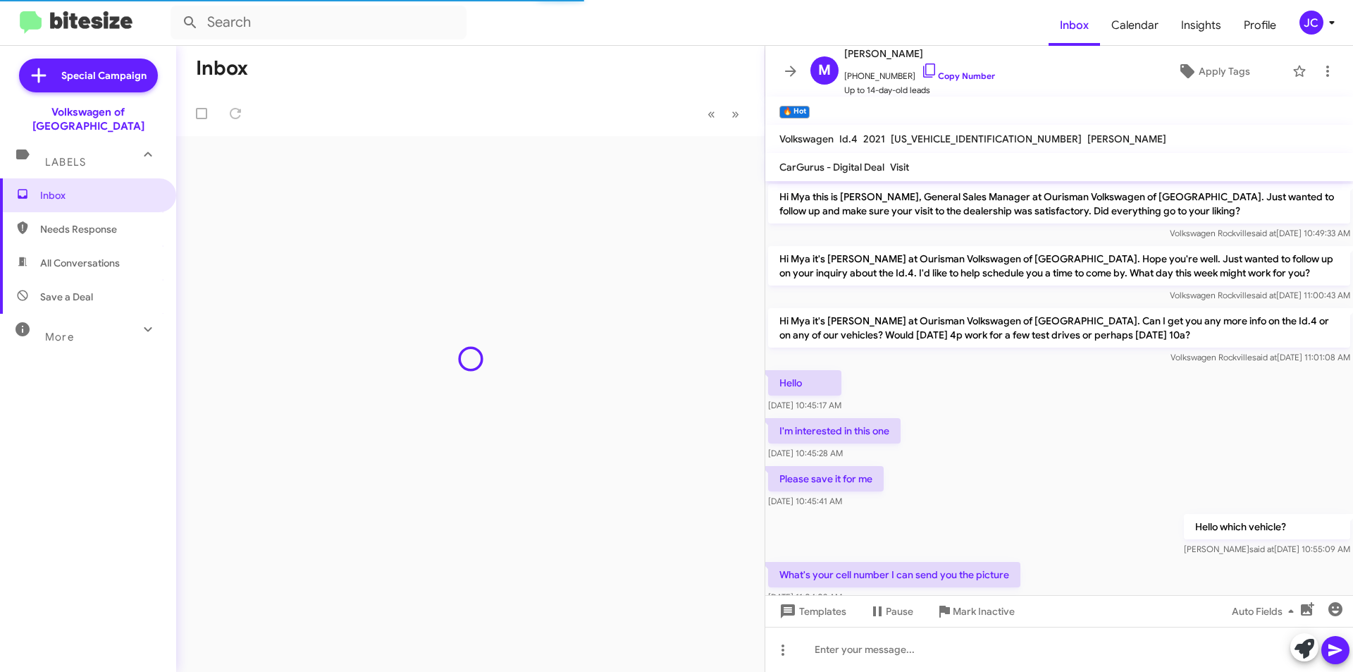
scroll to position [372, 0]
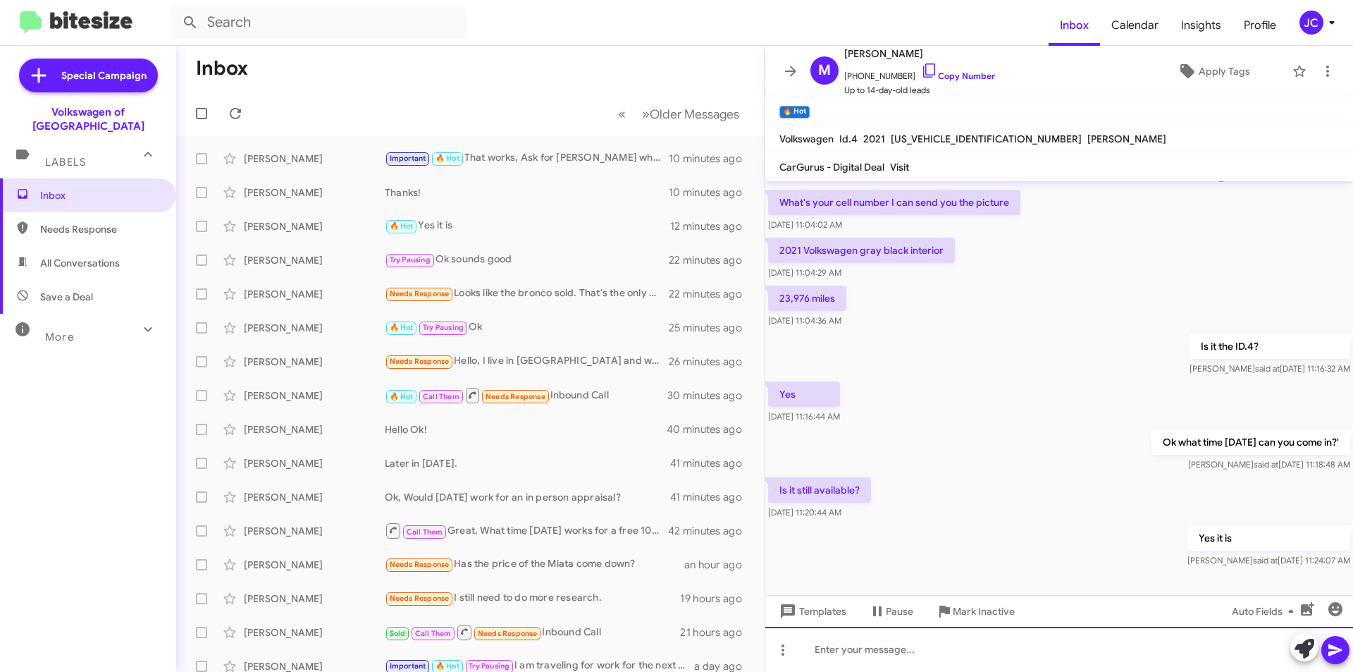
click at [830, 663] on div at bounding box center [1059, 649] width 588 height 45
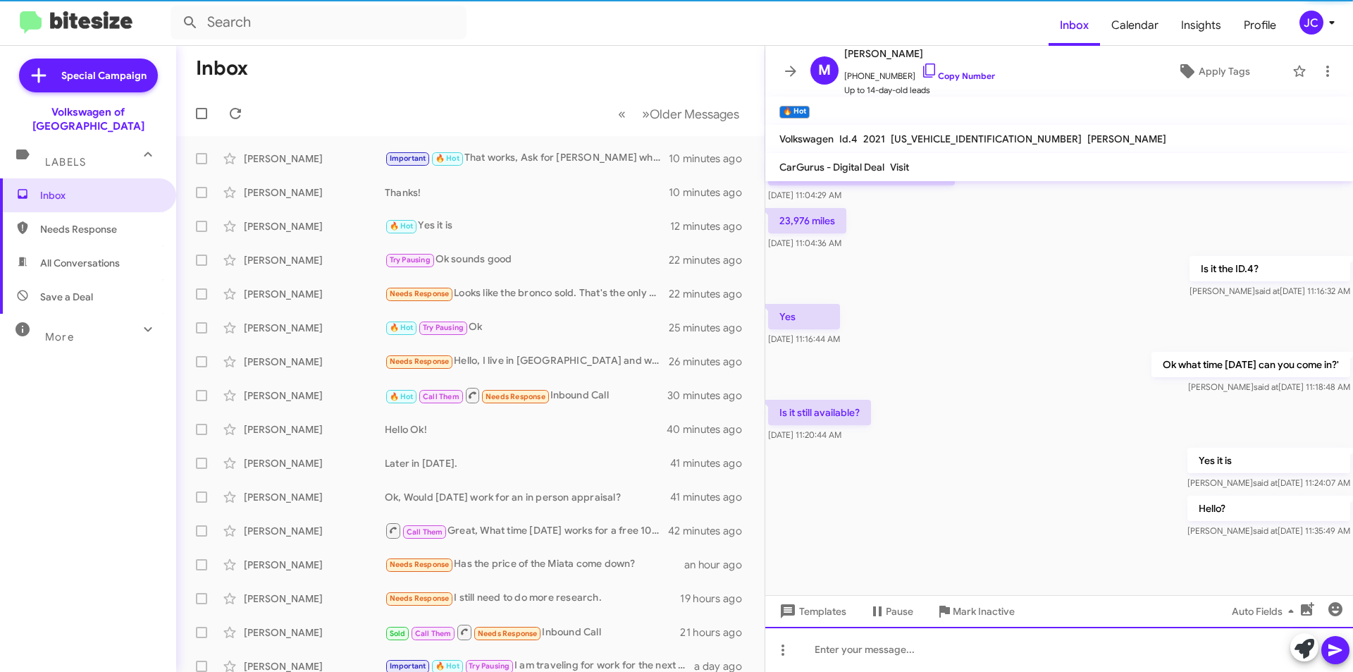
scroll to position [452, 0]
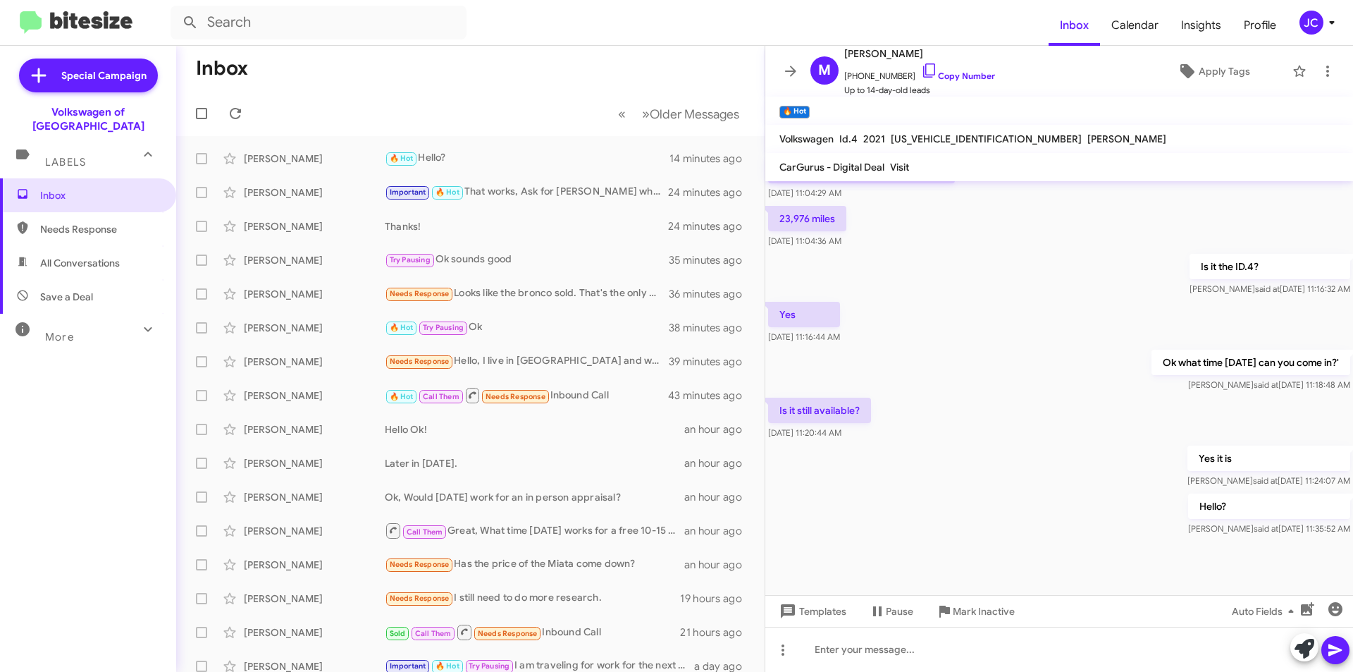
click at [1330, 16] on icon at bounding box center [1332, 22] width 17 height 17
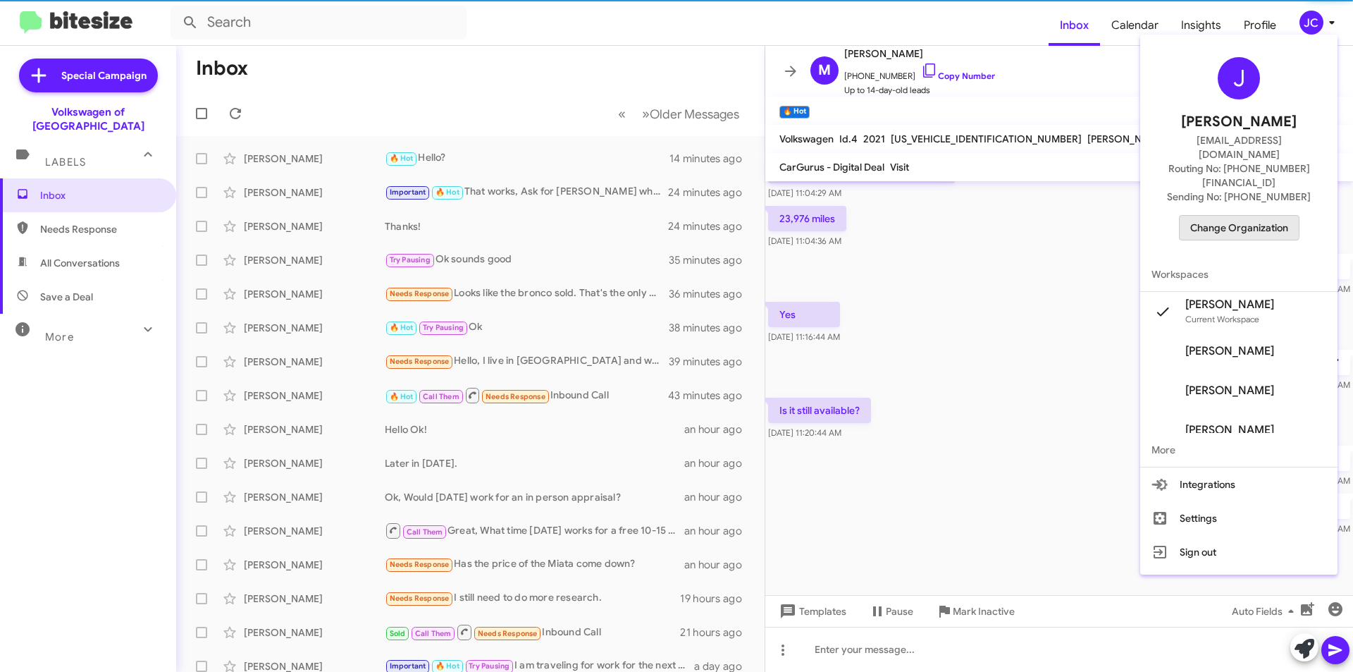
click at [1221, 216] on span "Change Organization" at bounding box center [1239, 228] width 98 height 24
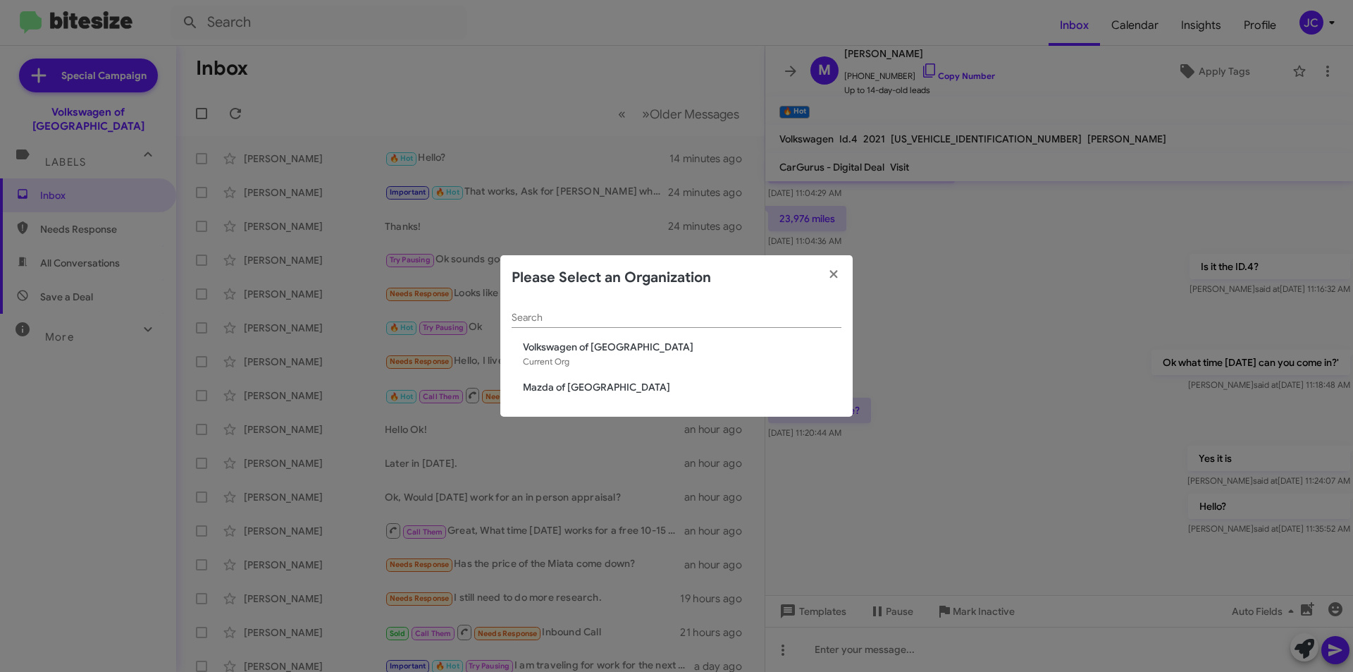
click at [604, 391] on span "Mazda of [GEOGRAPHIC_DATA]" at bounding box center [682, 387] width 319 height 14
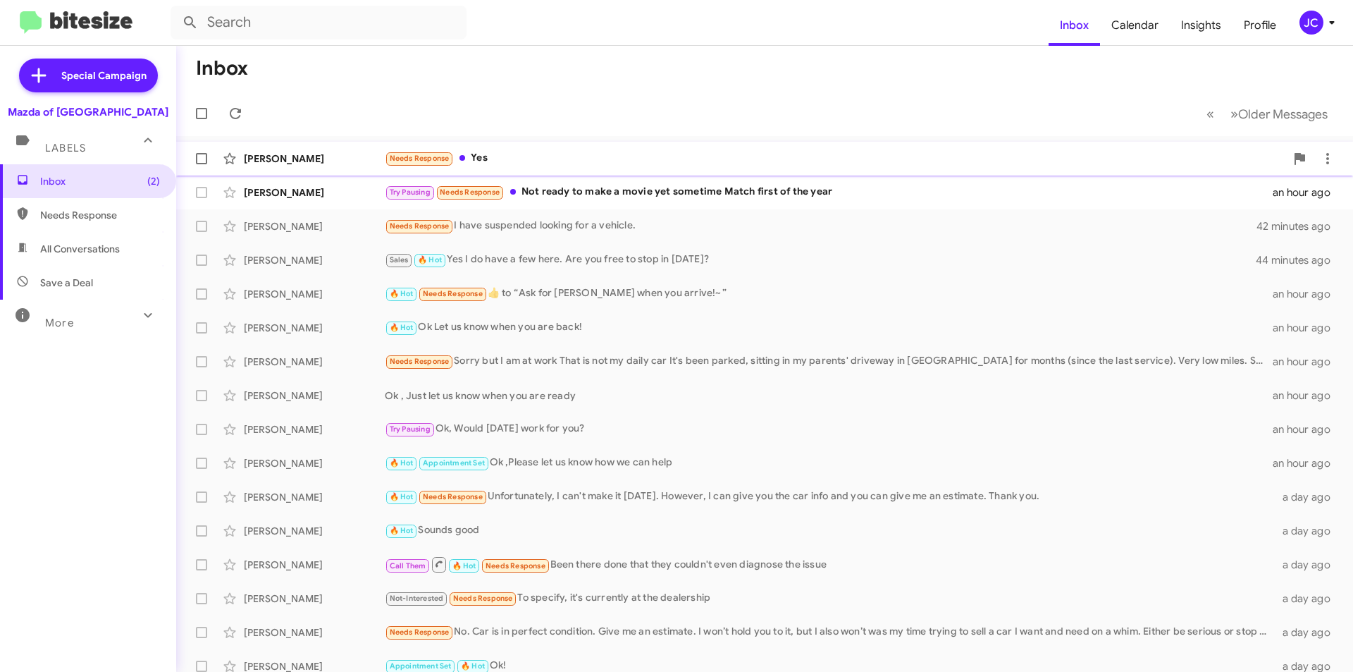
click at [570, 157] on div "Needs Response Yes" at bounding box center [835, 158] width 901 height 16
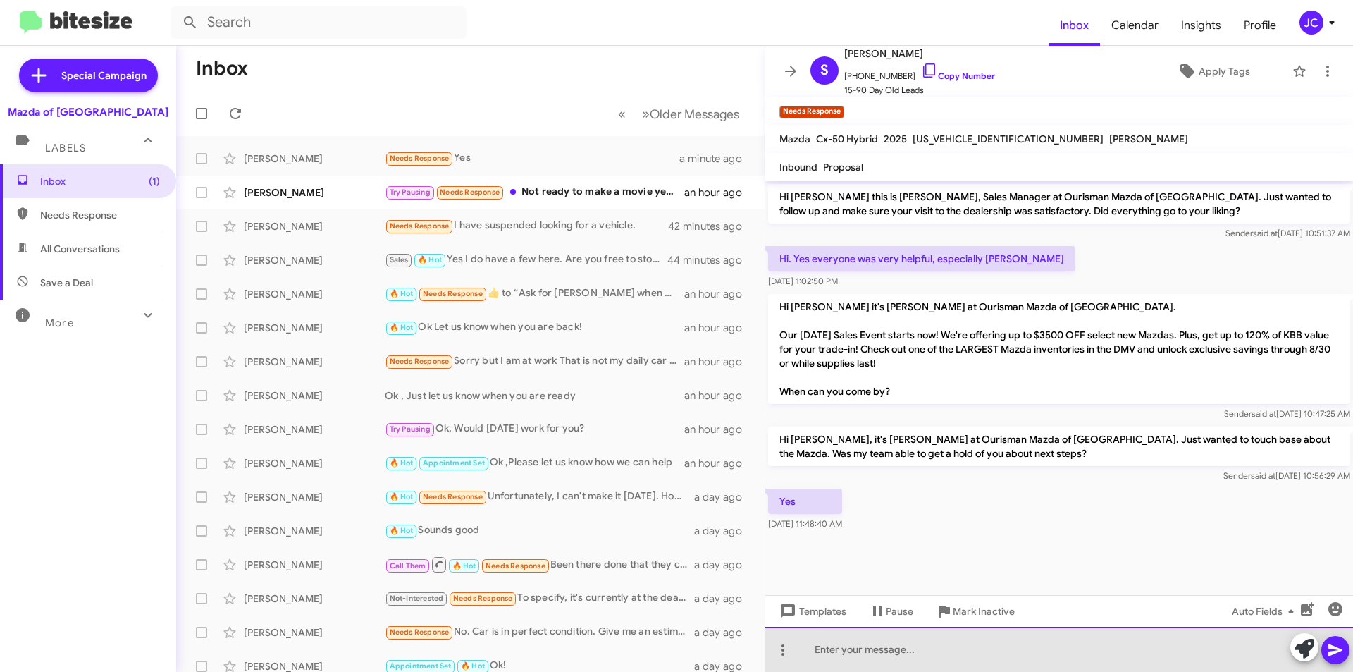
click at [997, 635] on div at bounding box center [1059, 649] width 588 height 45
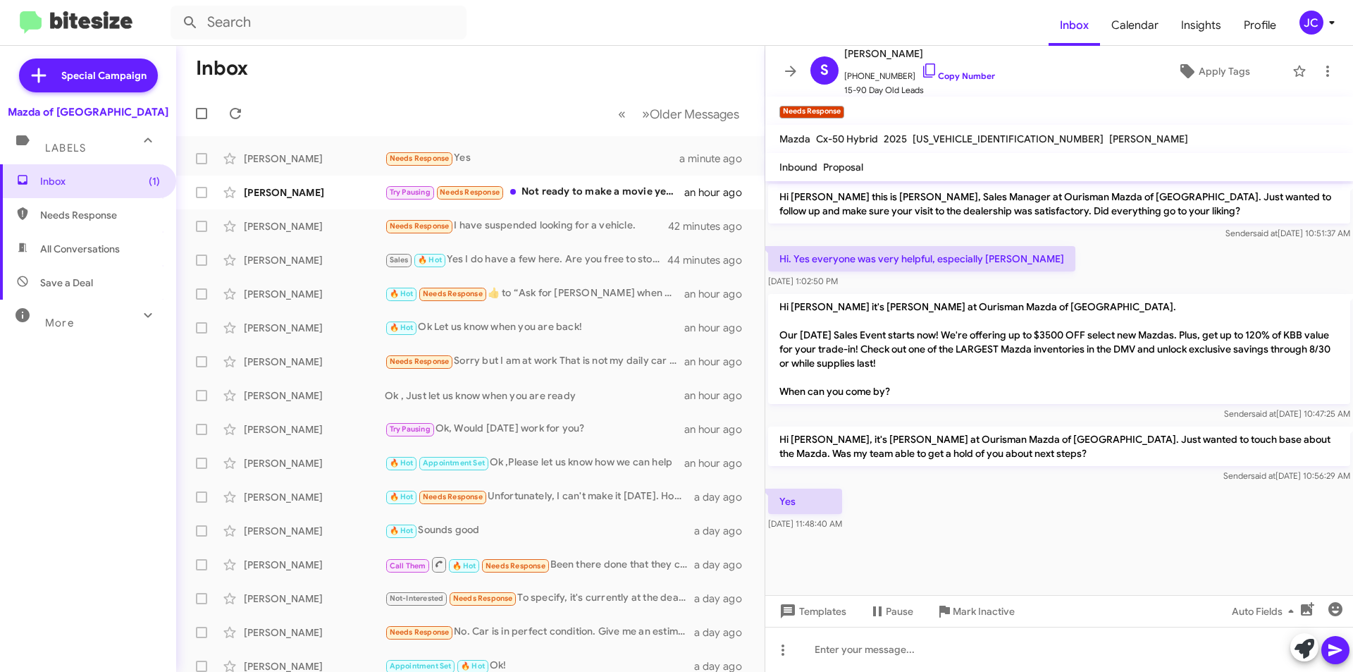
click at [1329, 42] on mat-toolbar "Inbox Calendar Insights Profile JC" at bounding box center [676, 22] width 1353 height 45
click at [1305, 25] on div "JC" at bounding box center [1312, 23] width 24 height 24
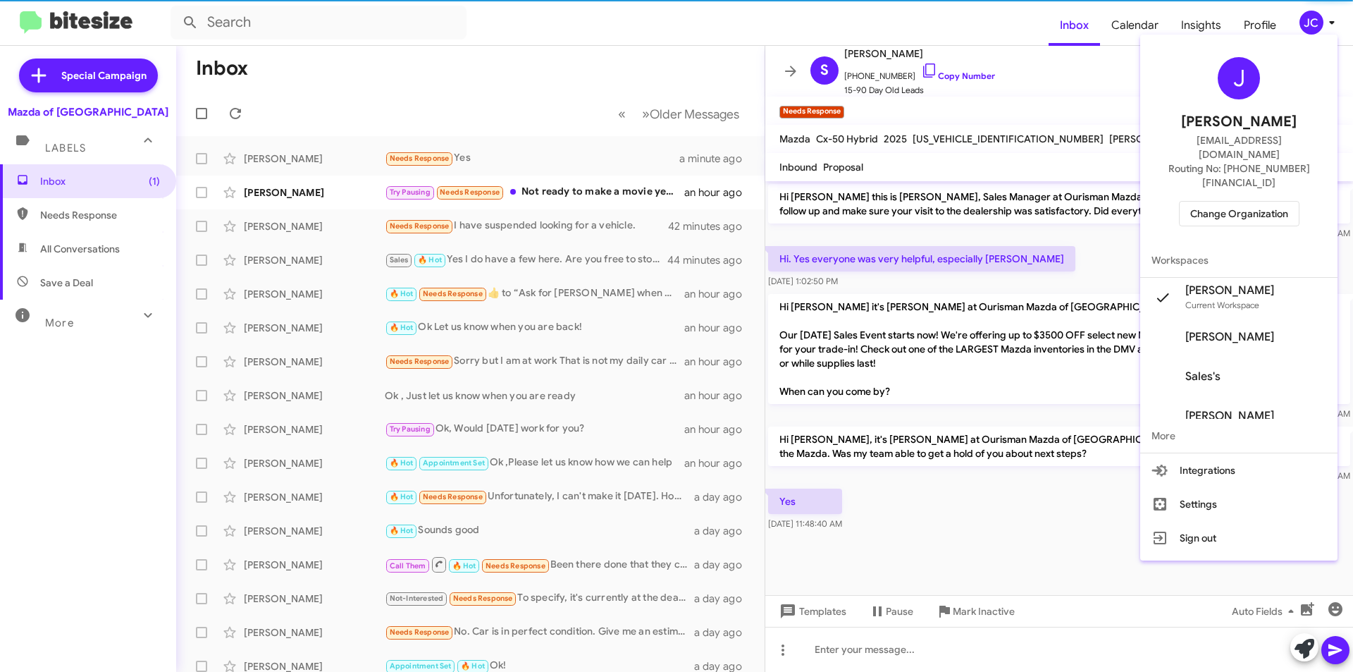
click at [1283, 202] on span "Change Organization" at bounding box center [1239, 214] width 98 height 24
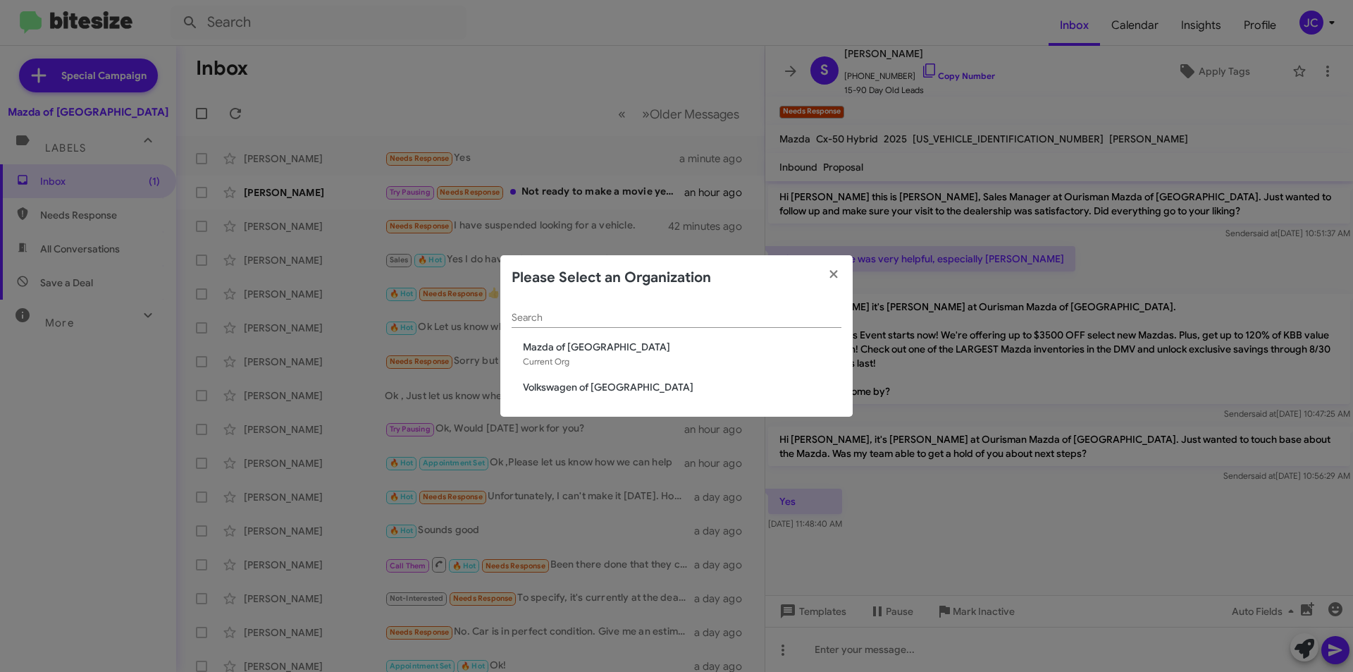
click at [629, 394] on span "Volkswagen of [GEOGRAPHIC_DATA]" at bounding box center [682, 387] width 319 height 14
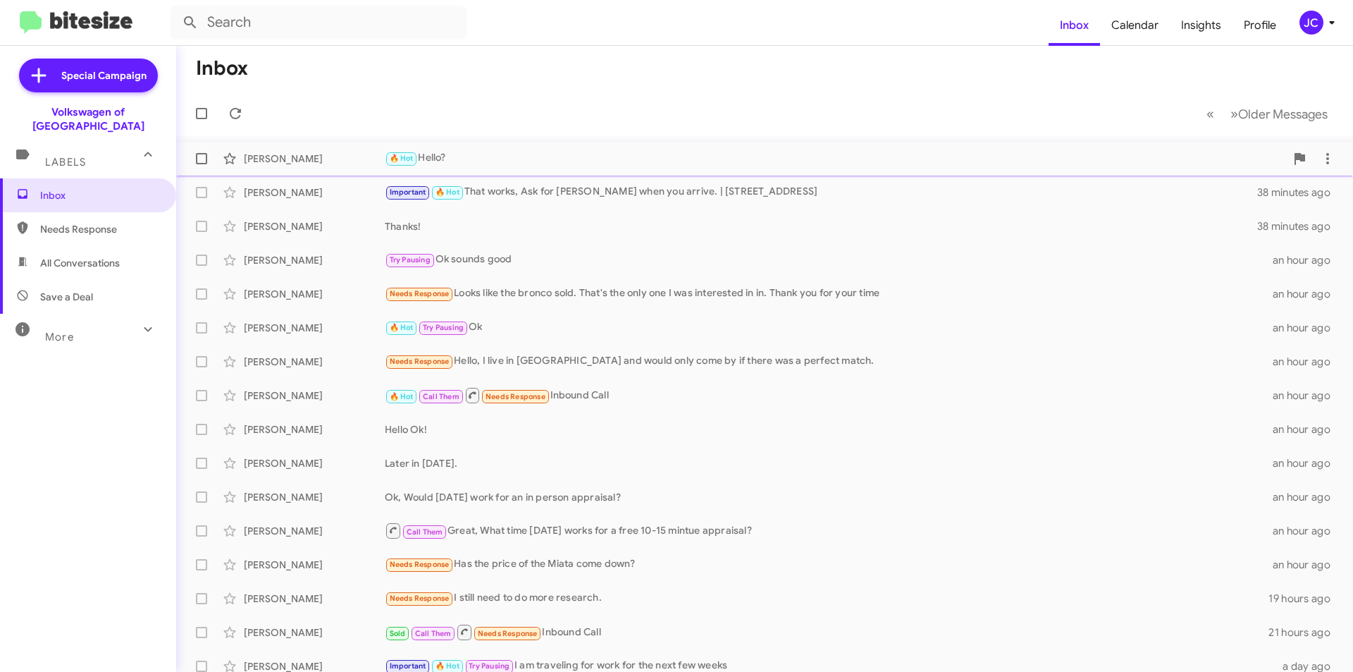
click at [487, 157] on div "🔥 Hot Hello?" at bounding box center [835, 158] width 901 height 16
click at [567, 163] on div "🔥 Hot Hello?" at bounding box center [835, 158] width 901 height 16
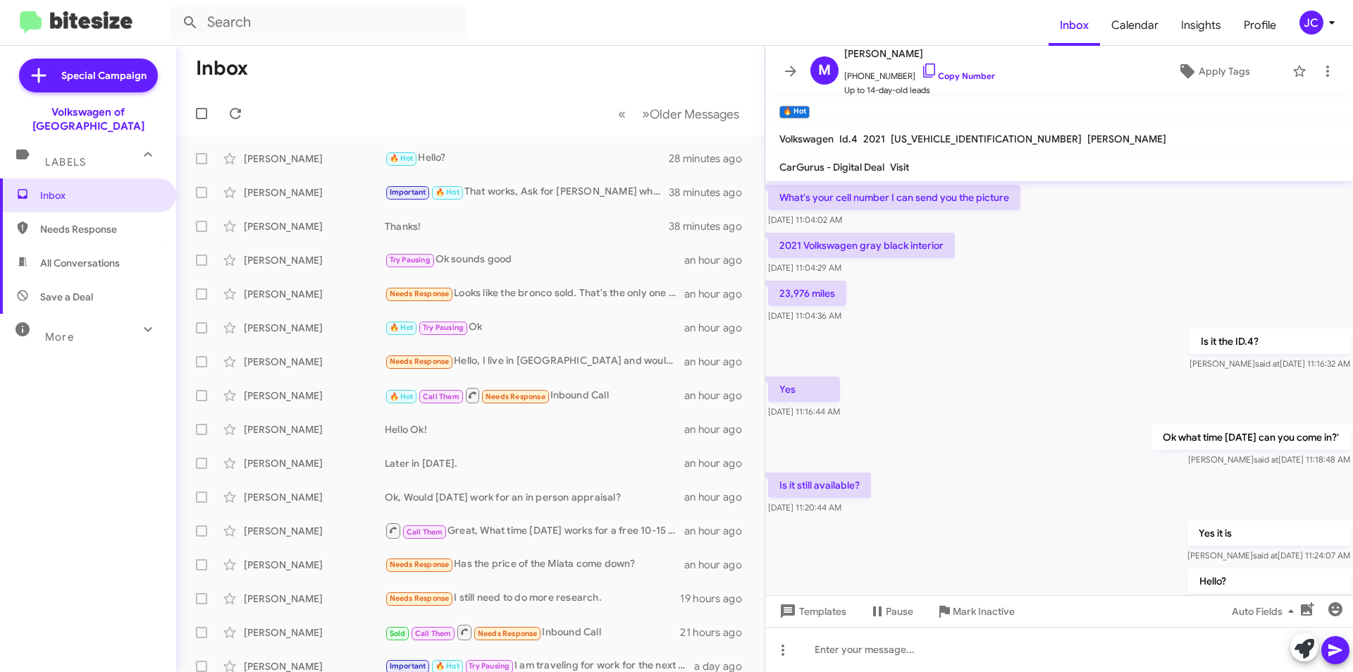
scroll to position [452, 0]
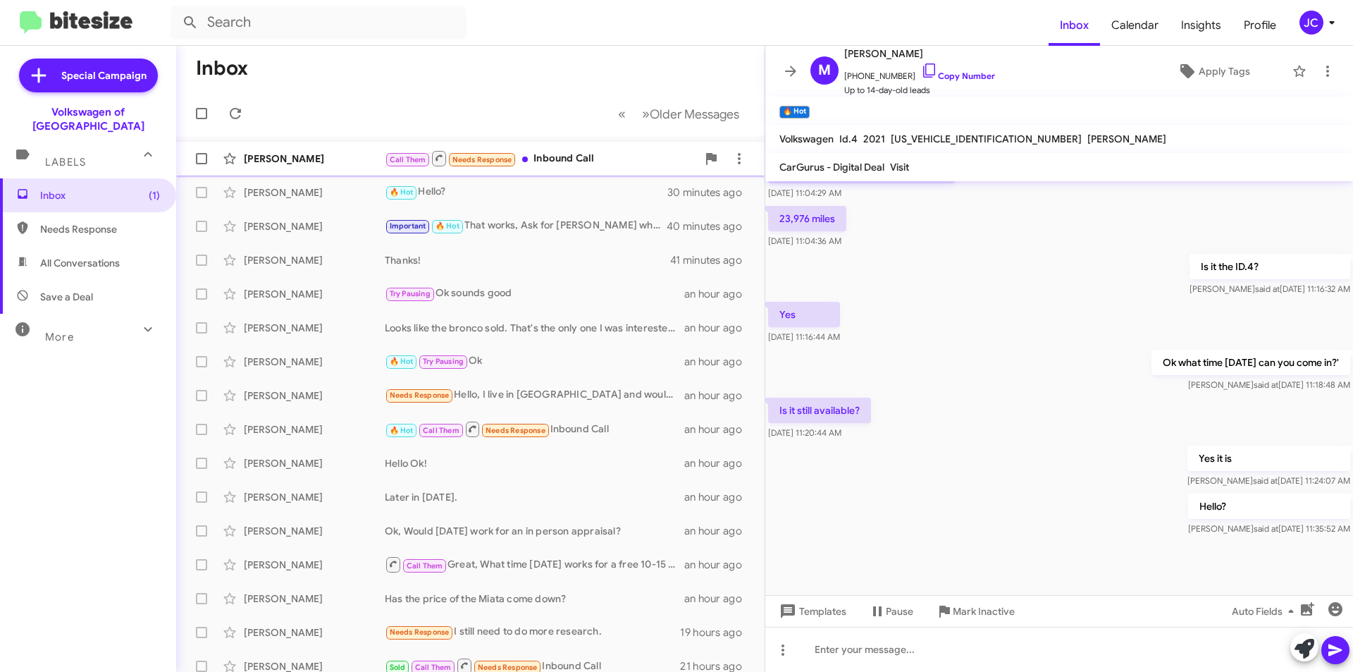
click at [550, 153] on div "Call Them Needs Response Inbound Call" at bounding box center [541, 158] width 312 height 18
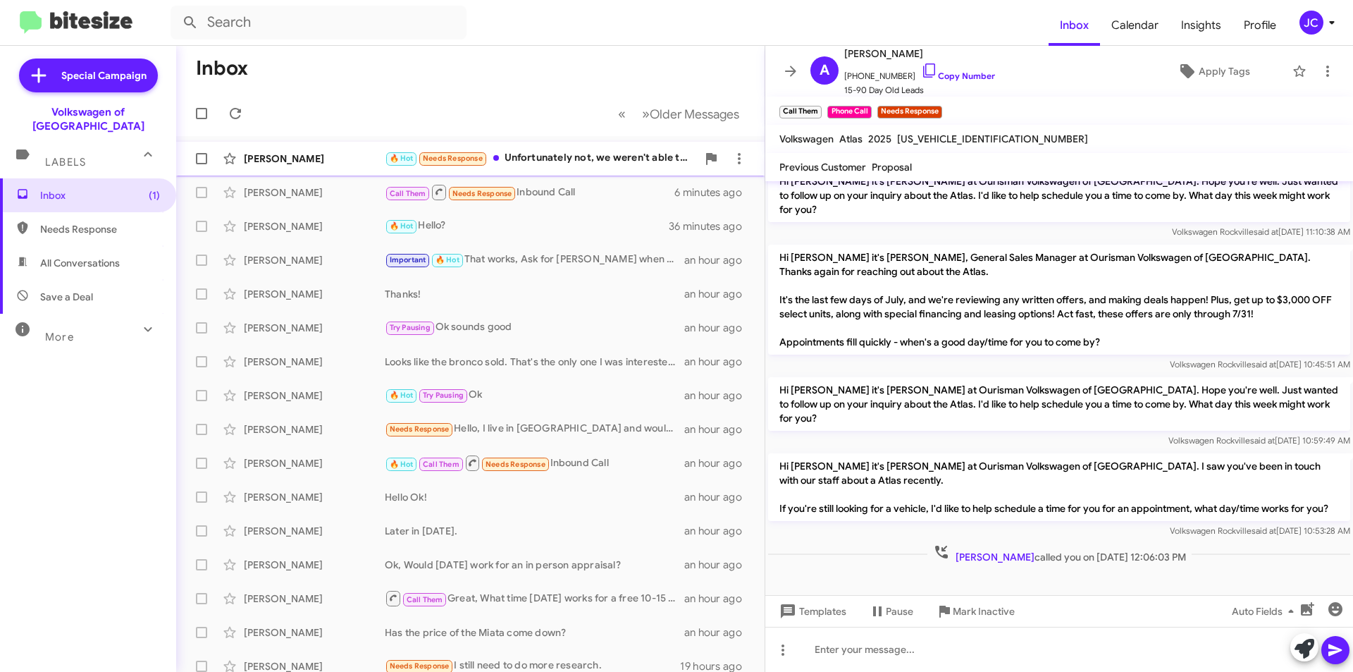
click at [610, 156] on div "🔥 Hot Needs Response Unfortunately not, we weren't able to agree on the price" at bounding box center [541, 158] width 312 height 16
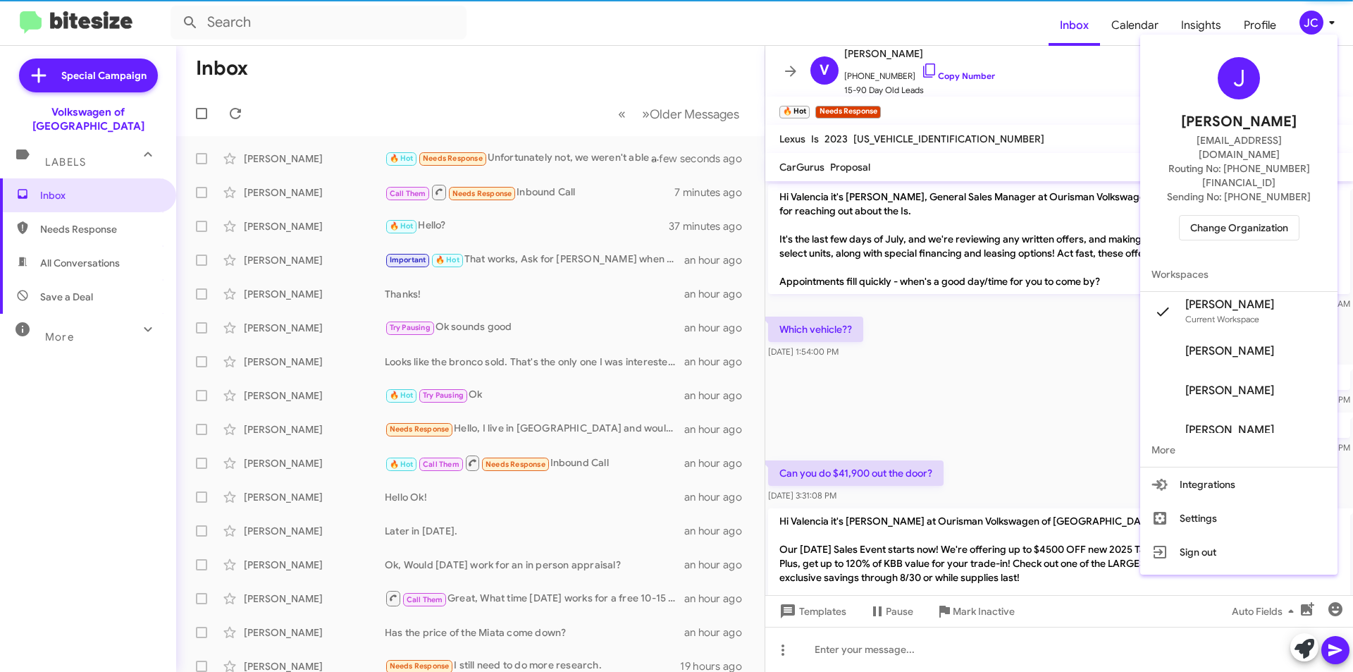
scroll to position [162, 0]
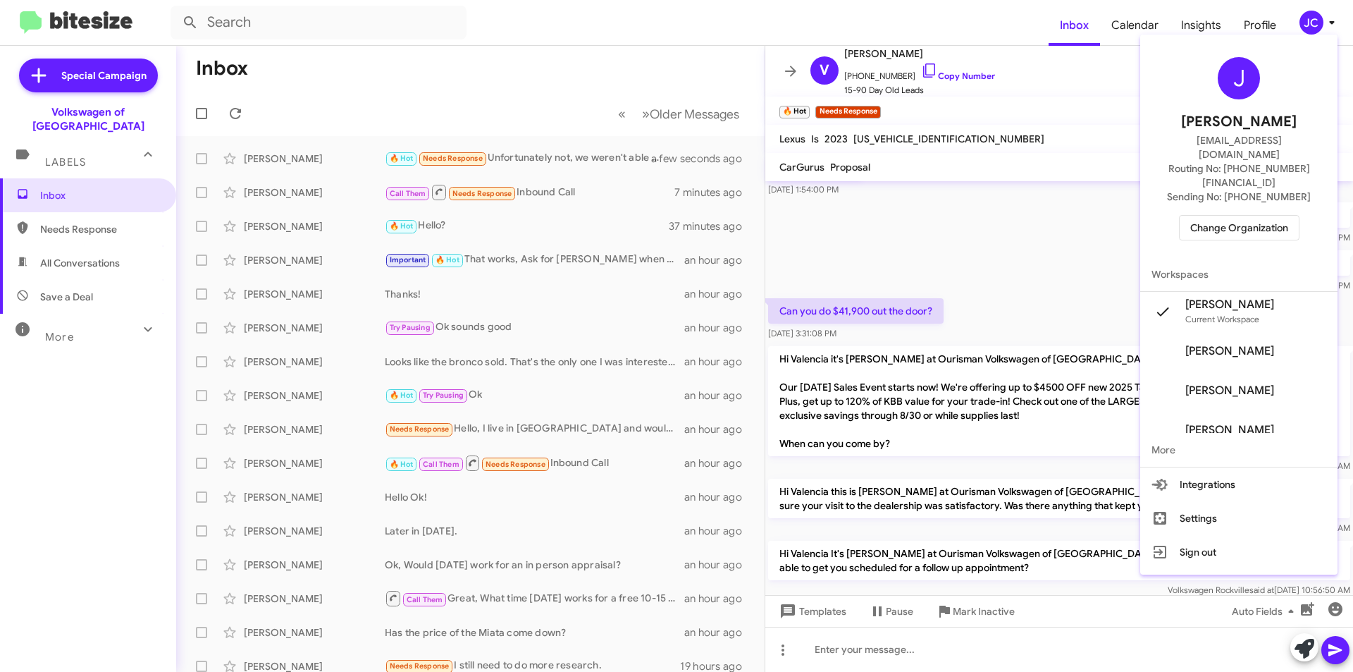
click at [1244, 216] on span "Change Organization" at bounding box center [1239, 228] width 98 height 24
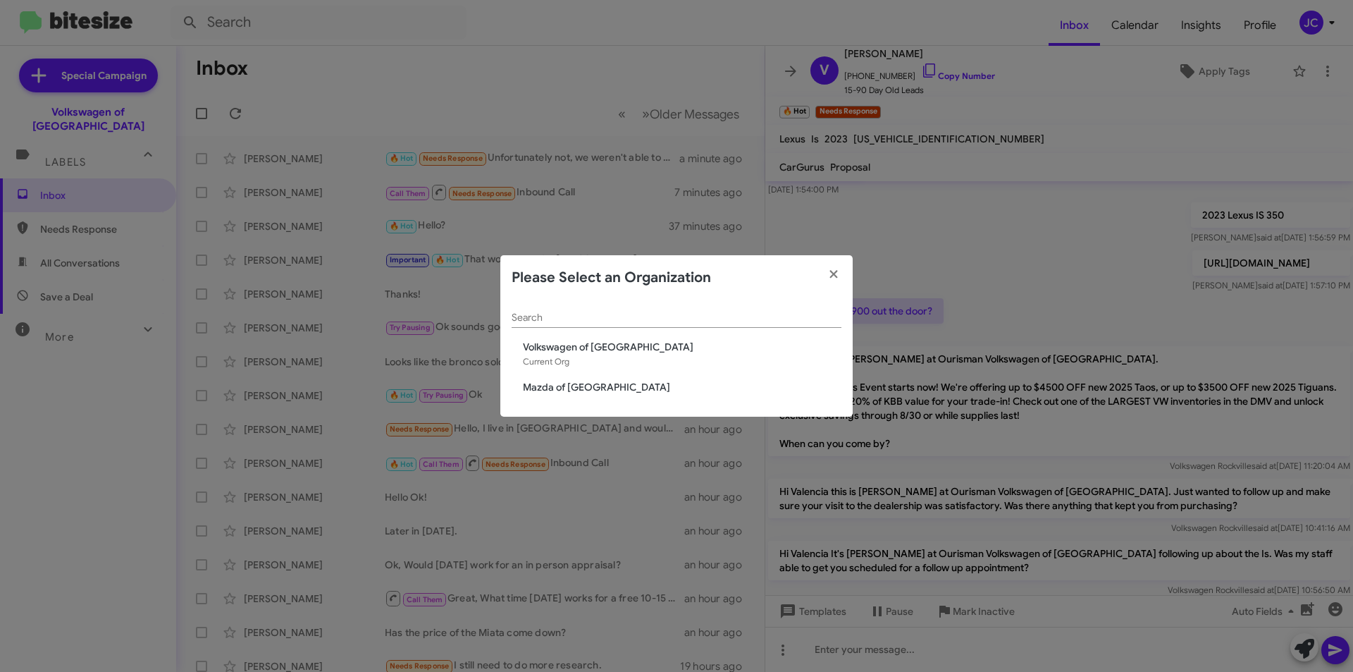
click at [589, 391] on span "Mazda of [GEOGRAPHIC_DATA]" at bounding box center [682, 387] width 319 height 14
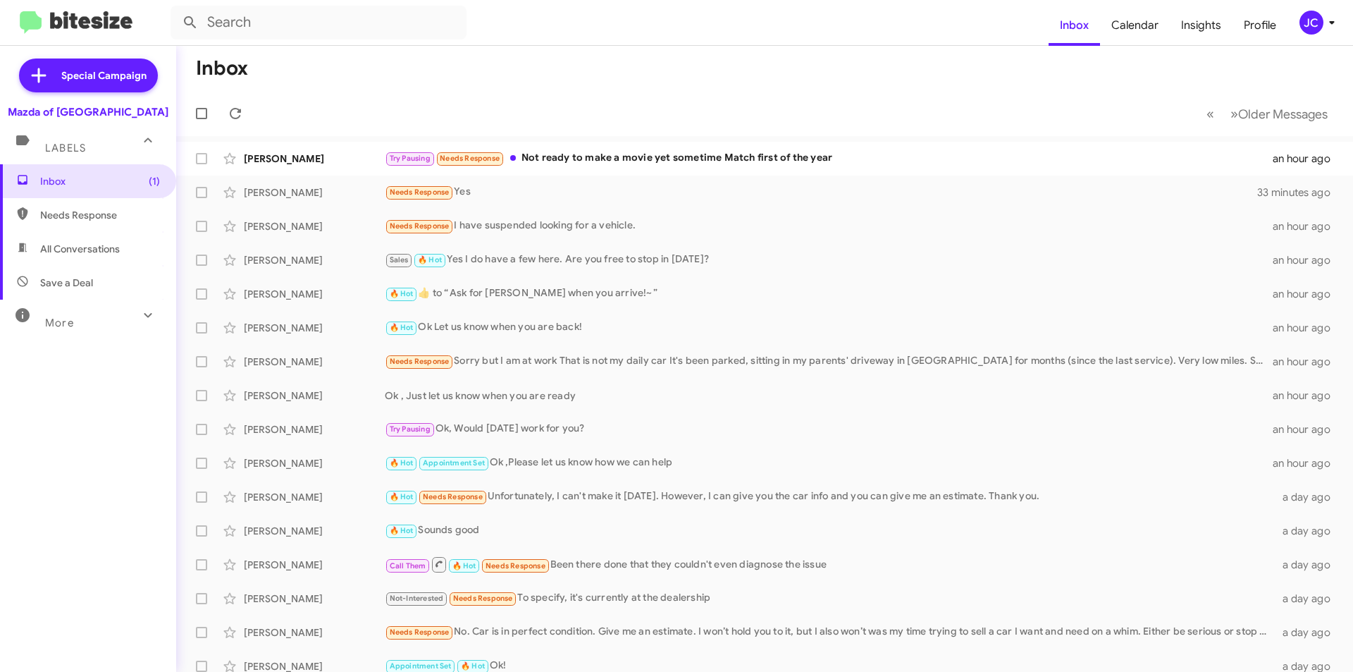
click at [1320, 33] on span "JC" at bounding box center [1320, 23] width 42 height 24
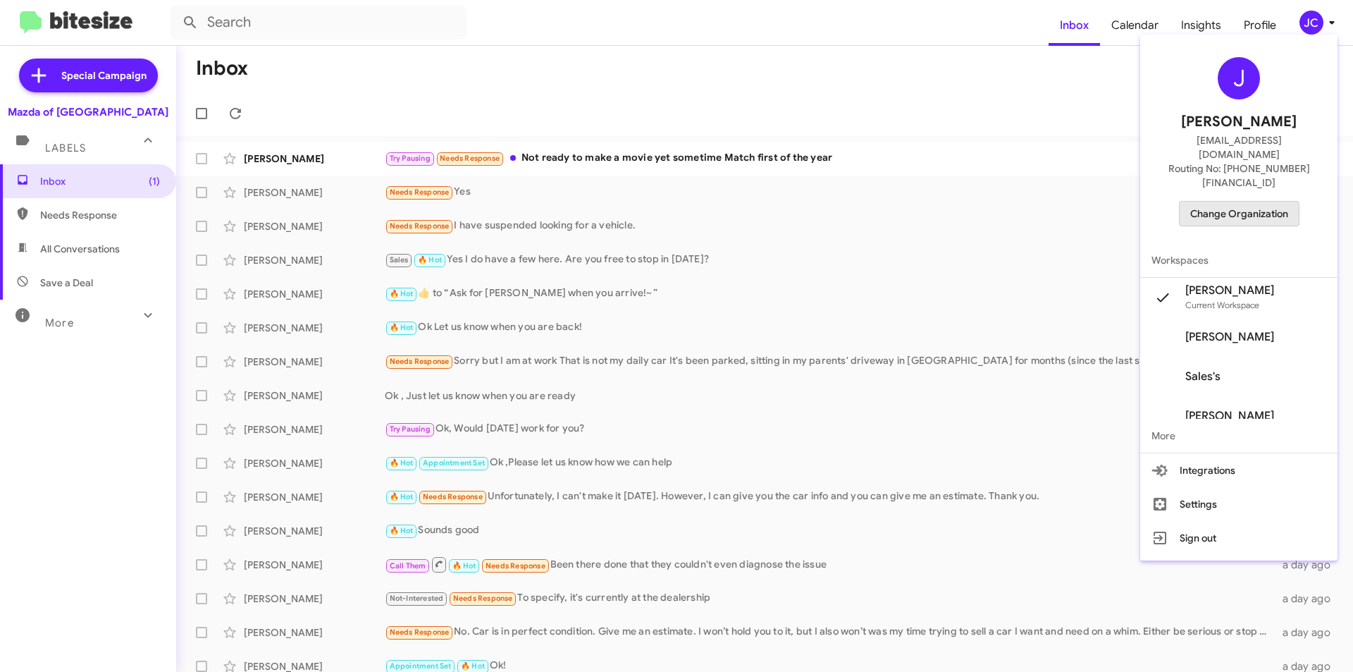
click at [1236, 202] on span "Change Organization" at bounding box center [1239, 214] width 98 height 24
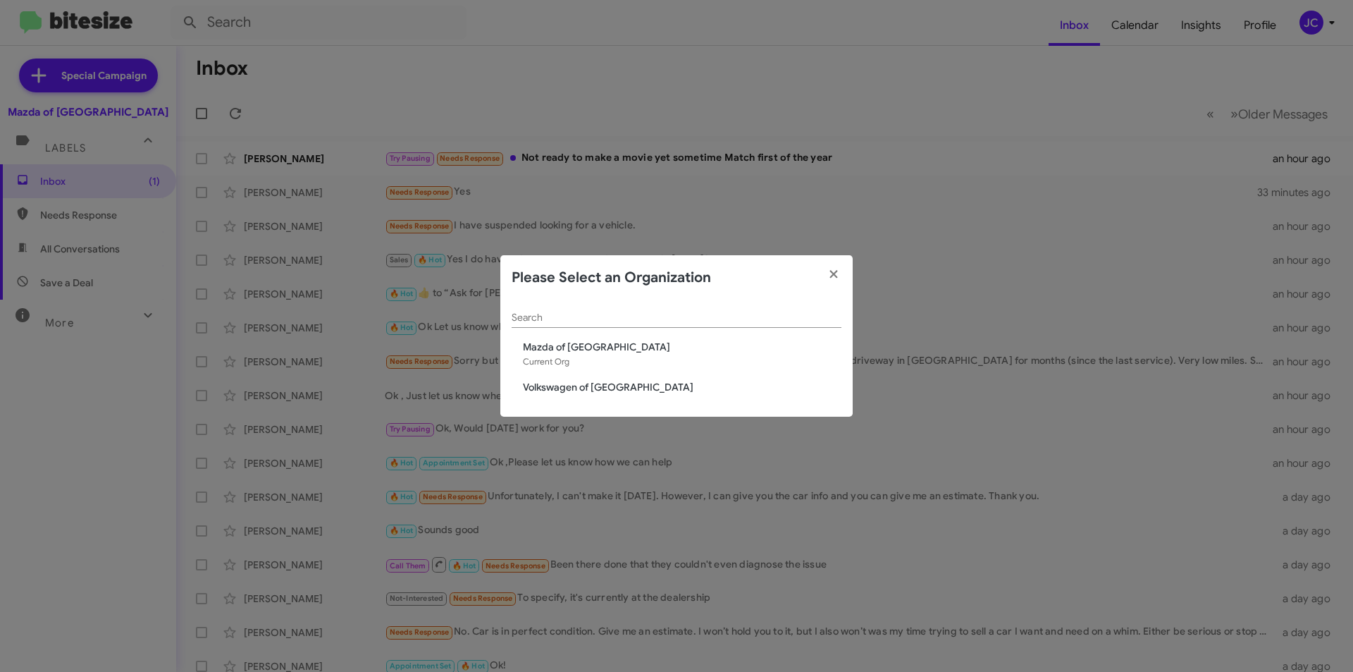
click at [555, 387] on span "Volkswagen of [GEOGRAPHIC_DATA]" at bounding box center [682, 387] width 319 height 14
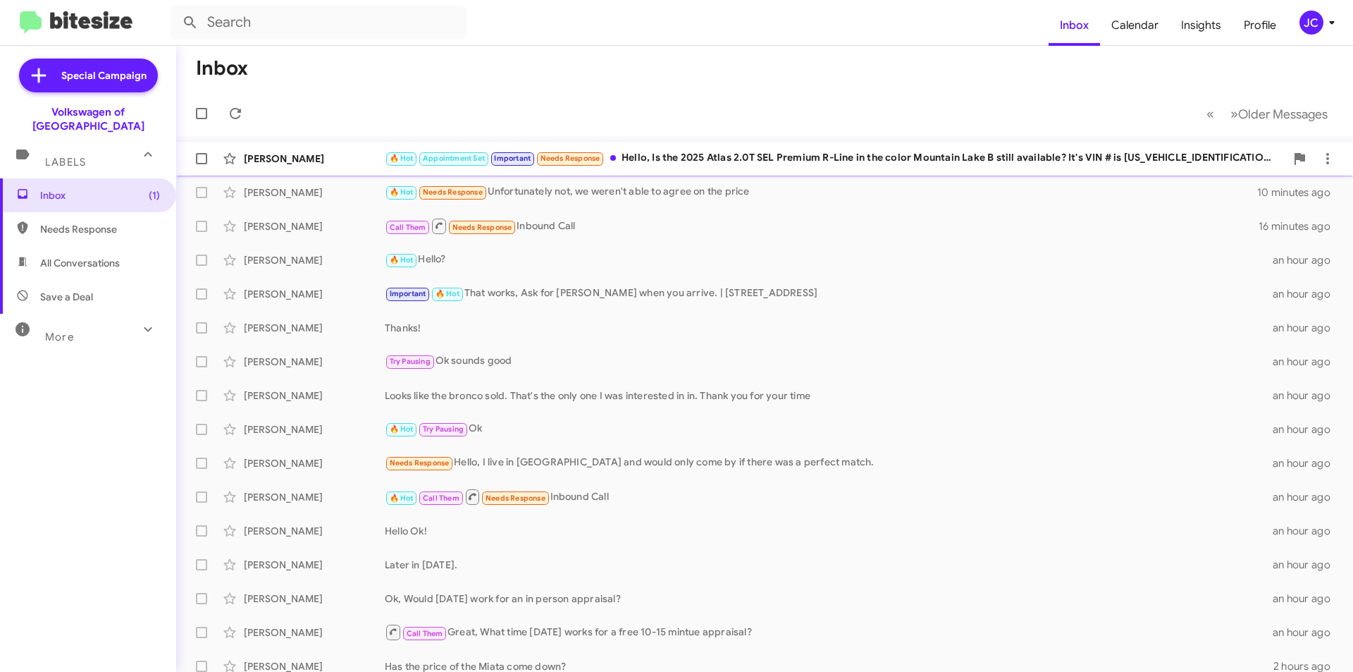
click at [788, 159] on div "🔥 Hot Appointment Set Important Needs Response Hello, Is the 2025 Atlas 2.0T SE…" at bounding box center [835, 158] width 901 height 16
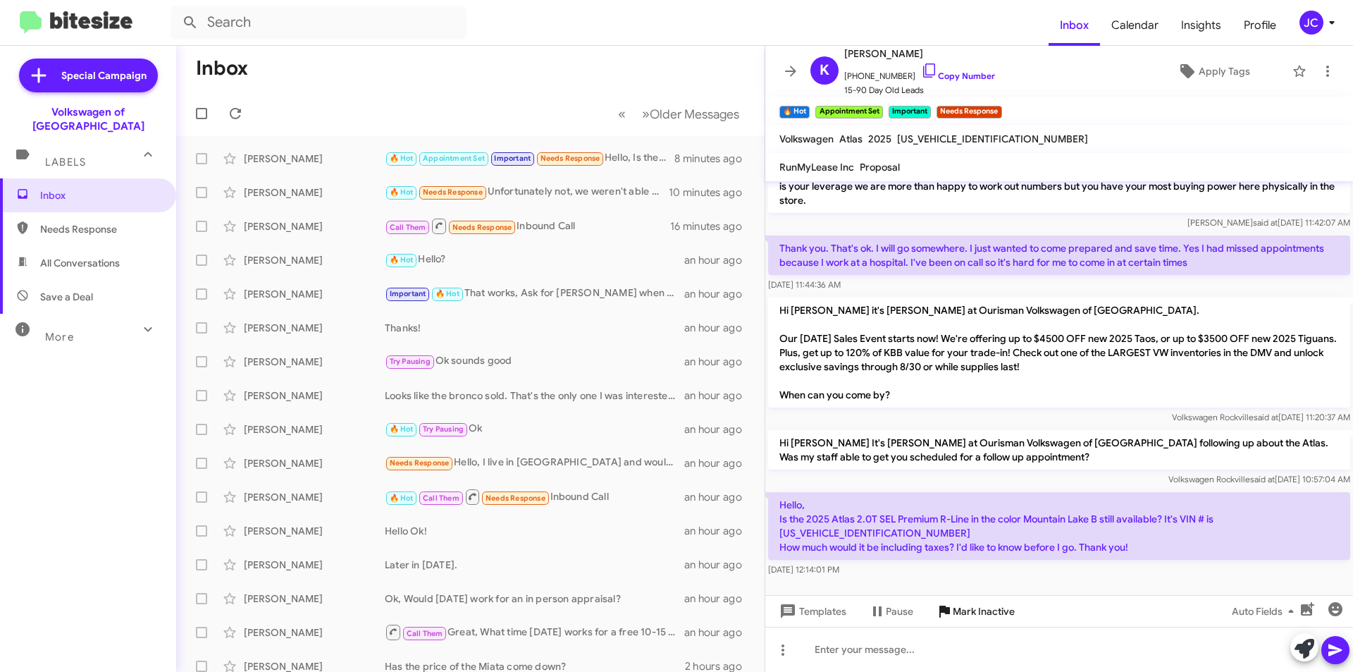
scroll to position [651, 0]
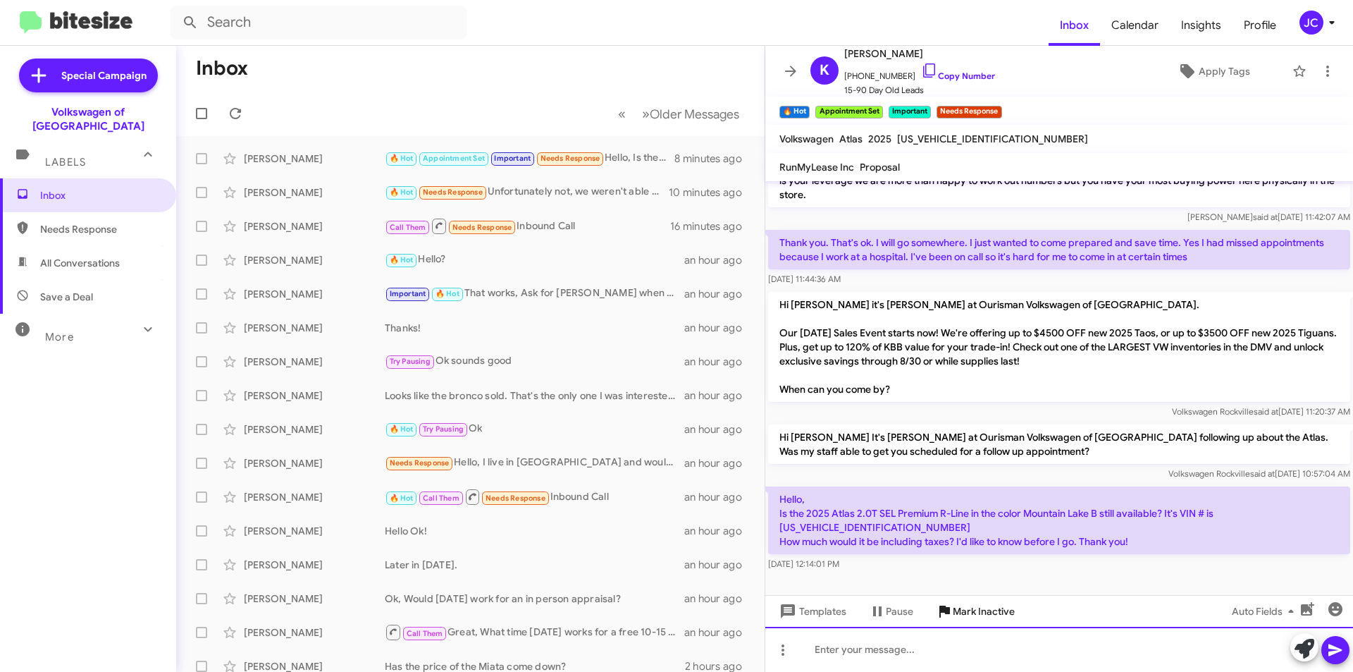
drag, startPoint x: 981, startPoint y: 638, endPoint x: 1001, endPoint y: 622, distance: 25.1
click at [981, 638] on div at bounding box center [1059, 649] width 588 height 45
click at [1291, 504] on p "Hello, Is the 2025 Atlas 2.0T SEL Premium R-Line in the color Mountain Lake B s…" at bounding box center [1059, 520] width 582 height 68
copy p "[US_VEHICLE_IDENTIFICATION_NUMBER]"
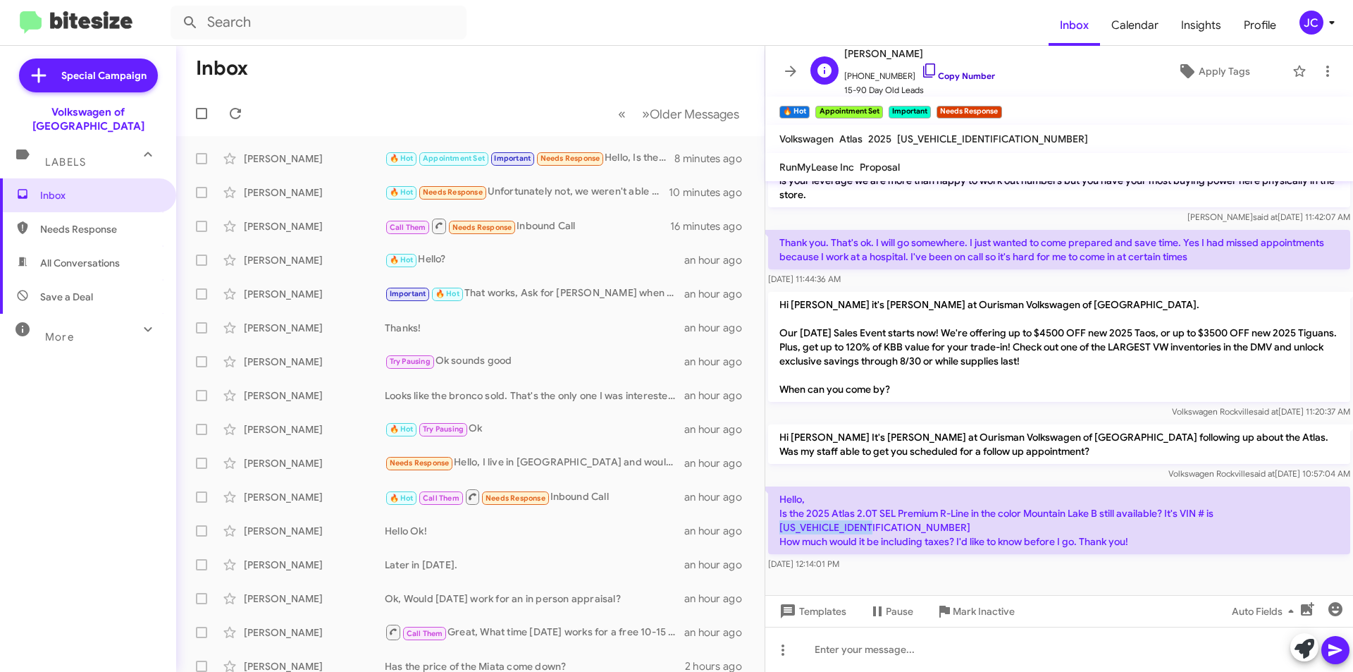
click at [921, 80] on link "Copy Number" at bounding box center [958, 75] width 74 height 11
copy p "[US_VEHICLE_IDENTIFICATION_NUMBER]"
click at [1089, 658] on div at bounding box center [1059, 649] width 588 height 45
drag, startPoint x: 768, startPoint y: 479, endPoint x: 1120, endPoint y: 512, distance: 354.0
click at [1120, 512] on p "Hello, Is the 2025 Atlas 2.0T SEL Premium R-Line in the color Mountain Lake B s…" at bounding box center [1059, 520] width 582 height 68
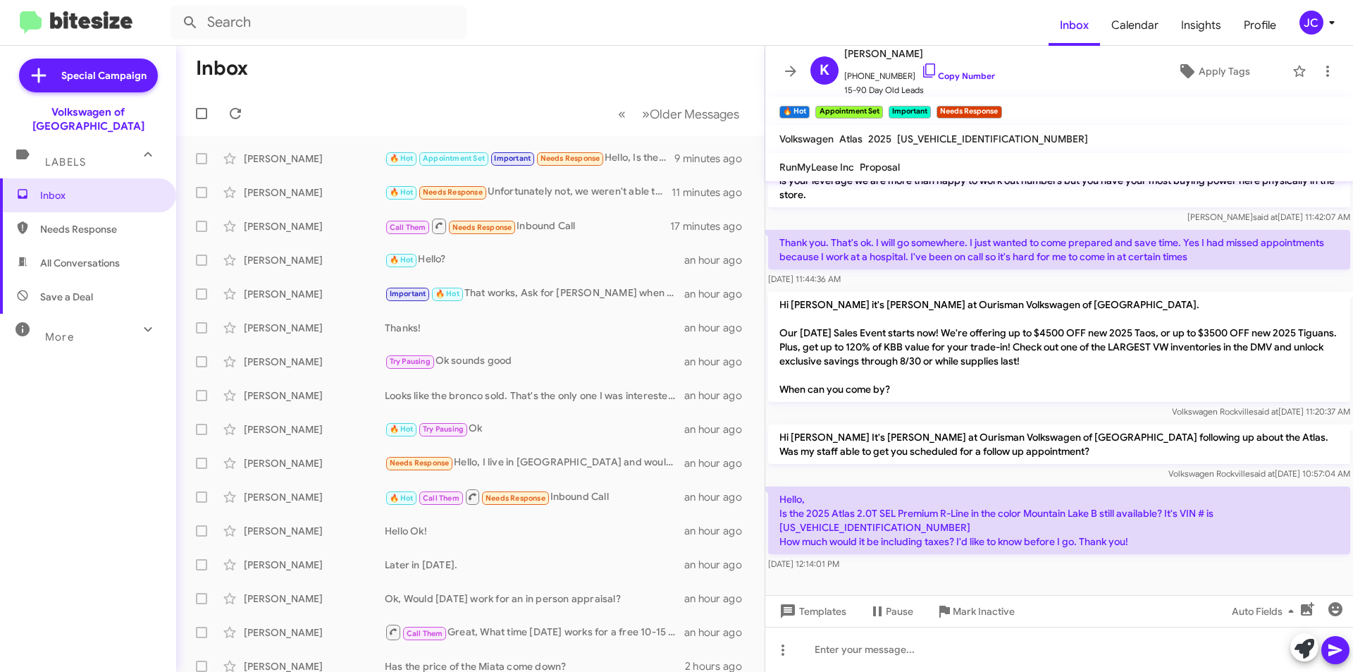
click at [1158, 500] on p "Hello, Is the 2025 Atlas 2.0T SEL Premium R-Line in the color Mountain Lake B s…" at bounding box center [1059, 520] width 582 height 68
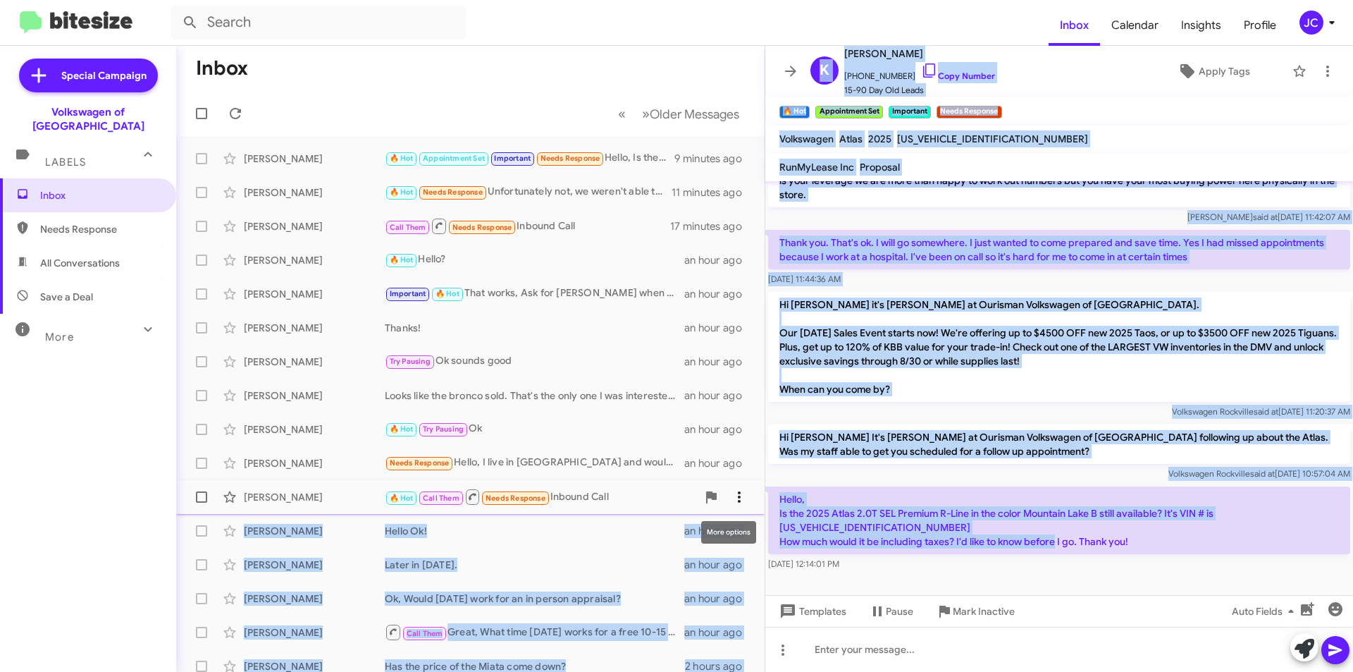
drag, startPoint x: 1152, startPoint y: 512, endPoint x: 732, endPoint y: 488, distance: 420.8
click at [732, 488] on div "Inbox « Previous » Next Older Messages [PERSON_NAME] 🔥 Hot Appointment Set Impo…" at bounding box center [764, 359] width 1177 height 626
click at [842, 491] on p "Hello, Is the 2025 Atlas 2.0T SEL Premium R-Line in the color Mountain Lake B s…" at bounding box center [1059, 520] width 582 height 68
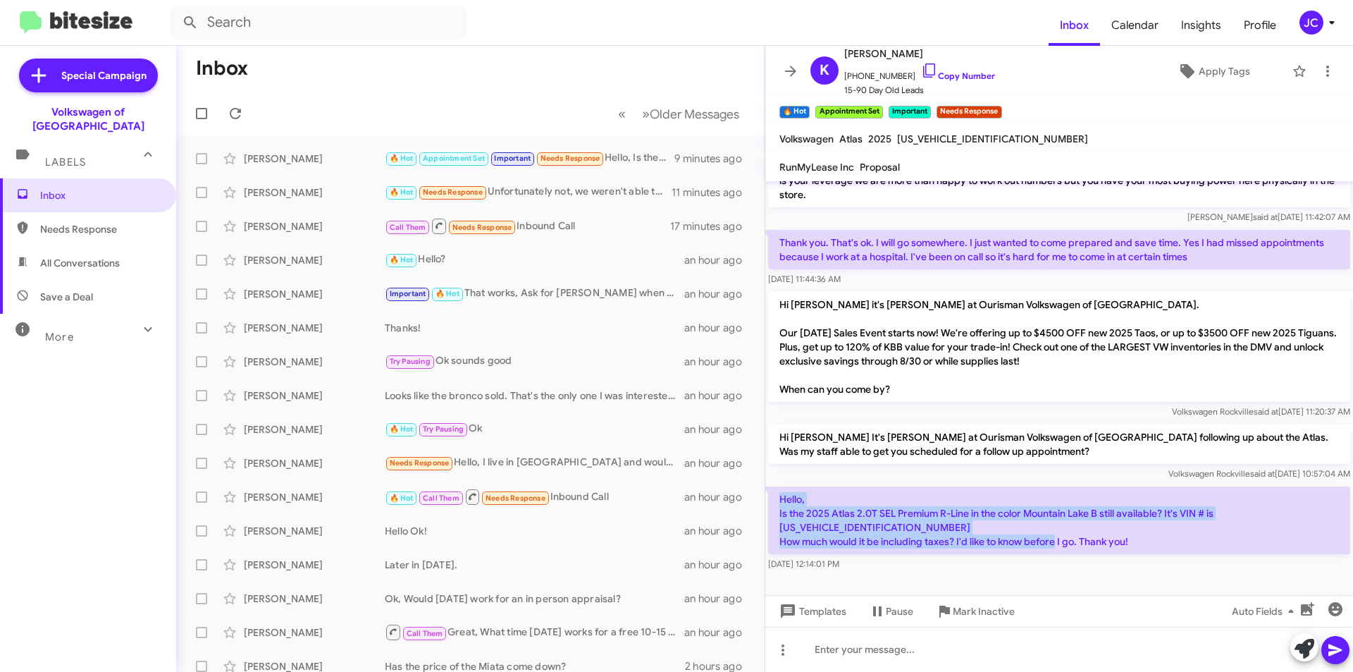
drag, startPoint x: 777, startPoint y: 487, endPoint x: 1210, endPoint y: 519, distance: 434.0
click at [1210, 519] on p "Hello, Is the 2025 Atlas 2.0T SEL Premium R-Line in the color Mountain Lake B s…" at bounding box center [1059, 520] width 582 height 68
copy p "Hello, Is the 2025 Atlas 2.0T SEL Premium R-Line in the color Mountain Lake B s…"
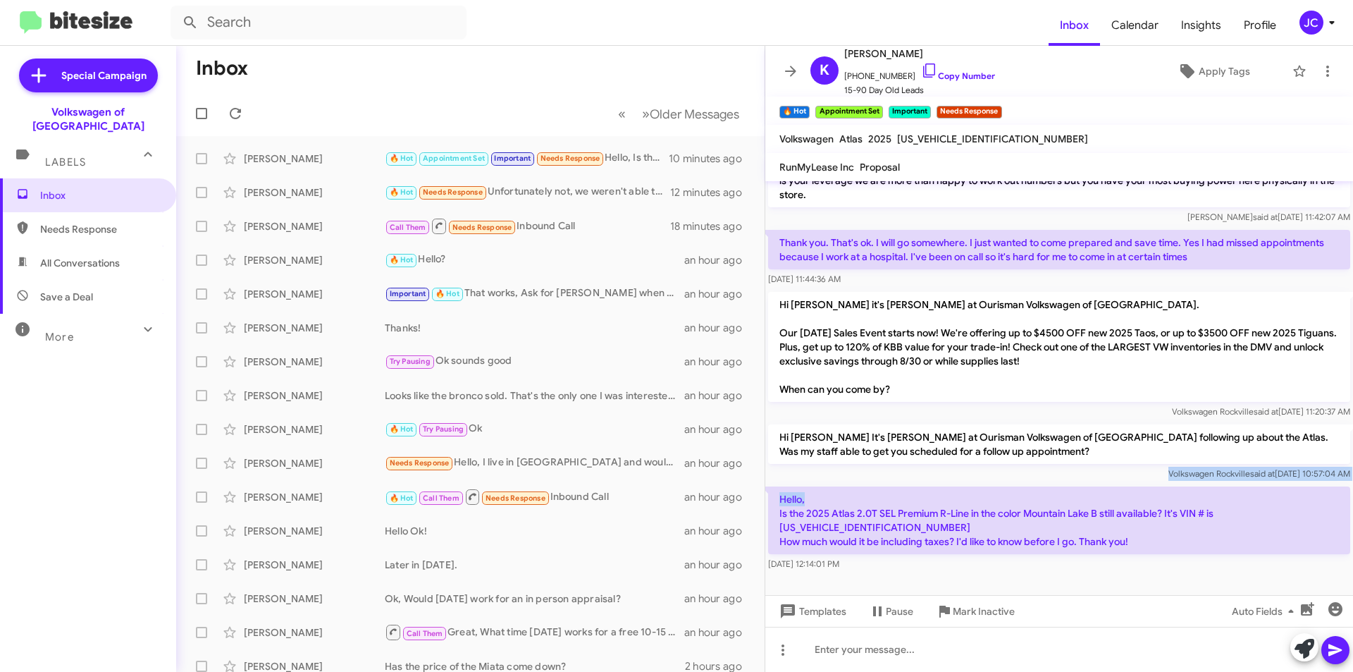
click at [900, 472] on div "Hi Kelly it's Mario Meyers, General Sales Manager at Ourisman Volkswagen of Roc…" at bounding box center [1059, 52] width 588 height 1044
click at [1296, 18] on button "JC" at bounding box center [1313, 23] width 50 height 24
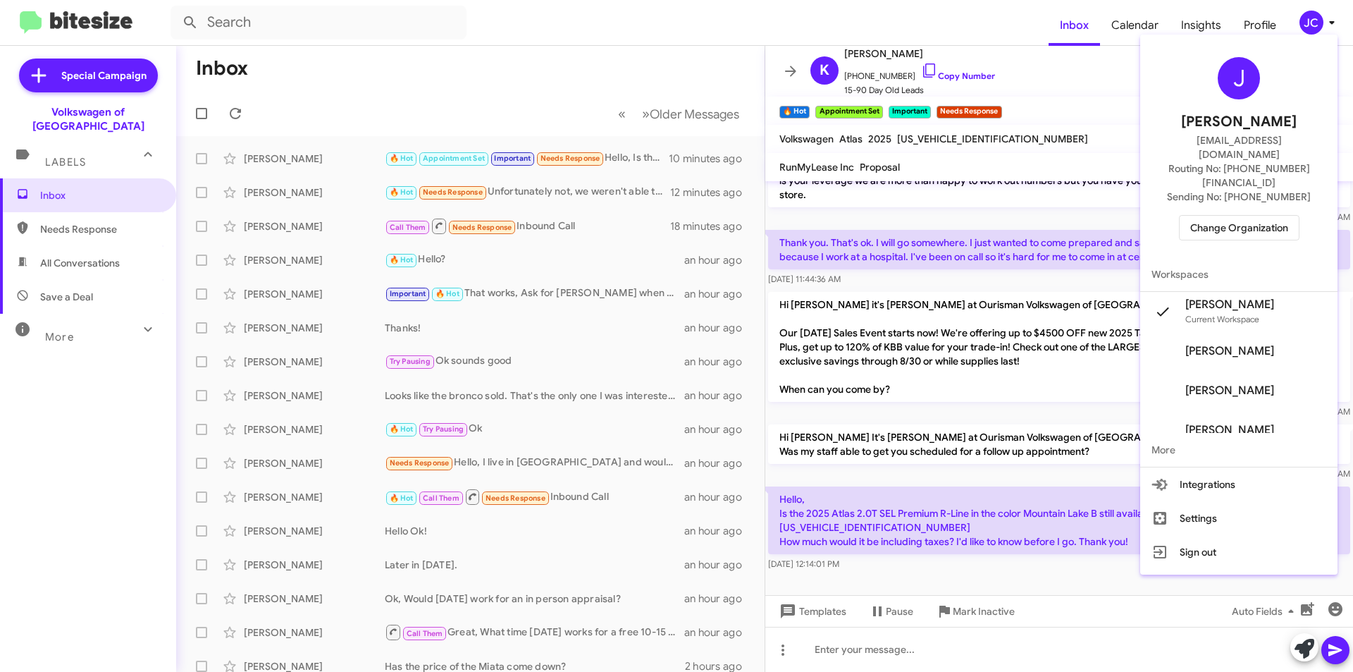
click at [508, 260] on div at bounding box center [676, 336] width 1353 height 672
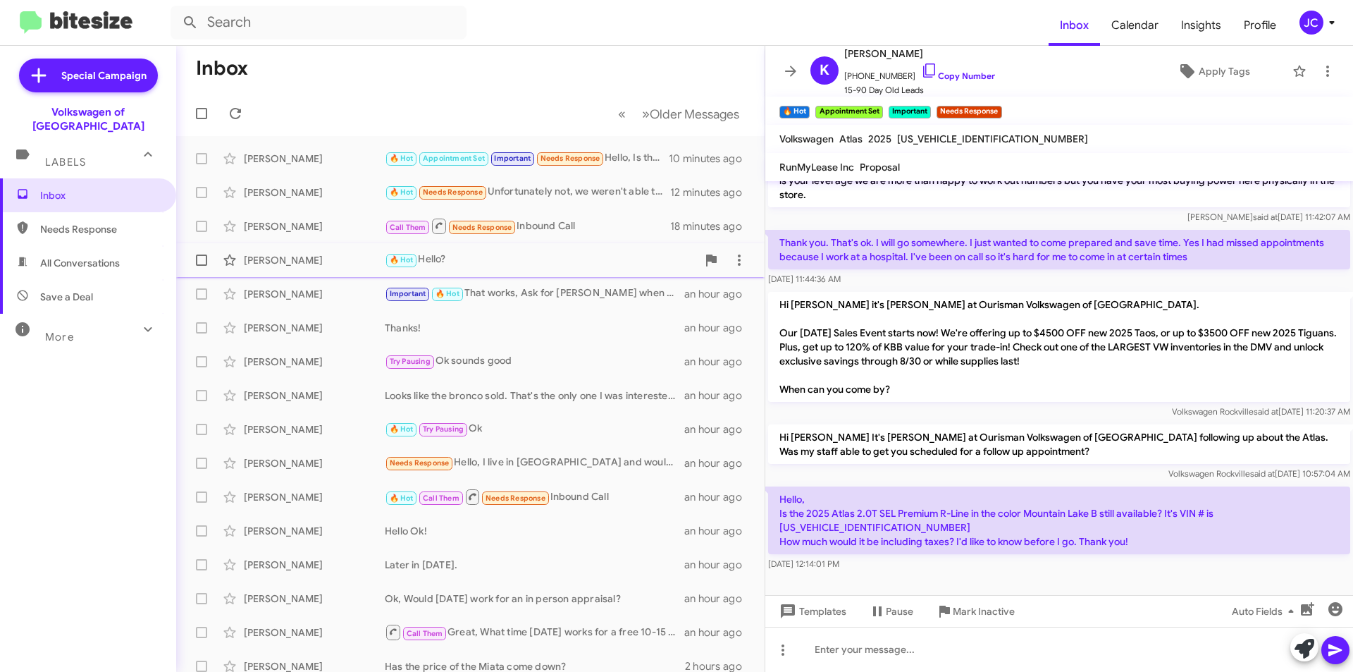
click at [504, 264] on div "🔥 Hot Hello?" at bounding box center [541, 260] width 312 height 16
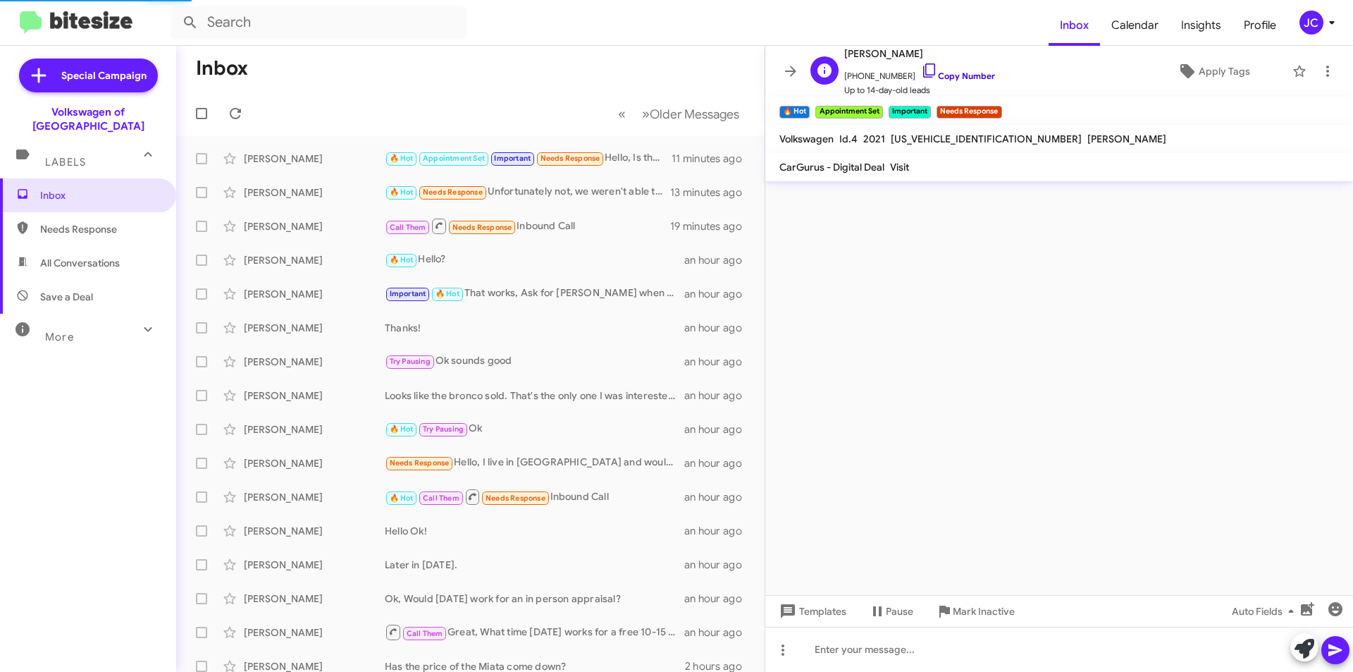
scroll to position [452, 0]
click at [923, 66] on icon at bounding box center [929, 70] width 12 height 14
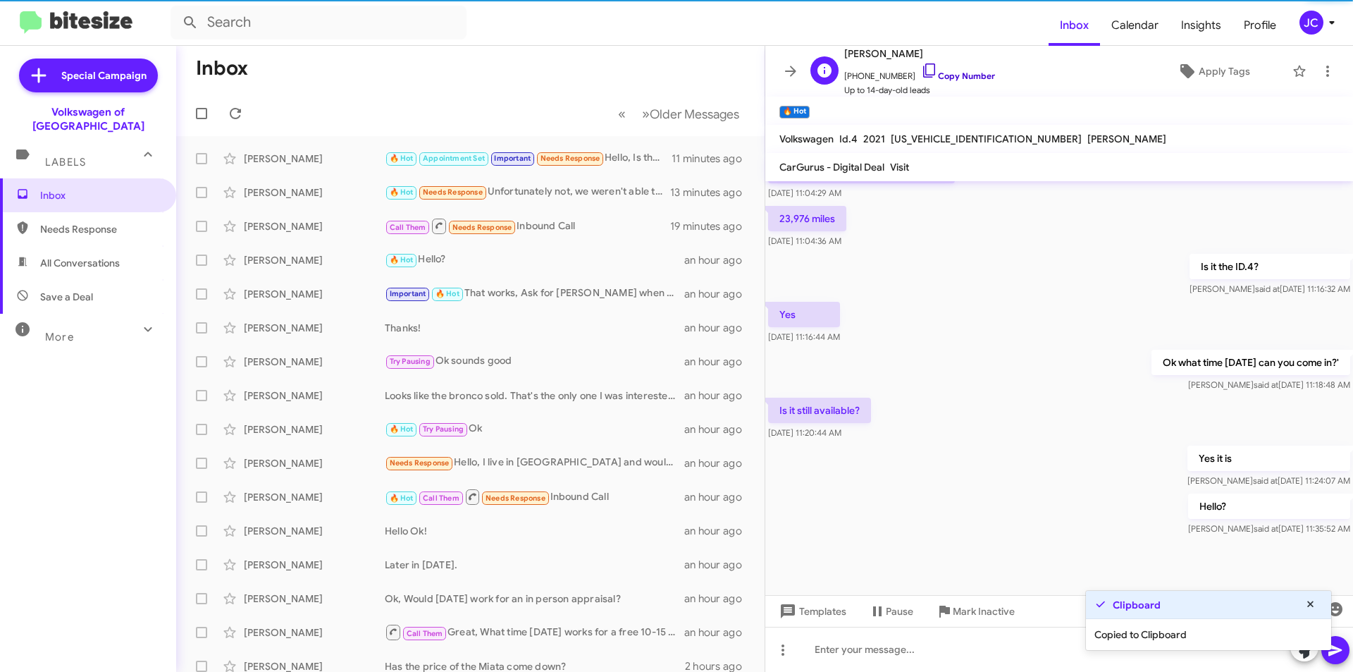
click at [927, 80] on link "Copy Number" at bounding box center [958, 75] width 74 height 11
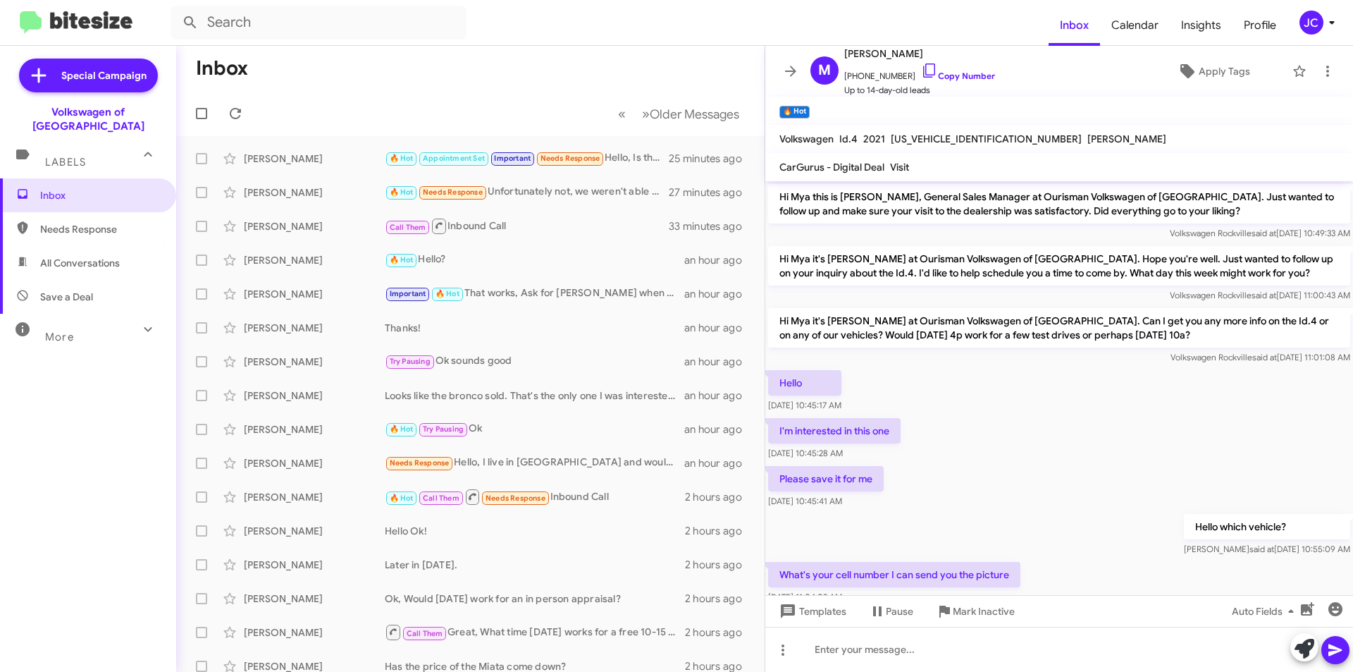
scroll to position [424, 0]
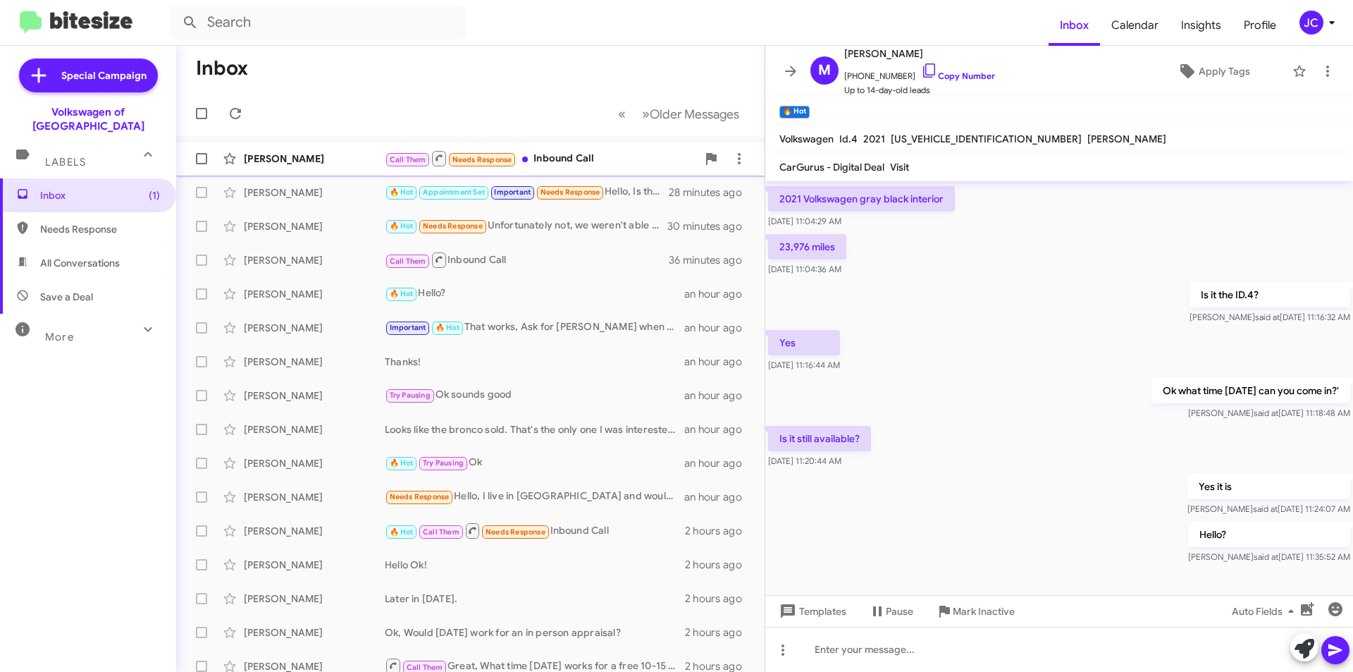
click at [564, 163] on div "Call Them Needs Response Inbound Call" at bounding box center [541, 158] width 312 height 18
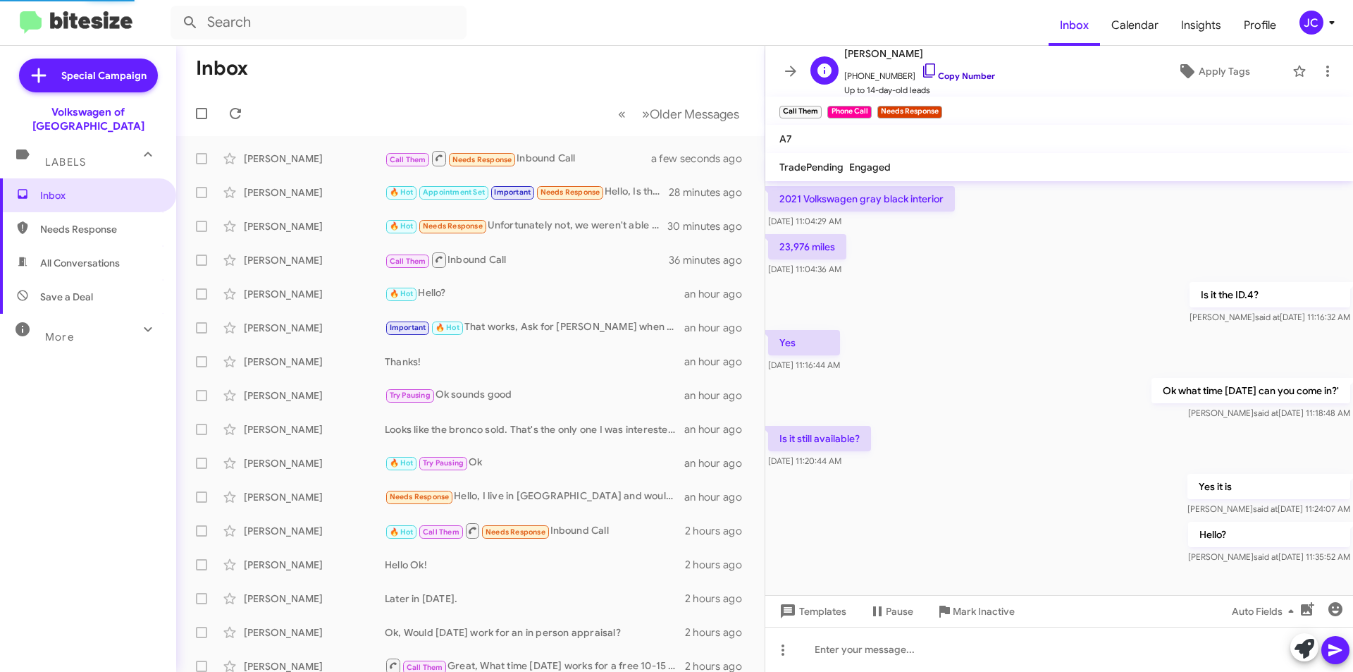
scroll to position [37, 0]
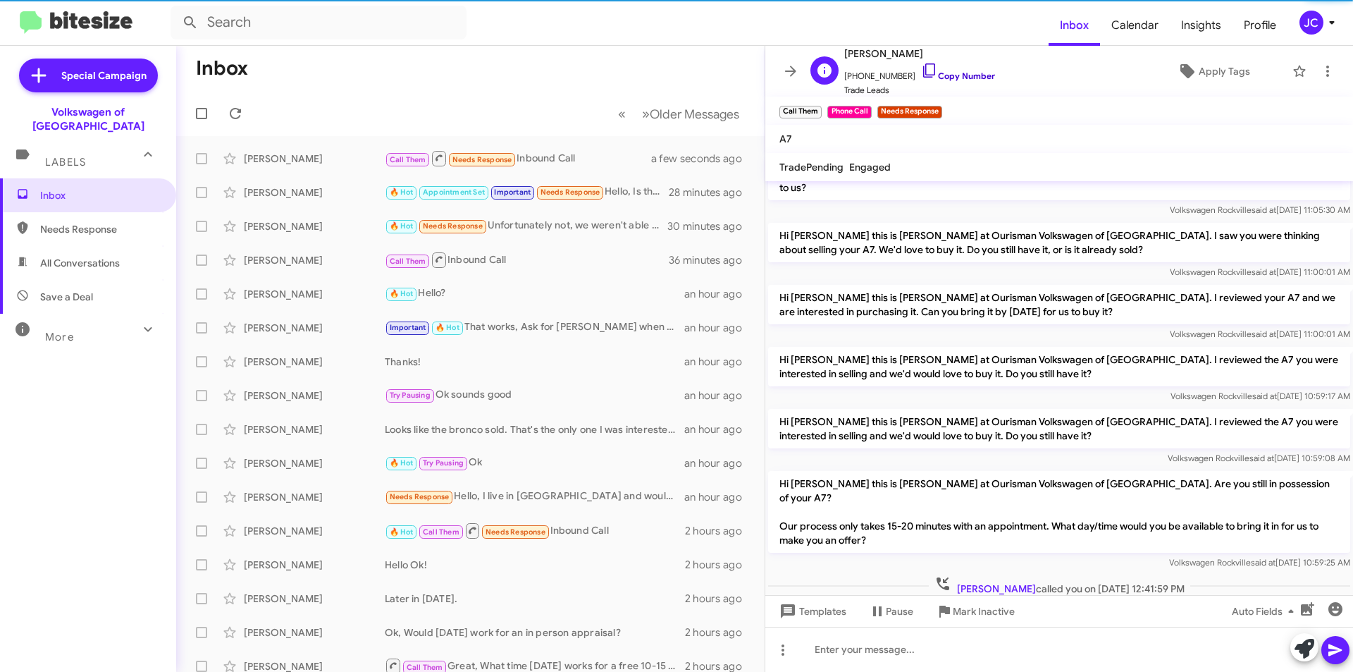
click at [944, 75] on link "Copy Number" at bounding box center [958, 75] width 74 height 11
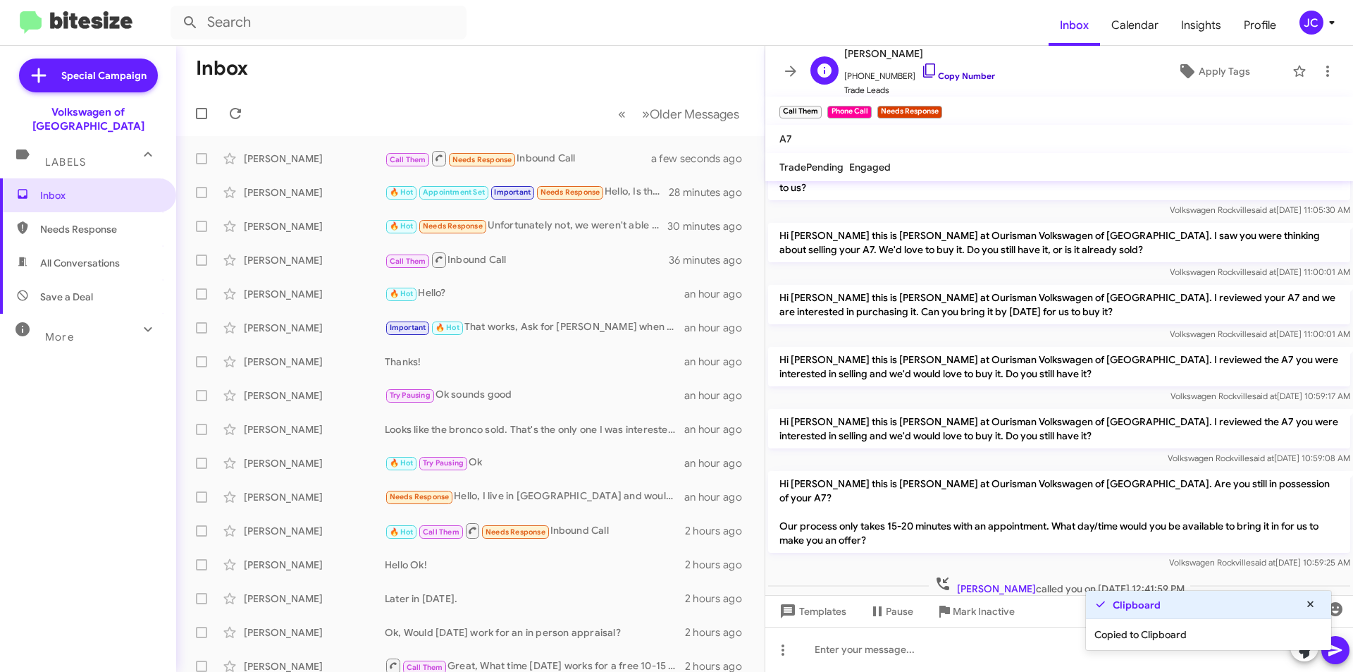
click at [944, 77] on link "Copy Number" at bounding box center [958, 75] width 74 height 11
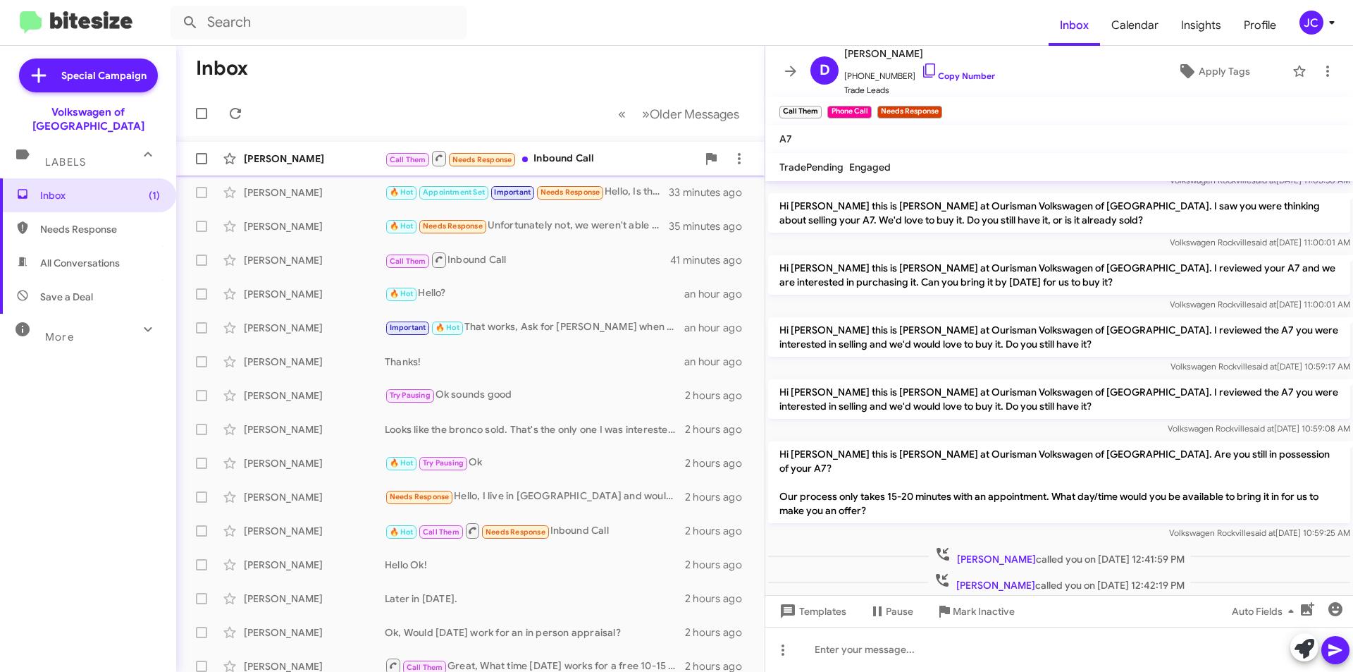
click at [302, 162] on div "[PERSON_NAME]" at bounding box center [314, 159] width 141 height 14
click at [1314, 7] on mat-toolbar "Inbox Calendar Insights Profile JC" at bounding box center [676, 22] width 1353 height 45
click at [1314, 31] on div "JC" at bounding box center [1312, 23] width 24 height 24
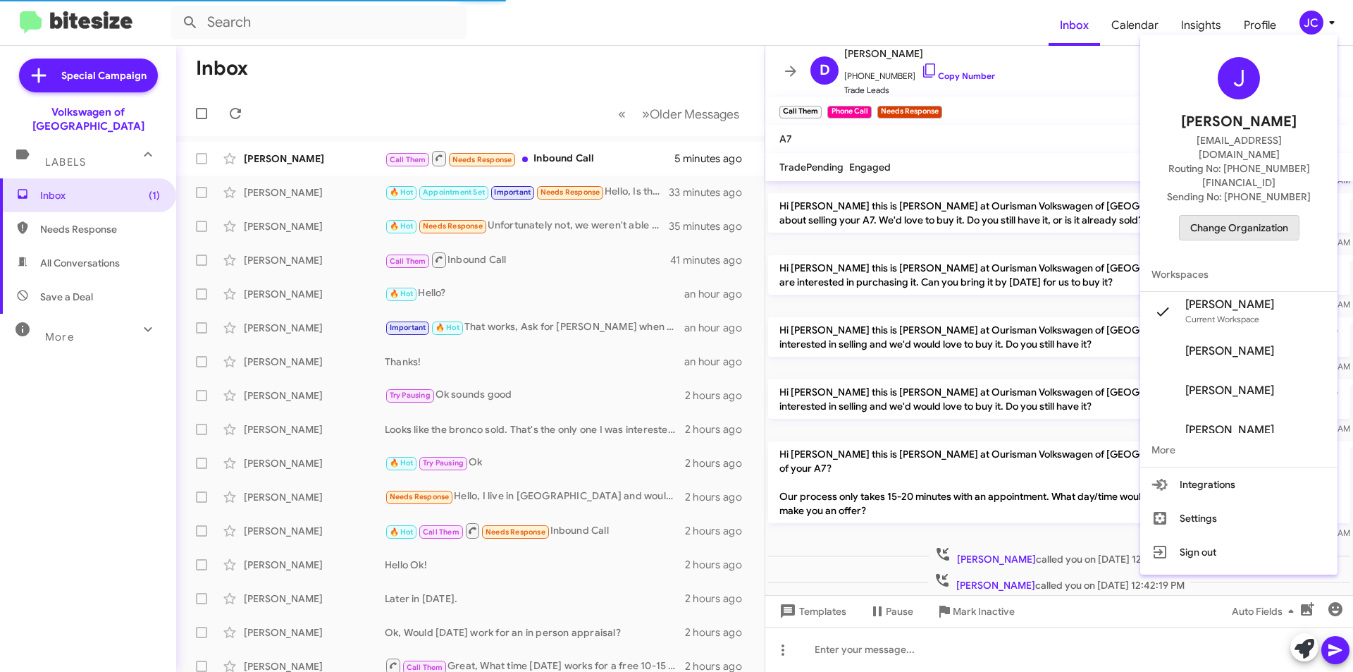
click at [1243, 216] on span "Change Organization" at bounding box center [1239, 228] width 98 height 24
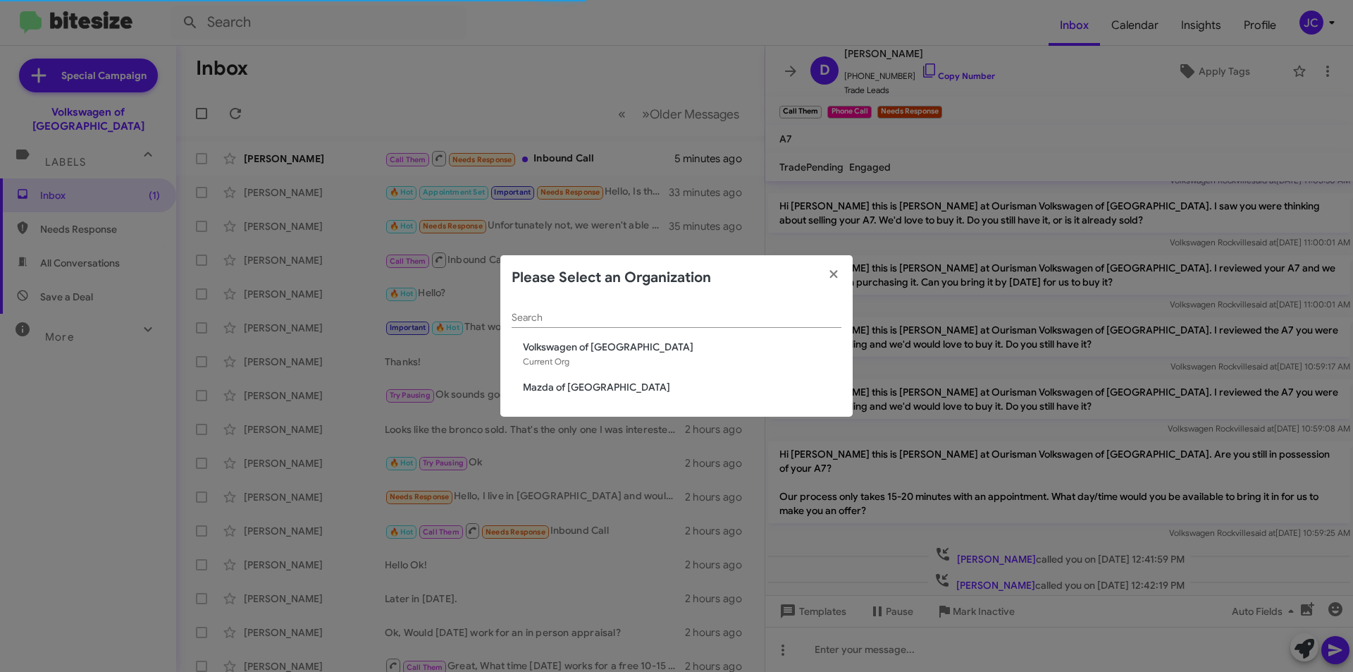
click at [563, 393] on span "Mazda of [GEOGRAPHIC_DATA]" at bounding box center [682, 387] width 319 height 14
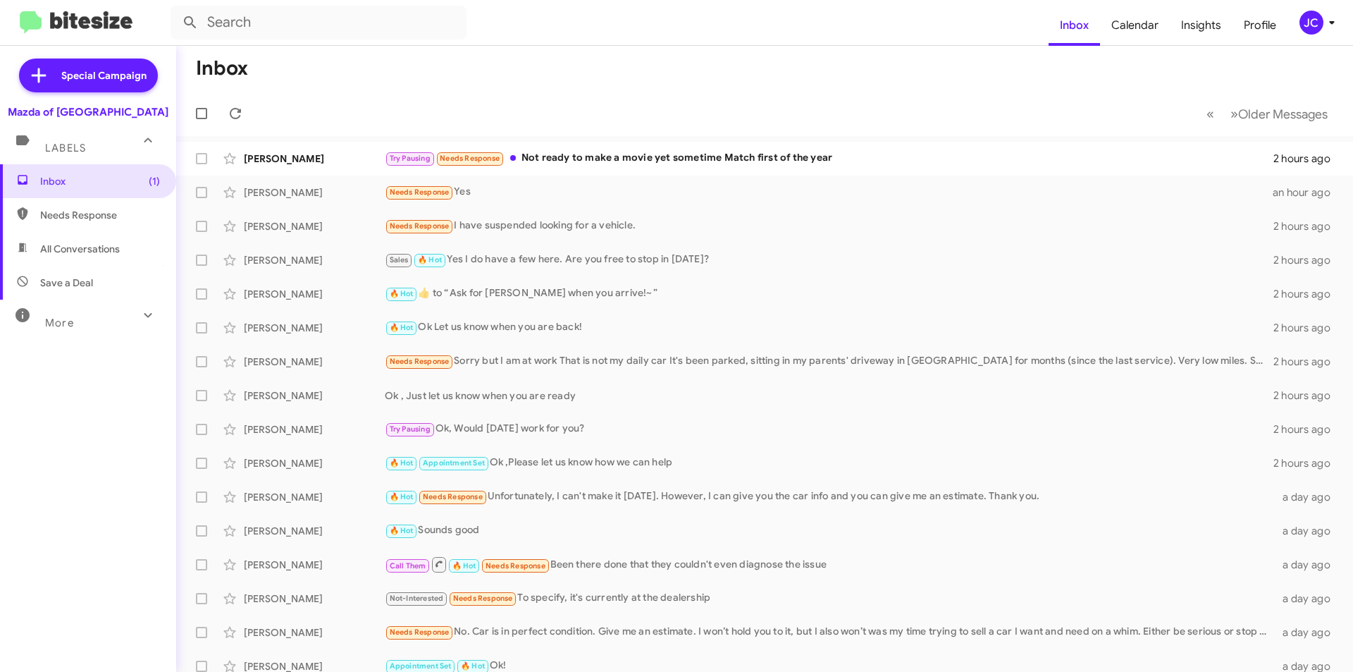
click at [1310, 28] on div "JC" at bounding box center [1312, 23] width 24 height 24
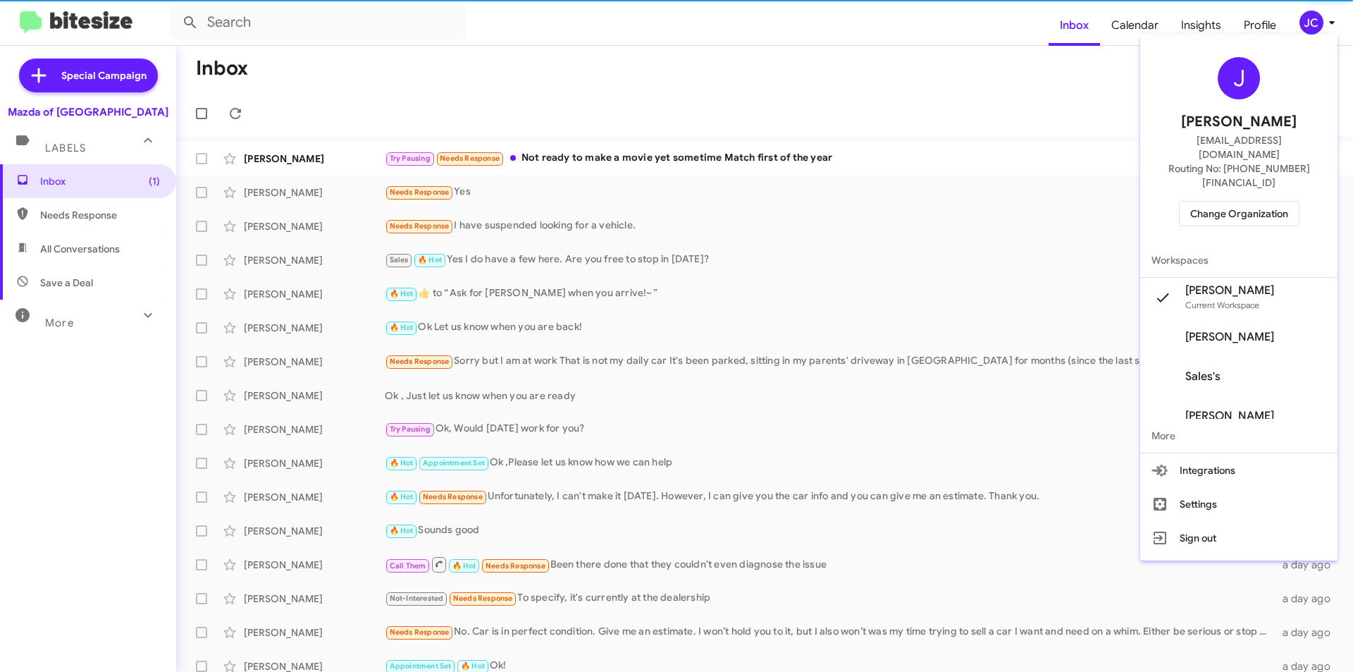
click at [1217, 202] on span "Change Organization" at bounding box center [1239, 214] width 98 height 24
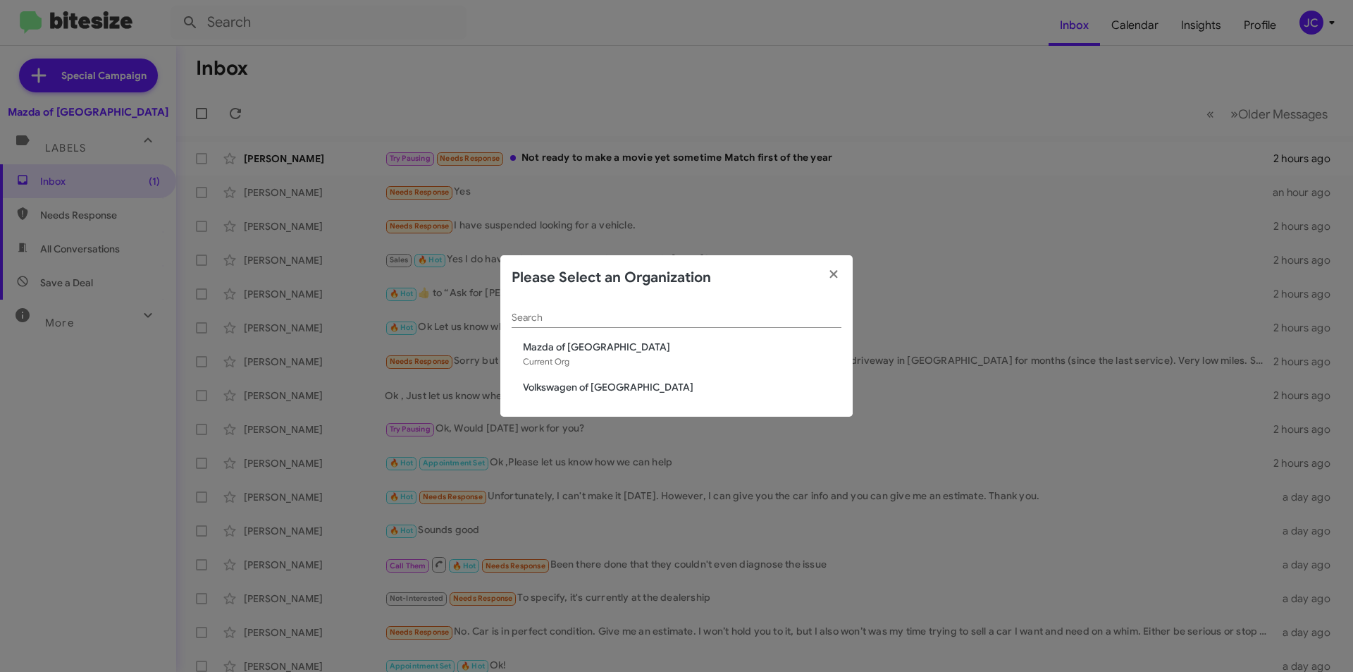
click at [572, 393] on span "Volkswagen of [GEOGRAPHIC_DATA]" at bounding box center [682, 387] width 319 height 14
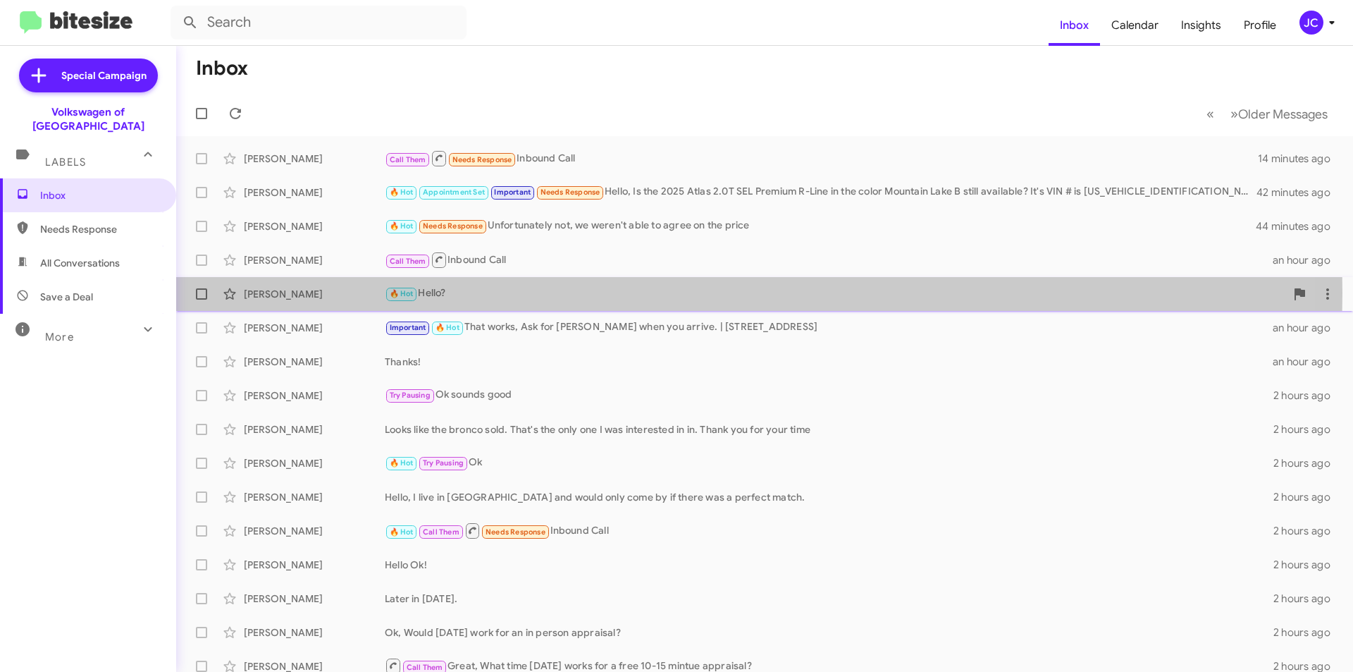
click at [344, 293] on div "[PERSON_NAME]" at bounding box center [314, 294] width 141 height 14
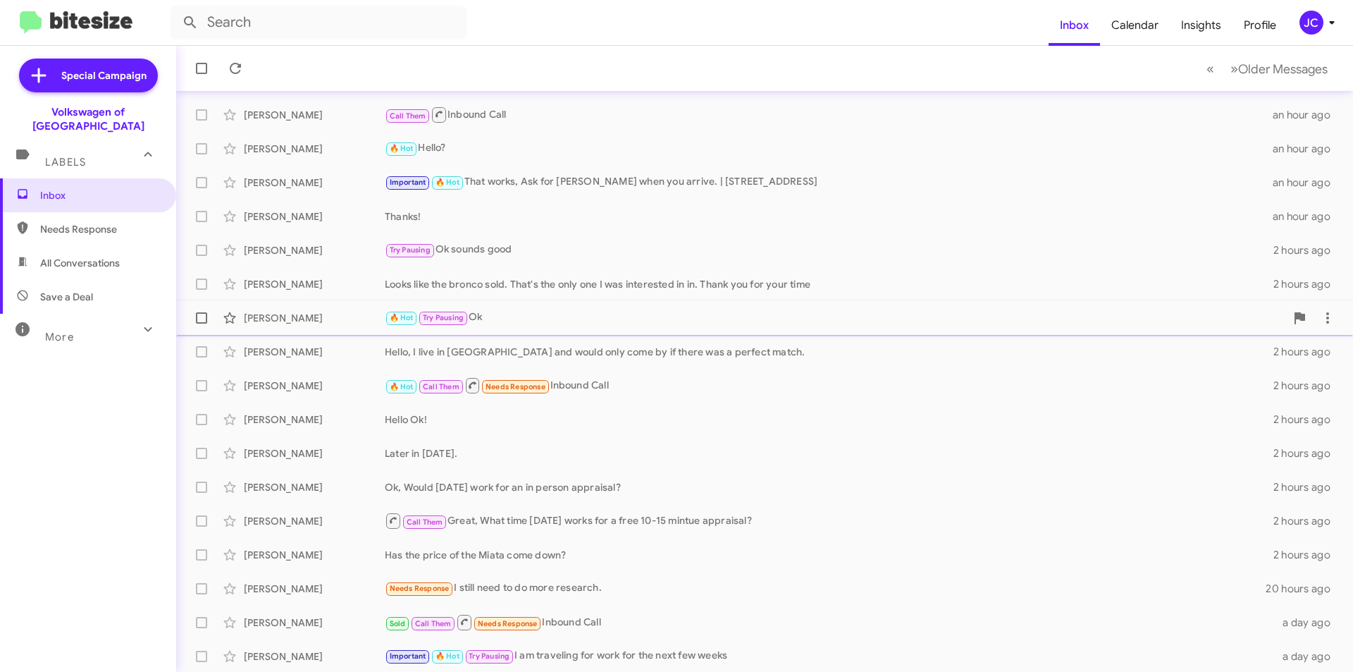
scroll to position [147, 0]
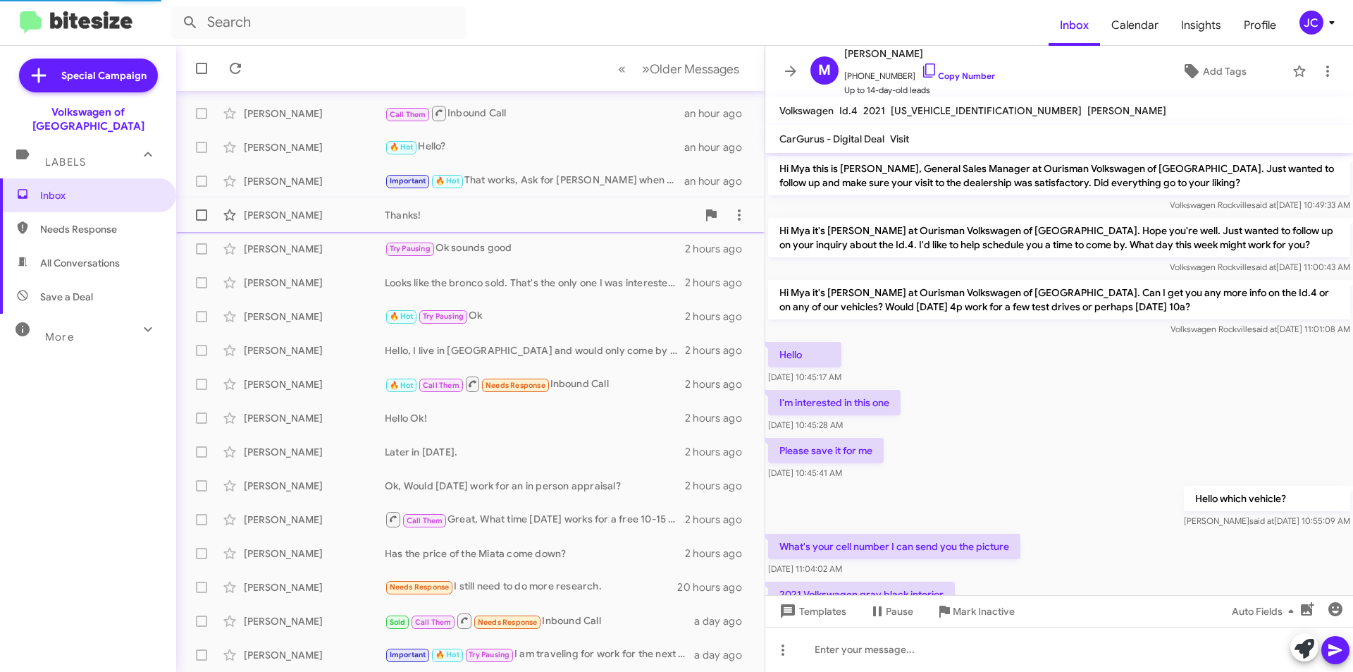
scroll to position [424, 0]
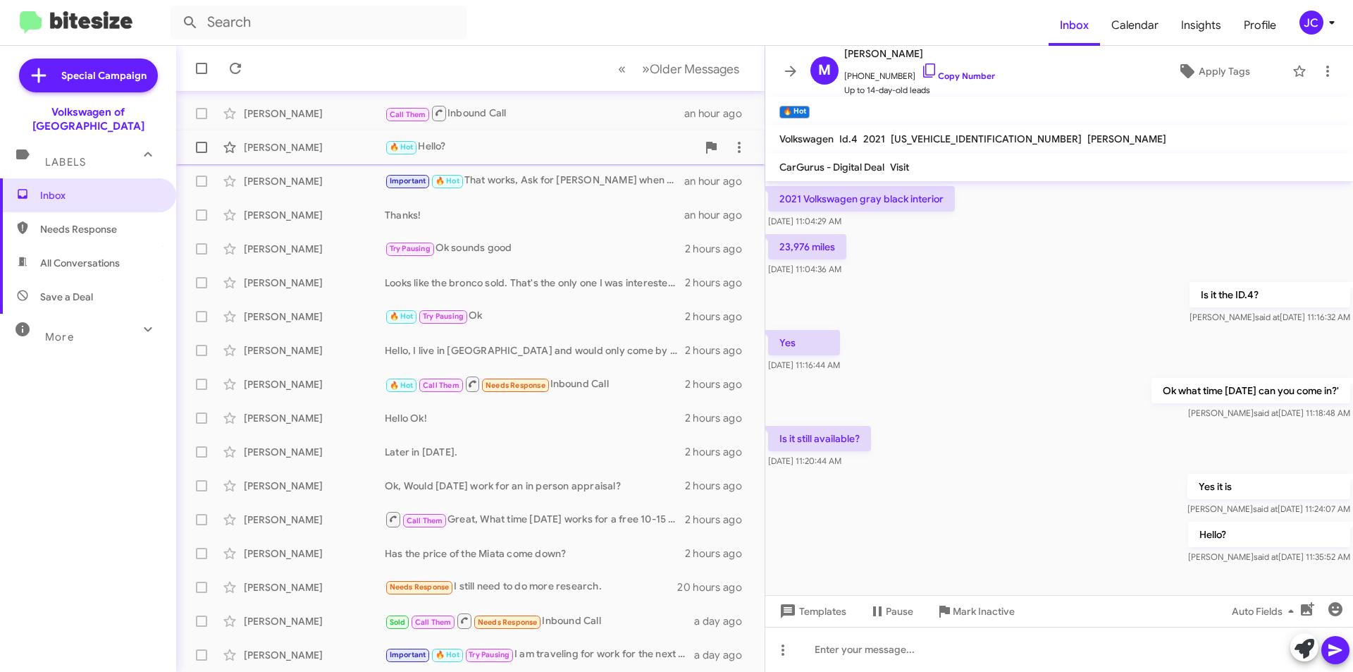
click at [484, 161] on span "[PERSON_NAME] 🔥 Hot Hello? an hour ago" at bounding box center [470, 147] width 589 height 34
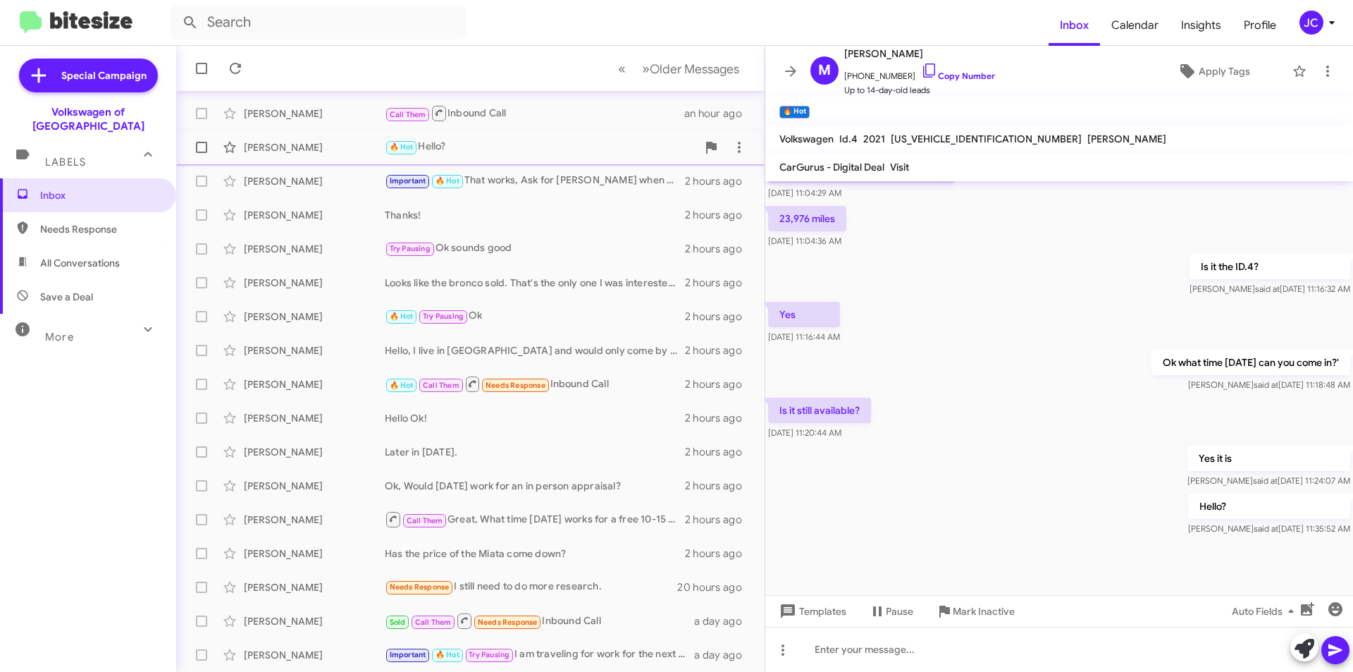
scroll to position [0, 0]
